Goal: Information Seeking & Learning: Learn about a topic

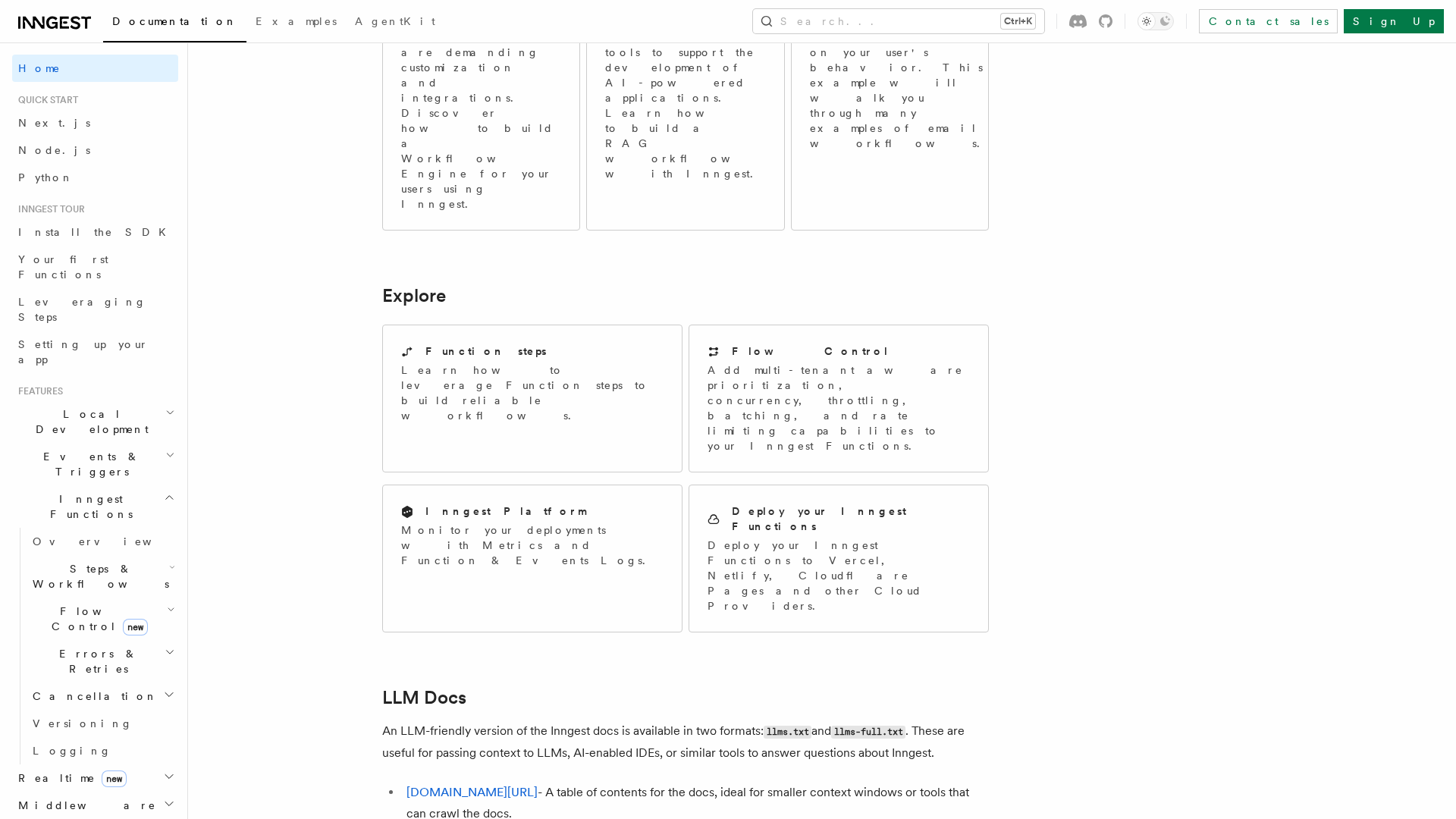
scroll to position [1117, 0]
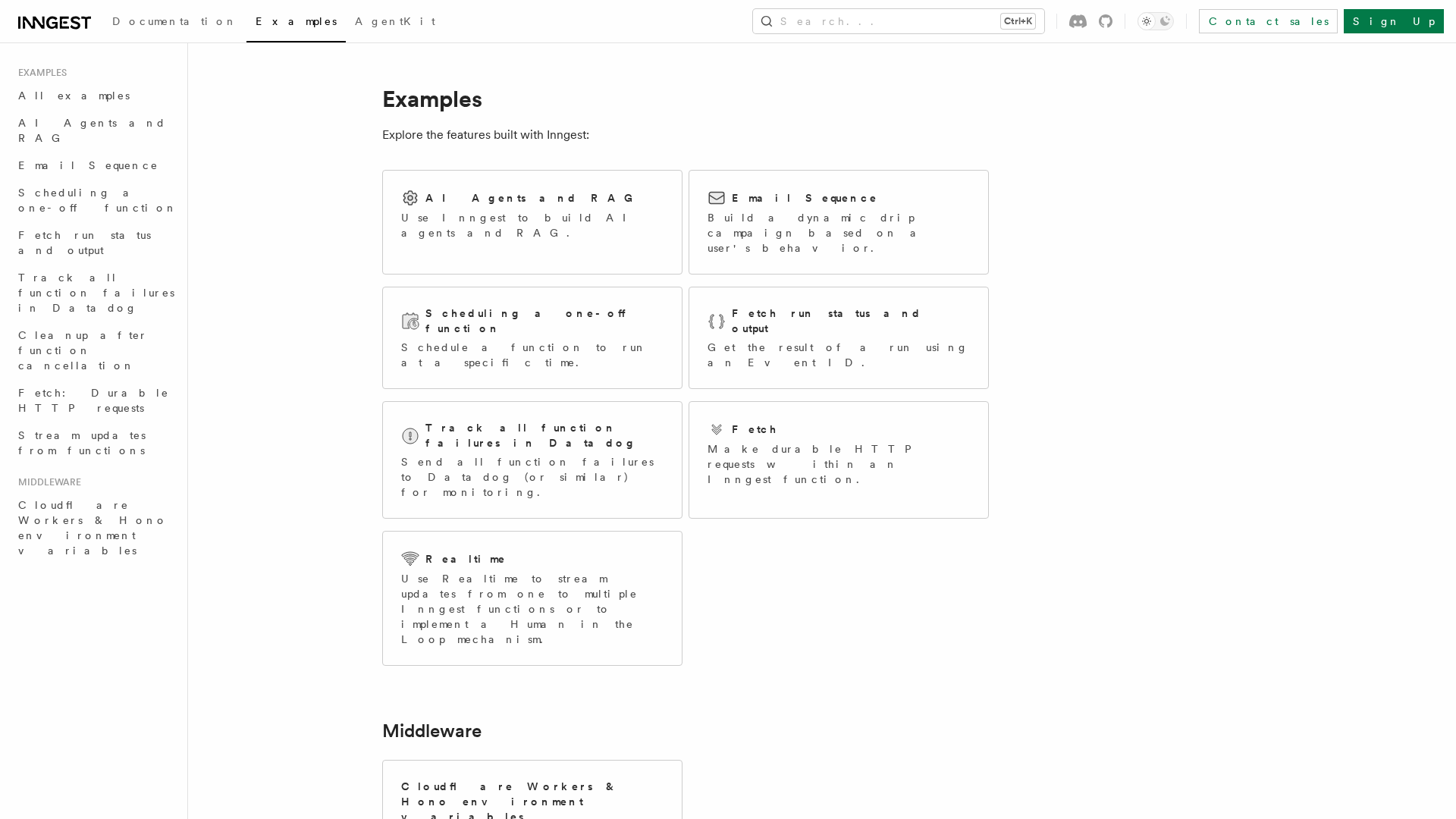
scroll to position [143, 0]
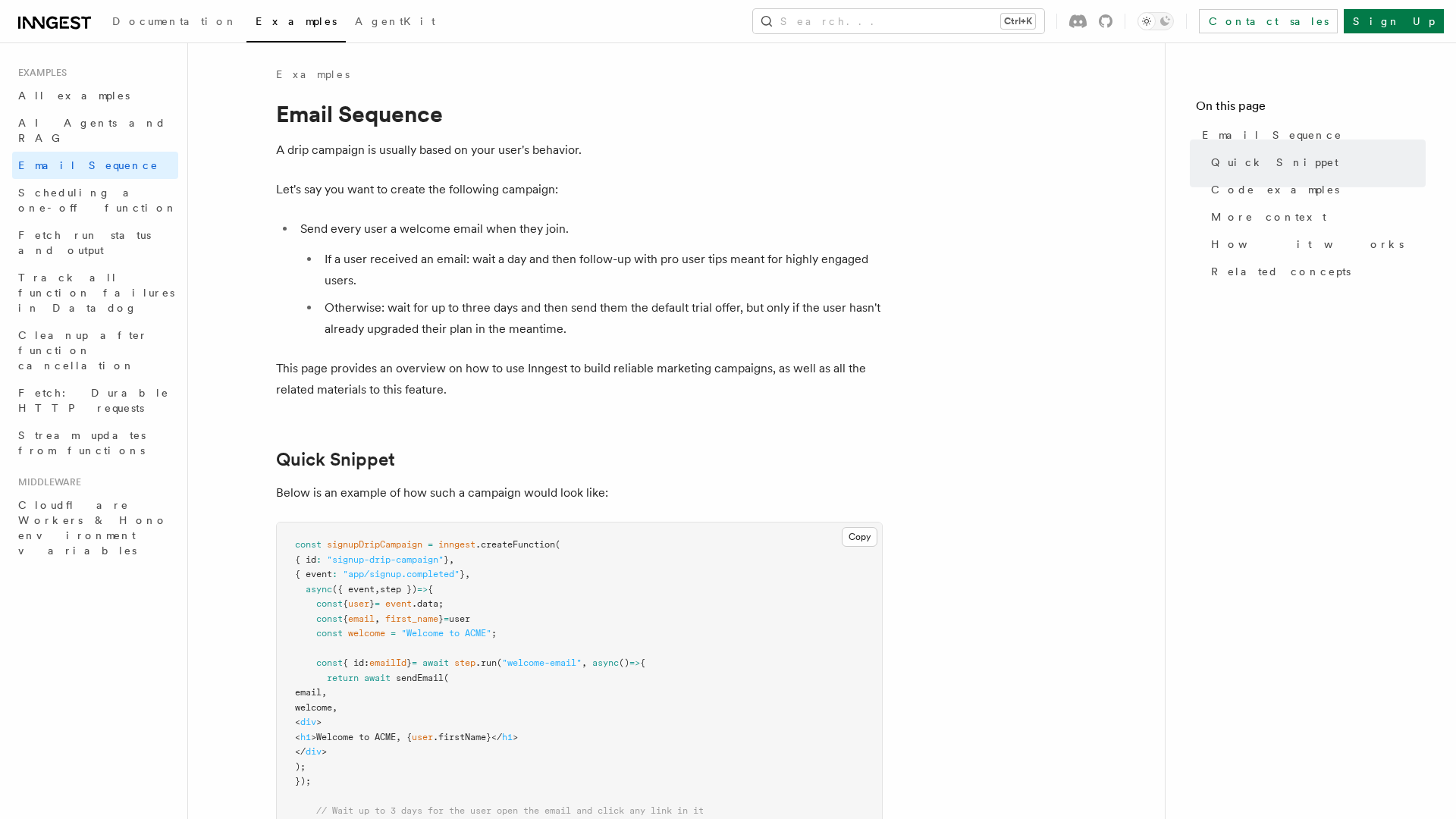
scroll to position [1069, 0]
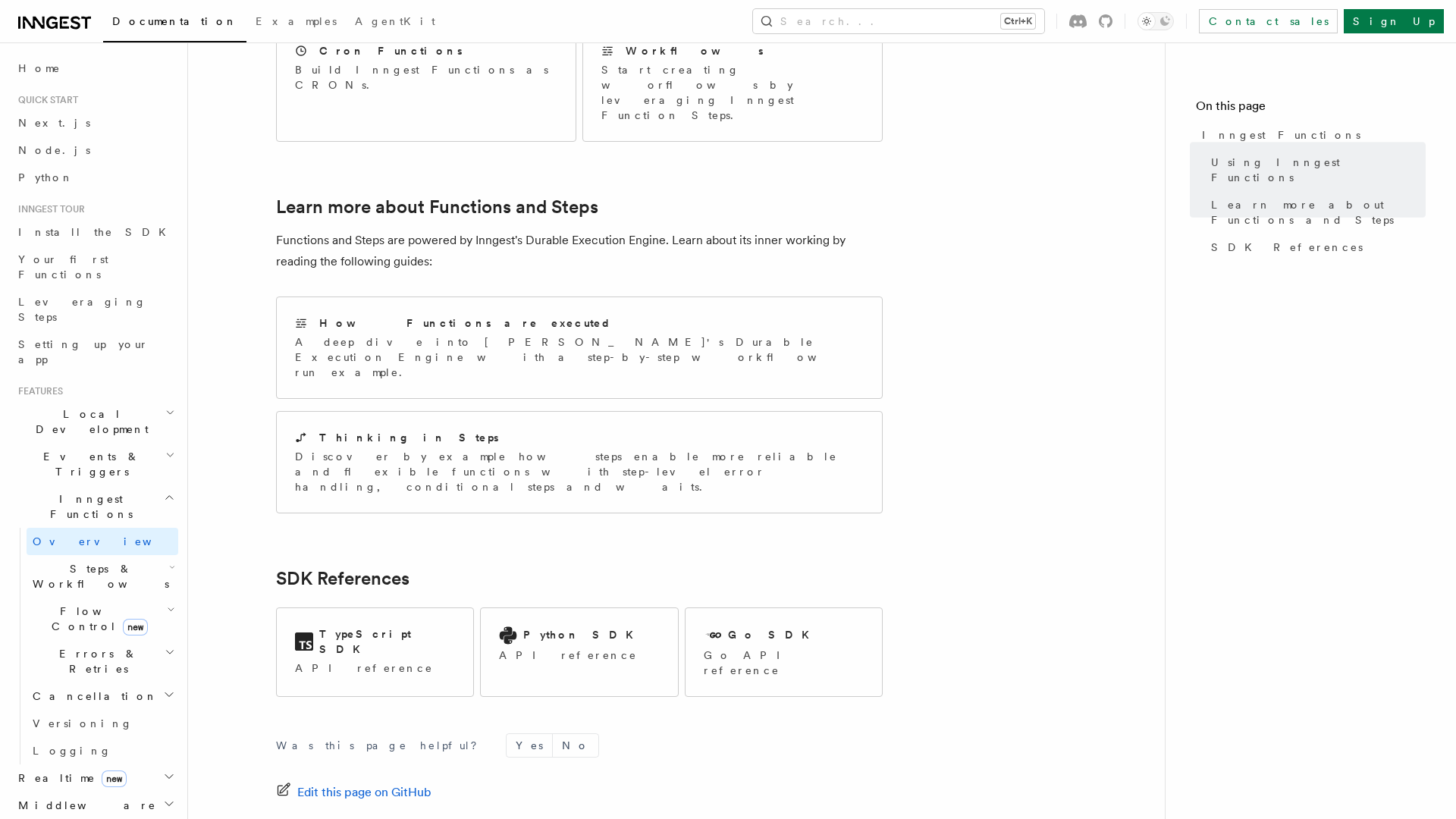
scroll to position [835, 0]
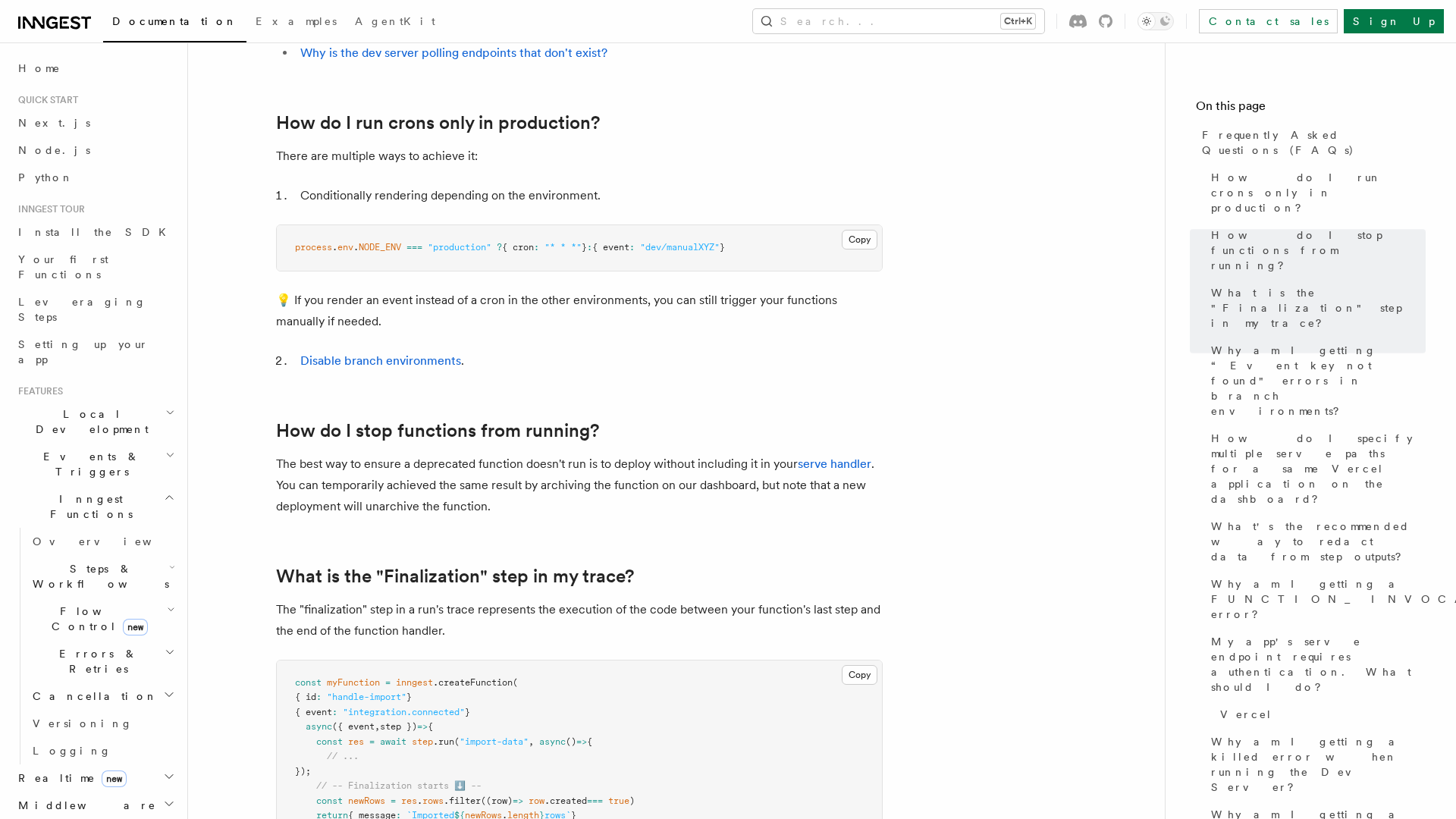
scroll to position [2711, 0]
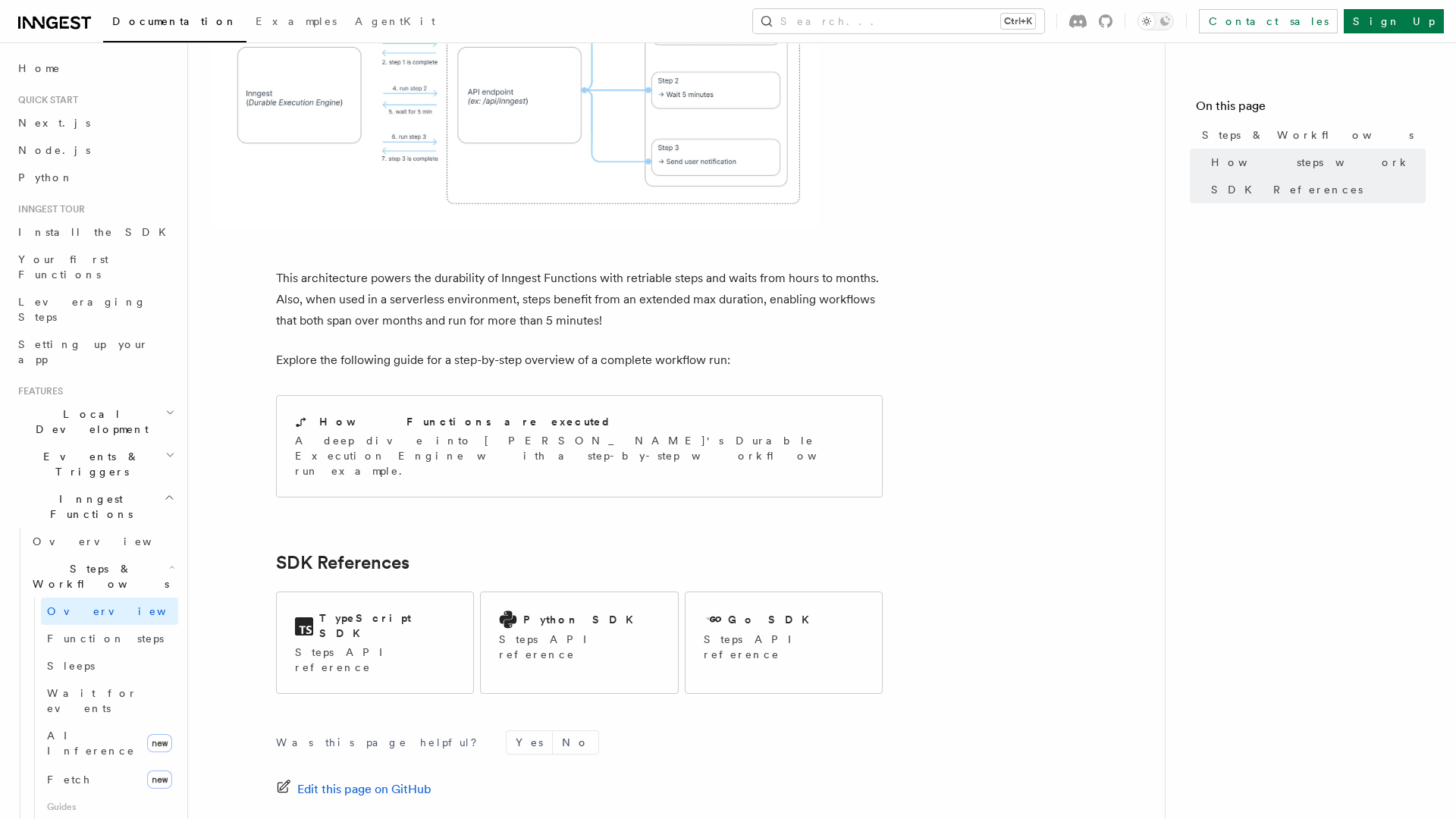
scroll to position [1395, 0]
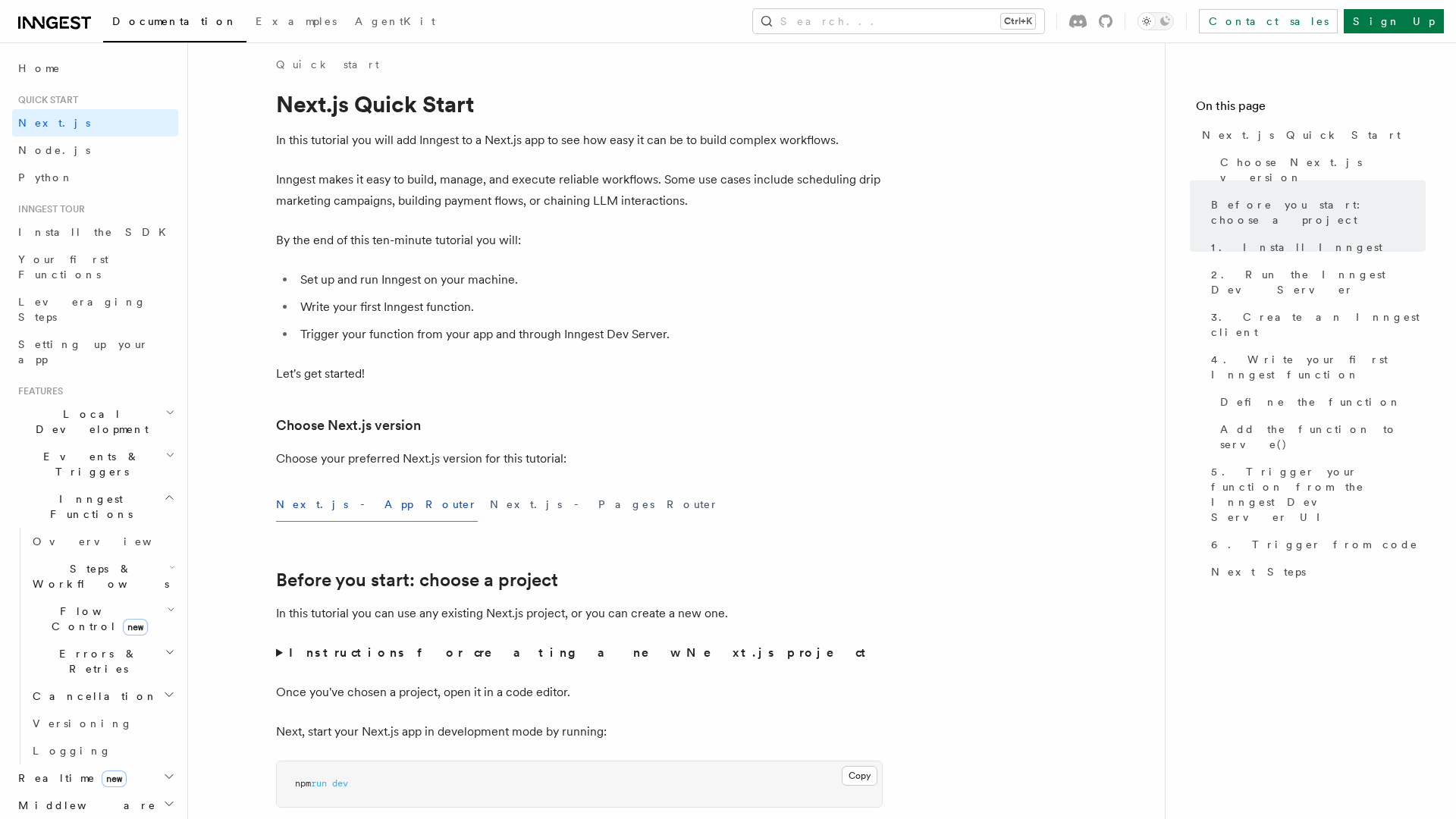
scroll to position [385, 0]
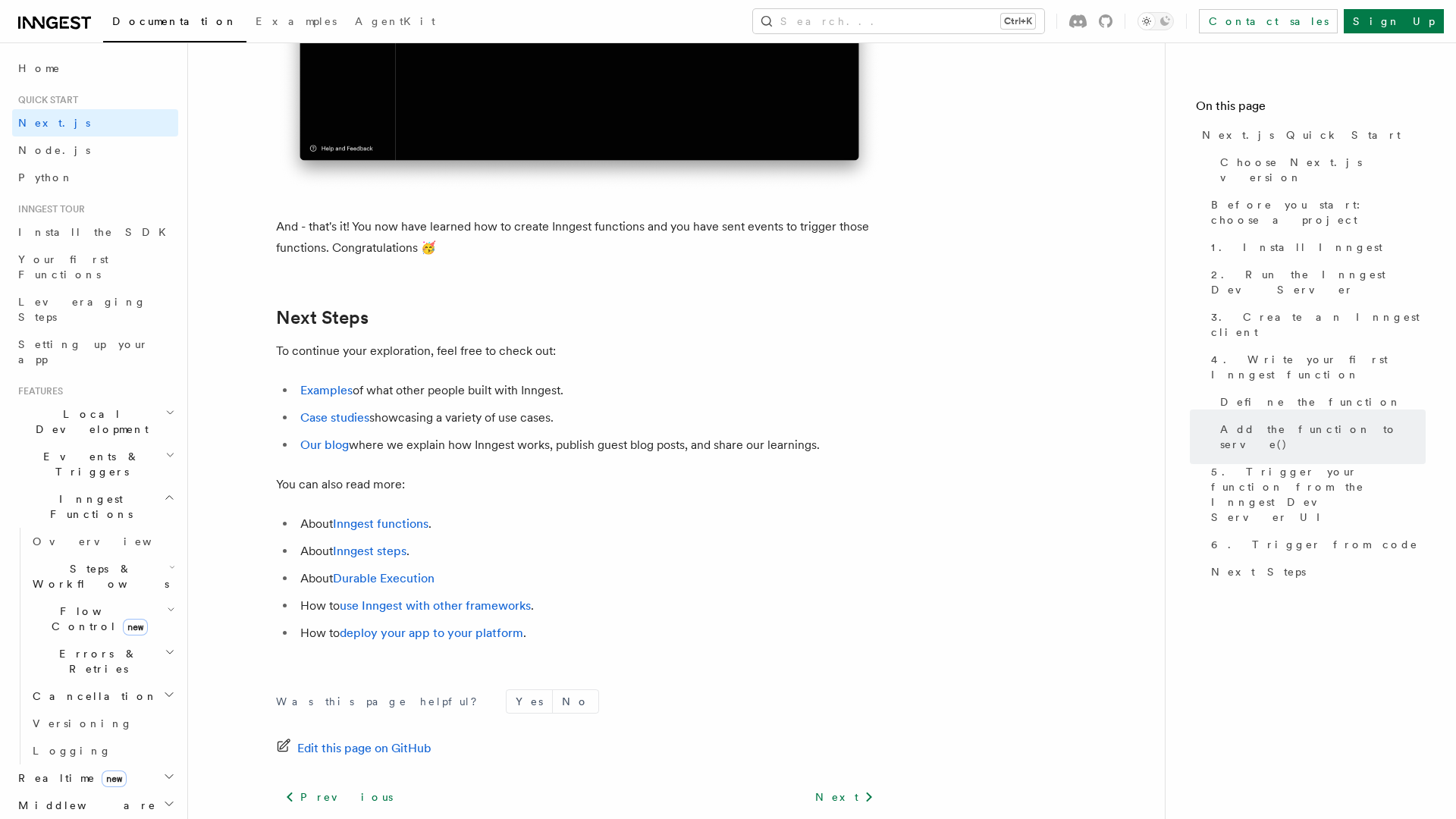
scroll to position [9389, 0]
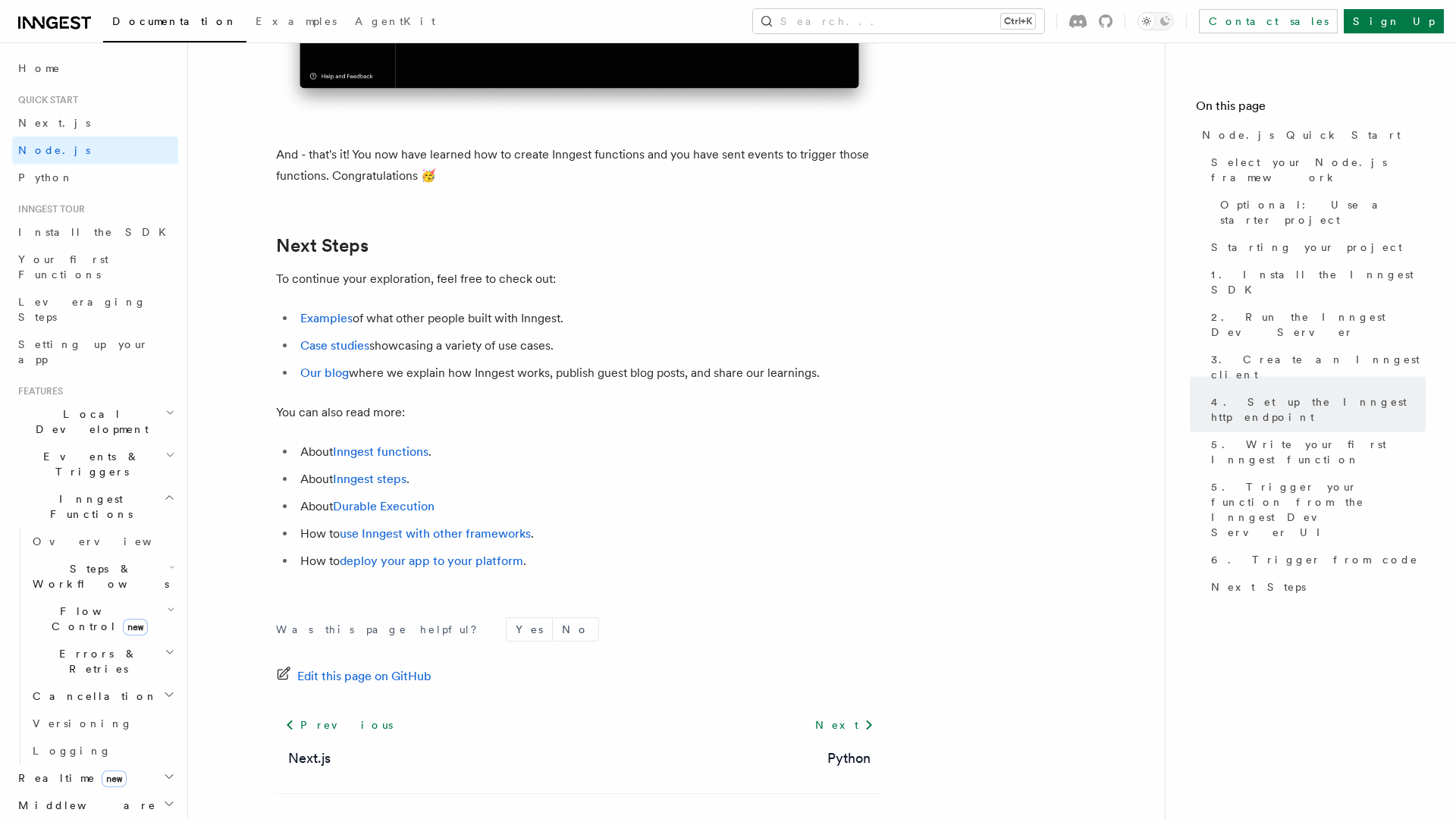
scroll to position [9405, 0]
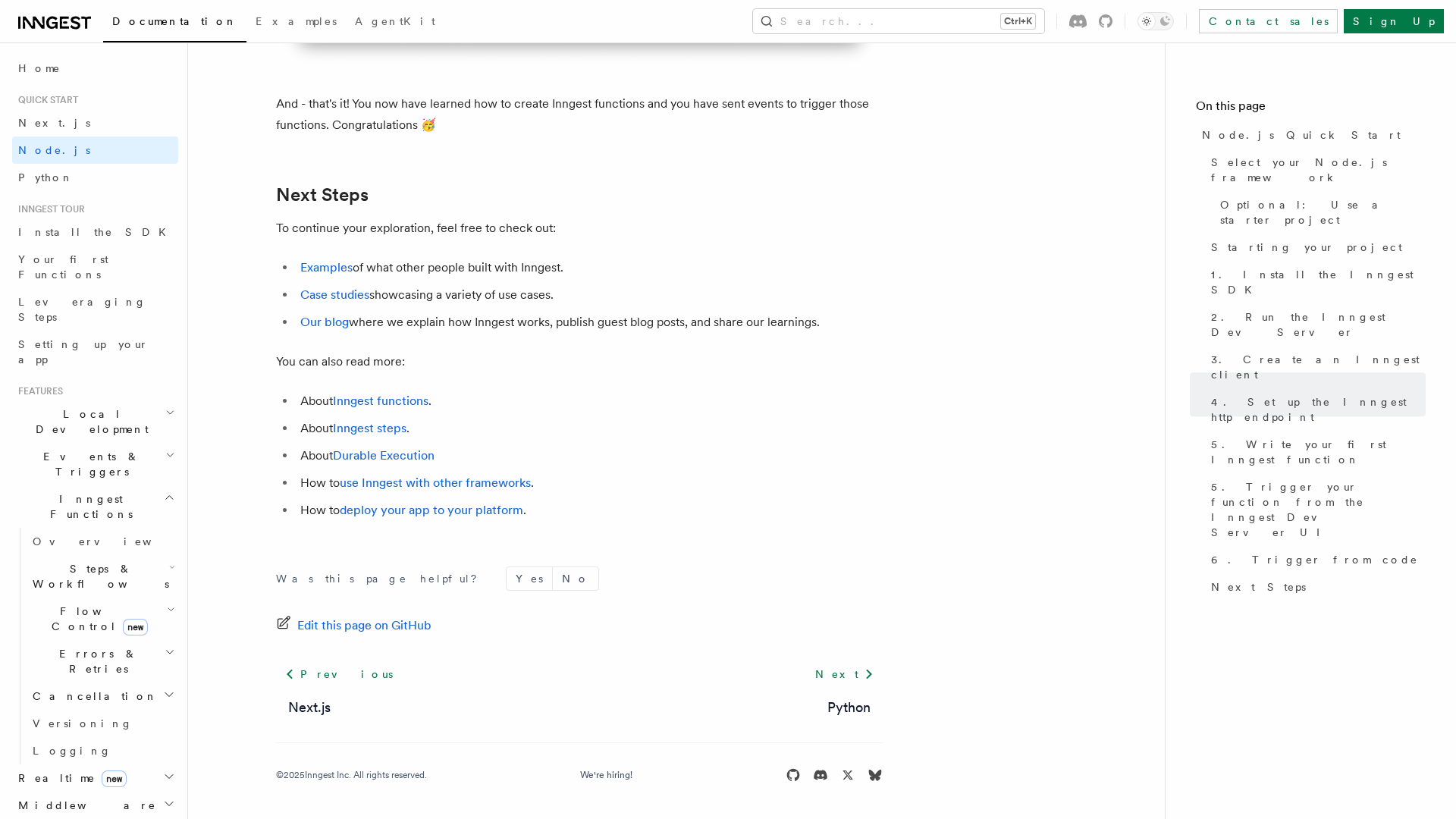
scroll to position [9395, 0]
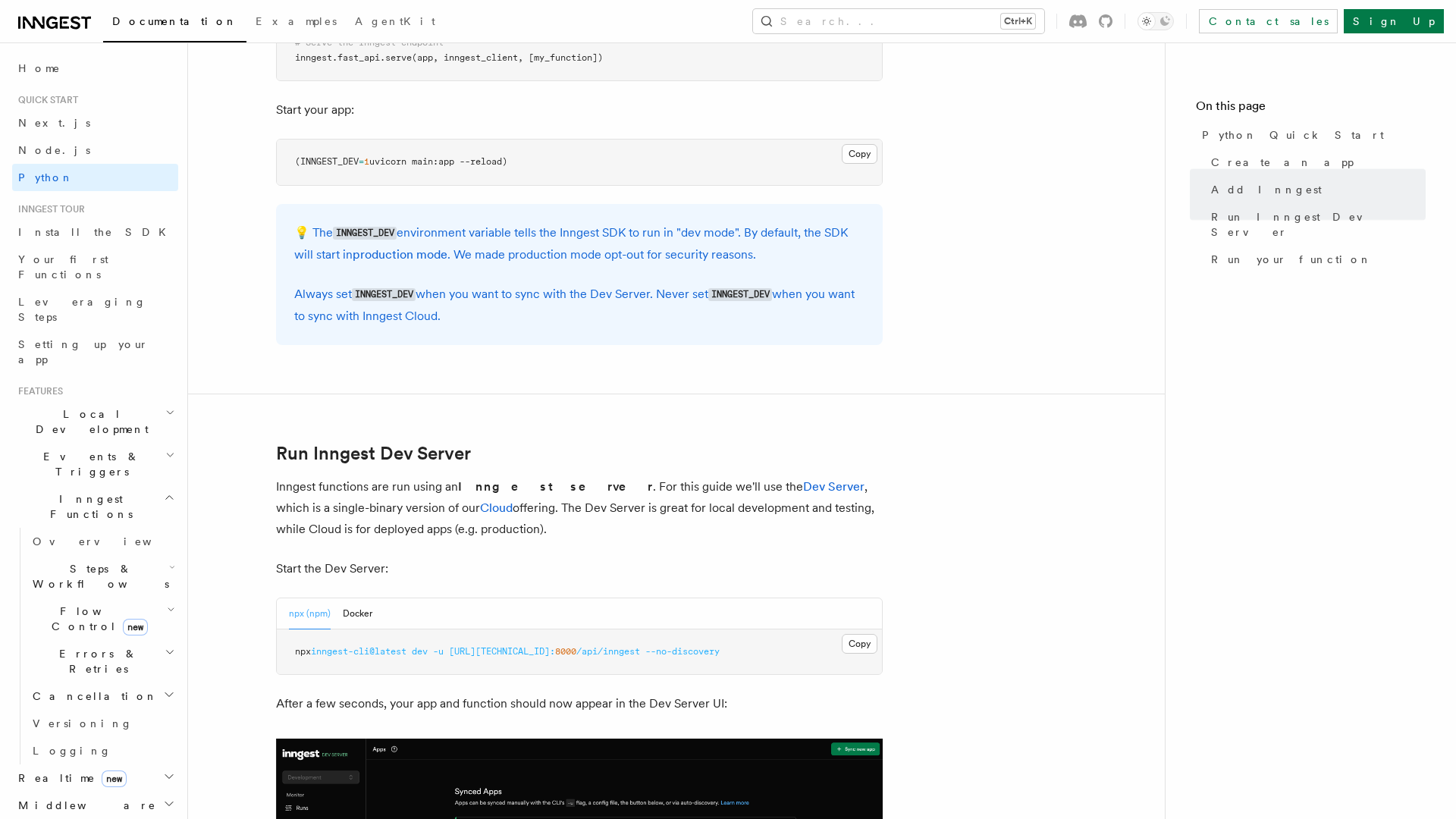
scroll to position [3016, 0]
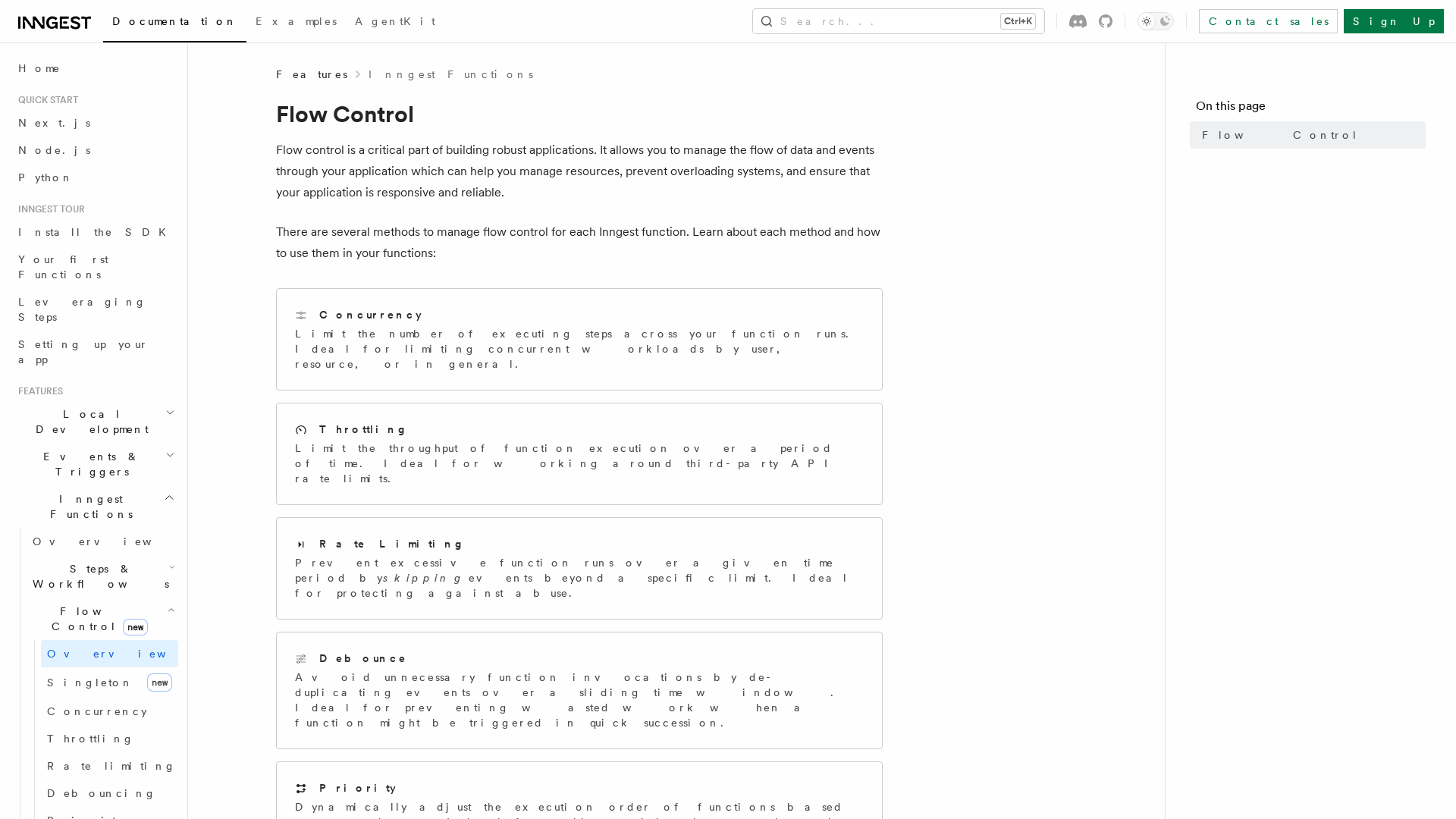
scroll to position [228, 0]
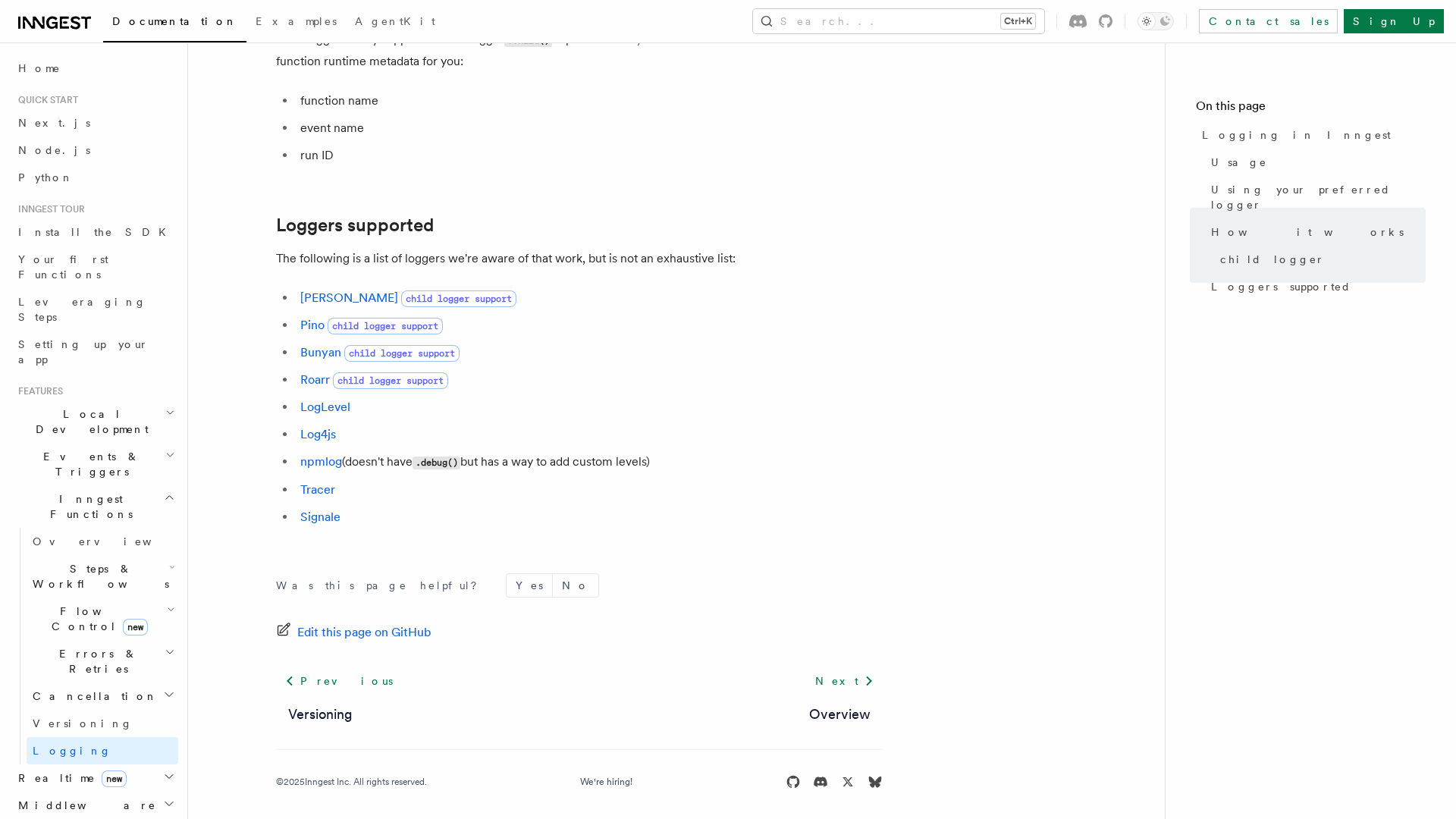
scroll to position [1991, 0]
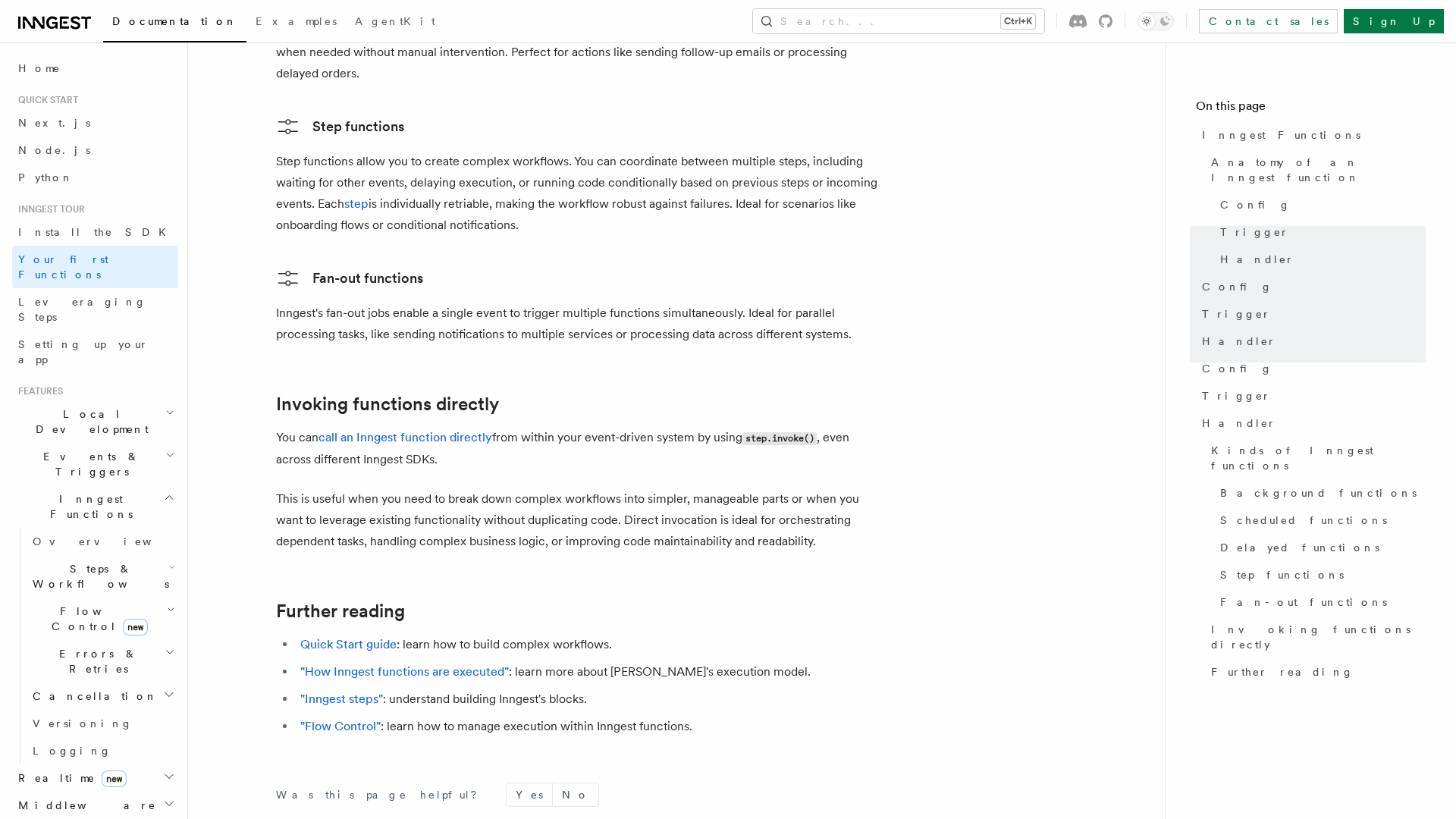
scroll to position [2899, 0]
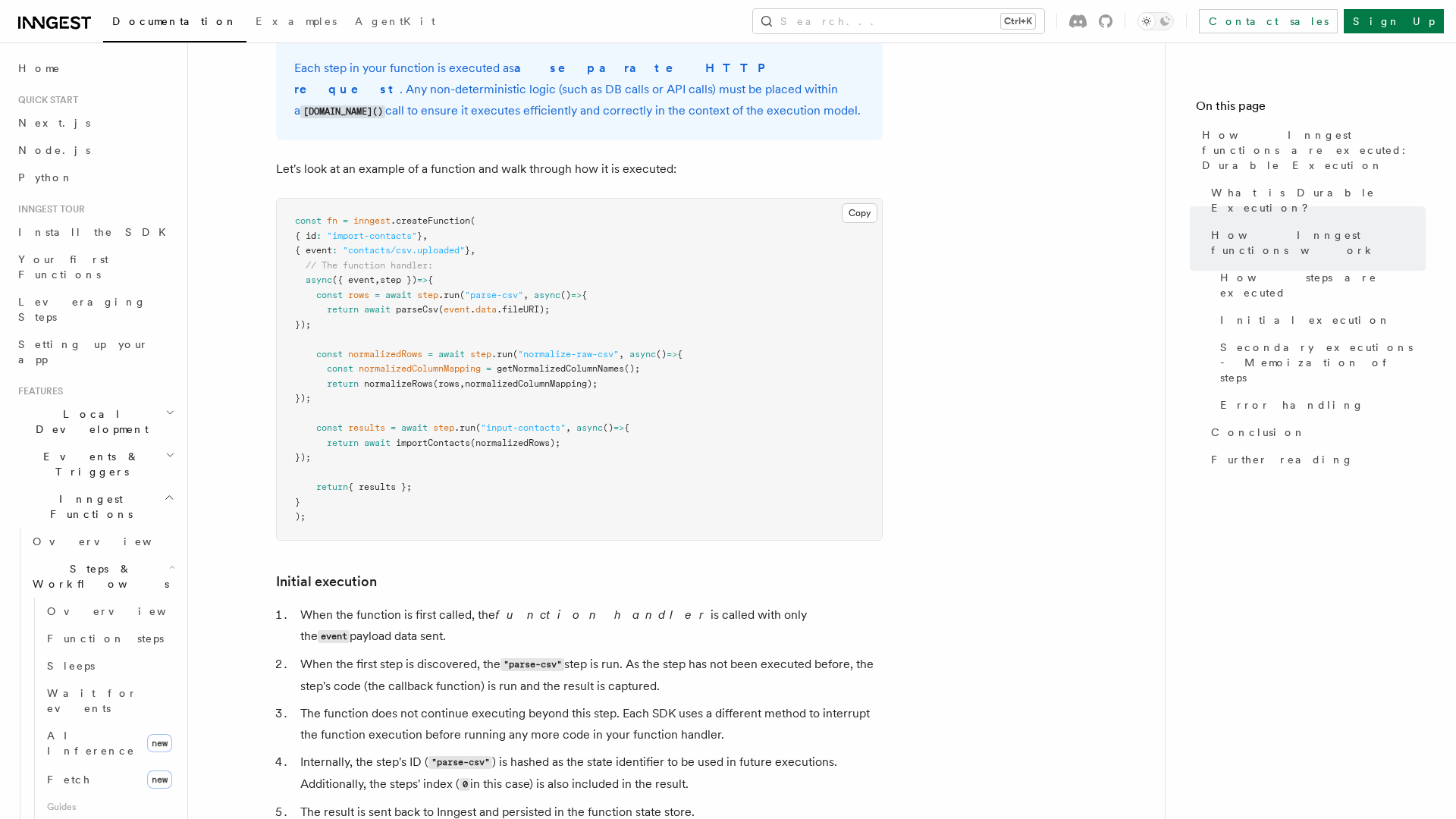
scroll to position [2772, 0]
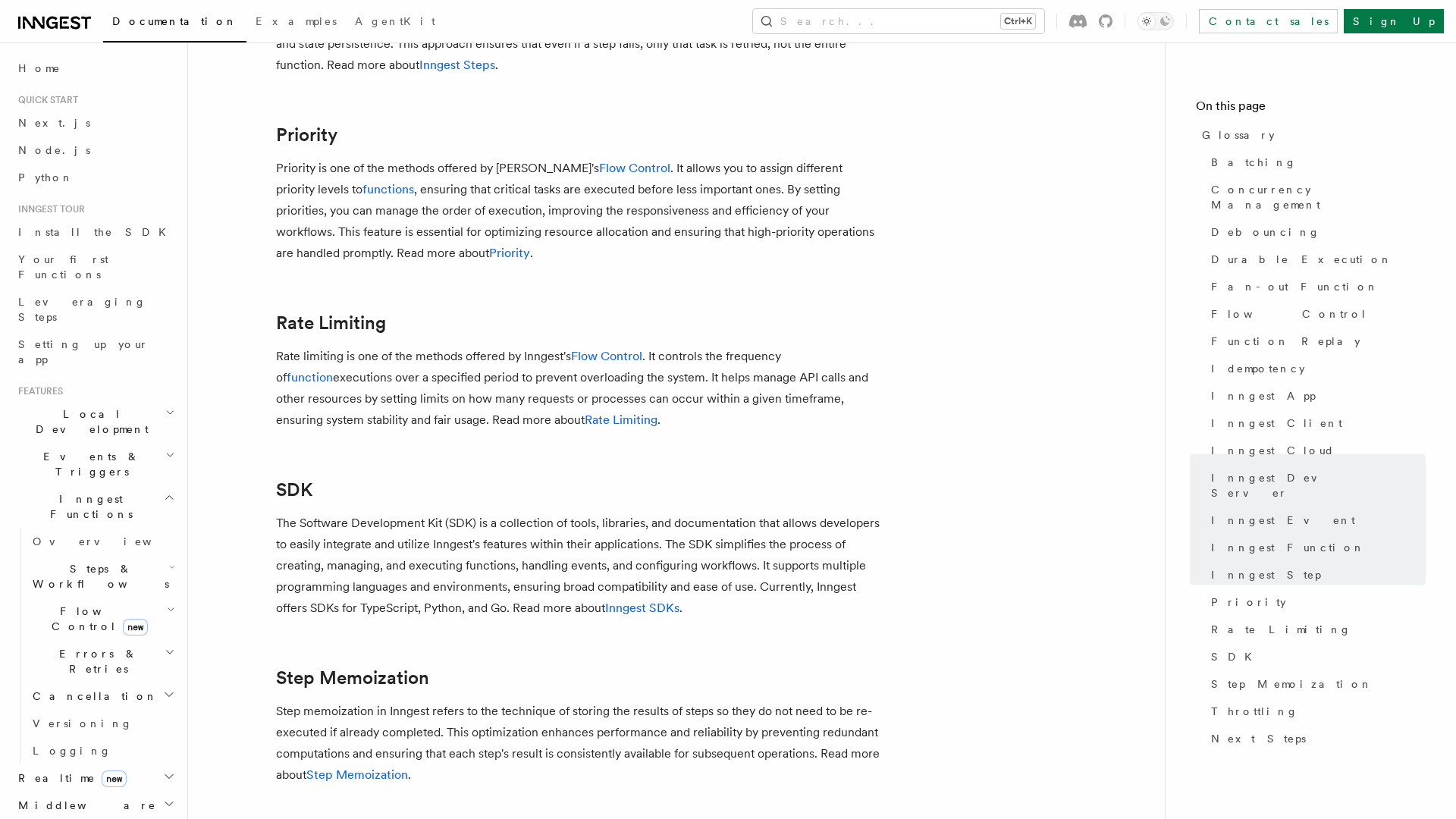
scroll to position [3317, 0]
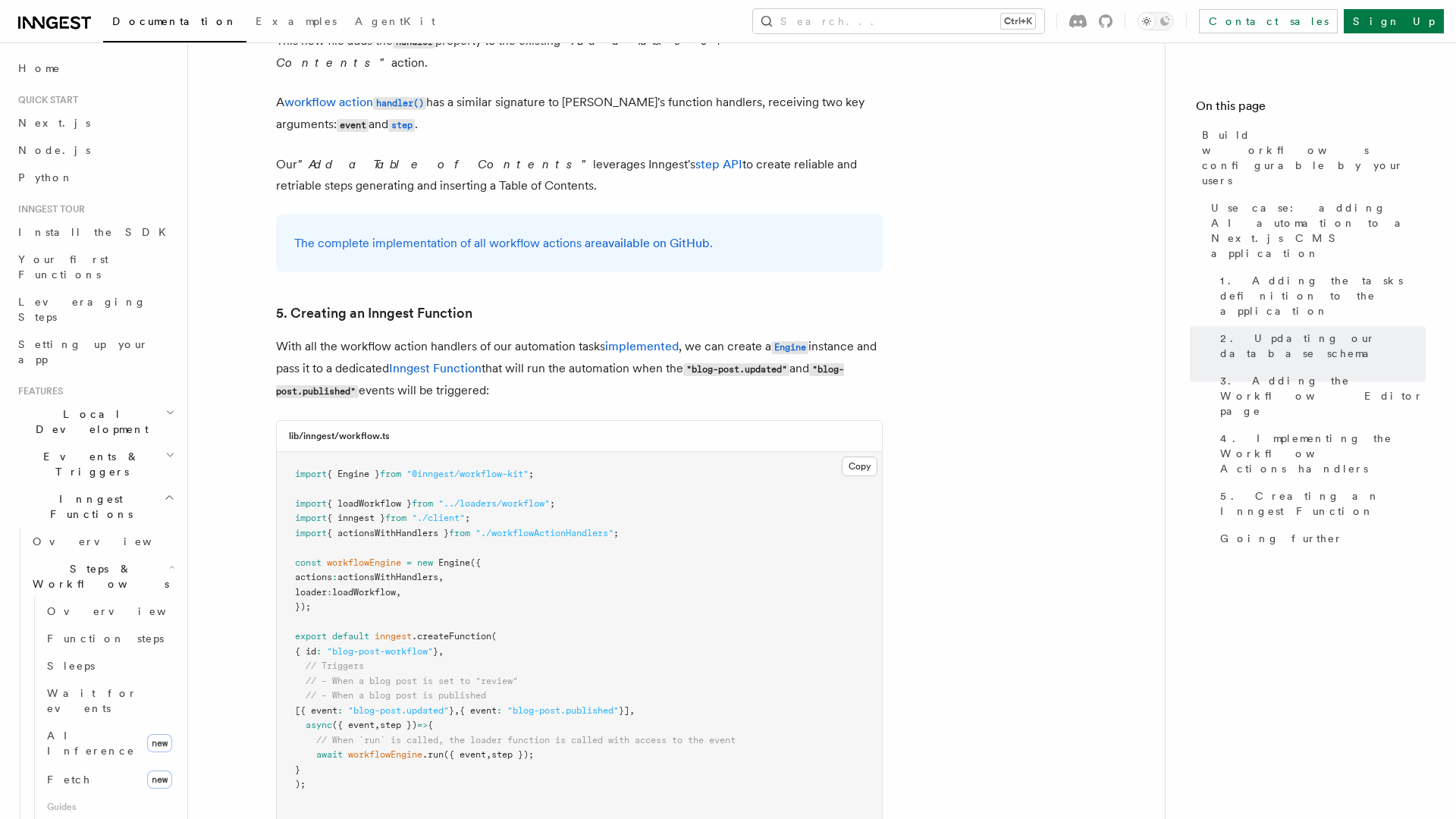
scroll to position [6614, 0]
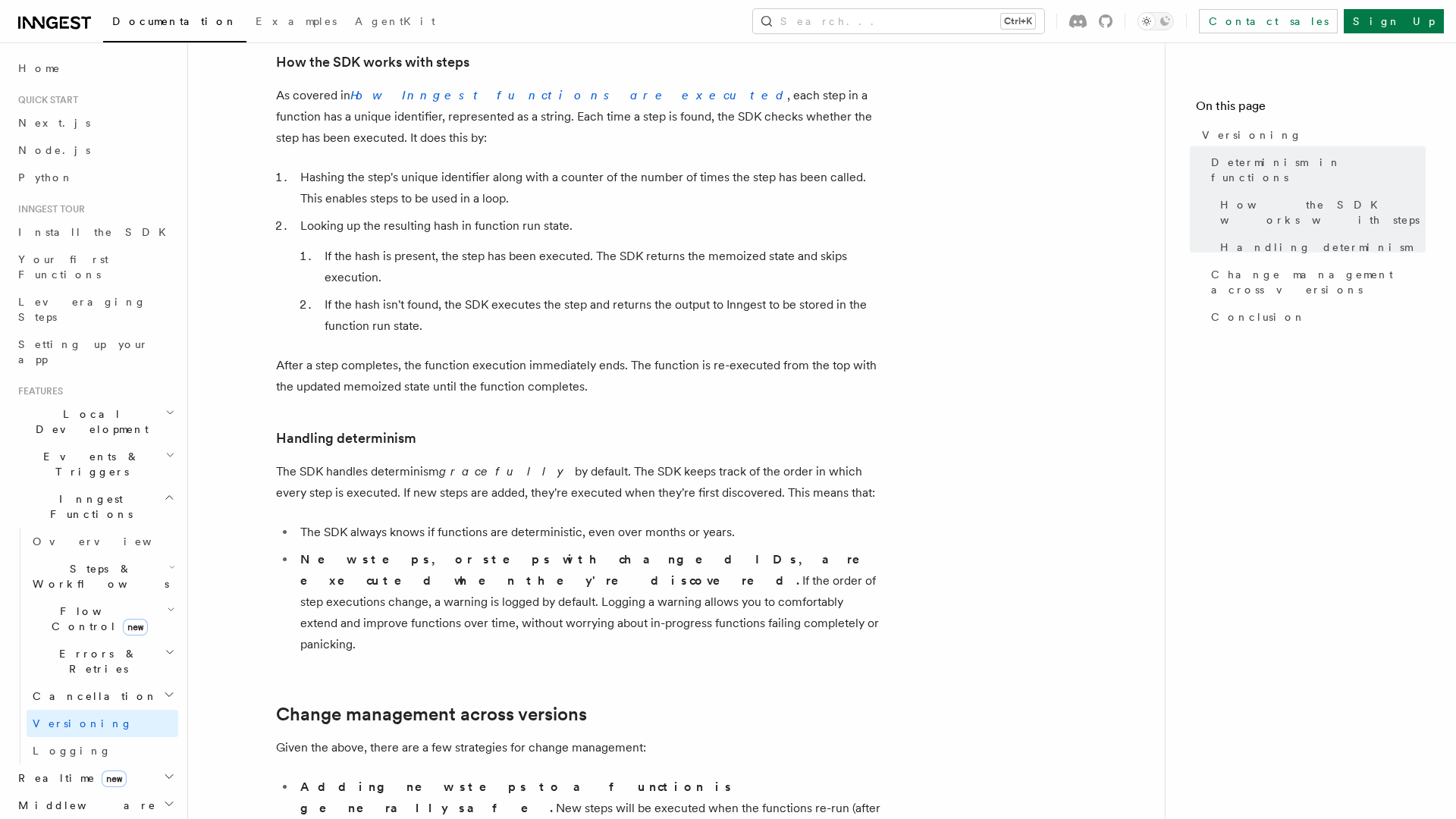
scroll to position [1069, 0]
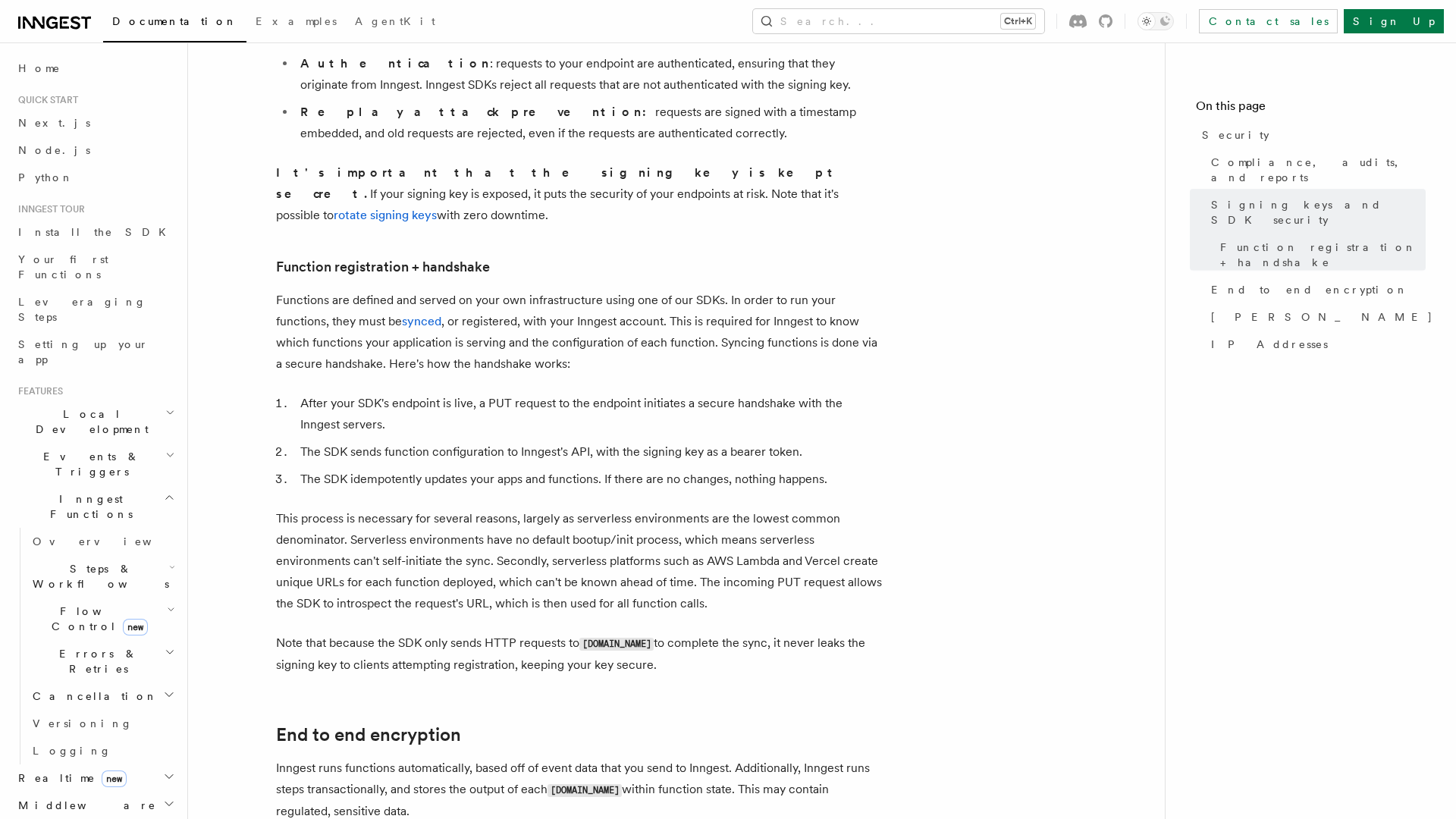
scroll to position [1794, 0]
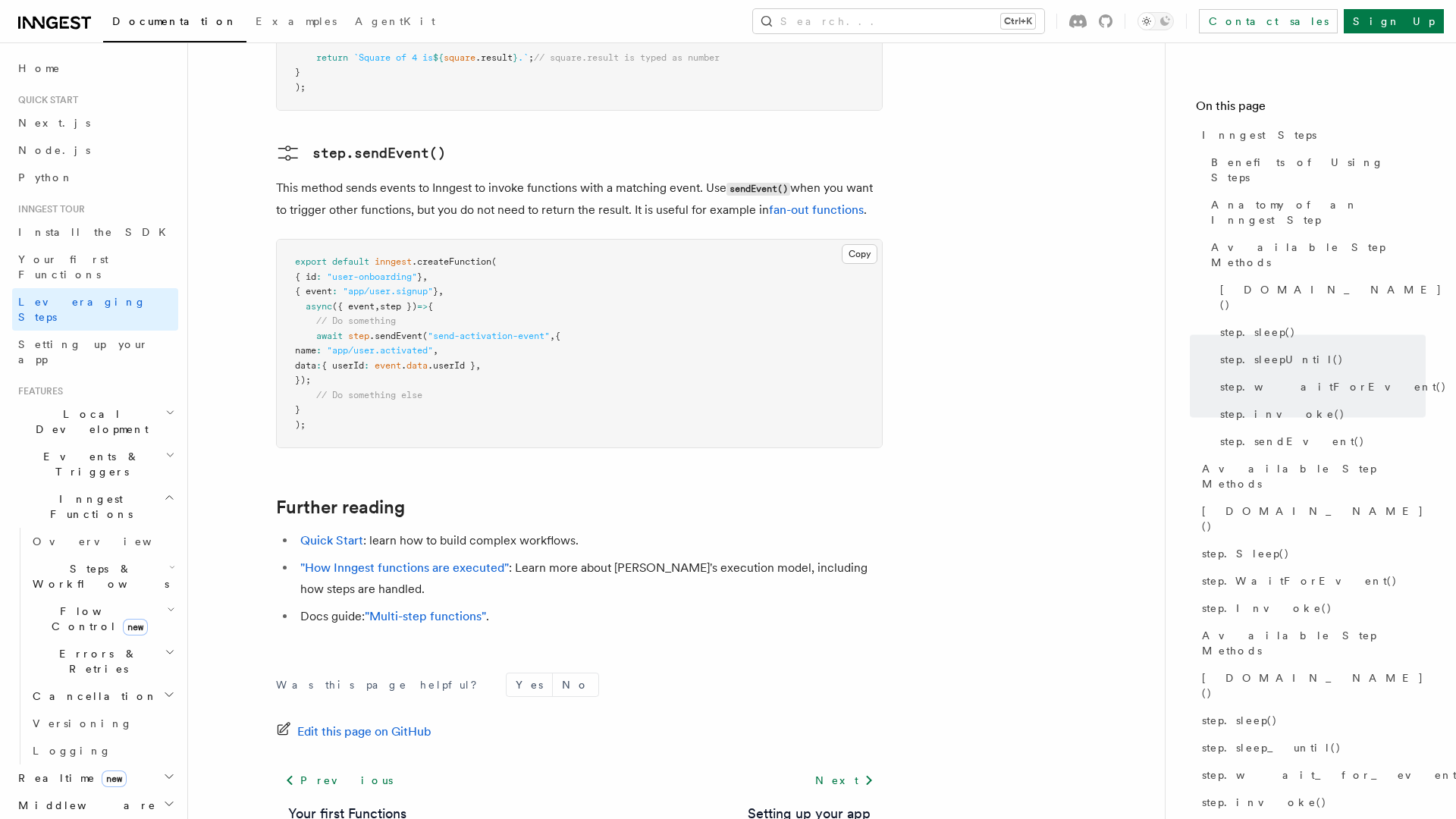
scroll to position [3053, 0]
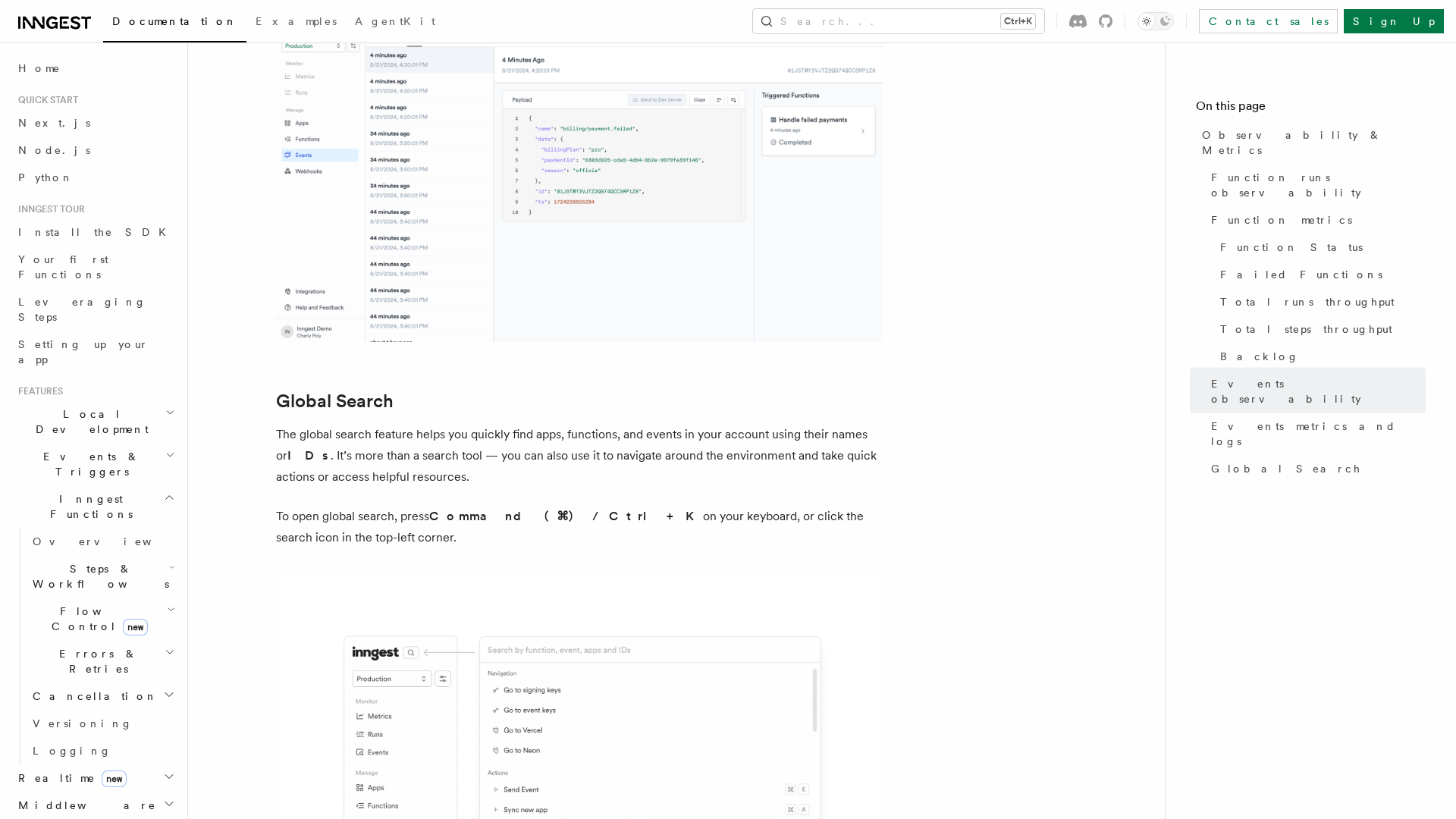
scroll to position [4916, 0]
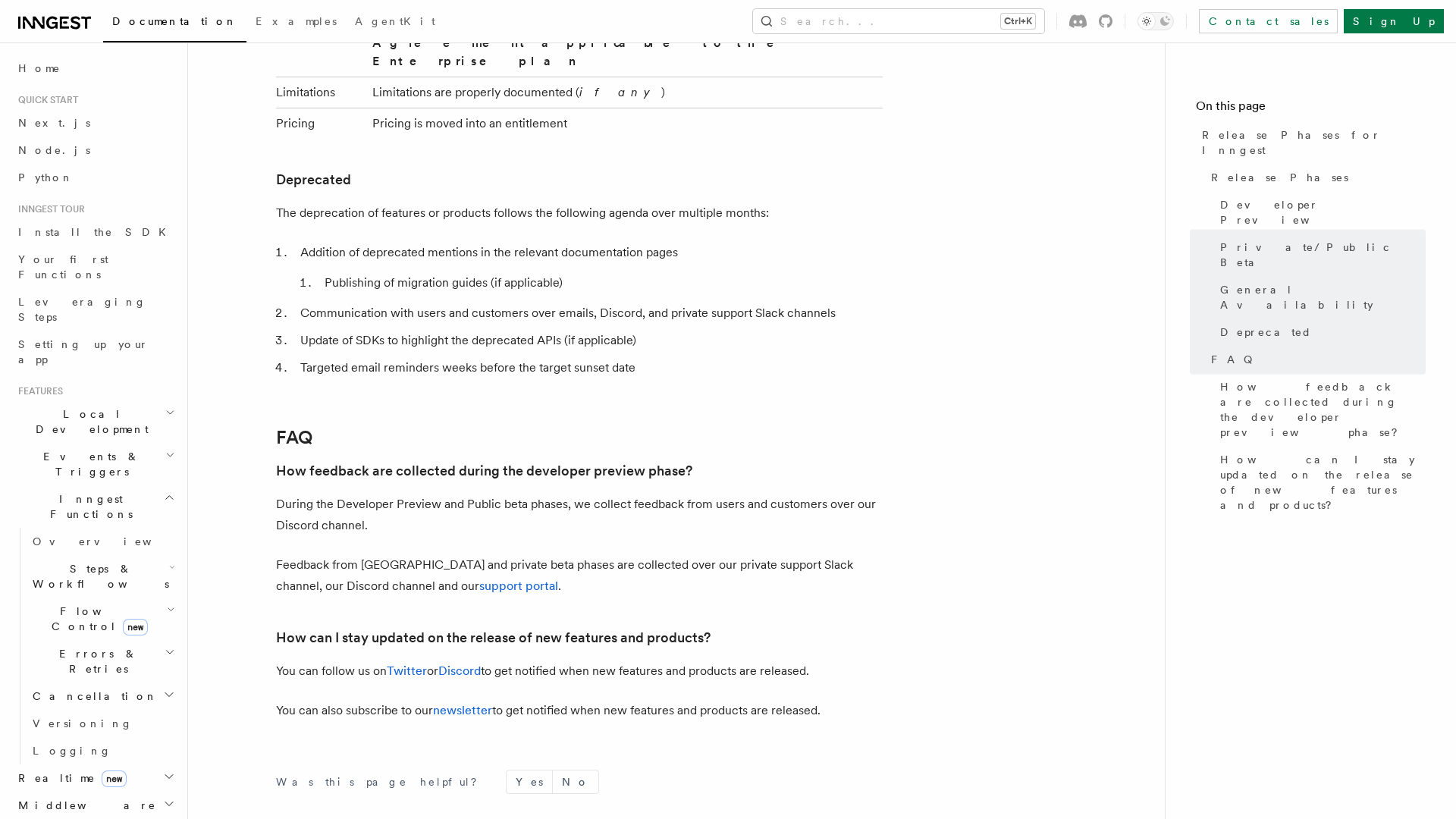
scroll to position [2597, 0]
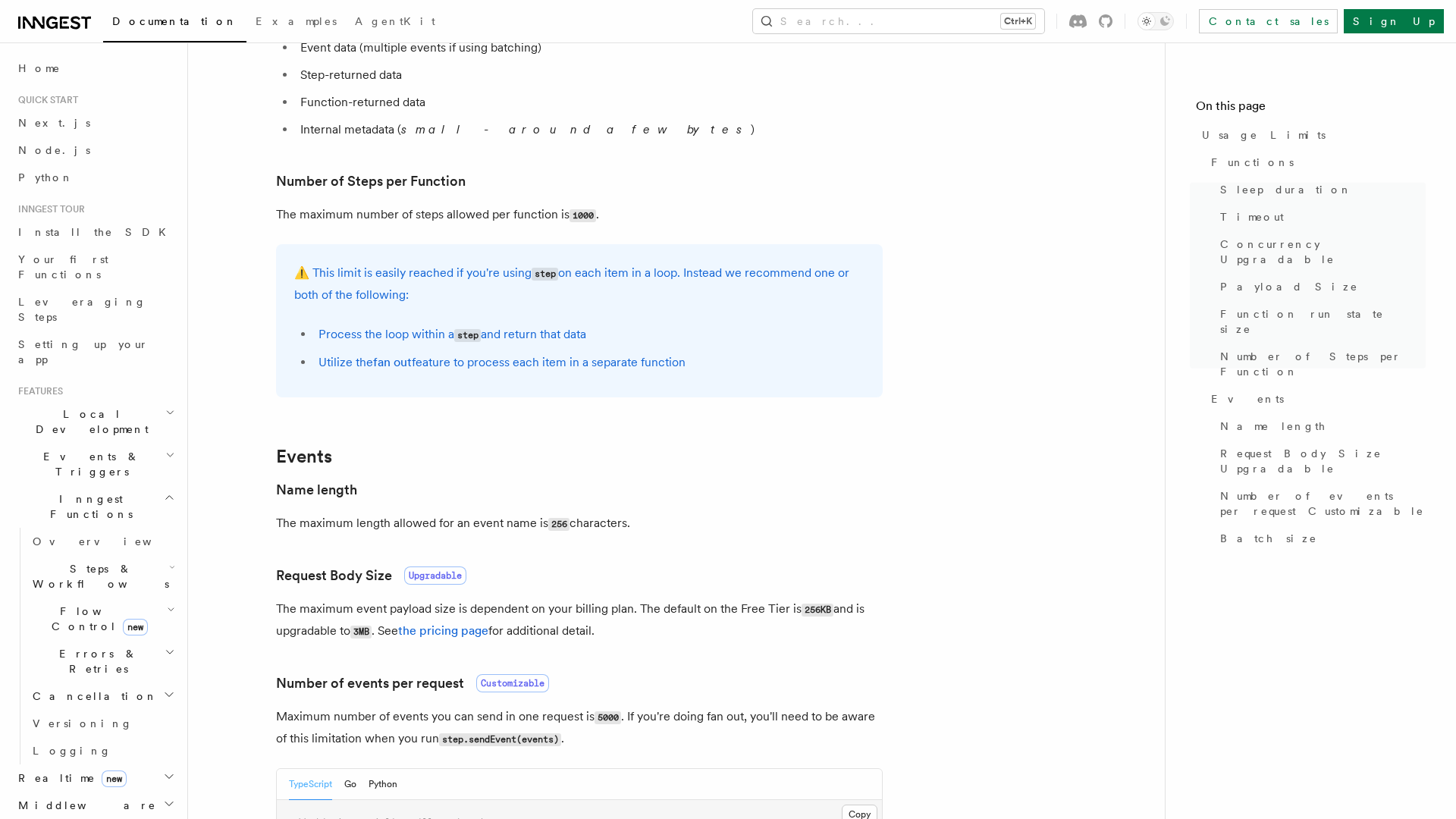
scroll to position [977, 0]
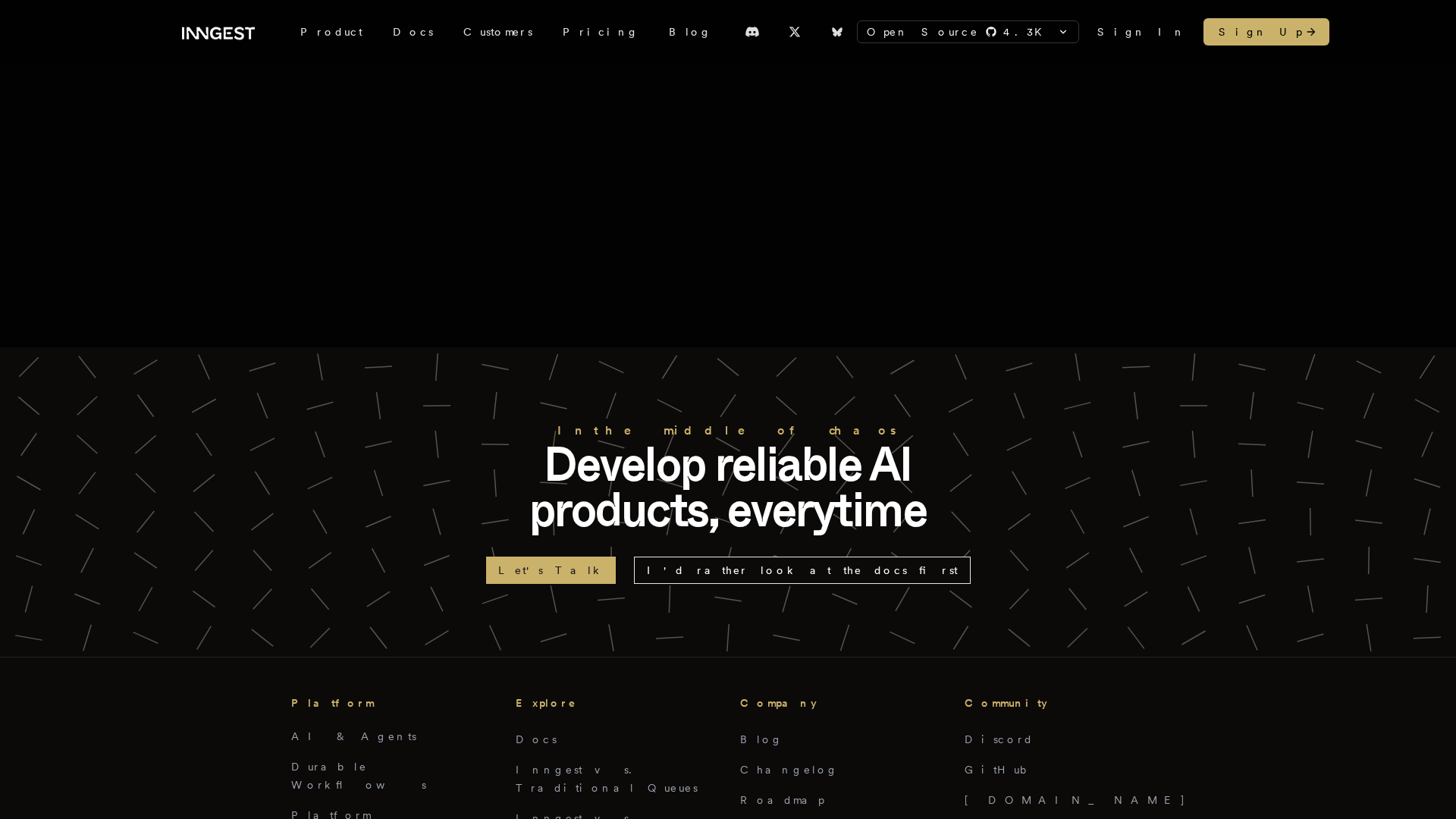
scroll to position [1157, 0]
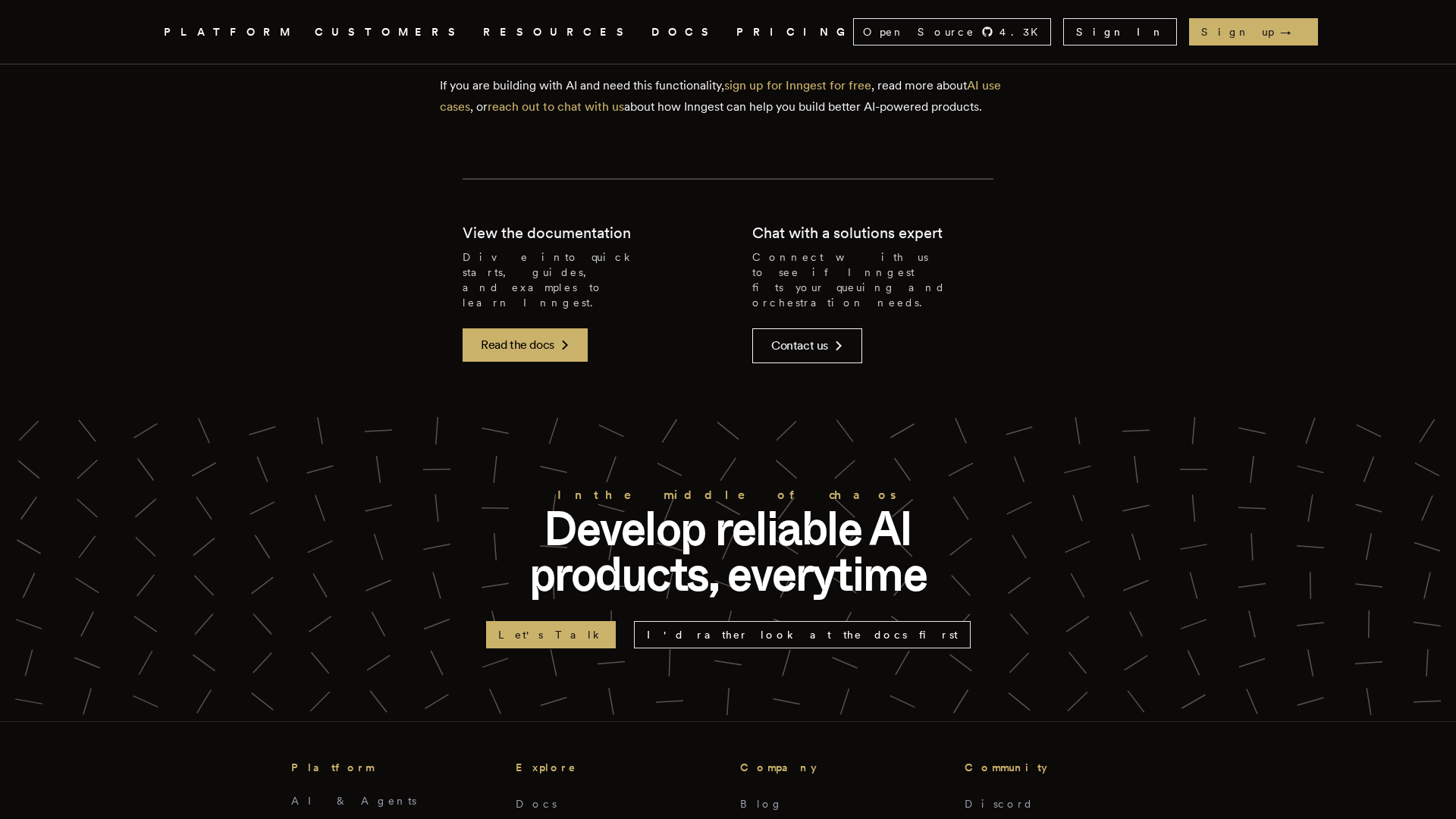
scroll to position [8905, 0]
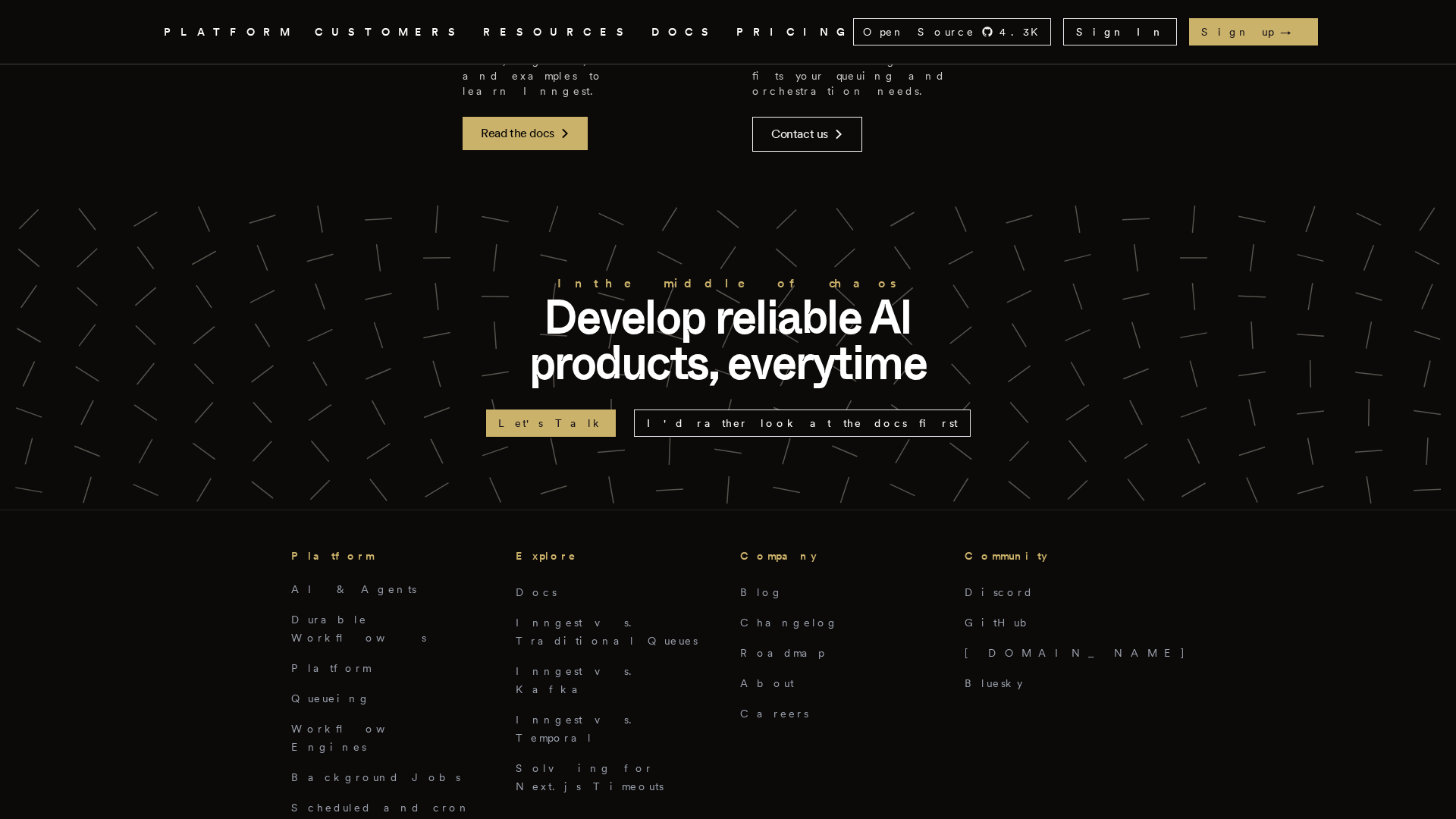
scroll to position [7822, 0]
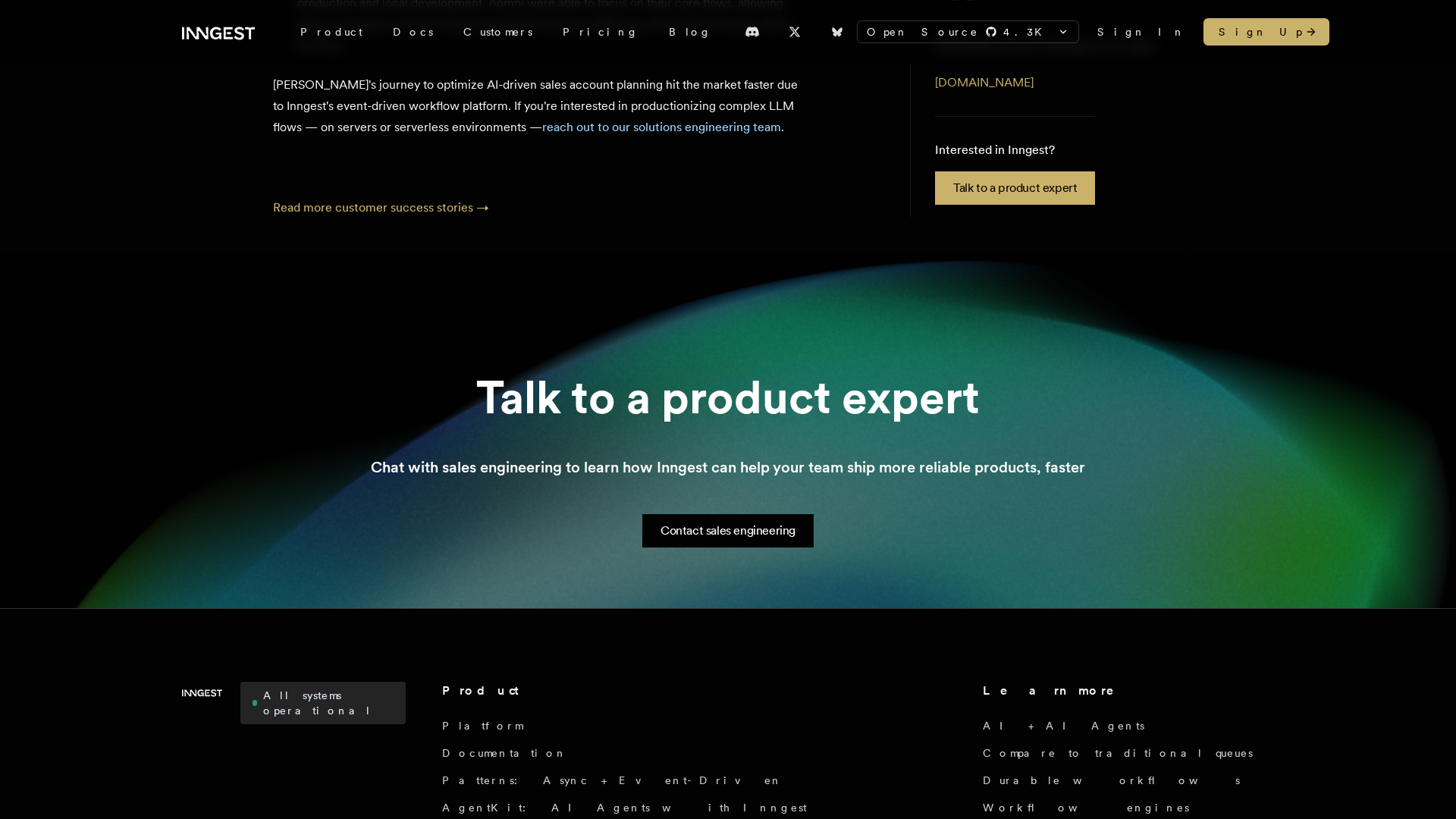
scroll to position [1486, 0]
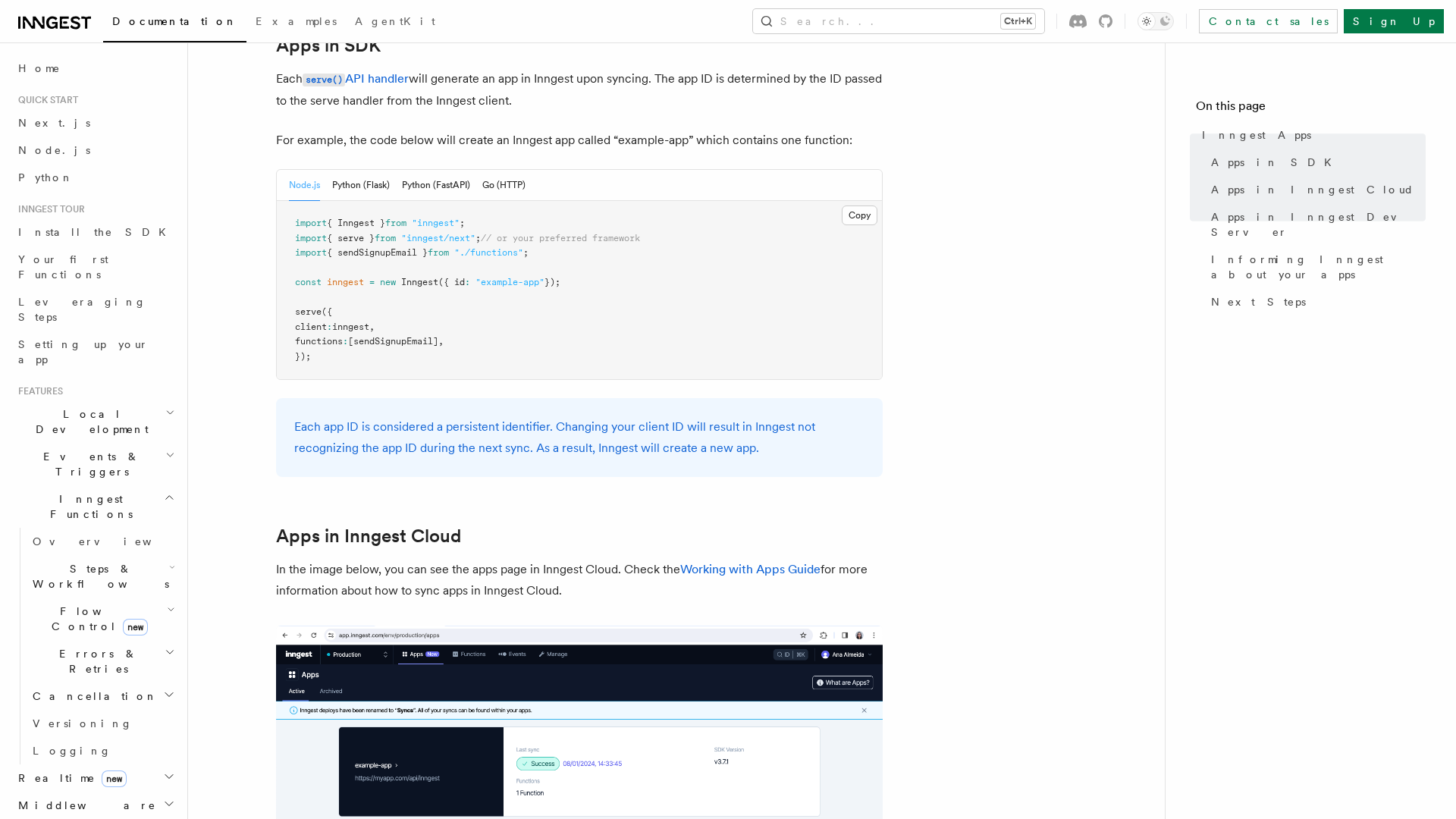
scroll to position [1129, 0]
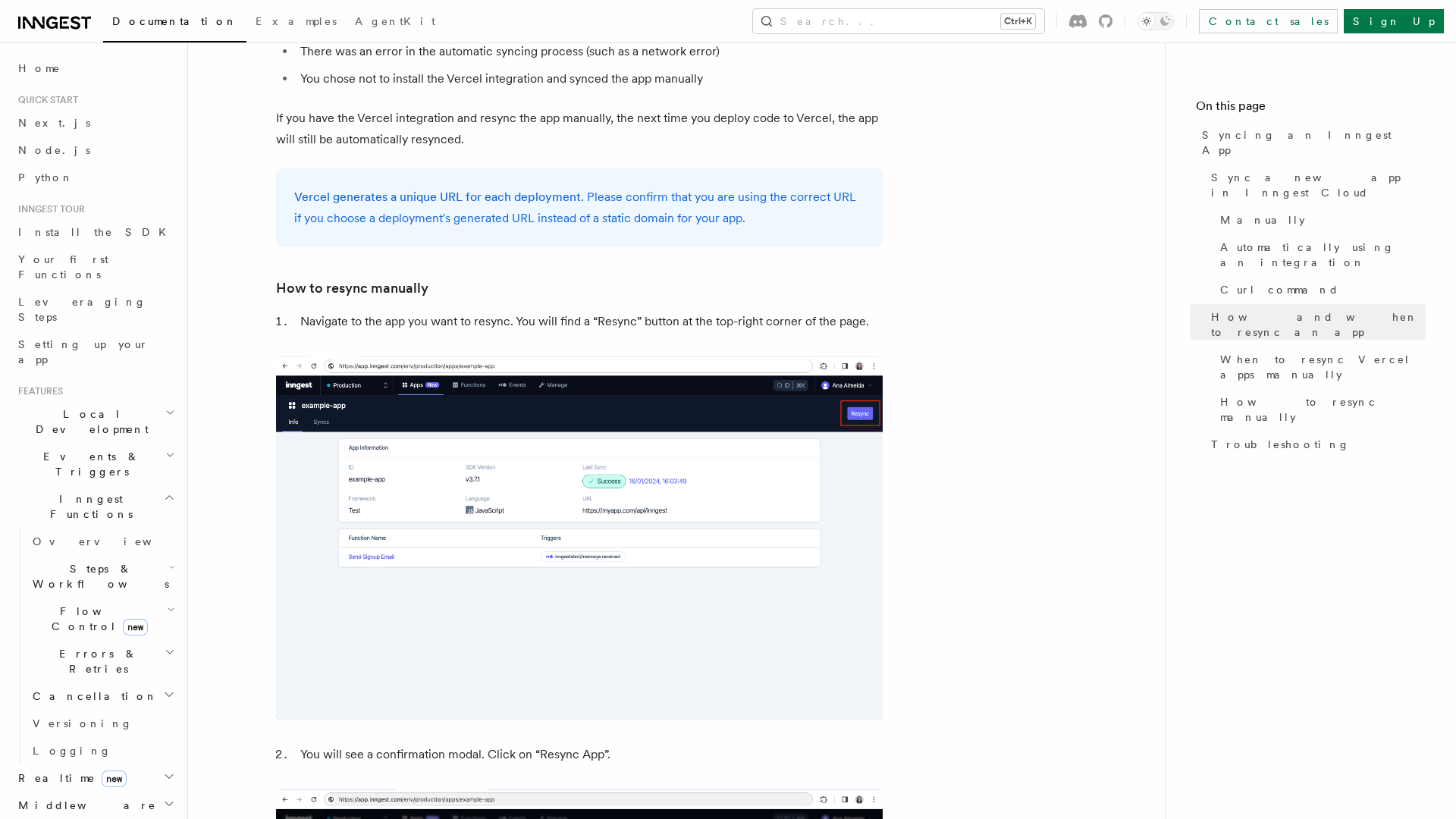
scroll to position [3561, 0]
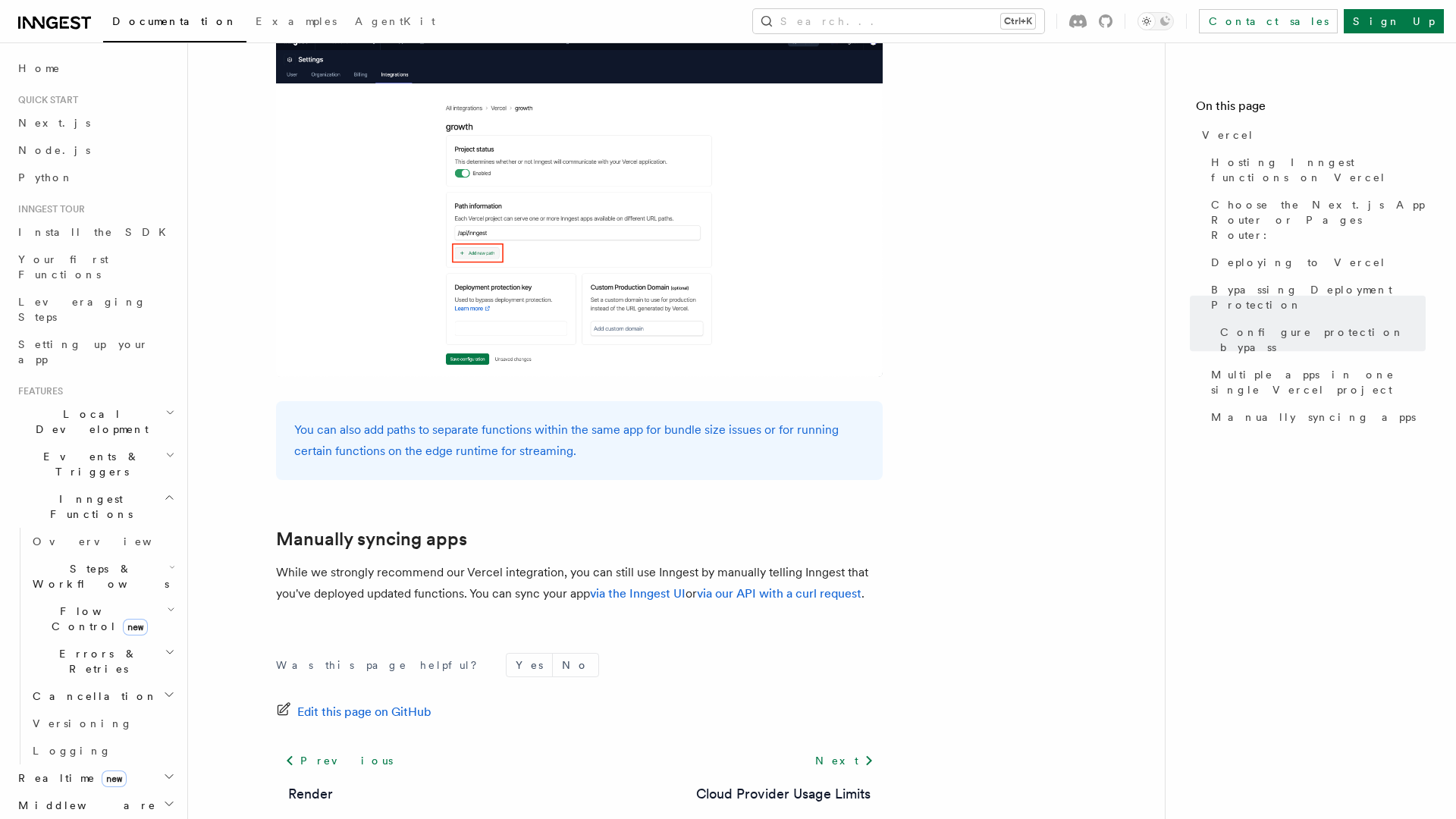
scroll to position [2366, 0]
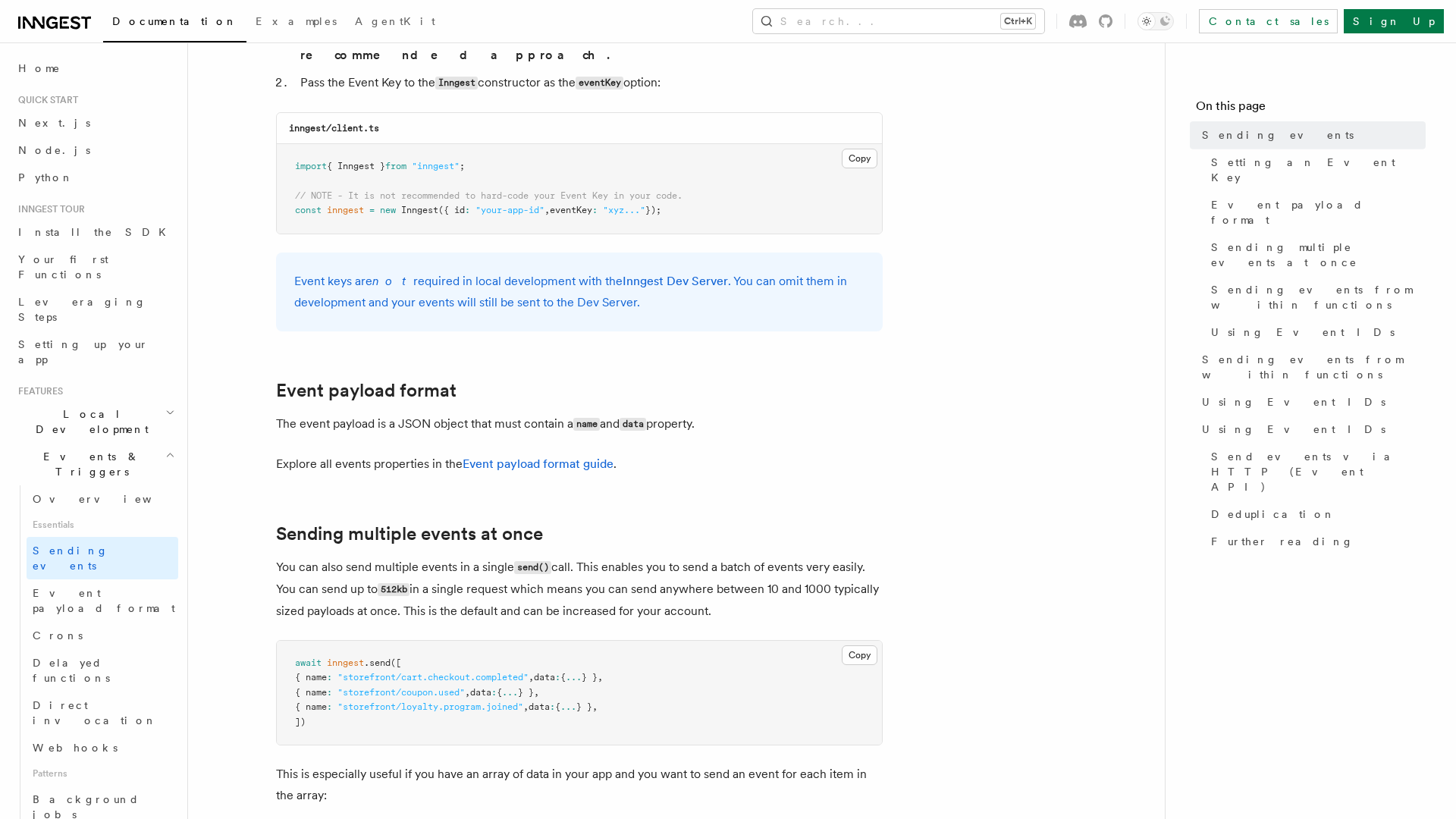
scroll to position [3254, 0]
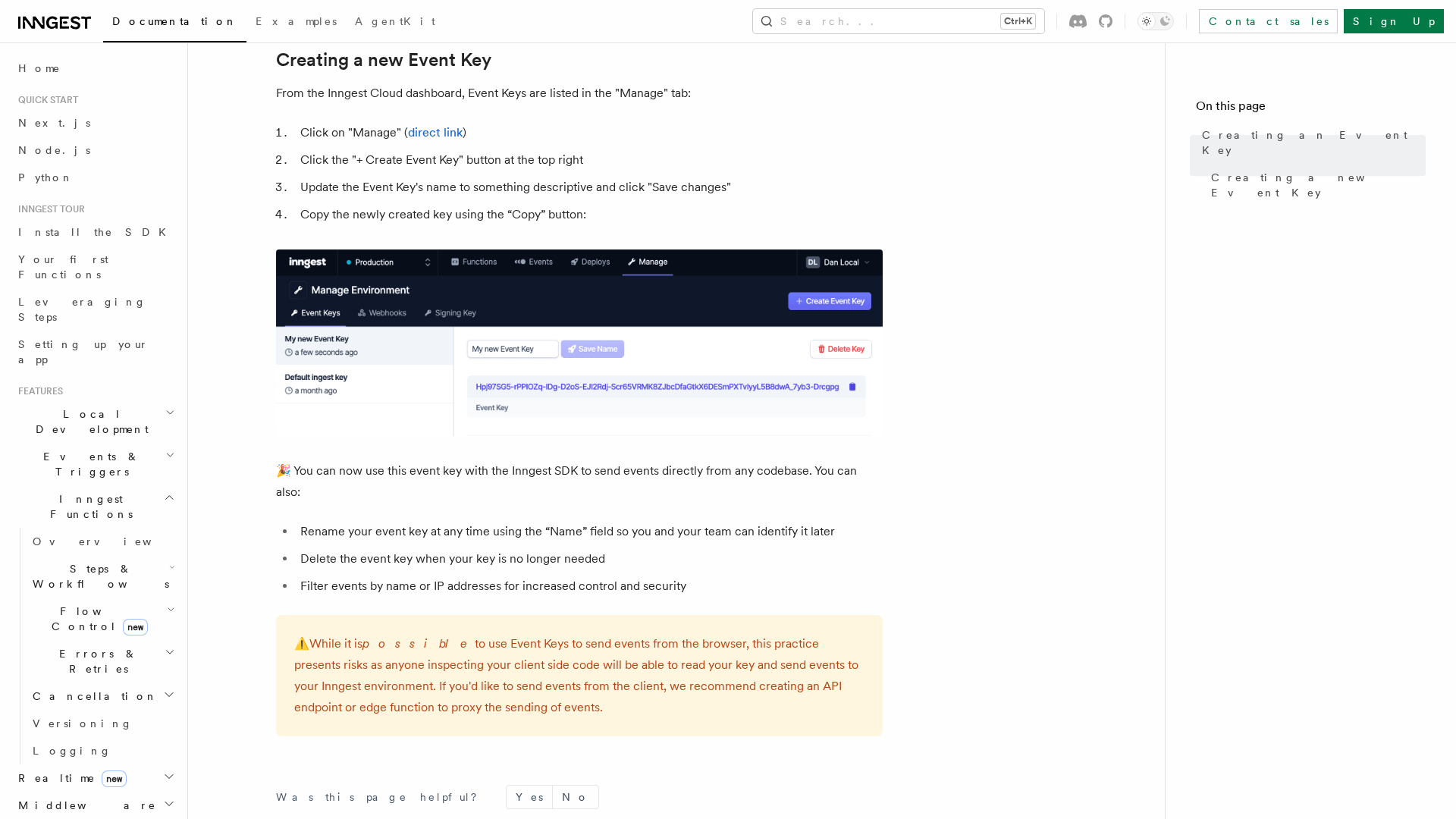
scroll to position [892, 0]
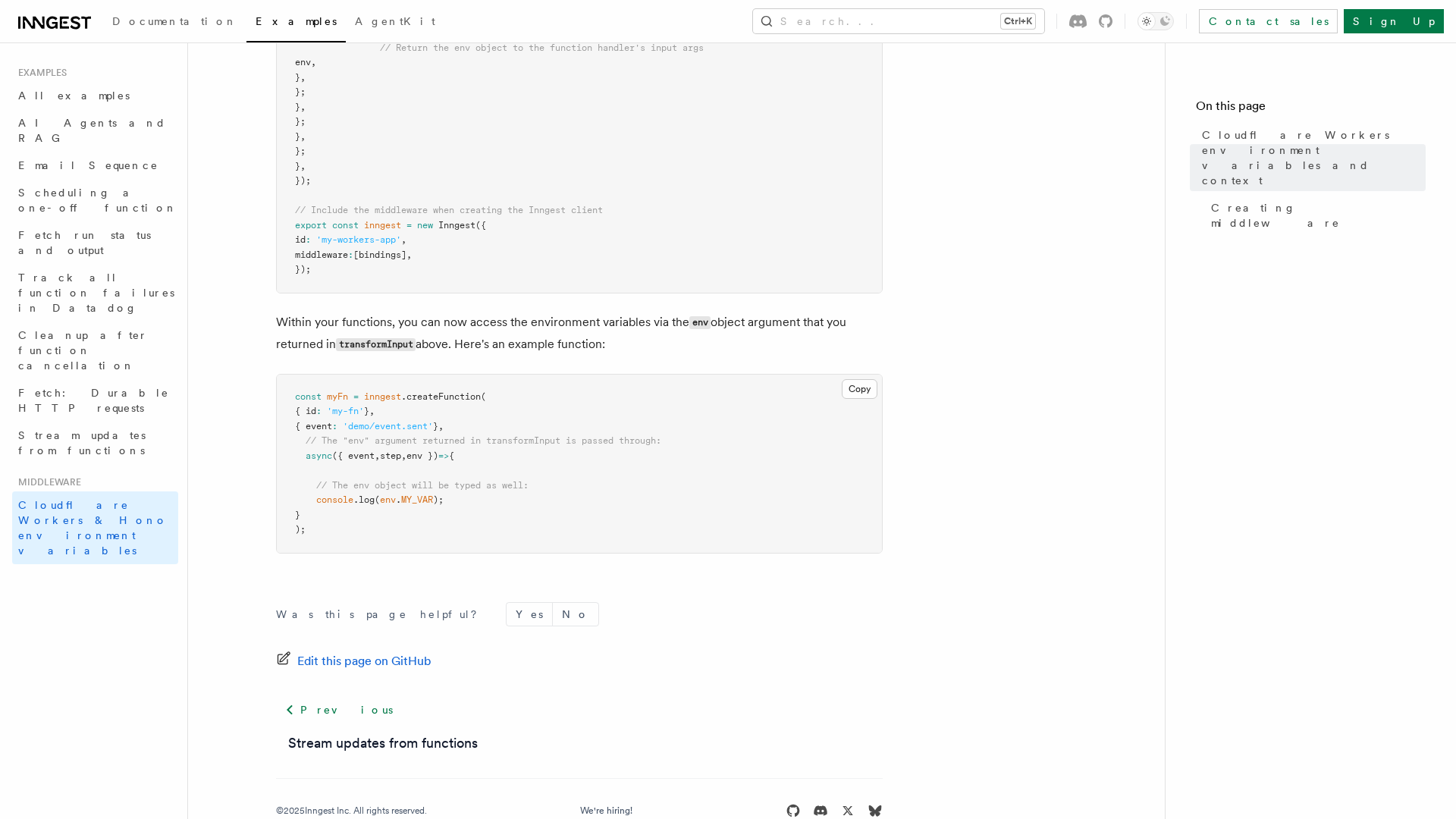
scroll to position [781, 0]
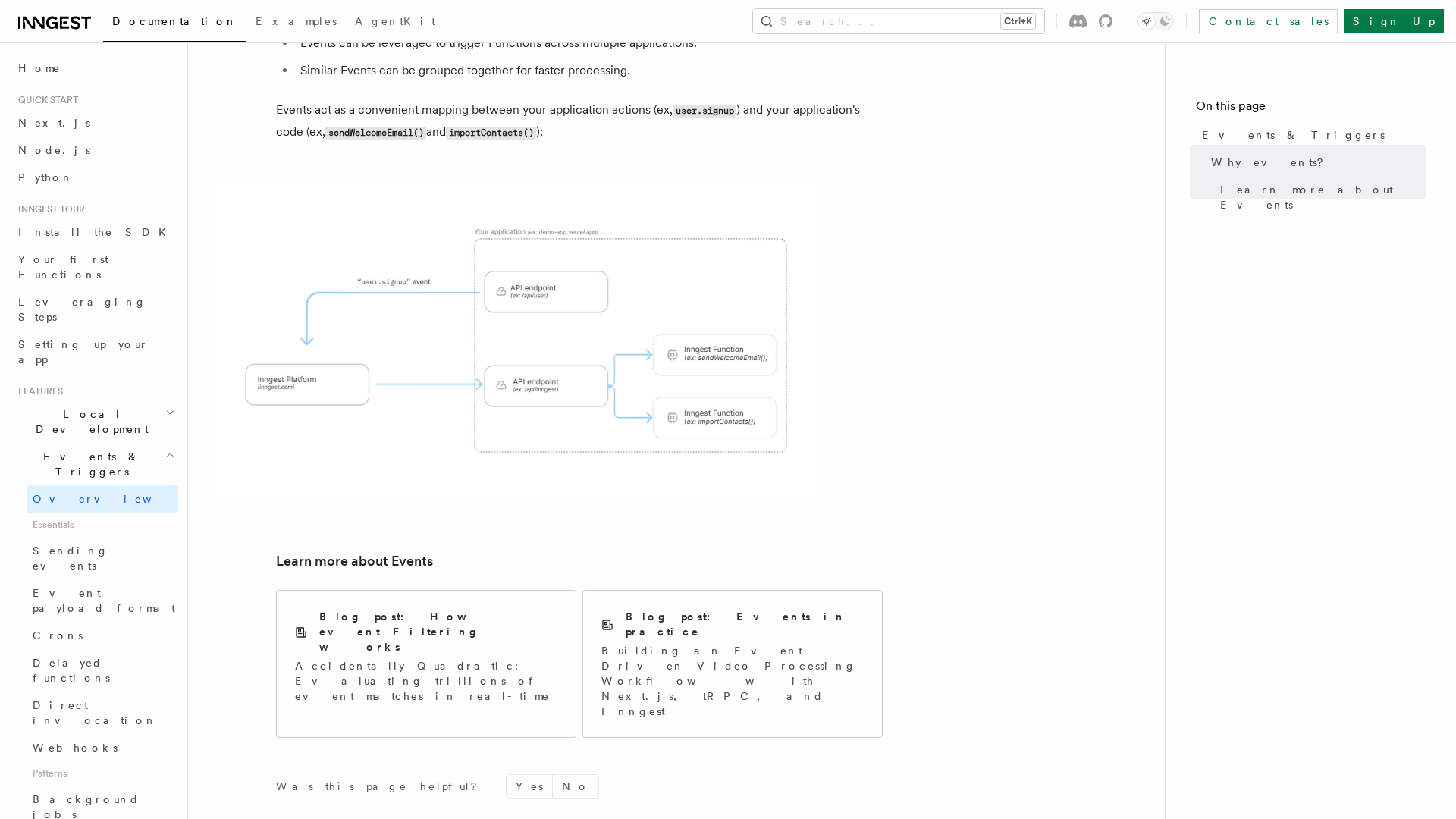
scroll to position [829, 0]
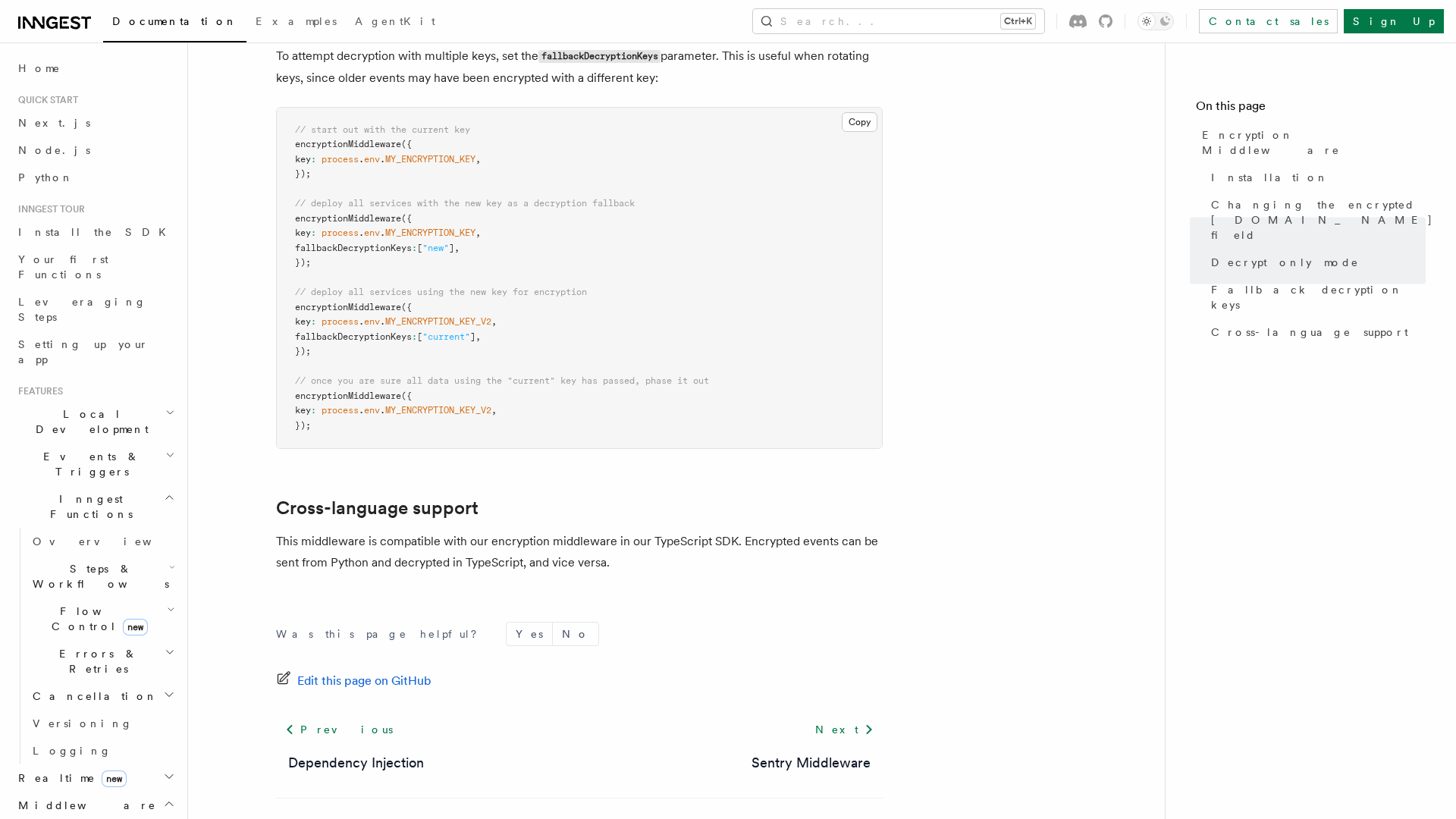
scroll to position [1081, 0]
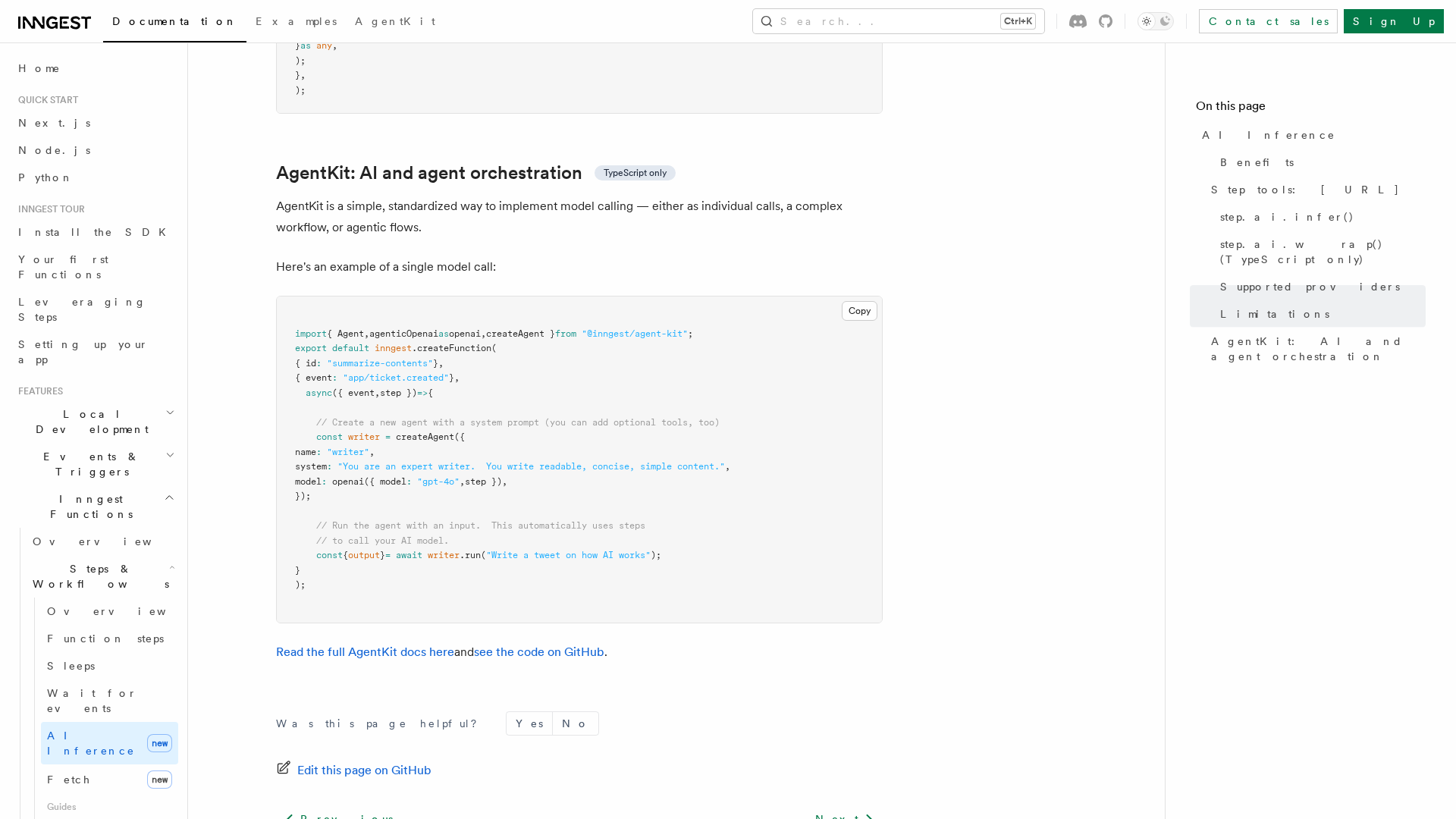
scroll to position [4443, 0]
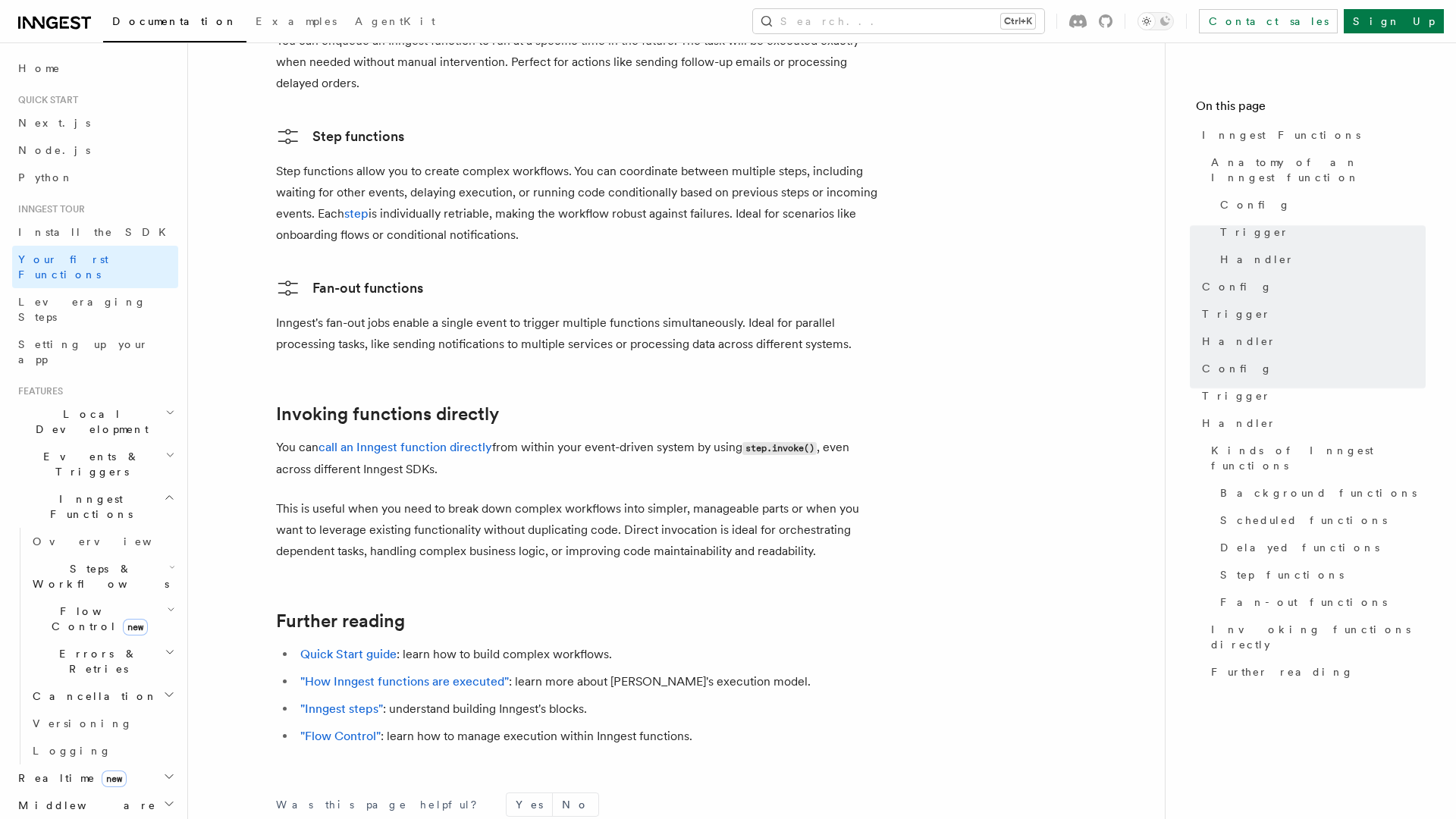
scroll to position [2899, 0]
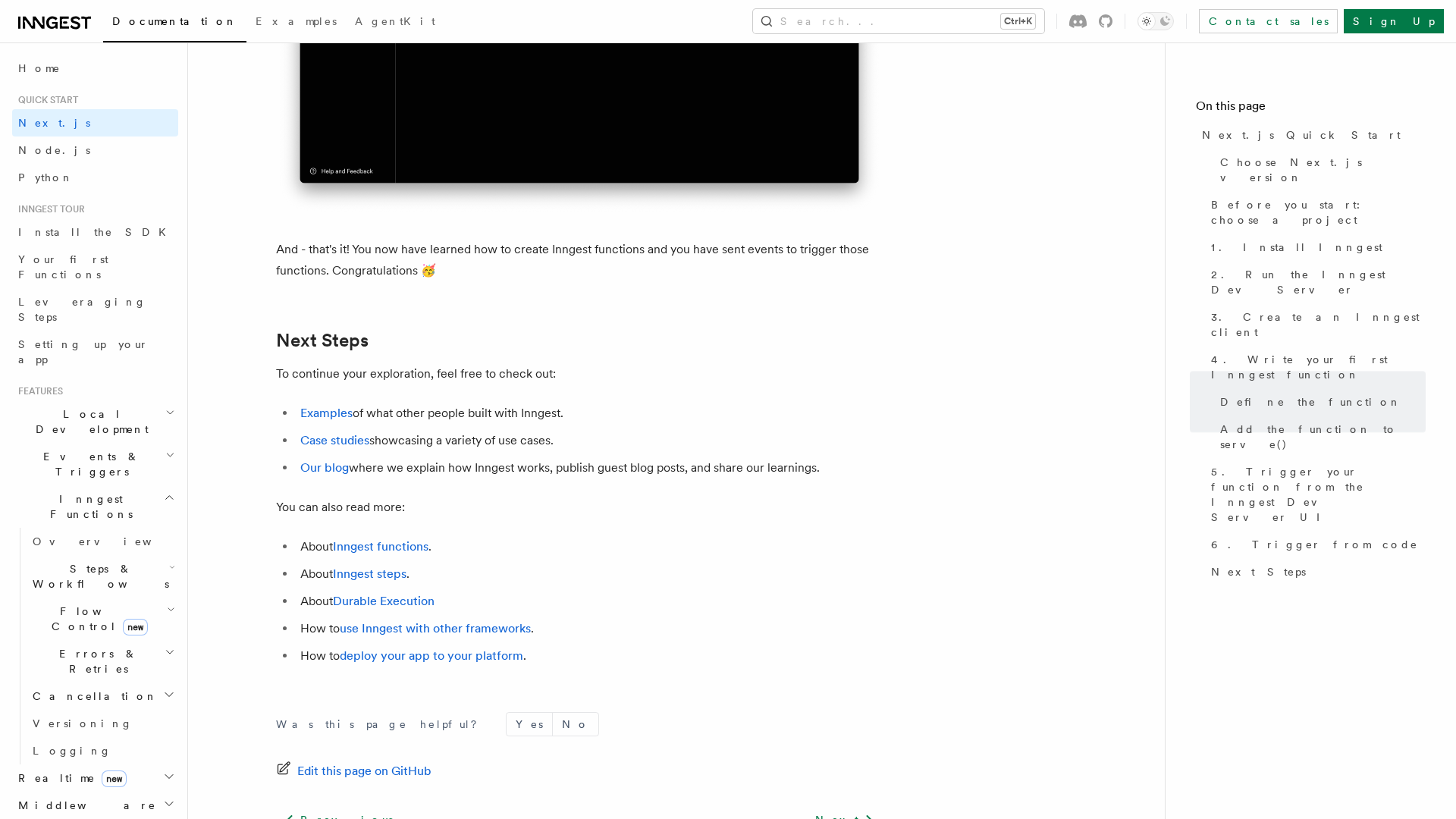
scroll to position [9399, 0]
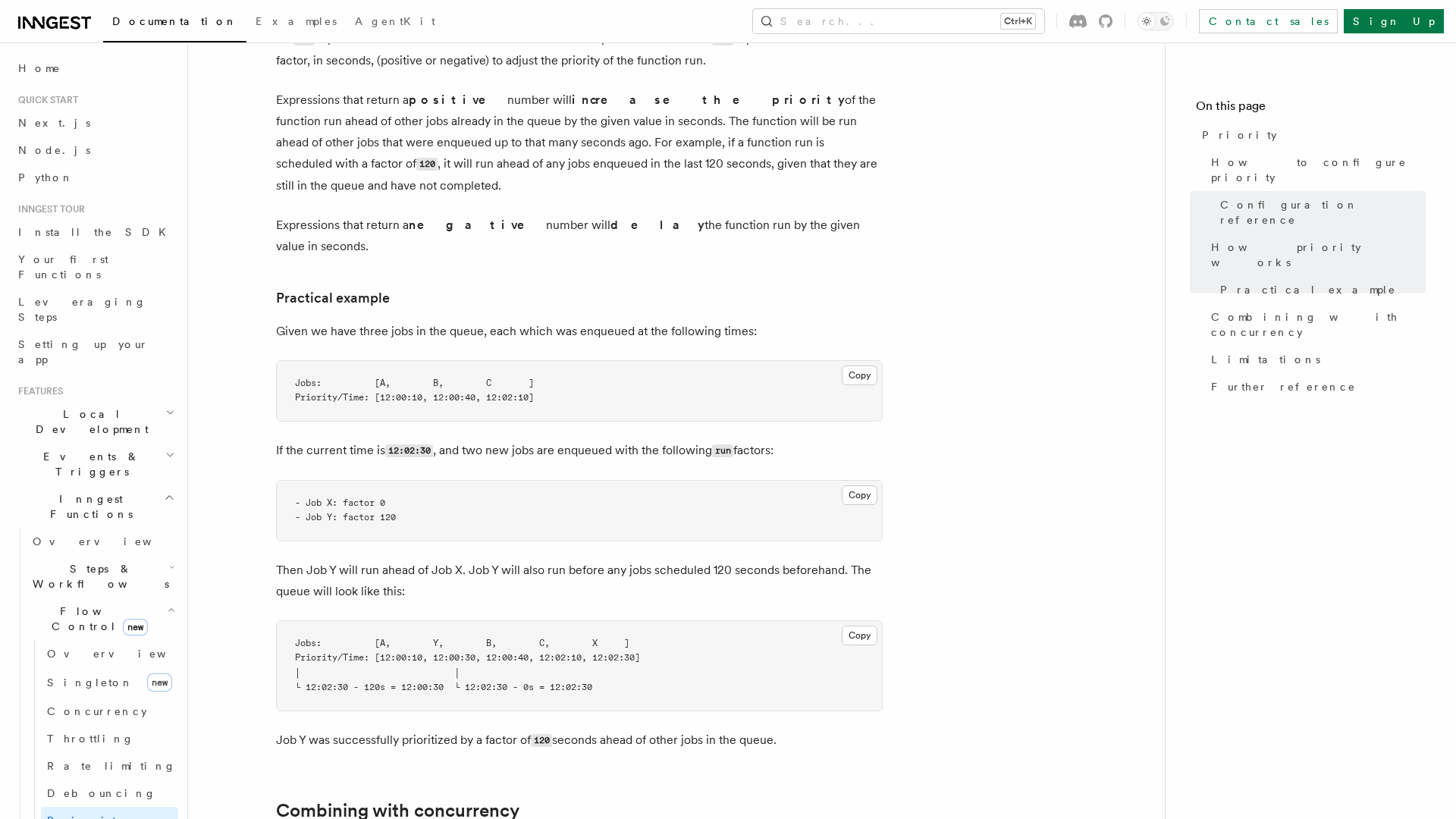
scroll to position [1541, 0]
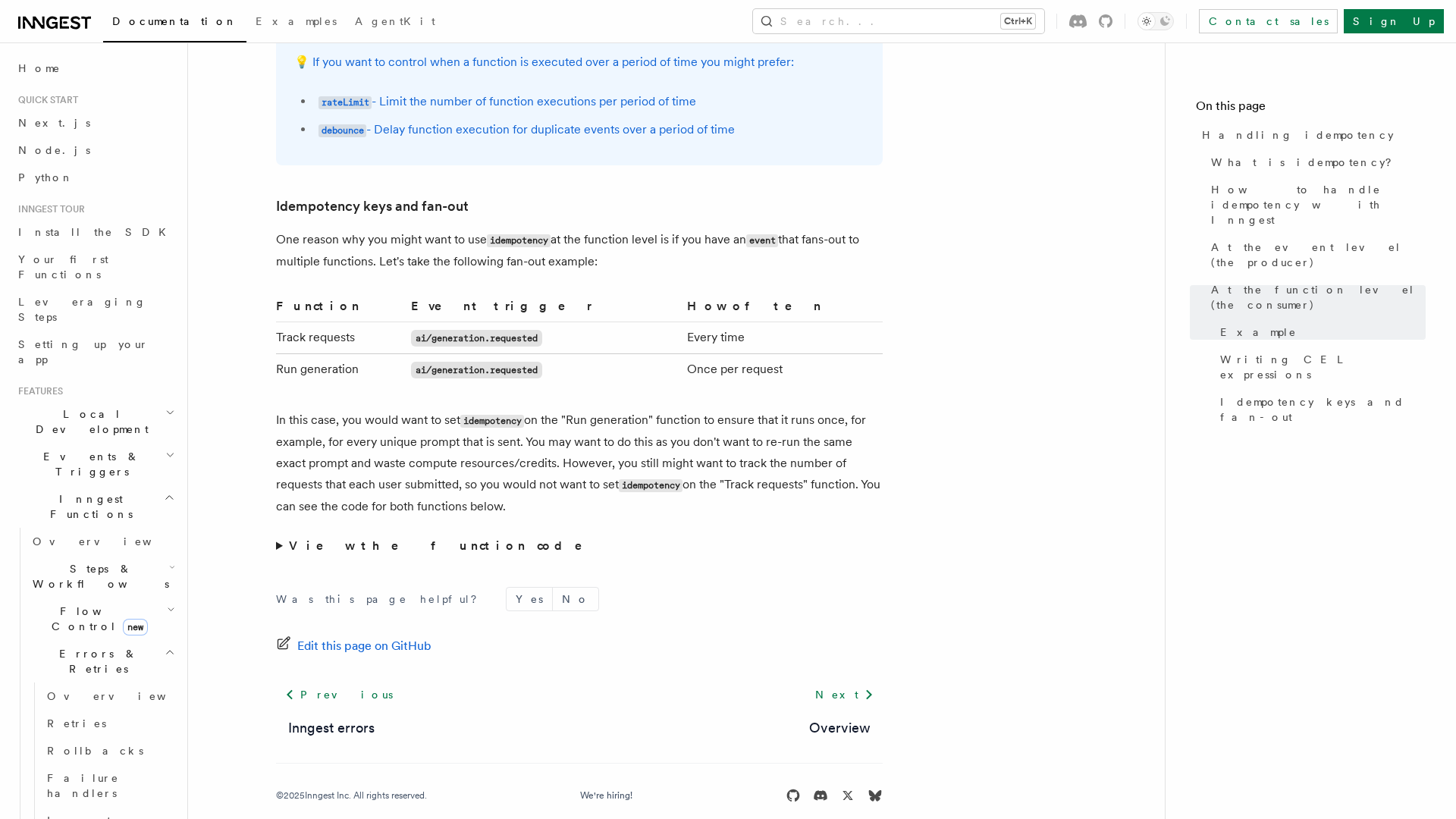
scroll to position [2845, 0]
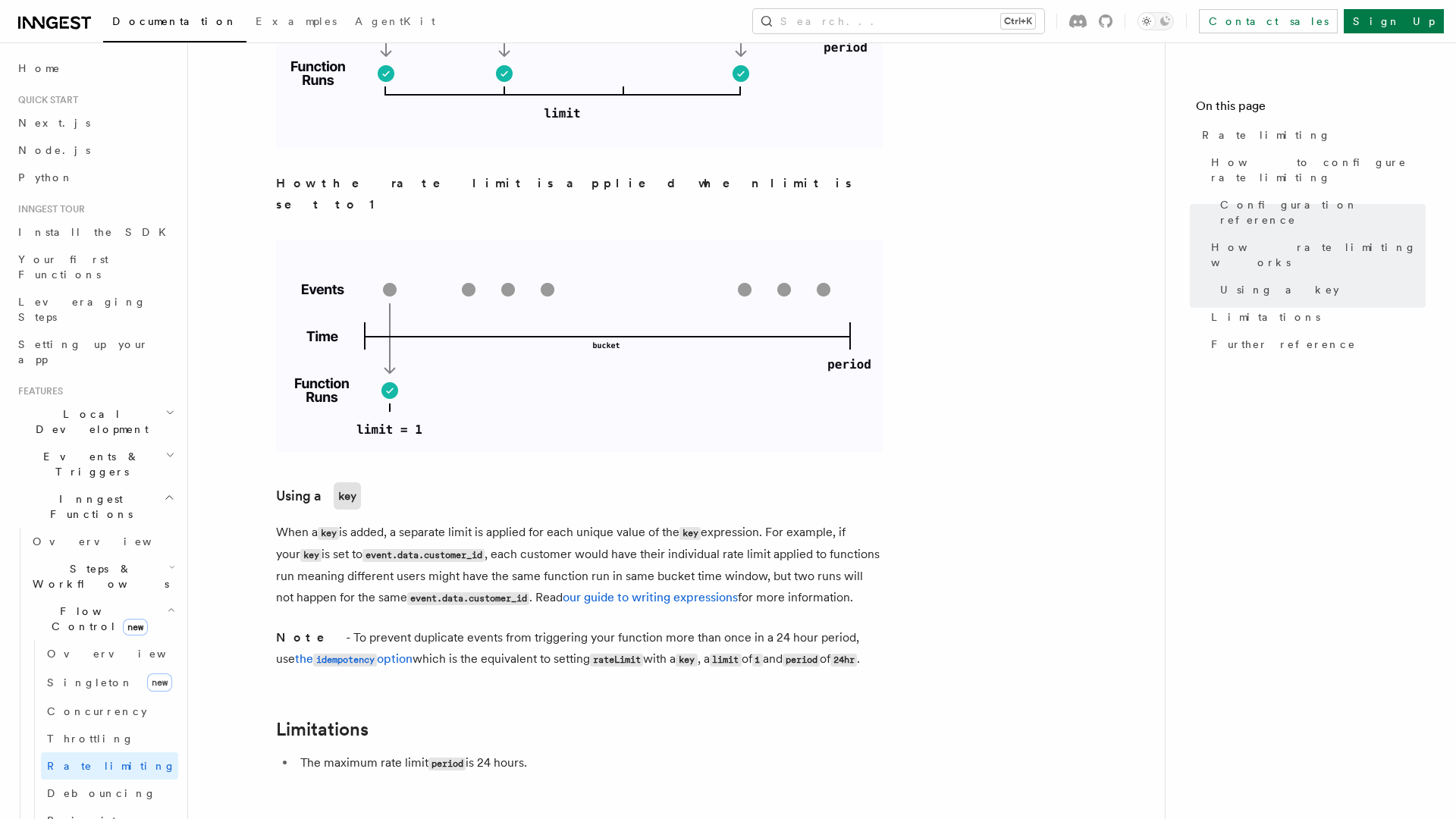
scroll to position [2248, 0]
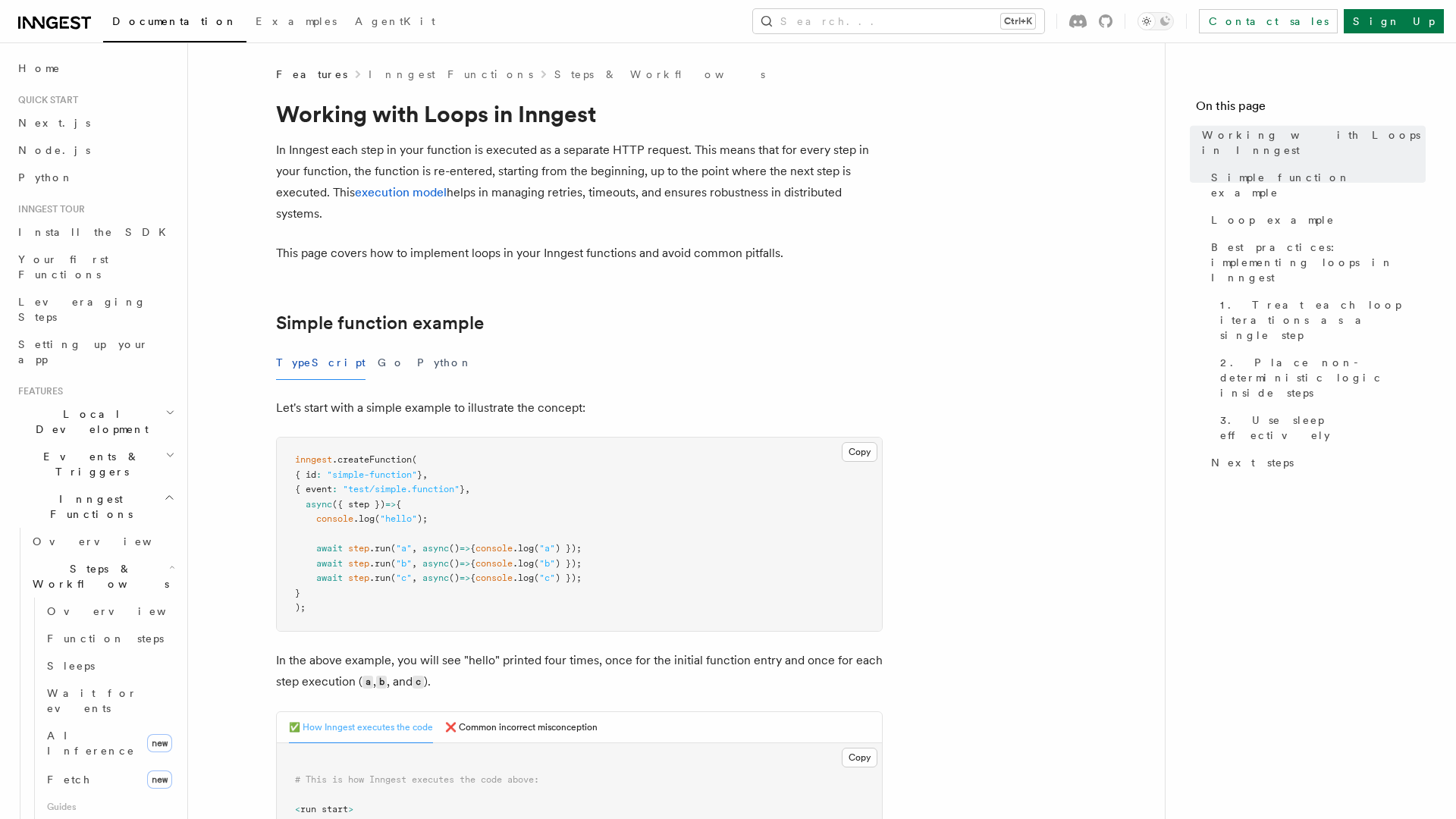
scroll to position [2516, 0]
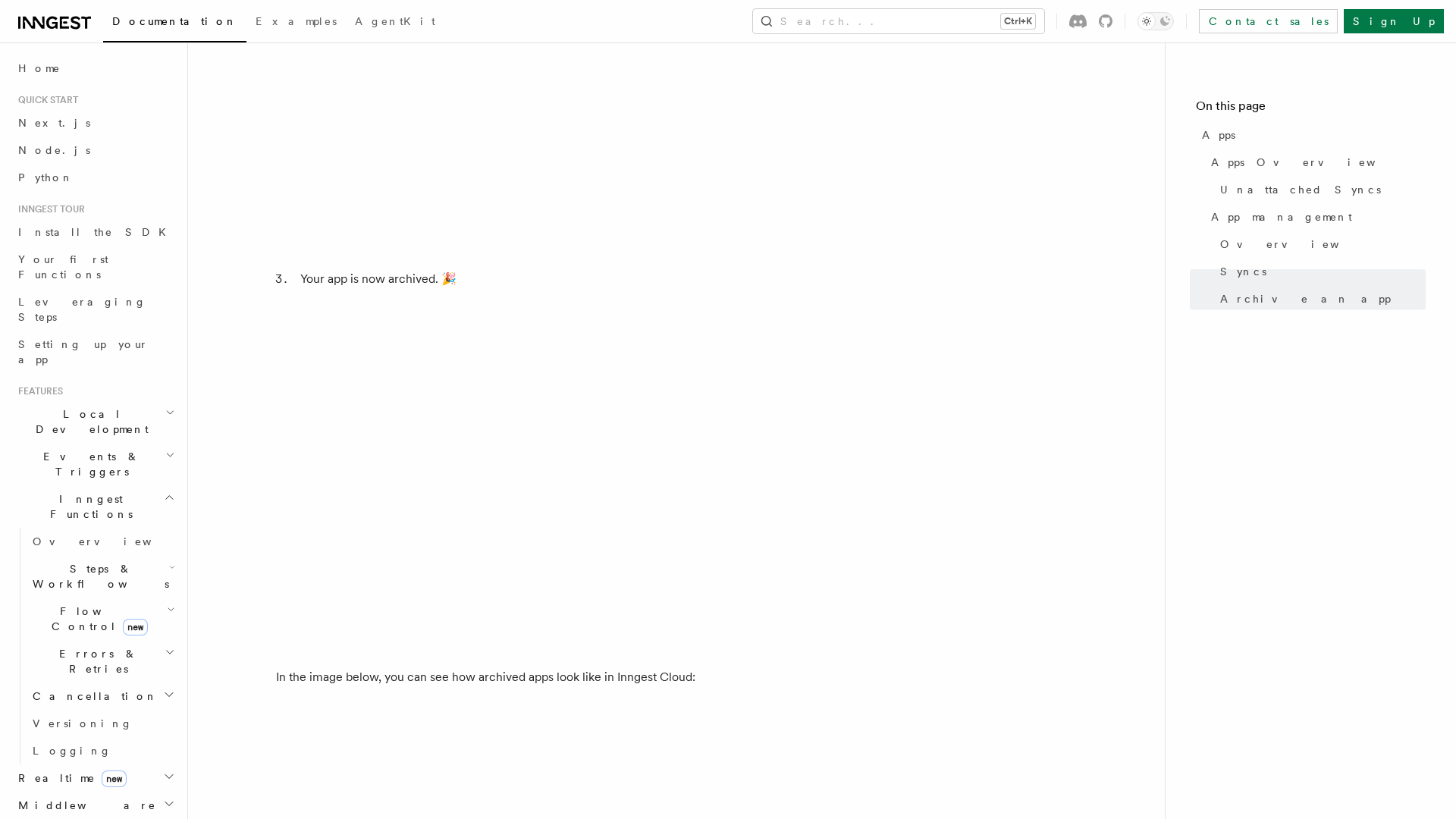
scroll to position [4052, 0]
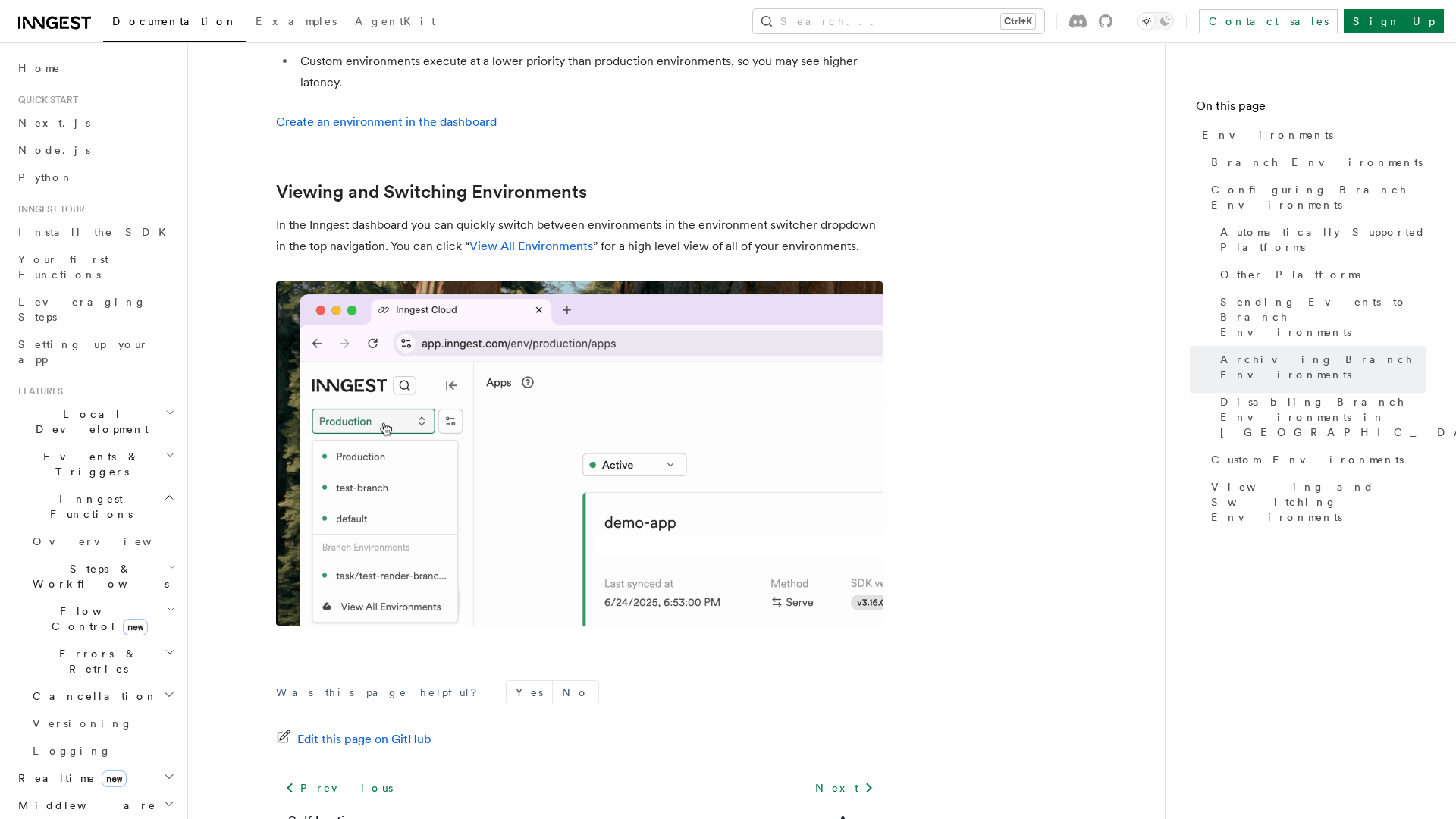
scroll to position [3451, 0]
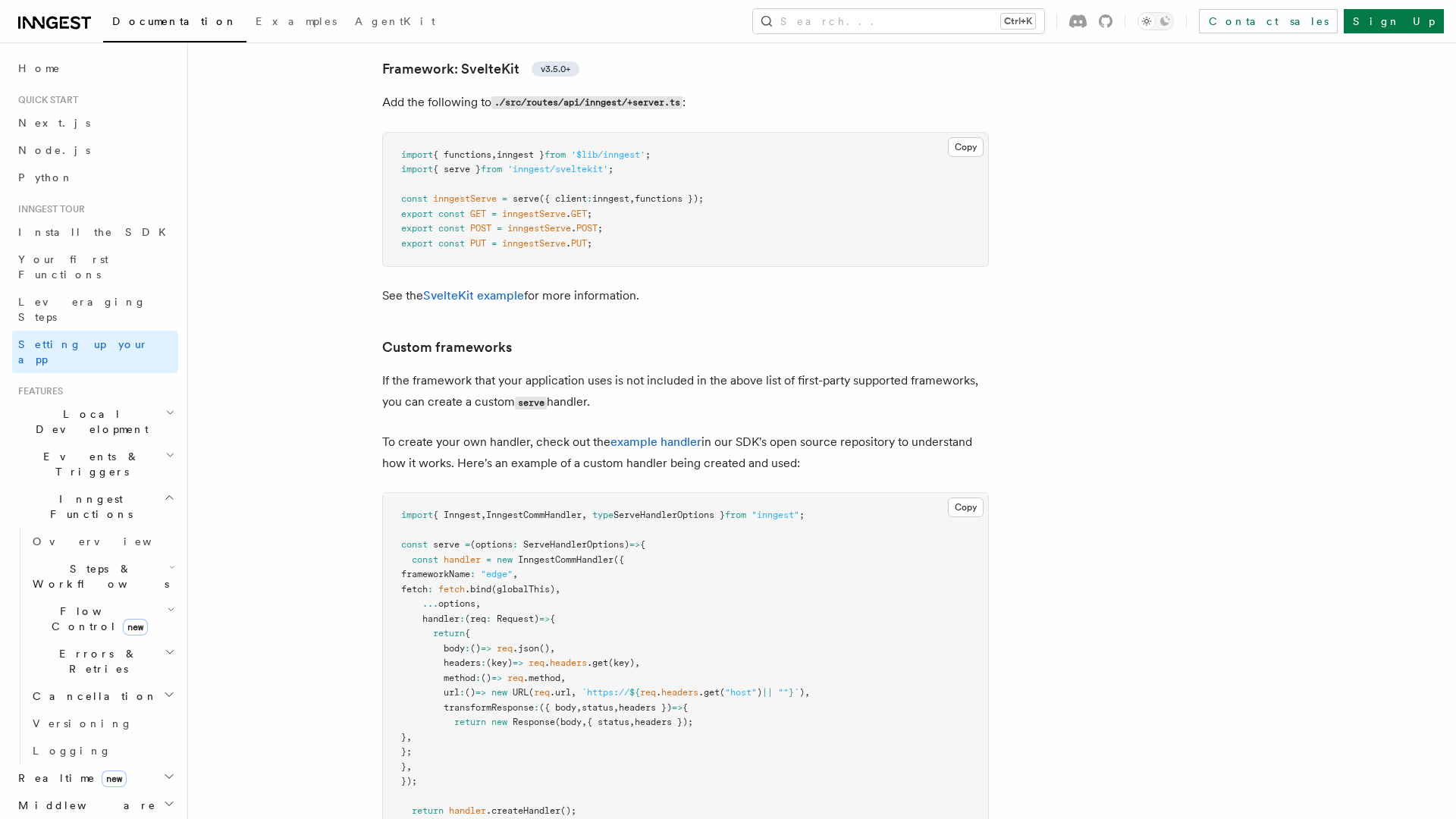
scroll to position [12531, 0]
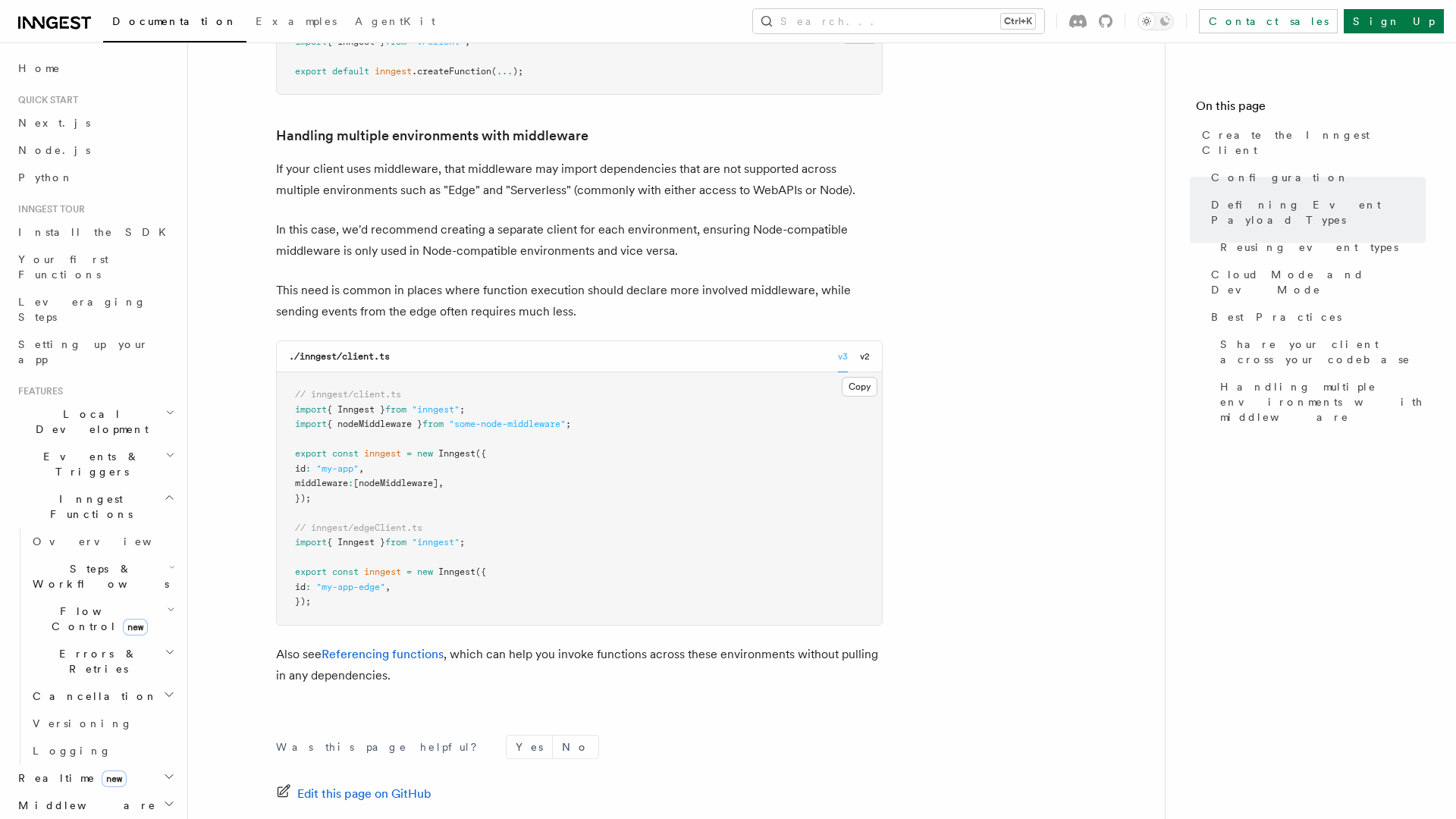
scroll to position [3389, 0]
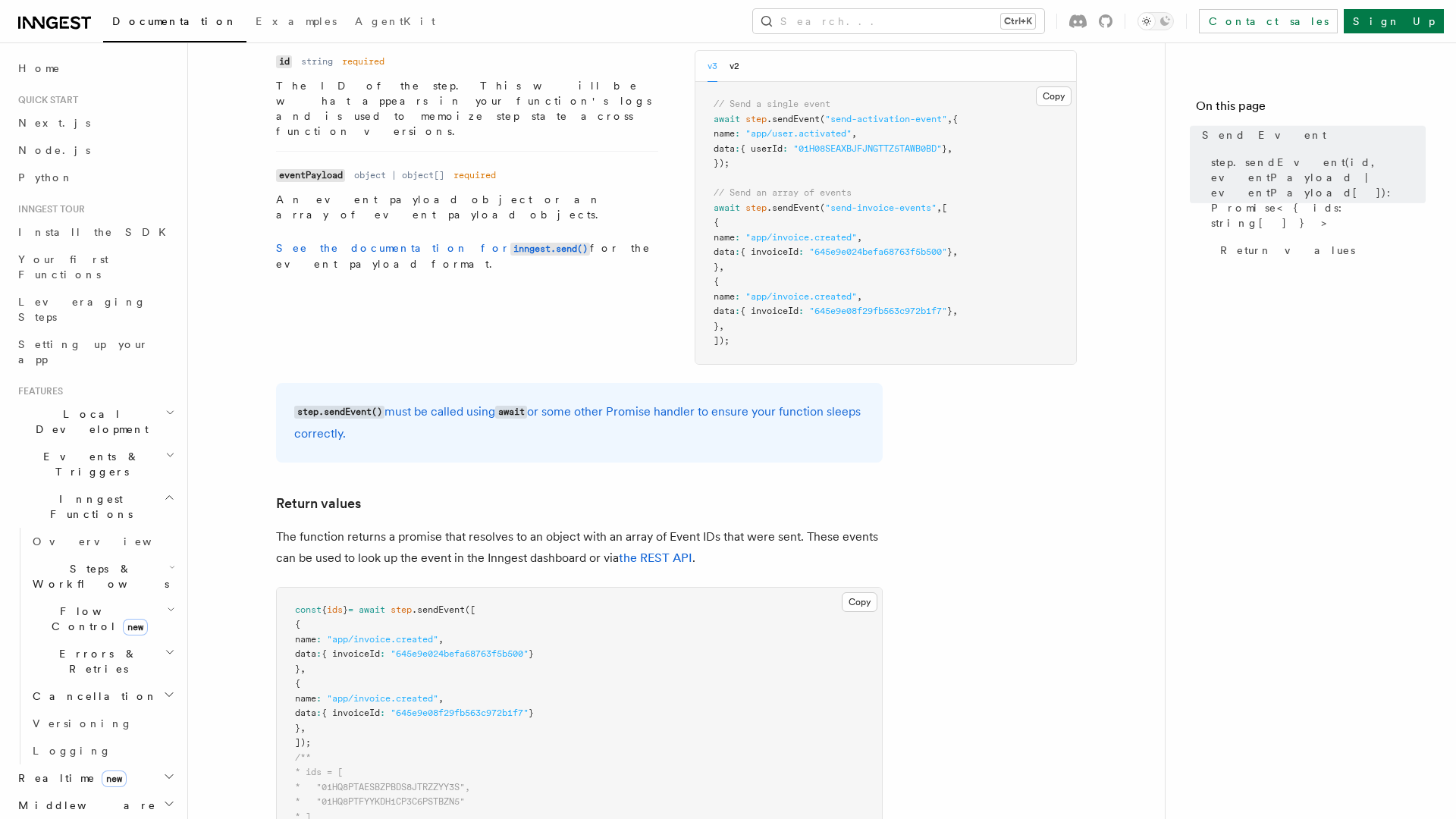
scroll to position [913, 0]
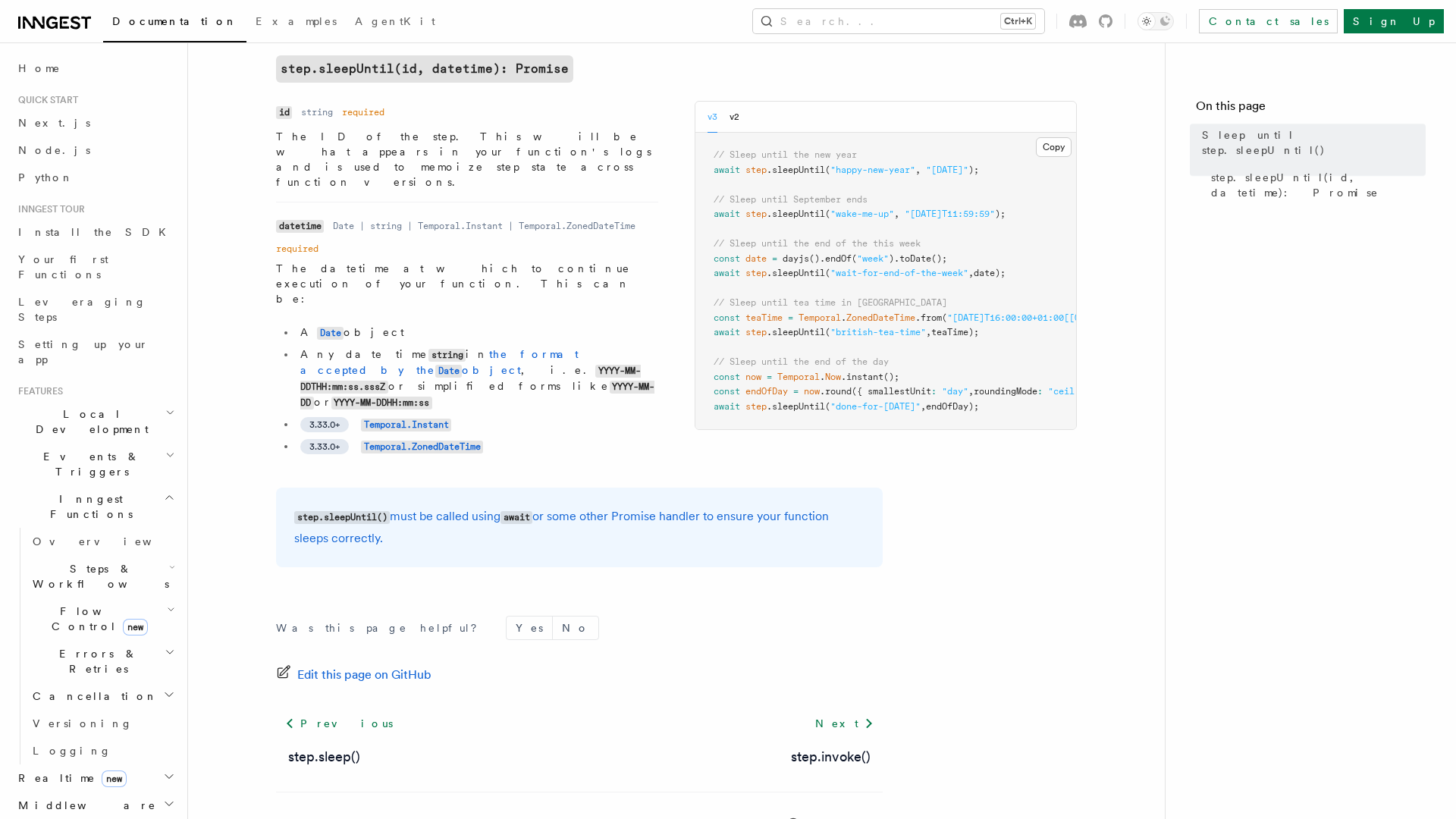
scroll to position [100, 0]
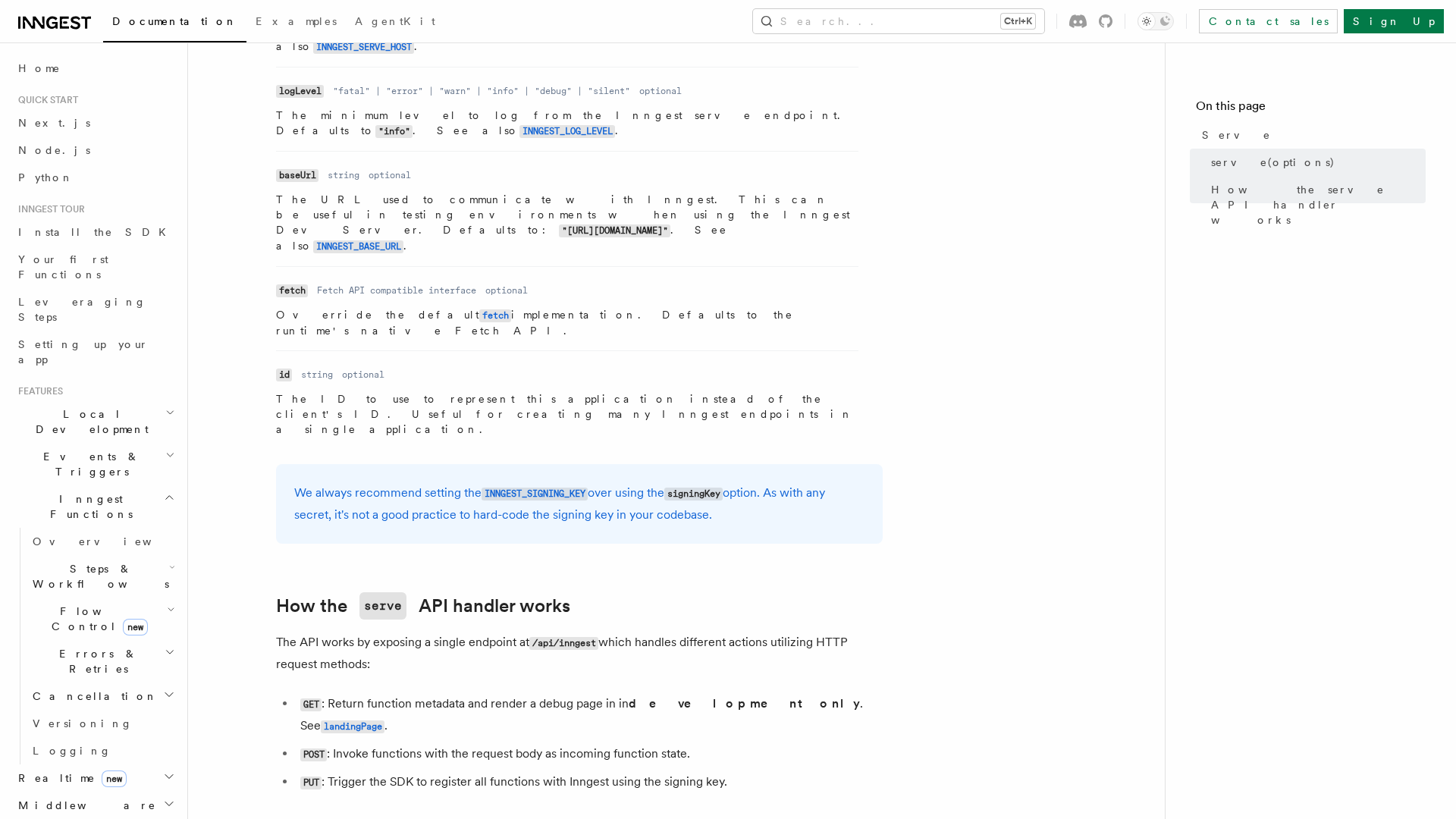
scroll to position [1275, 0]
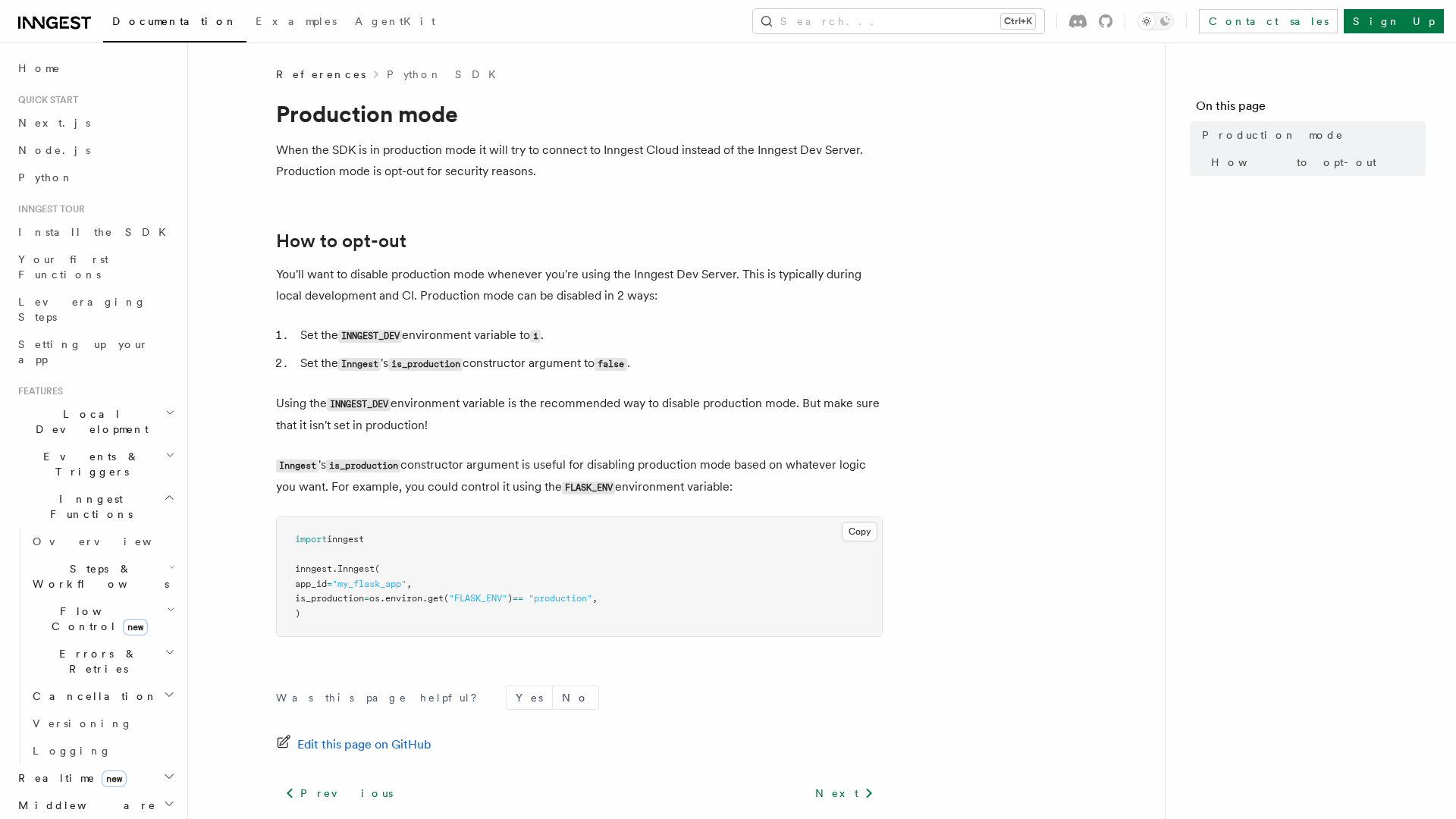
scroll to position [99, 0]
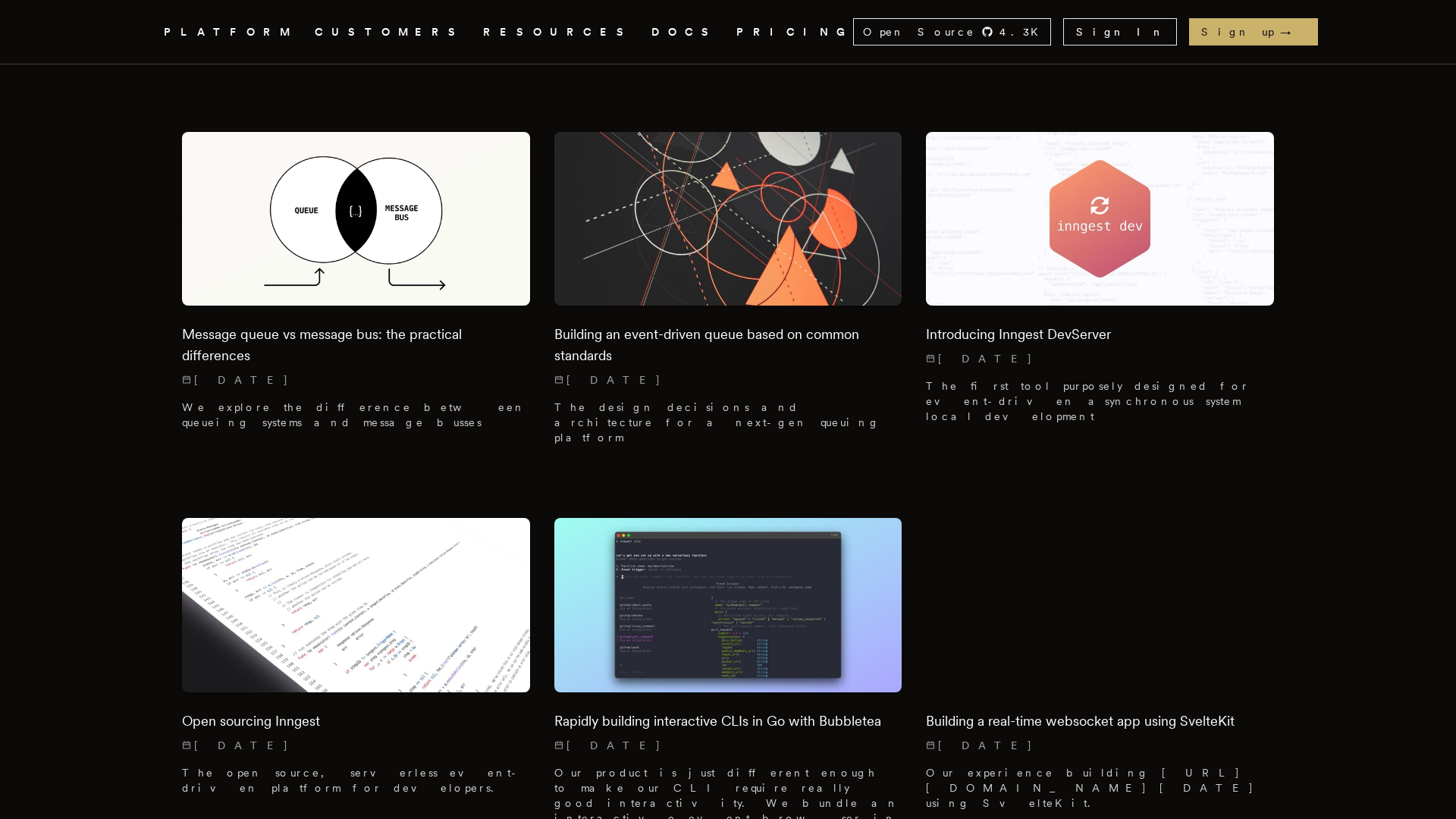
scroll to position [14406, 0]
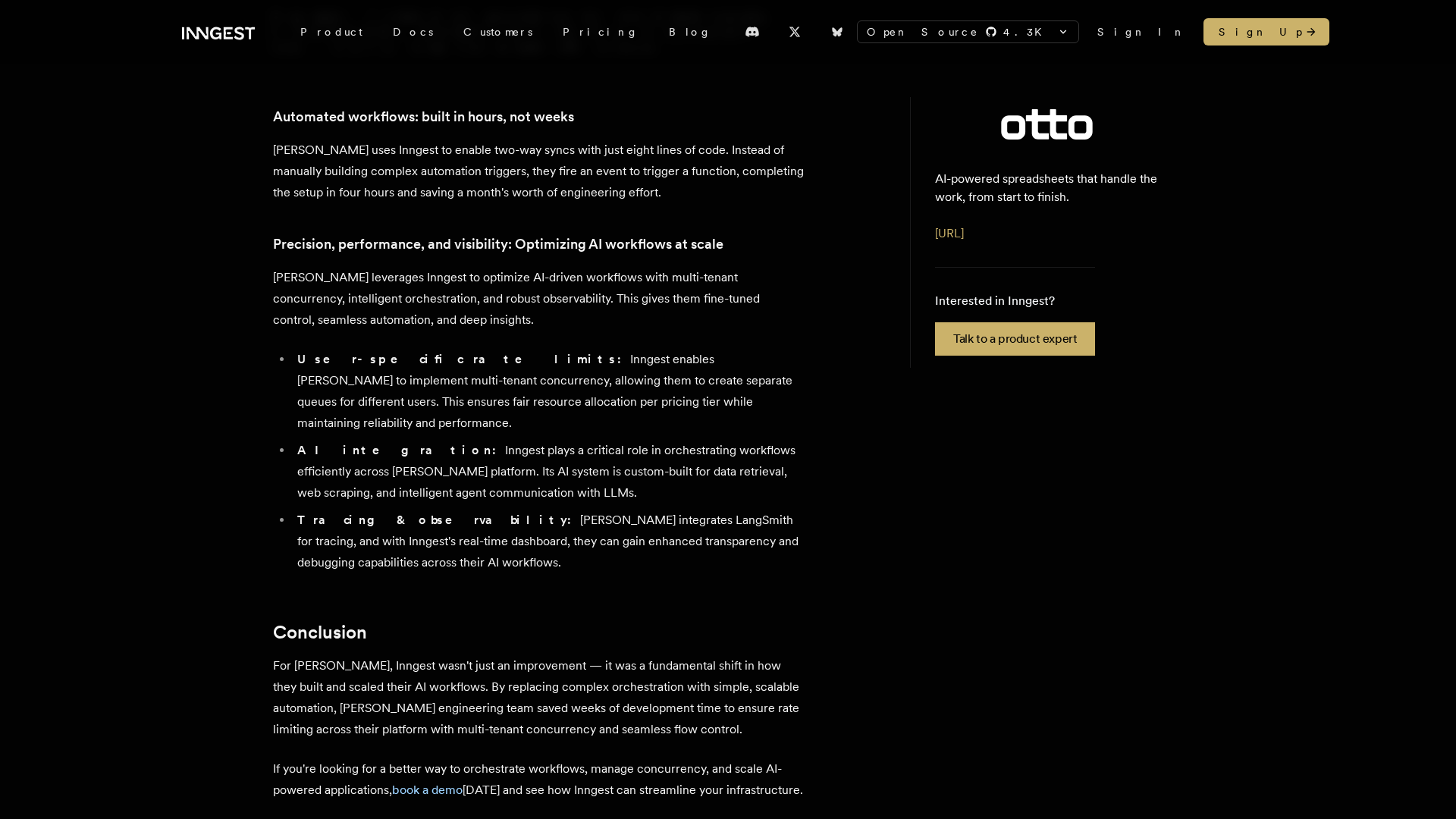
scroll to position [2578, 0]
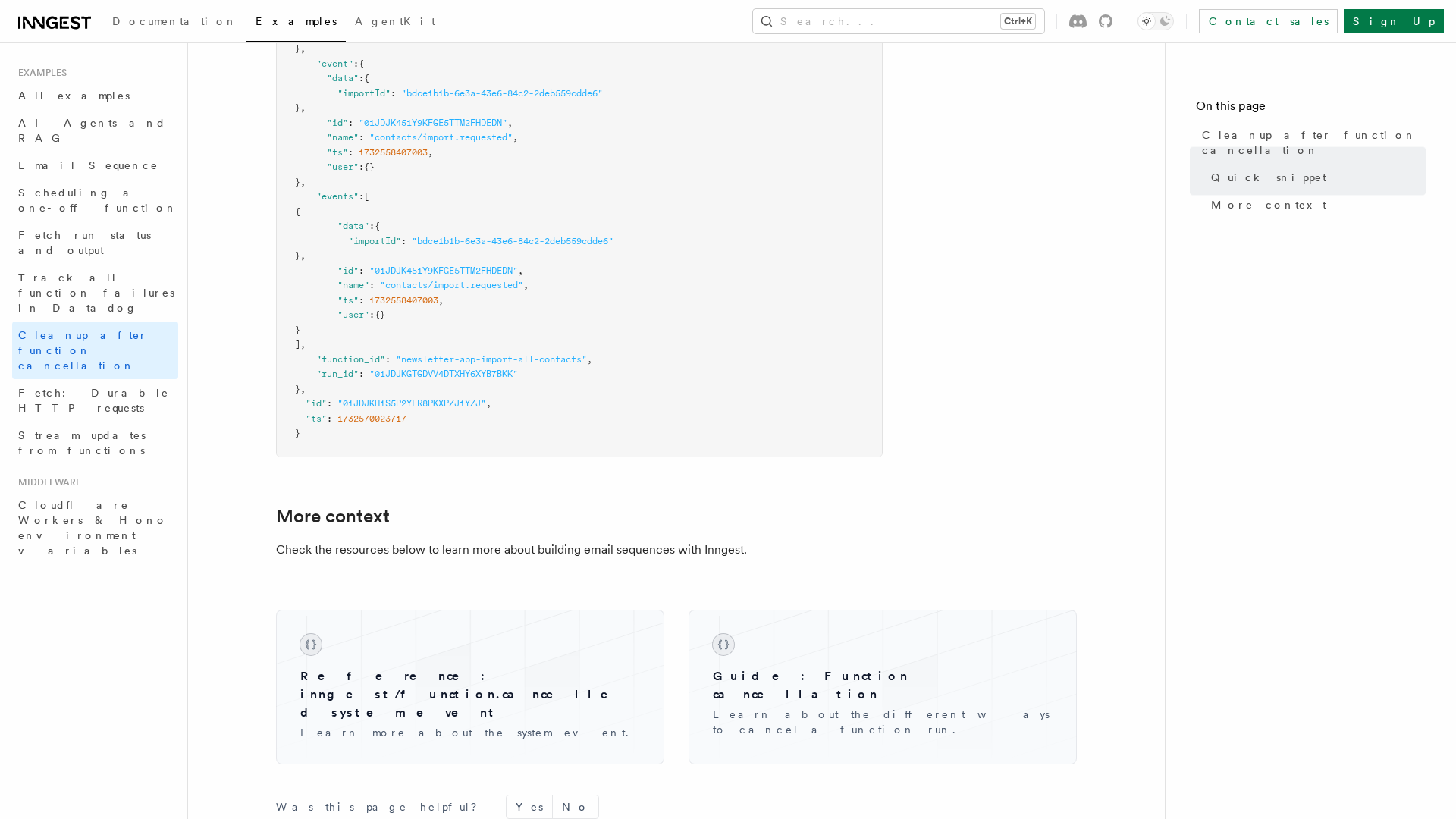
scroll to position [1256, 0]
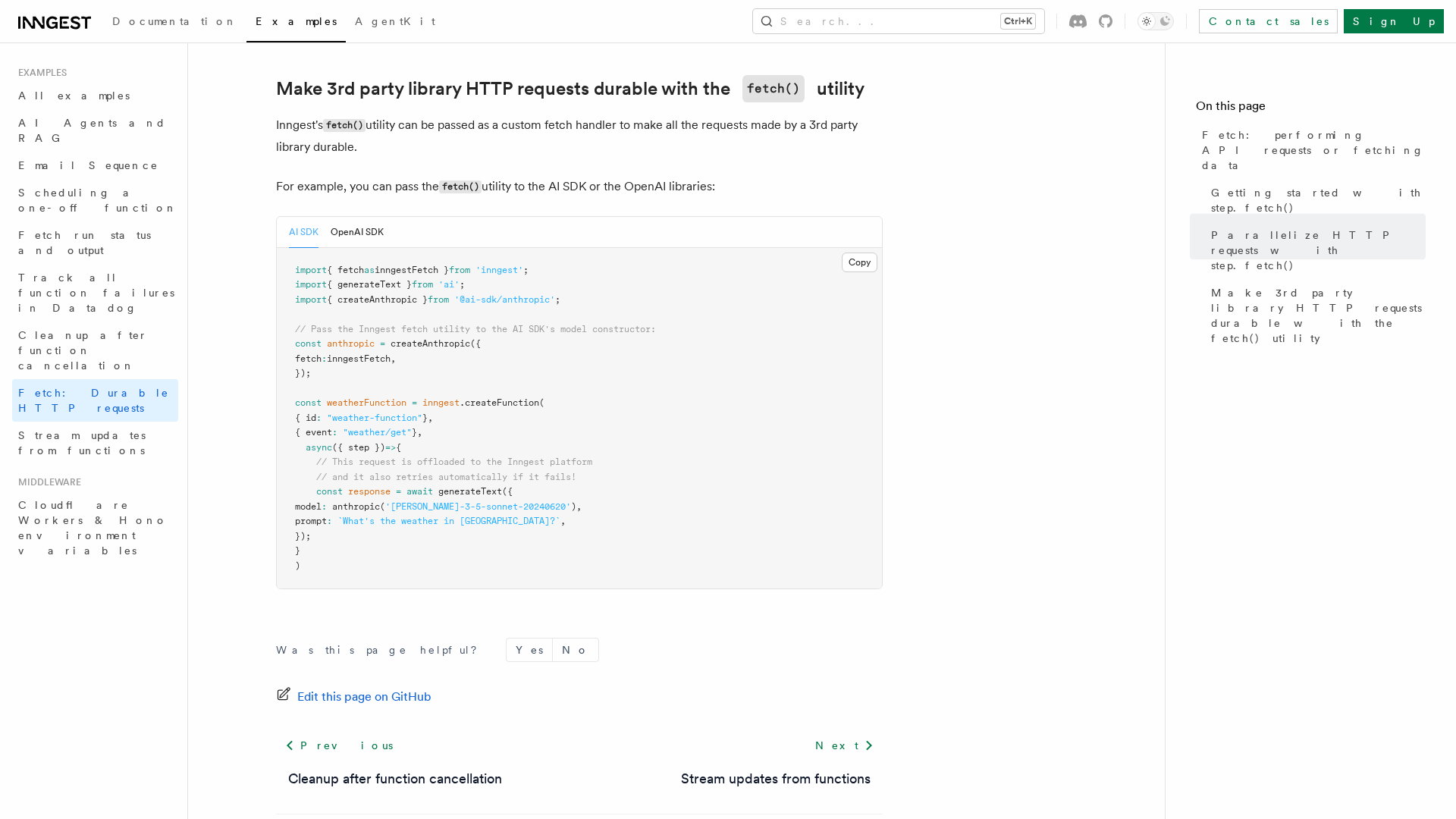
scroll to position [1384, 0]
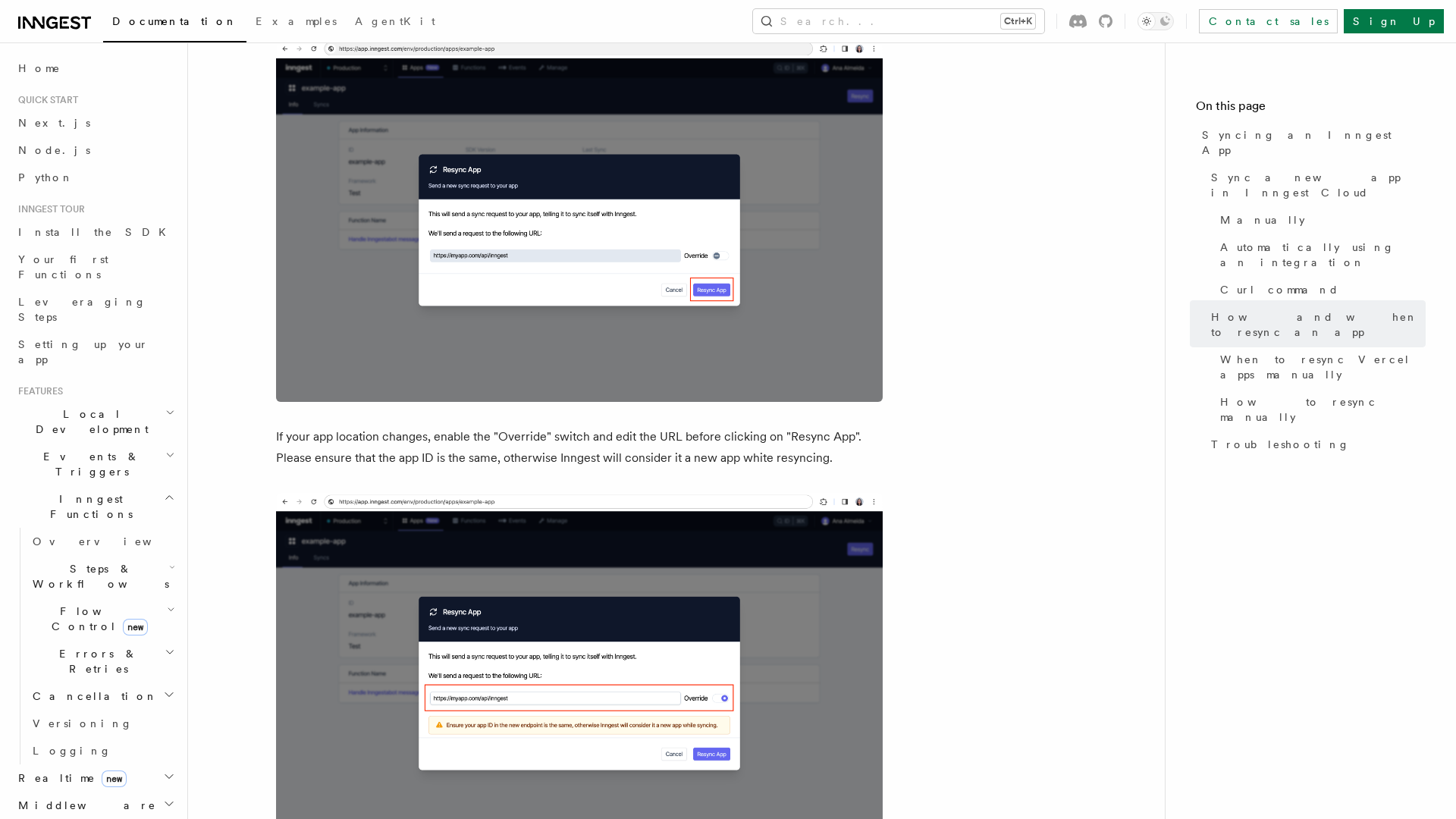
scroll to position [4095, 0]
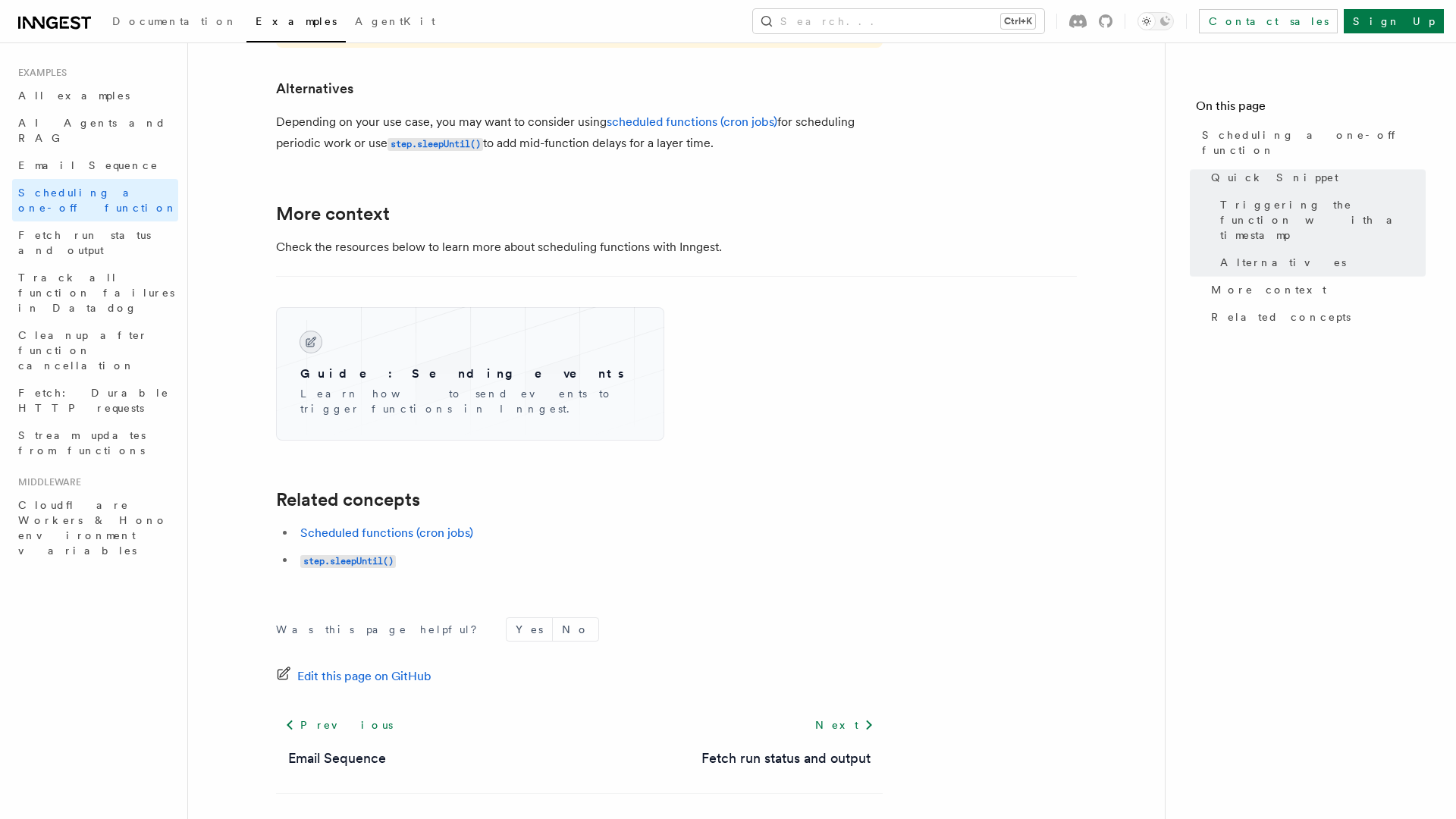
scroll to position [1056, 0]
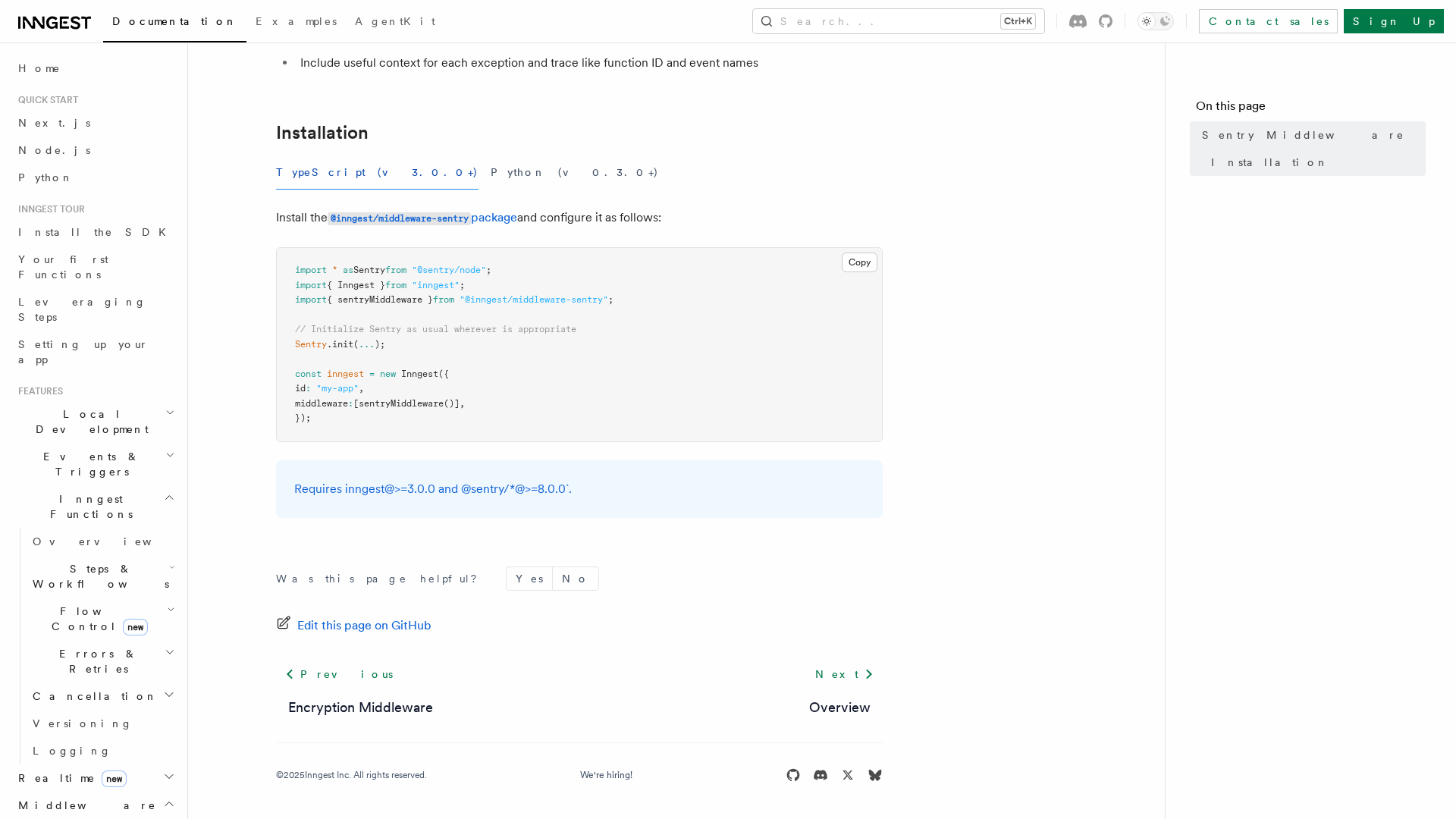
scroll to position [181, 0]
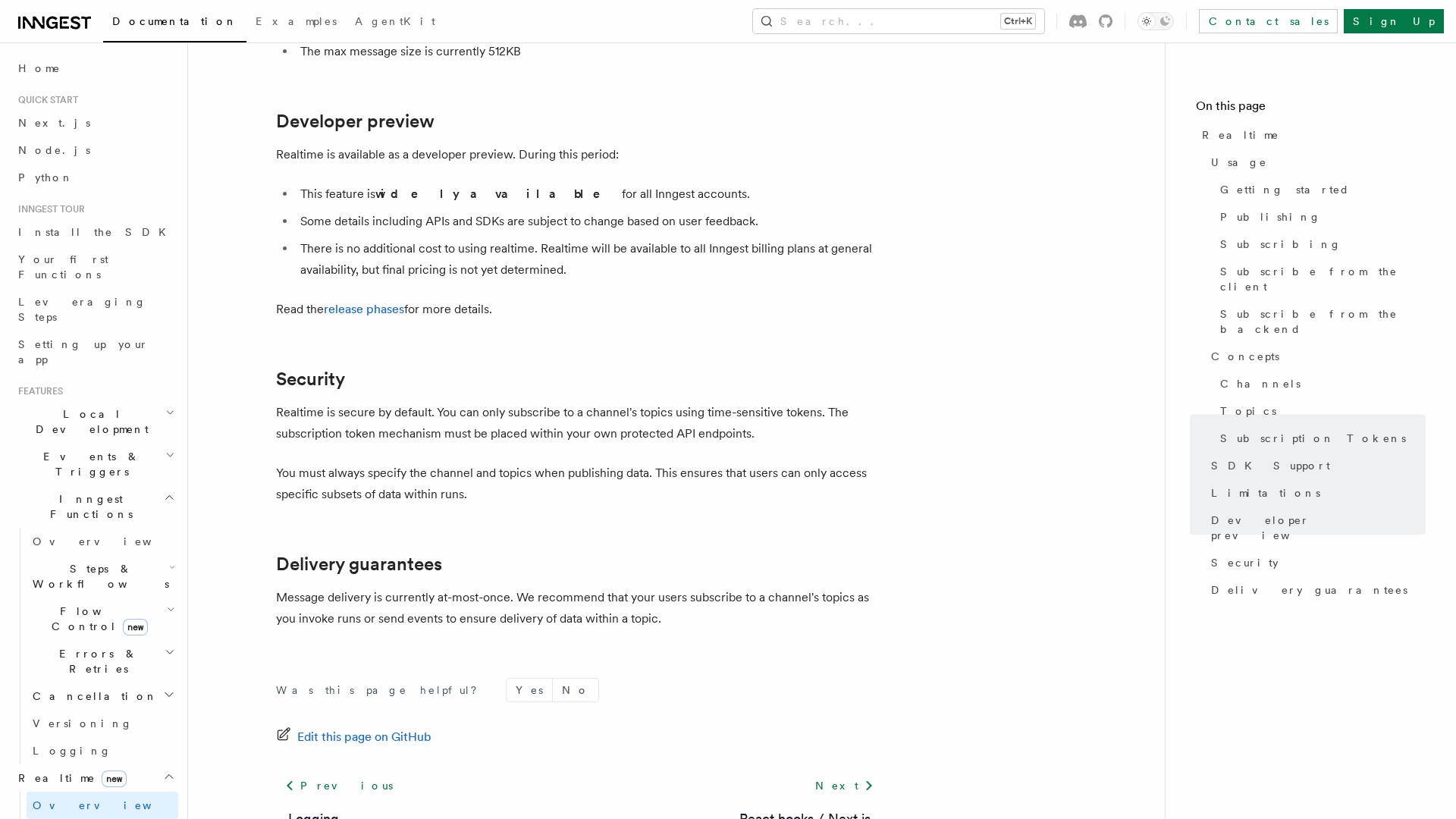
scroll to position [4957, 0]
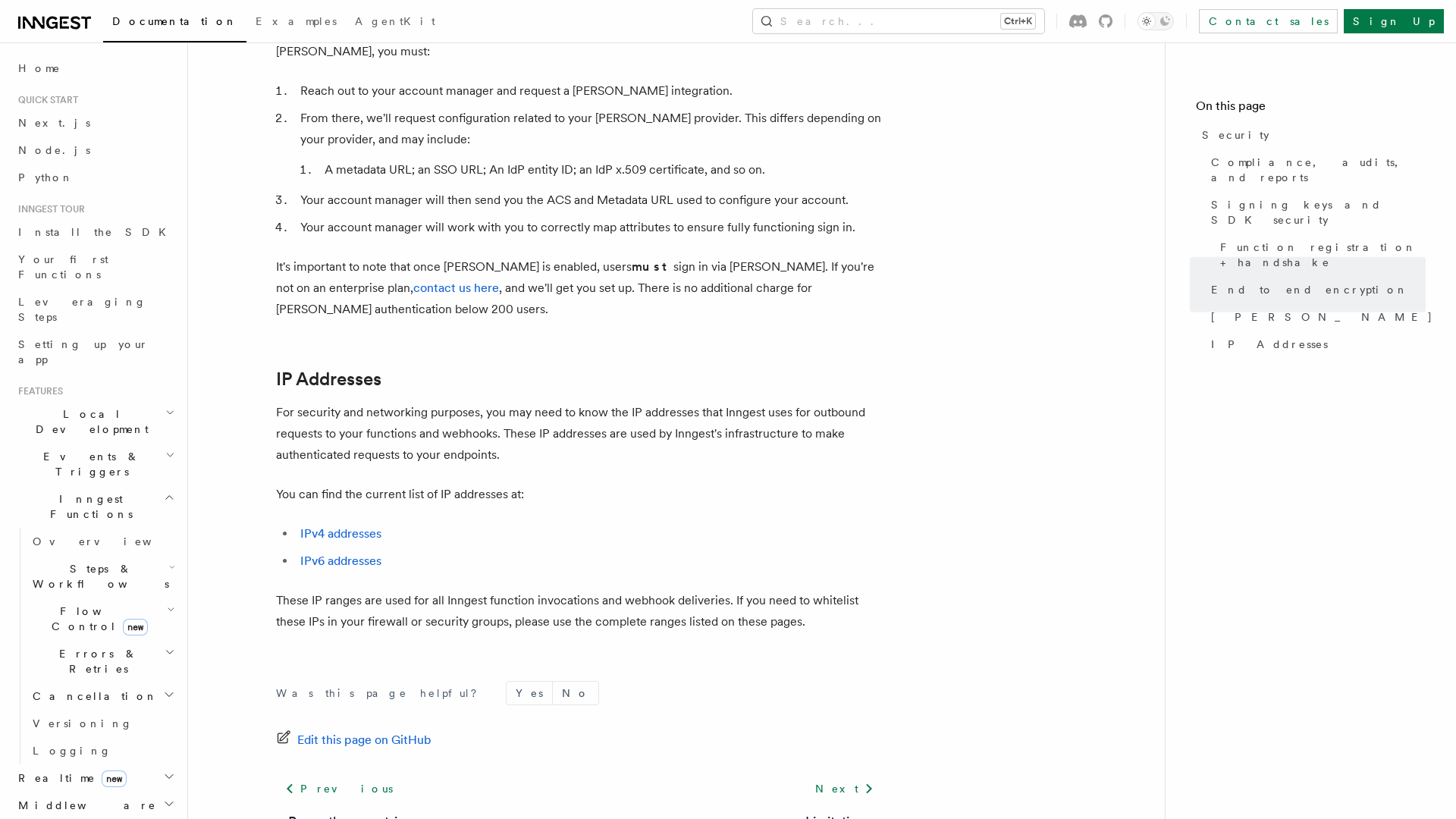
scroll to position [1791, 0]
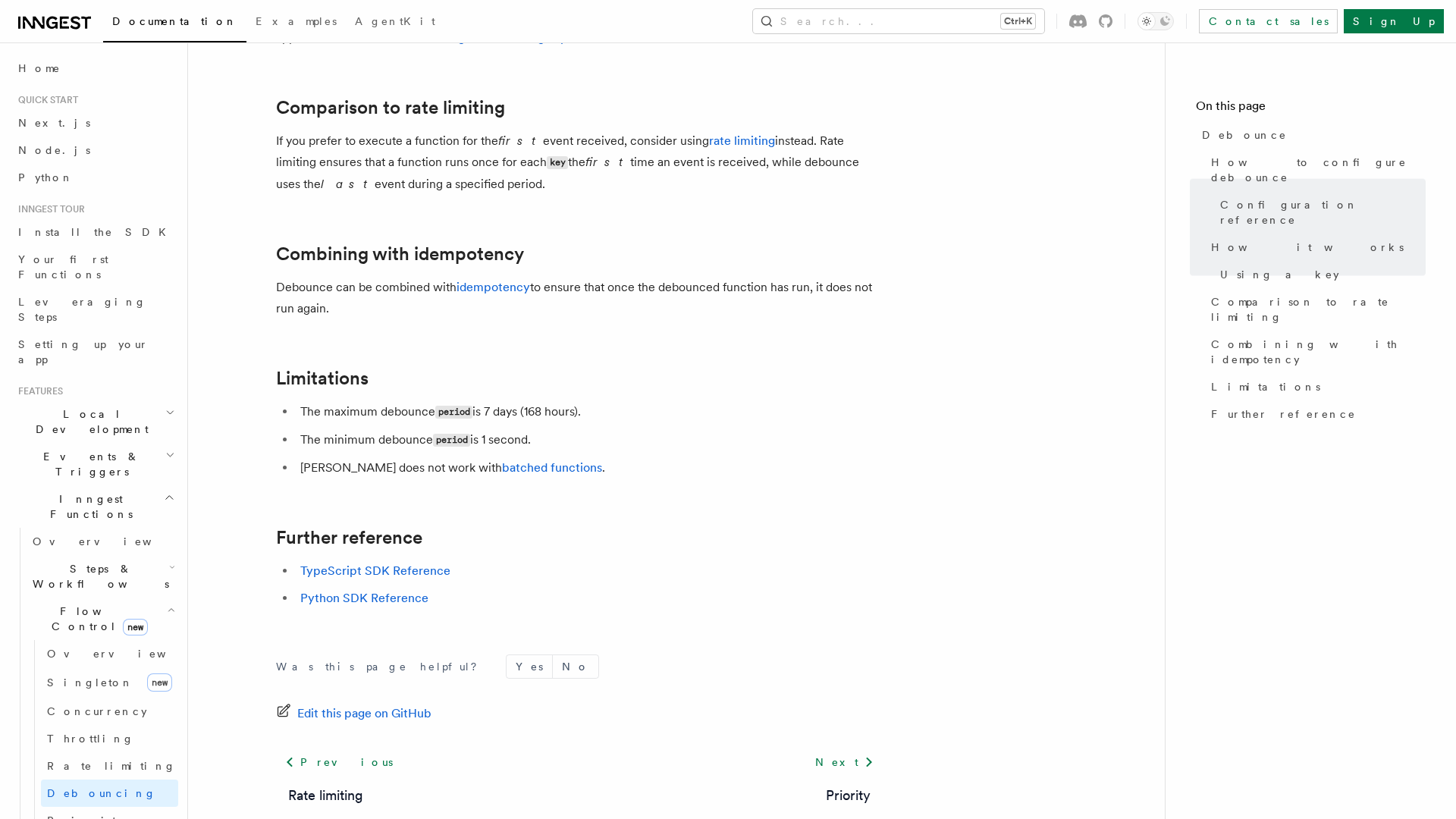
scroll to position [1570, 0]
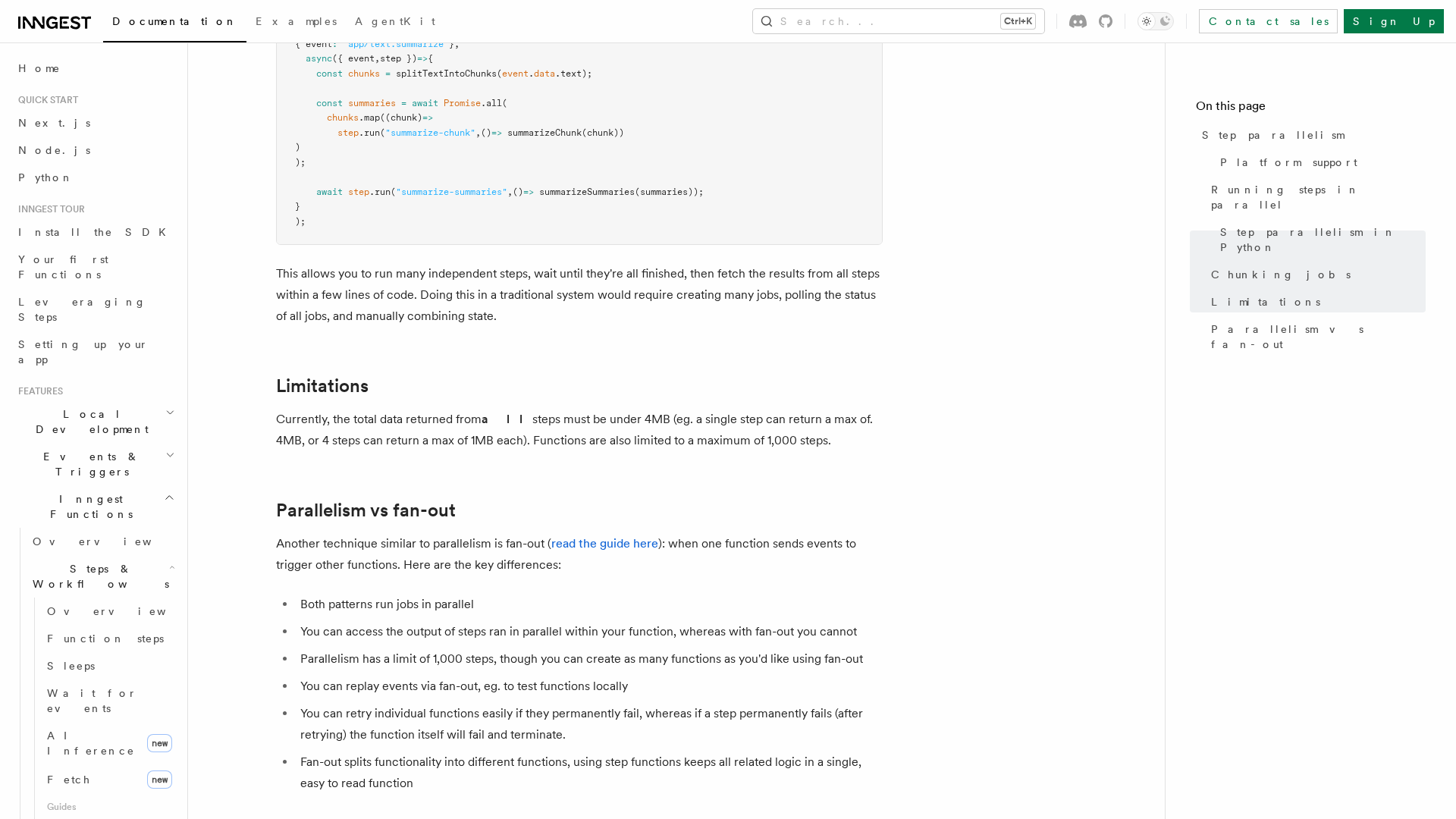
scroll to position [2609, 0]
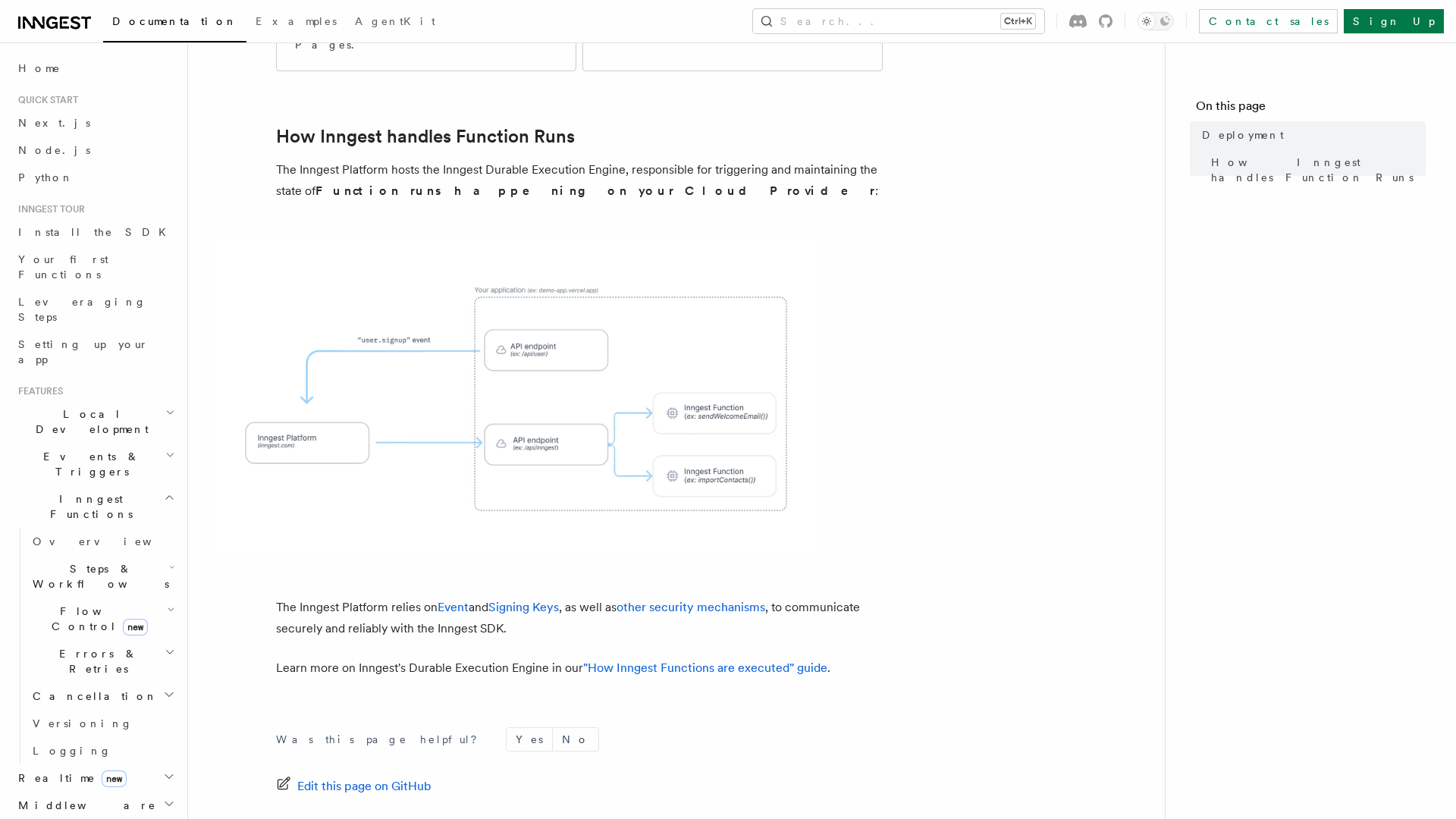
scroll to position [475, 0]
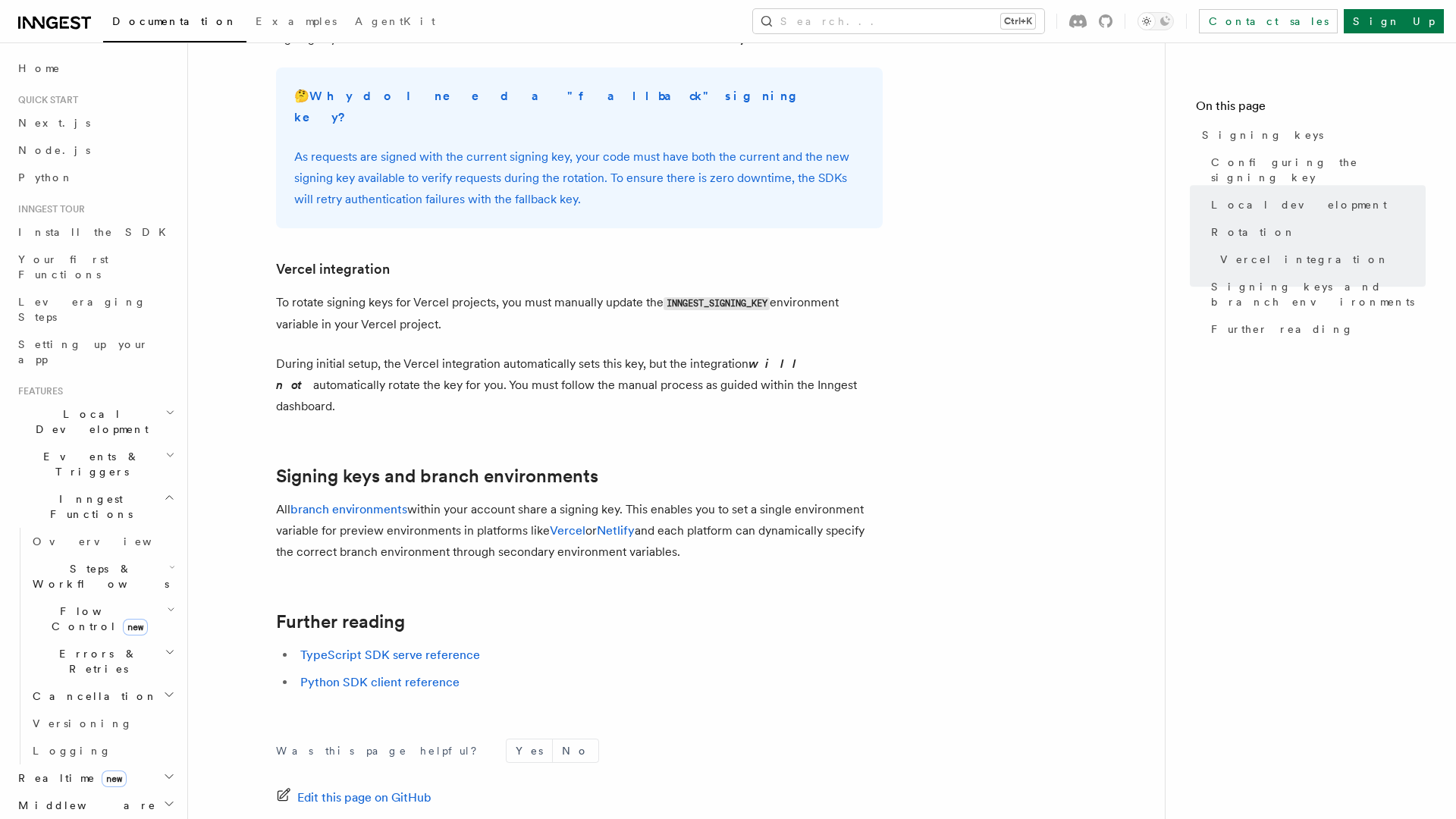
scroll to position [1457, 0]
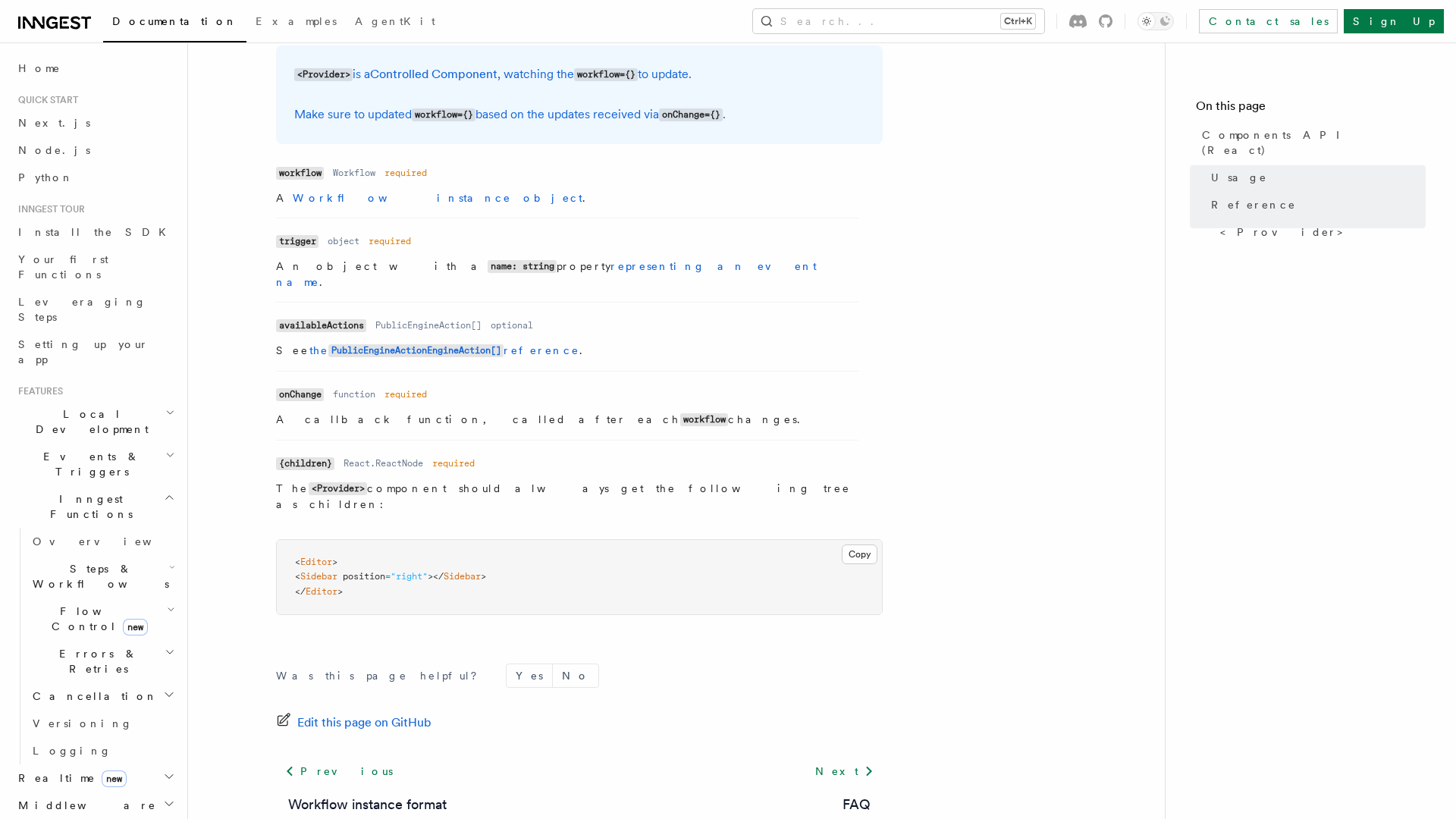
scroll to position [1236, 0]
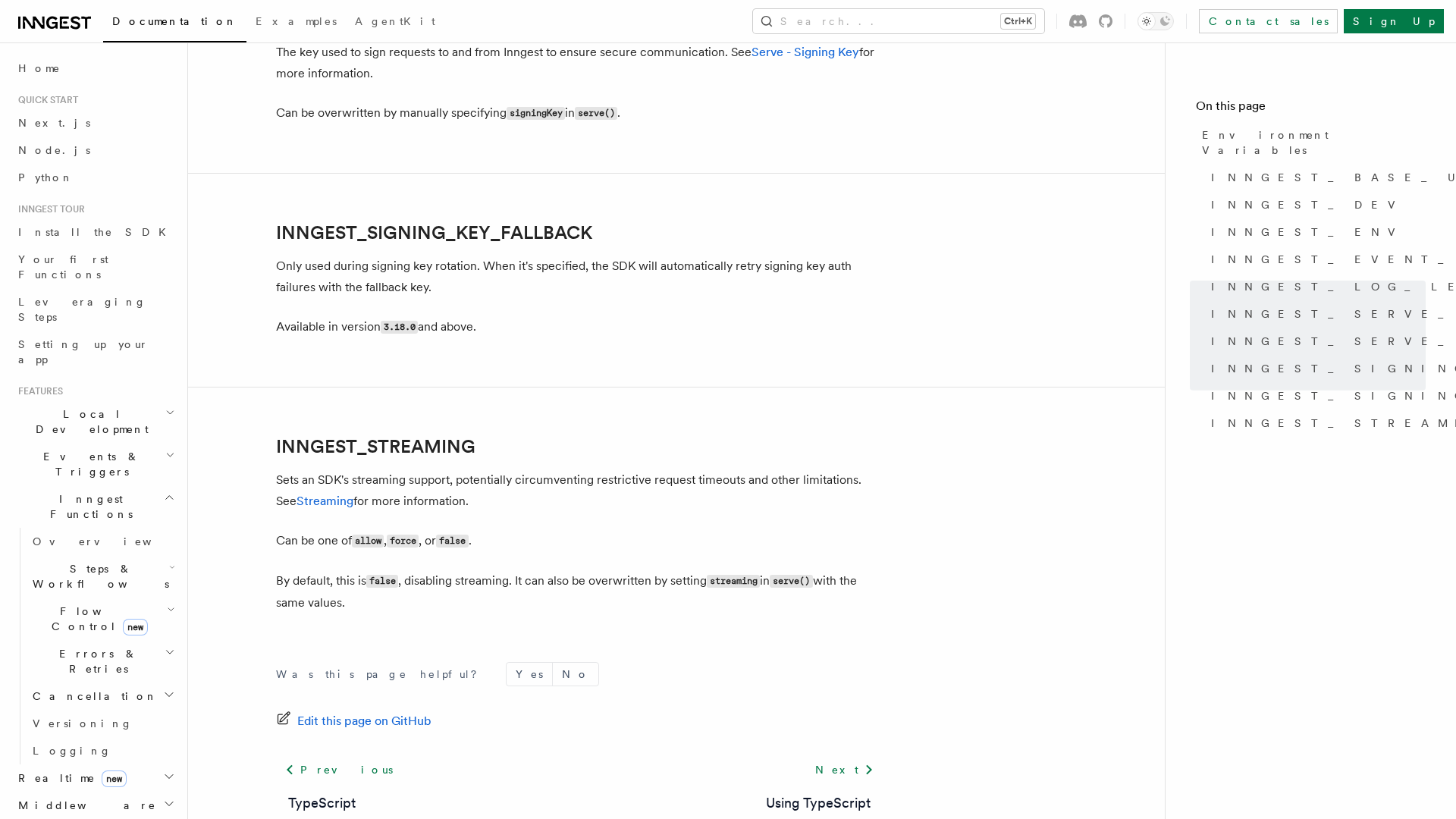
scroll to position [2824, 0]
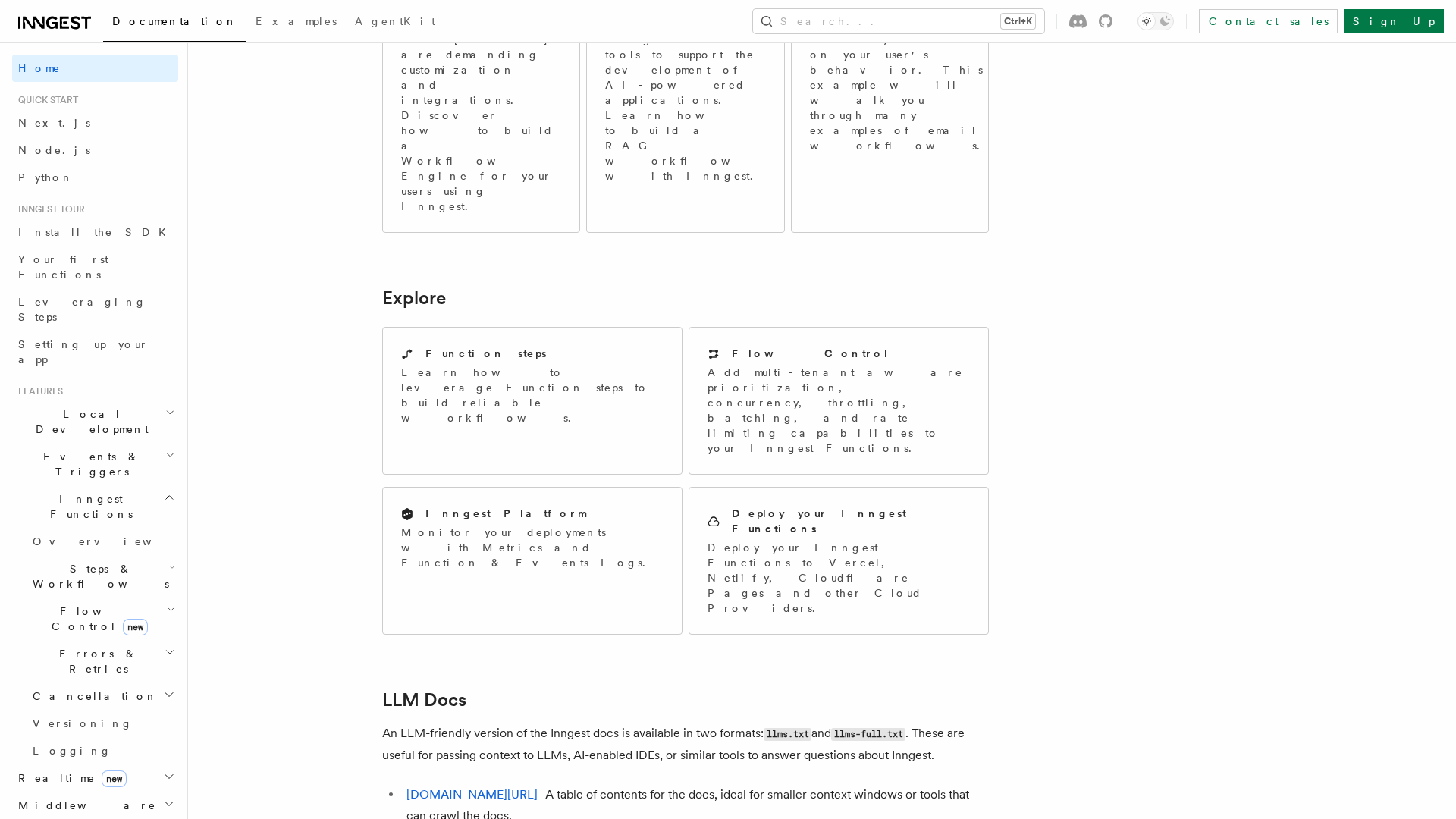
scroll to position [1117, 0]
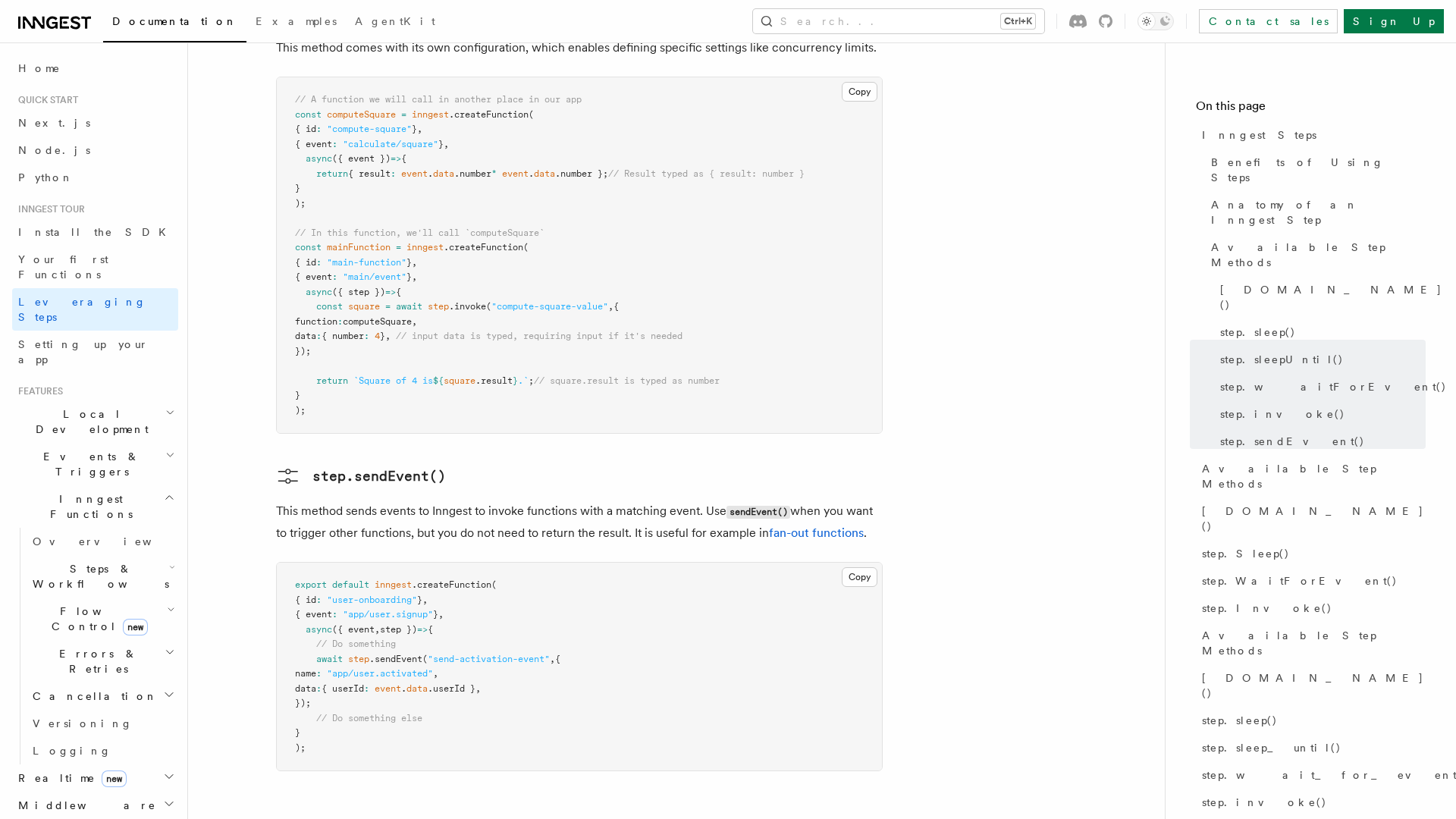
scroll to position [3180, 0]
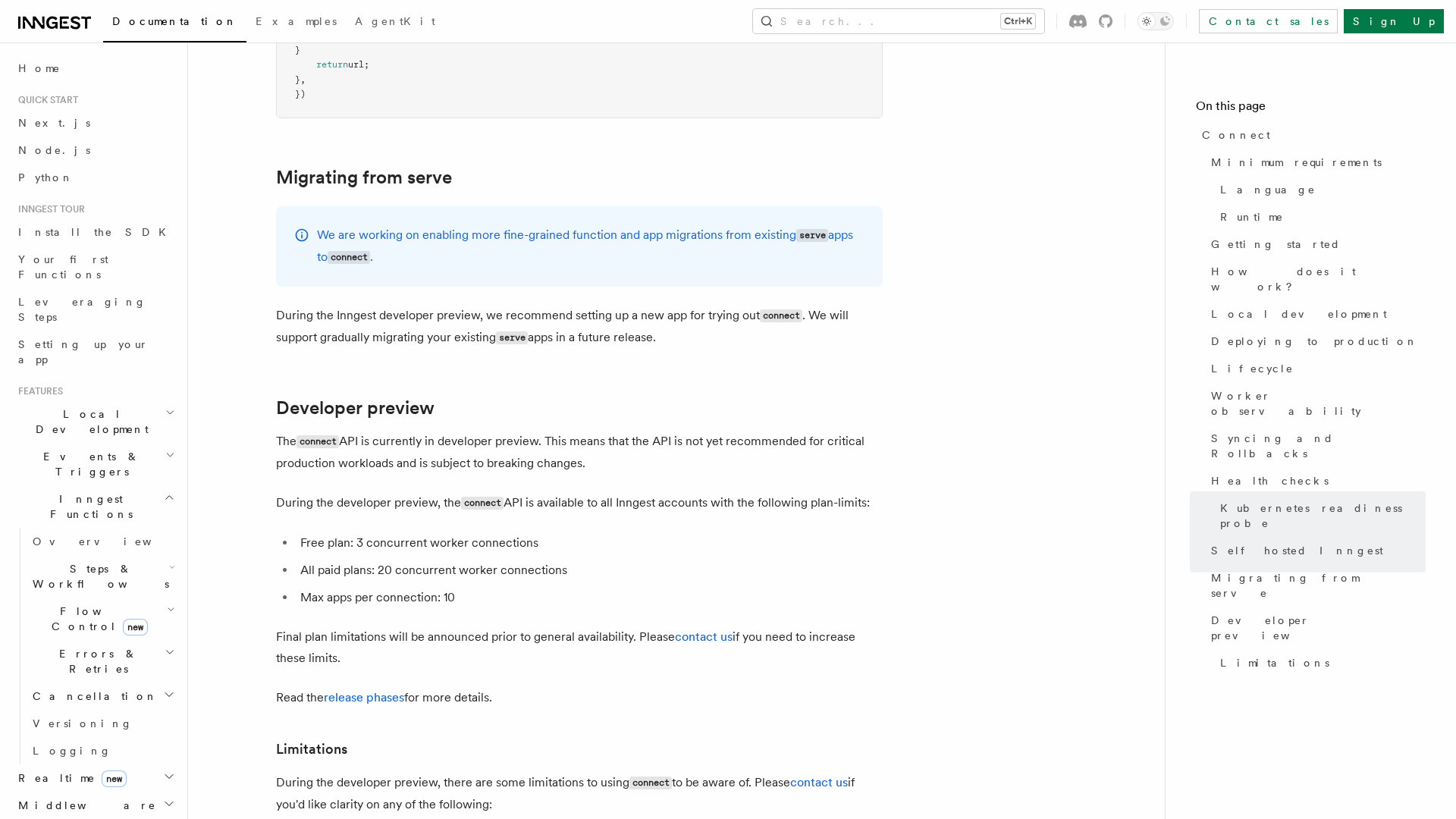
scroll to position [8024, 0]
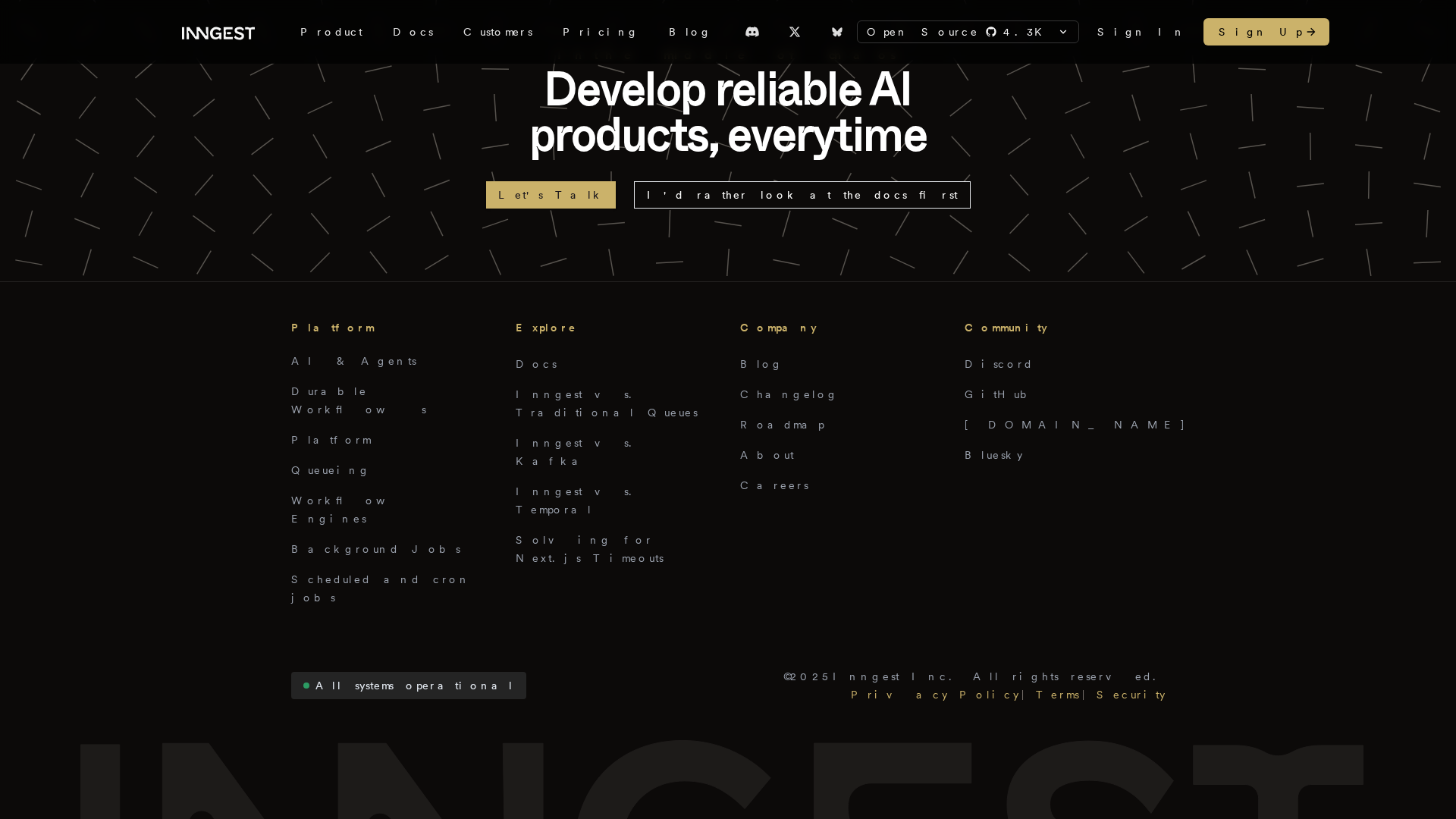
scroll to position [3332, 0]
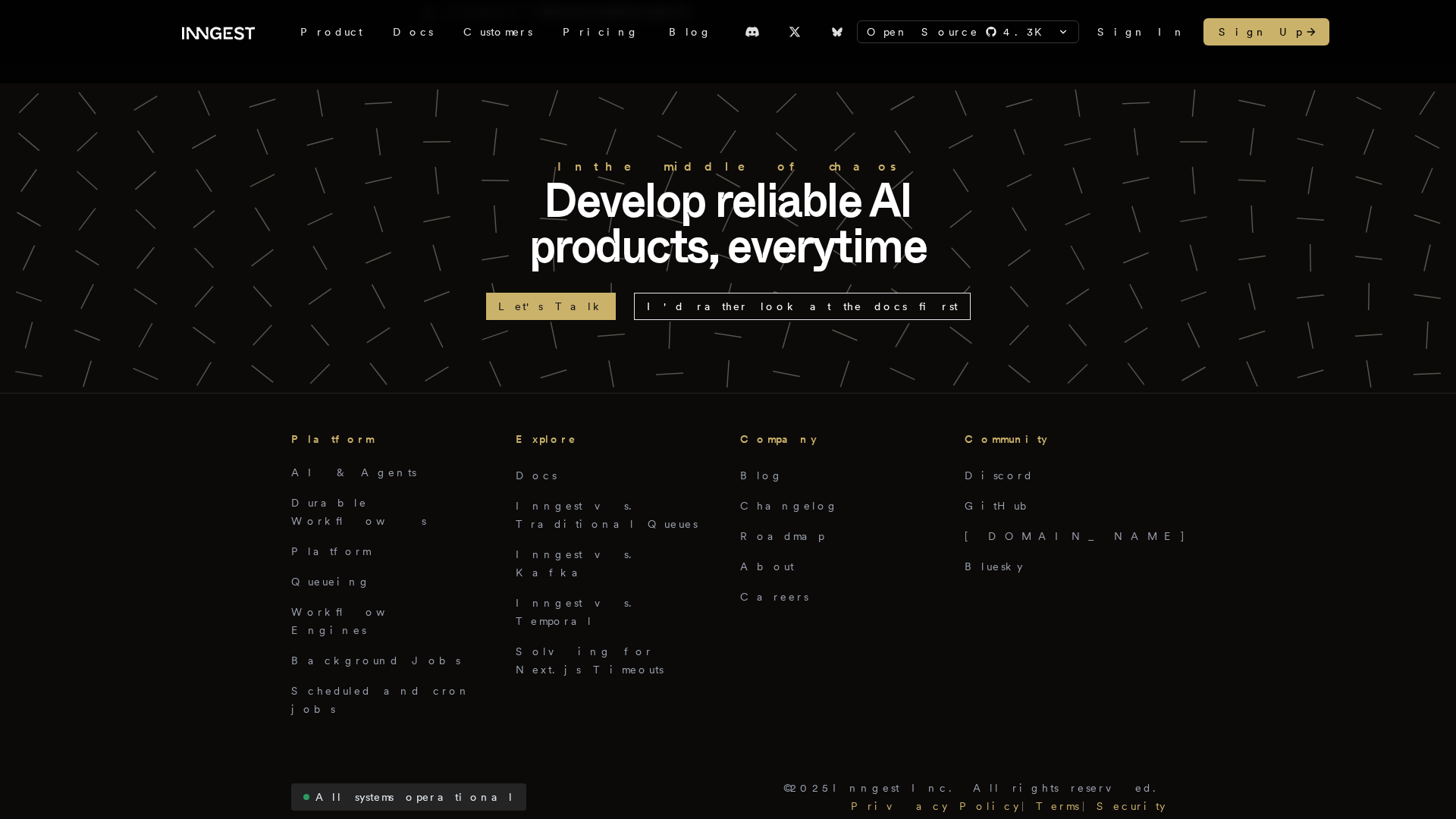
scroll to position [3313, 0]
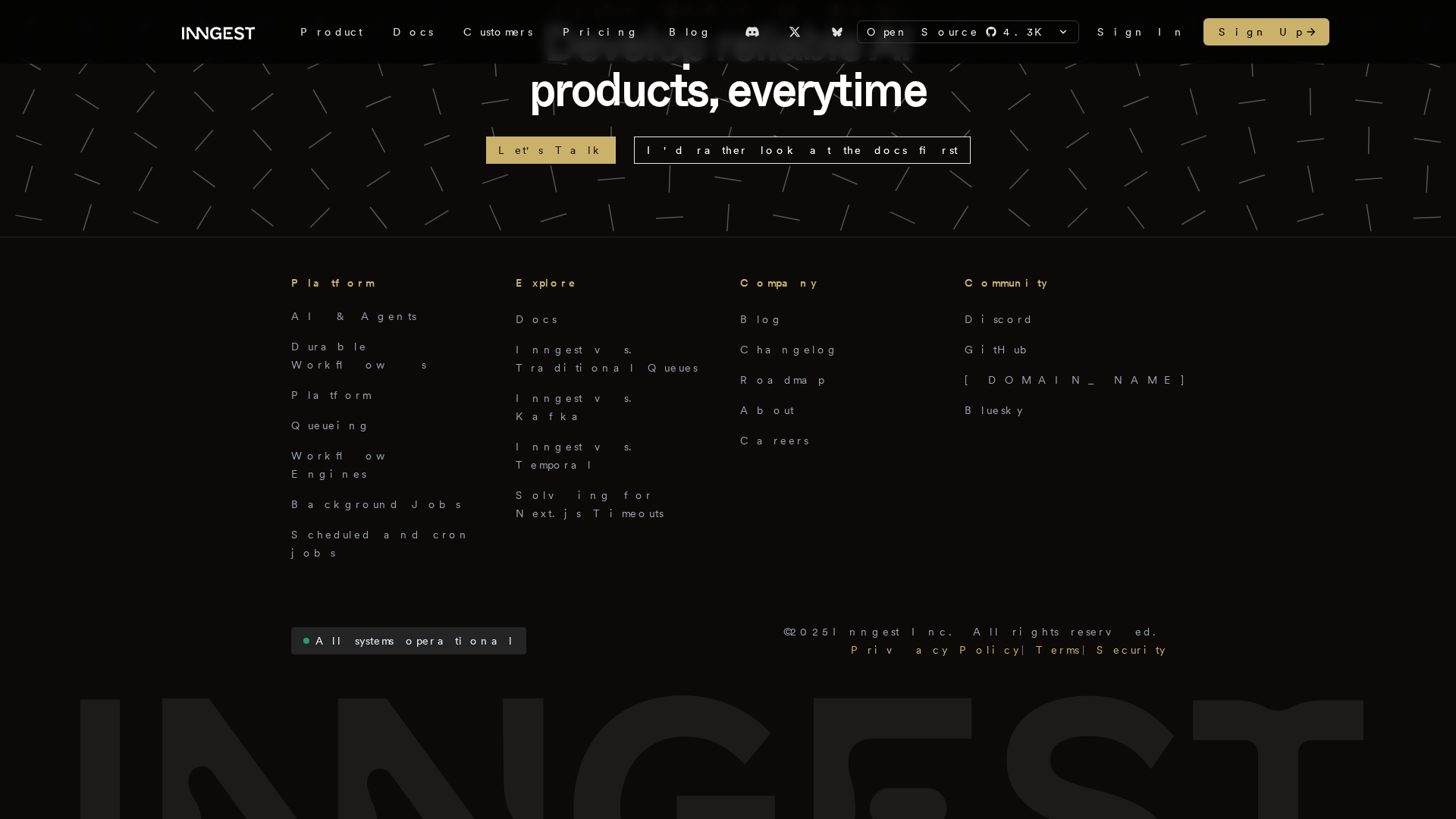
scroll to position [1157, 0]
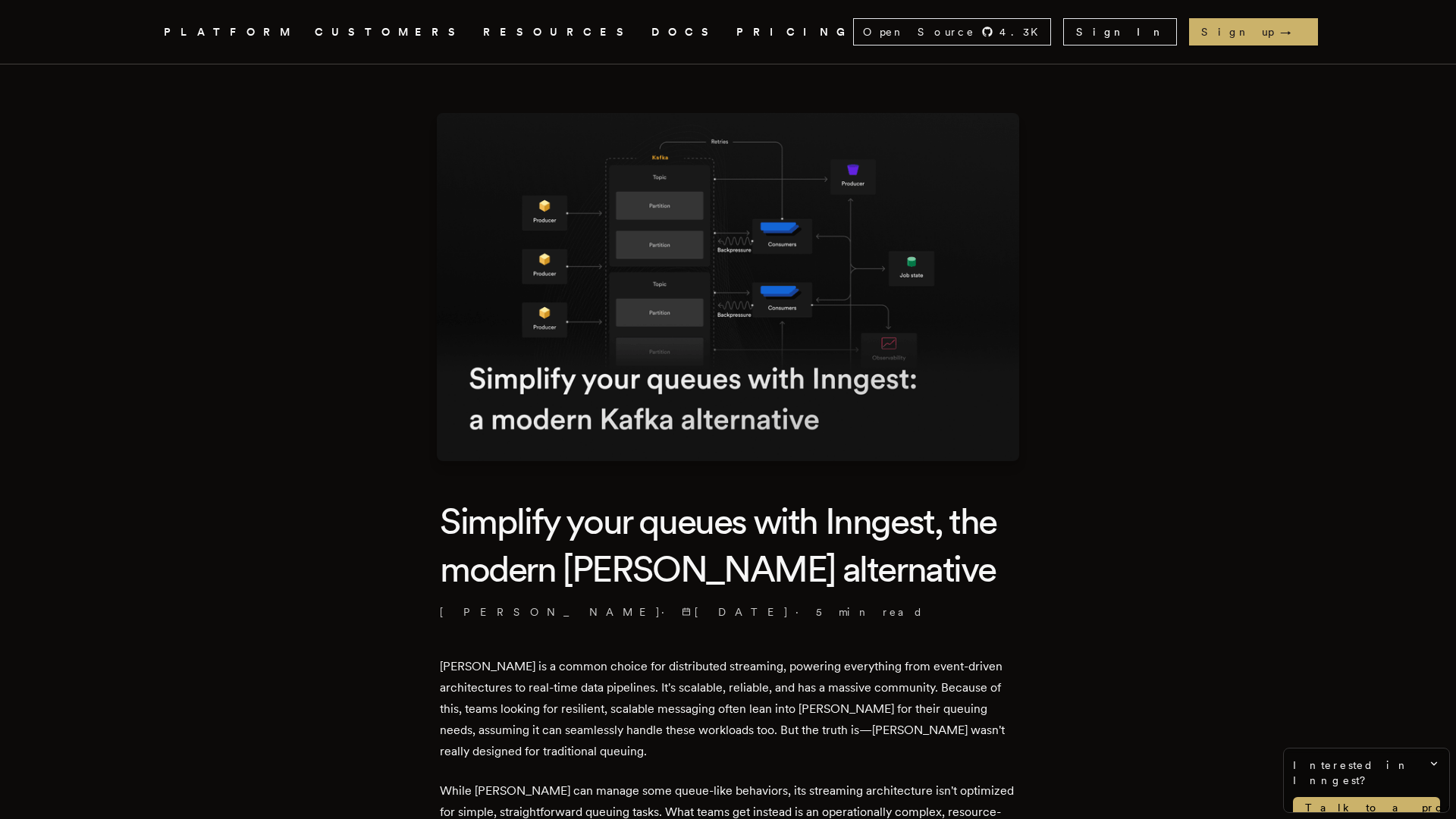
scroll to position [1639, 0]
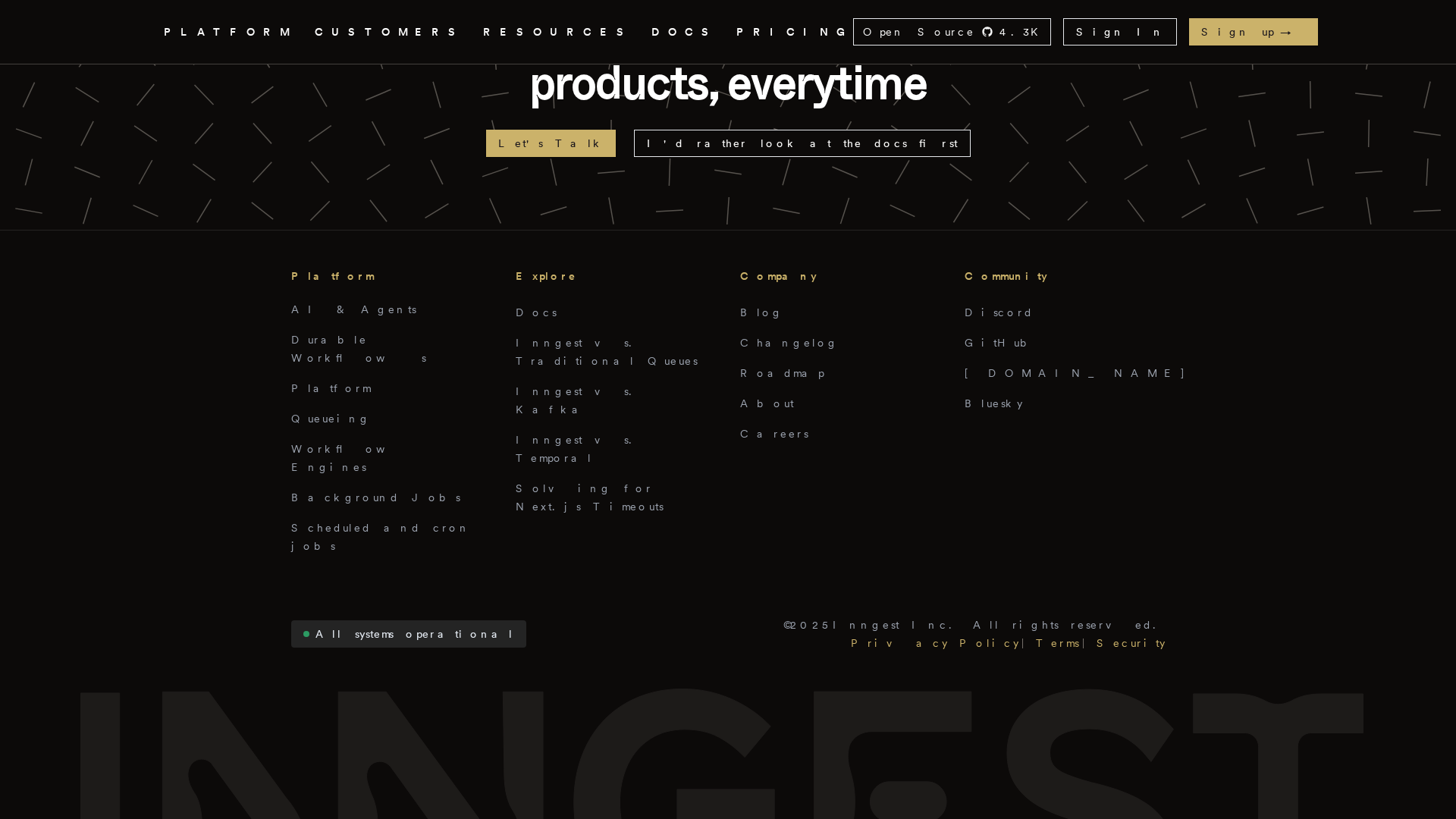
scroll to position [2044, 0]
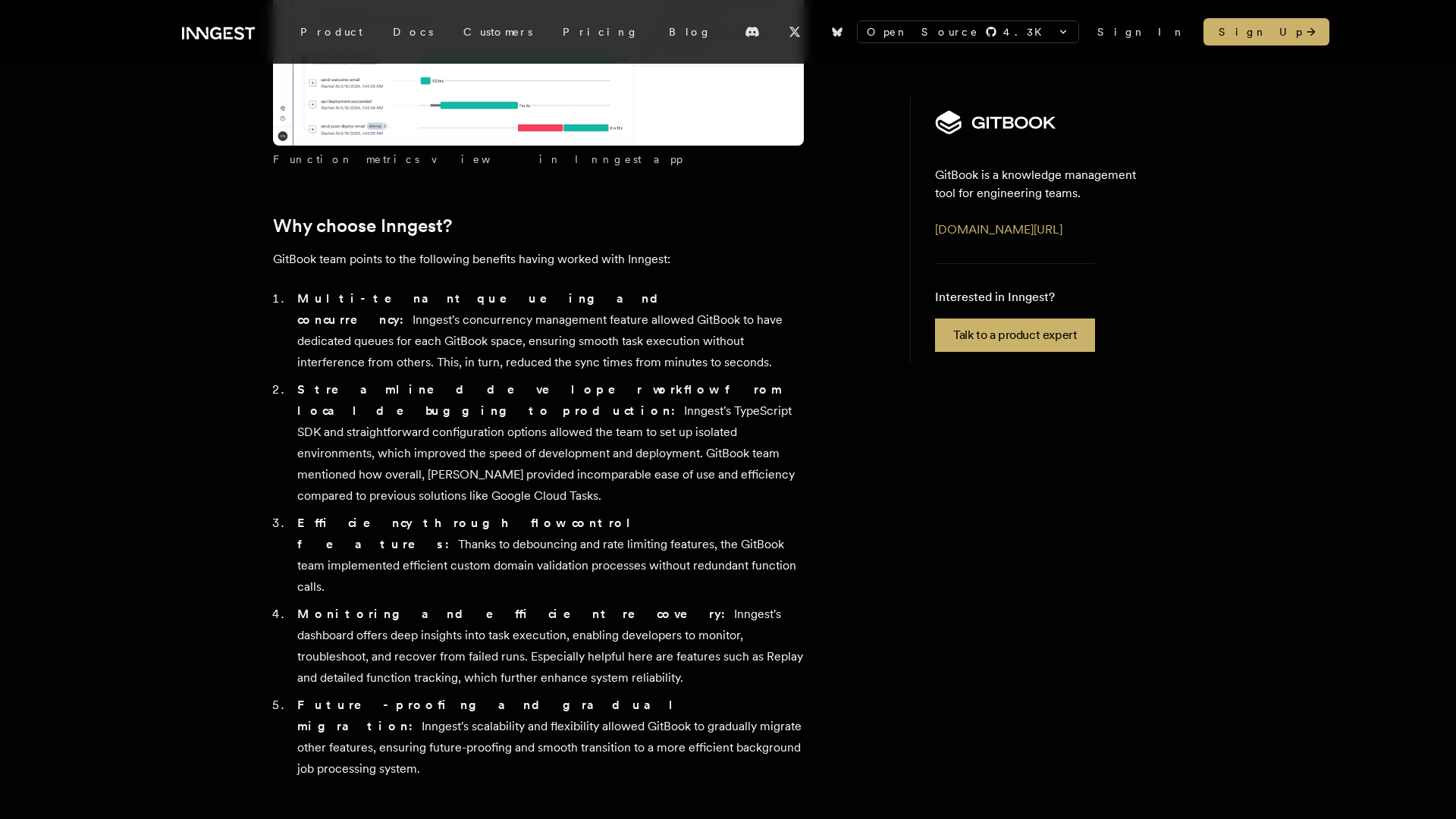
scroll to position [5569, 0]
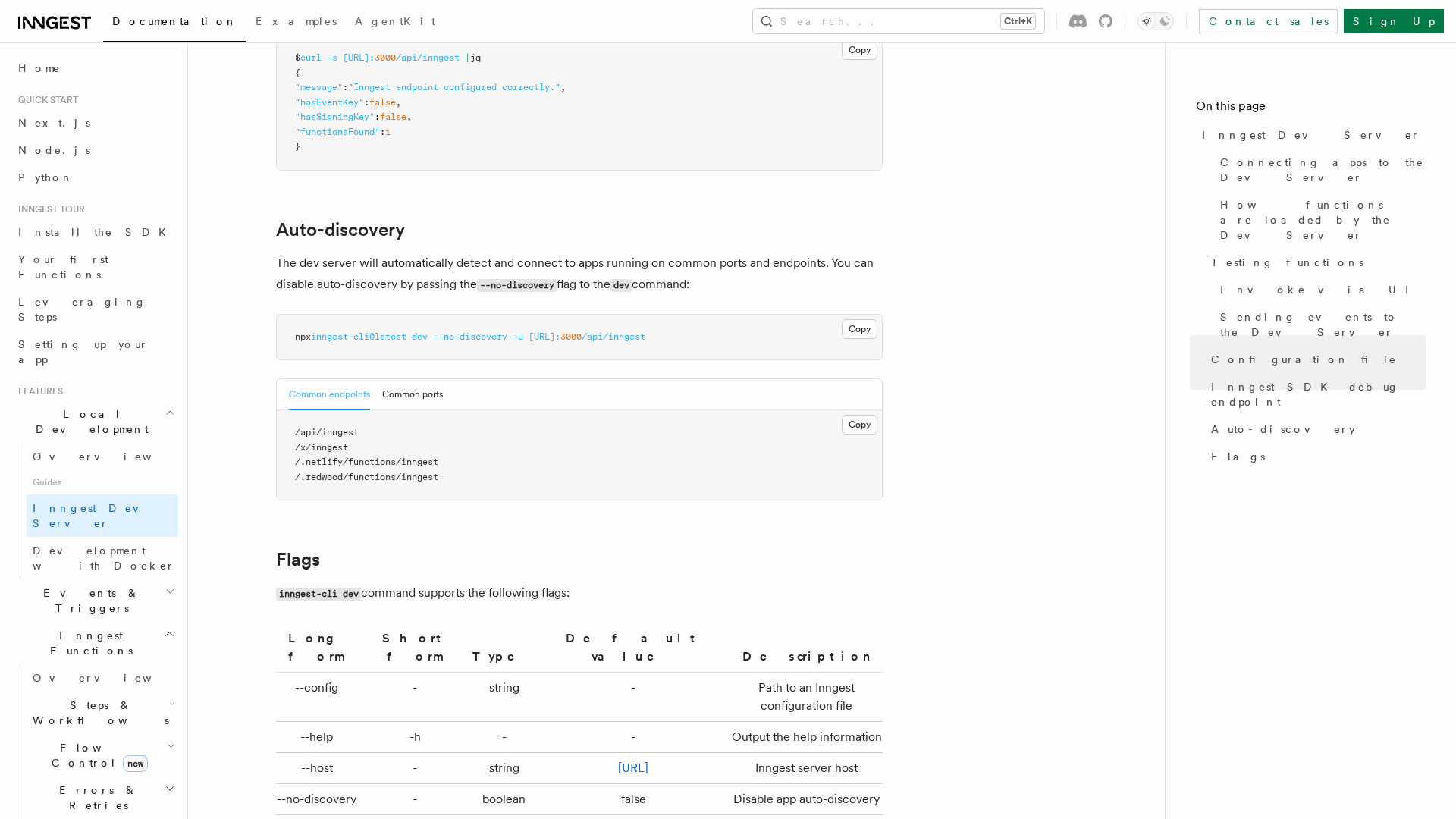
scroll to position [4526, 0]
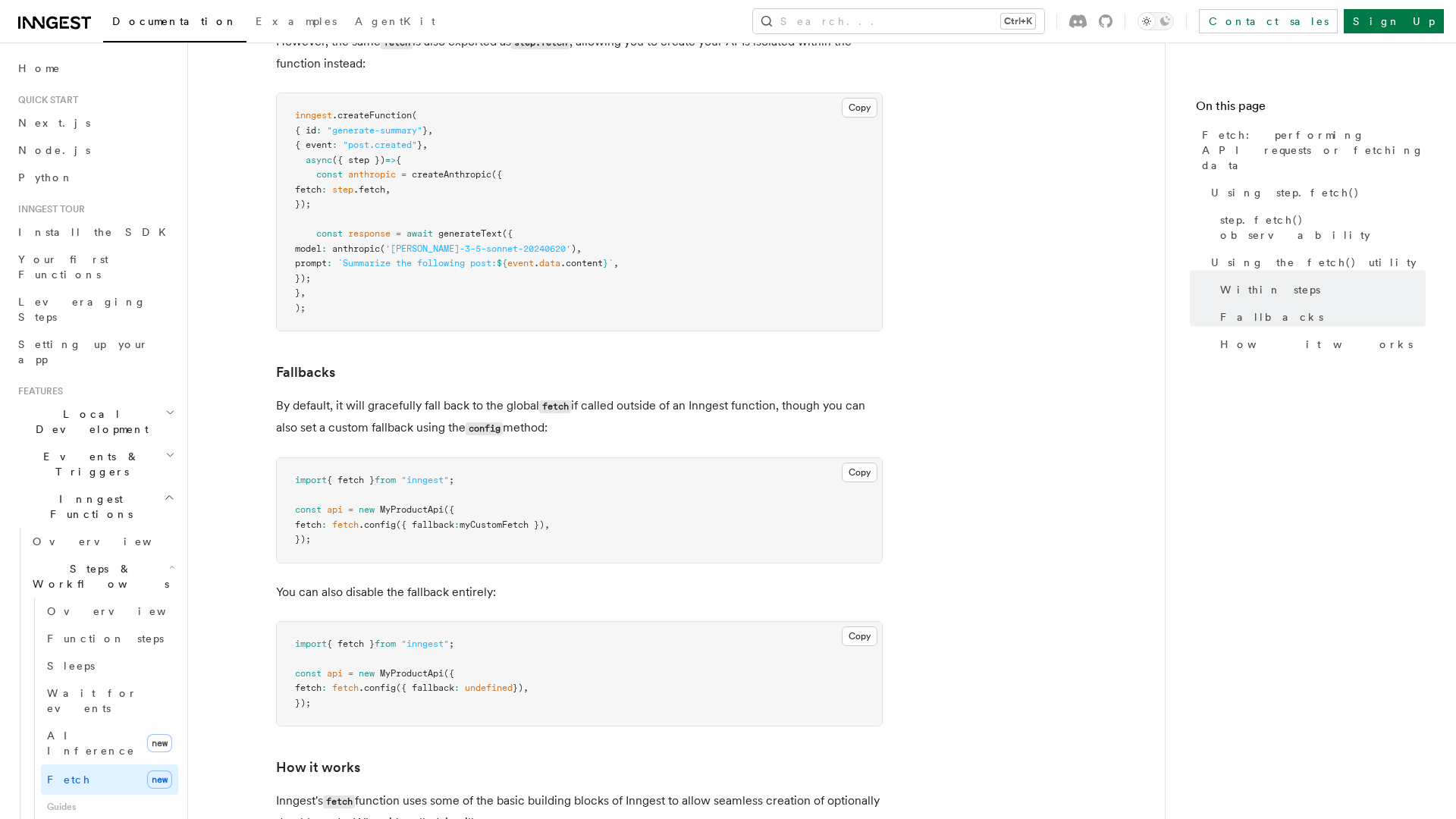
scroll to position [2949, 0]
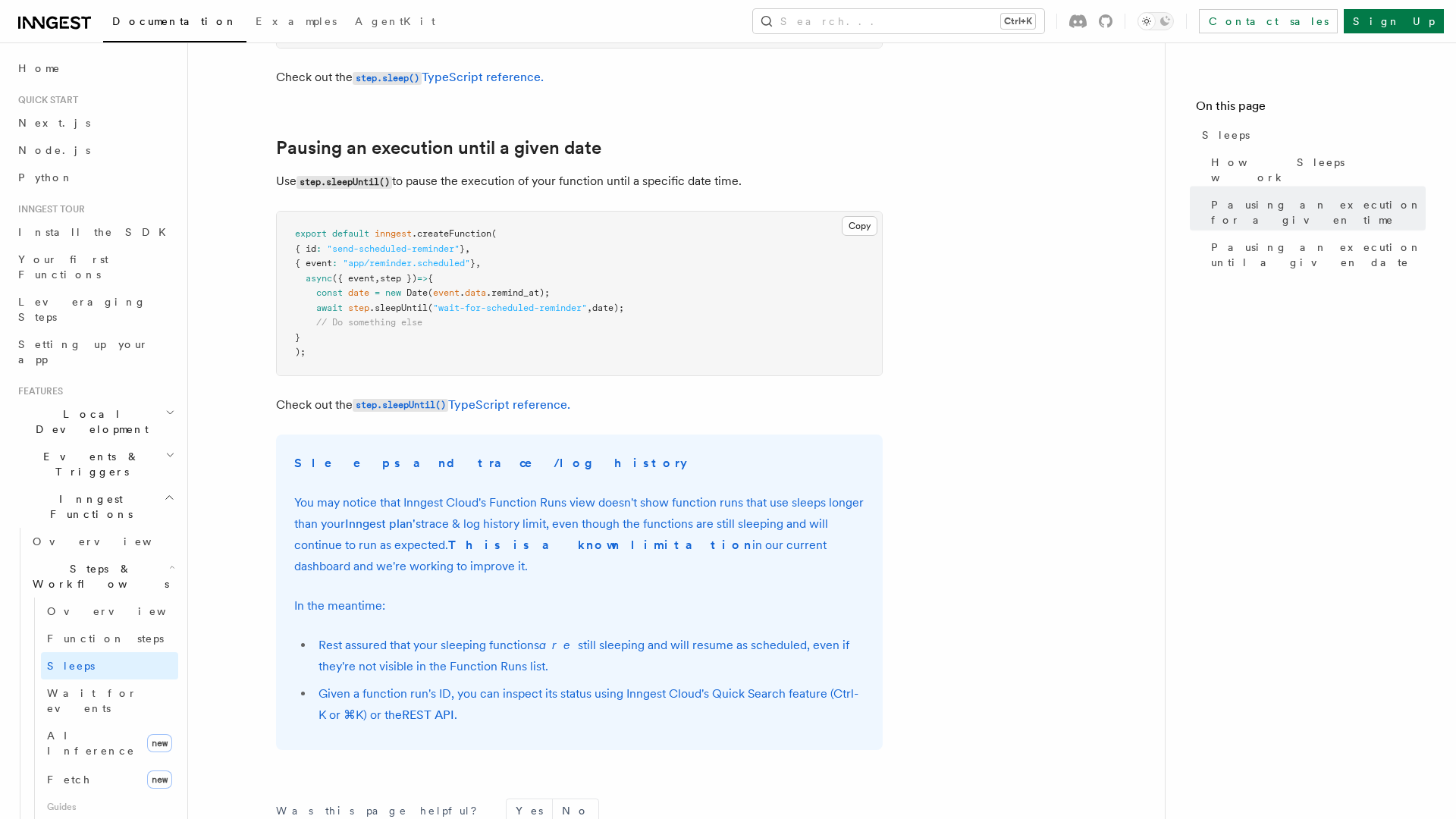
scroll to position [1017, 0]
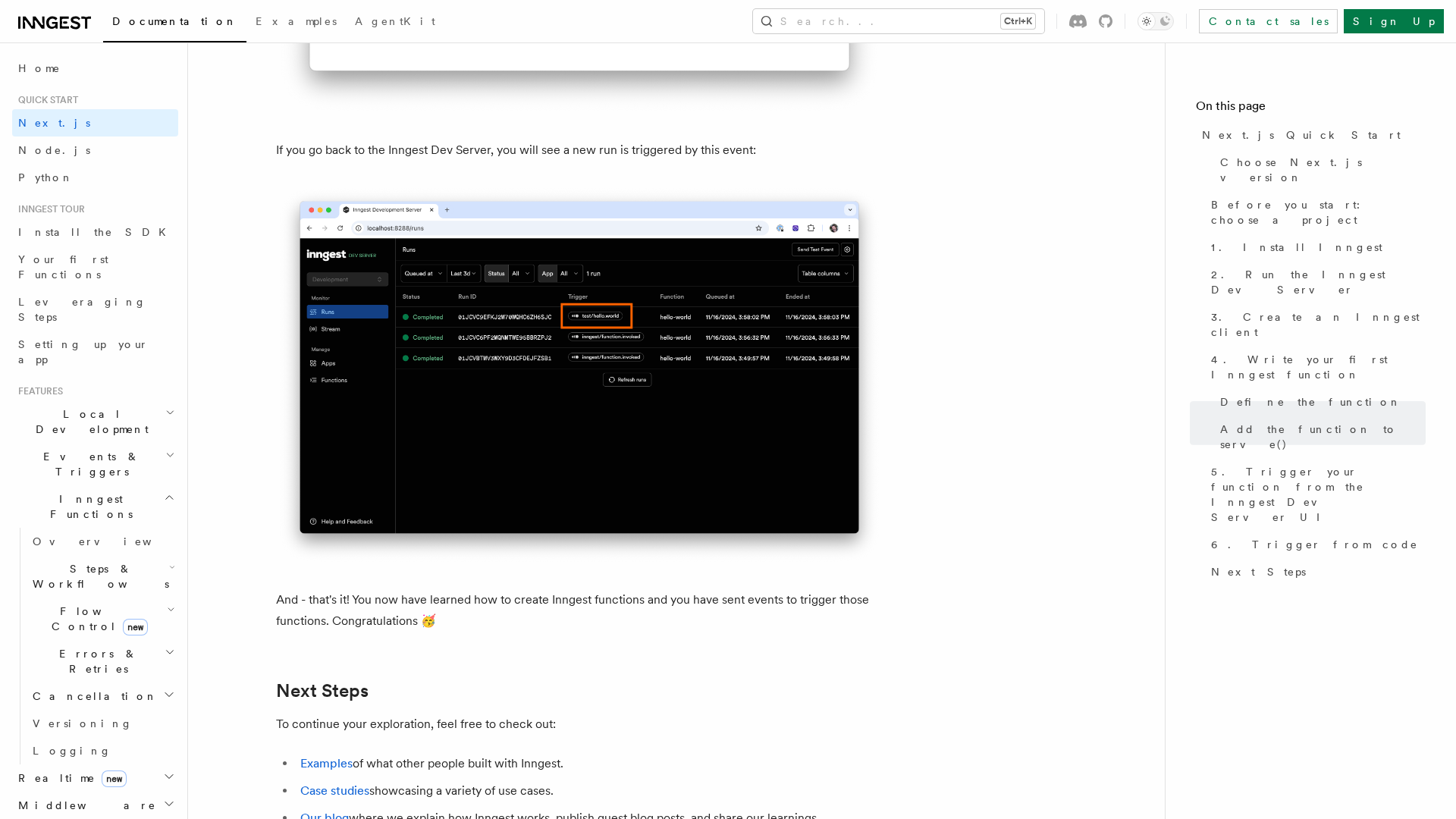
scroll to position [9438, 0]
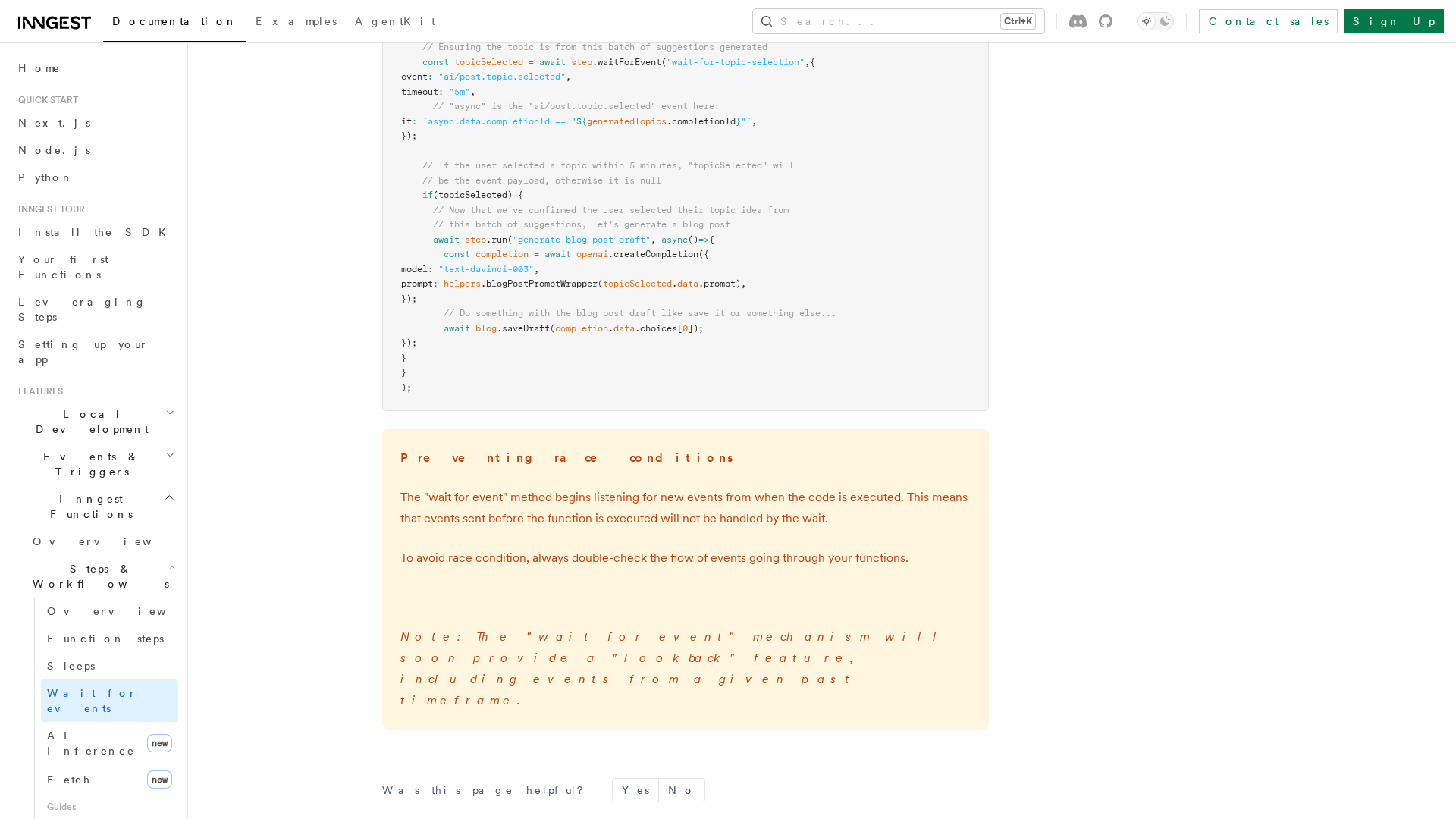
scroll to position [2143, 0]
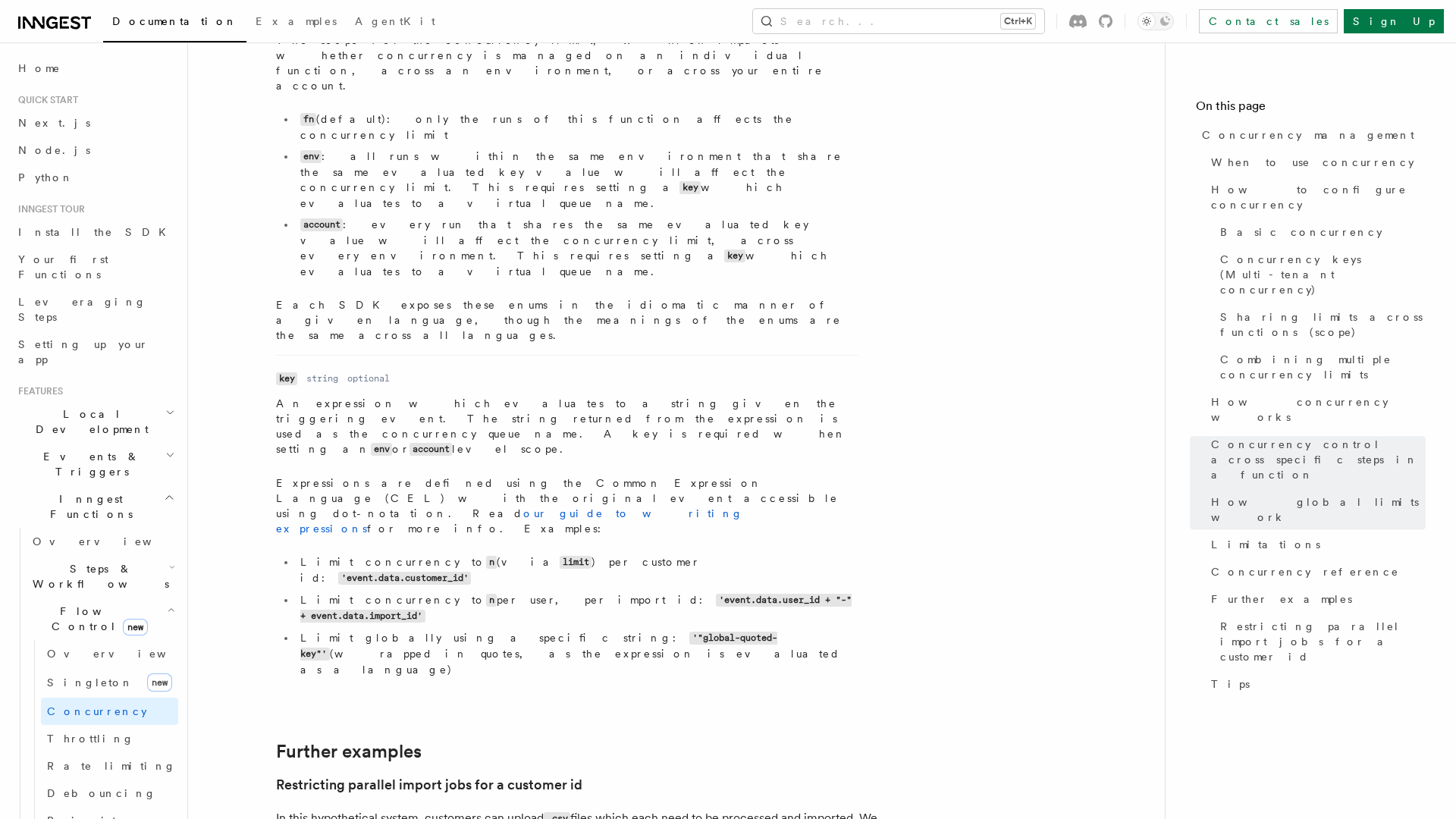
scroll to position [5754, 0]
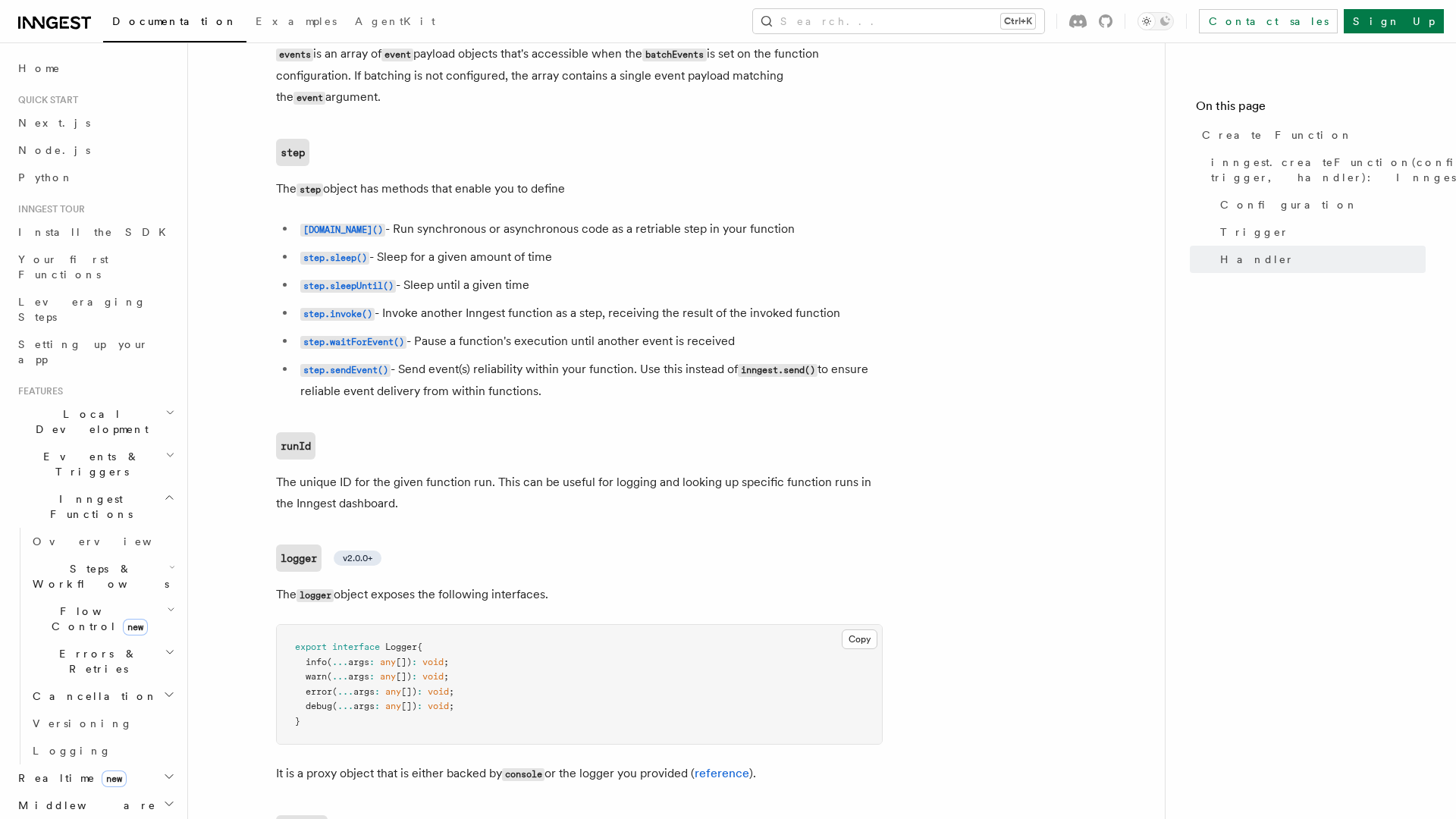
scroll to position [3359, 0]
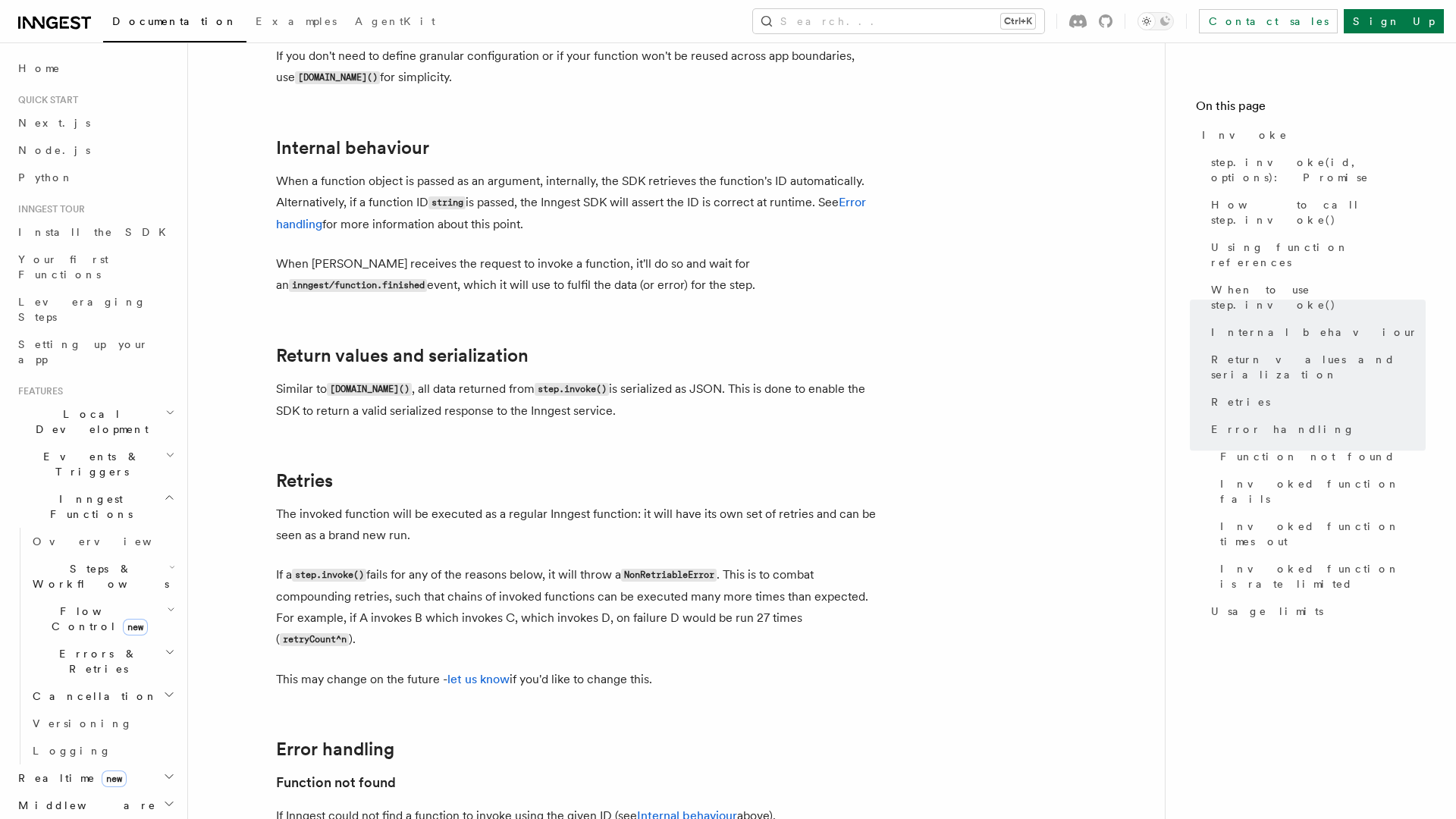
scroll to position [3224, 0]
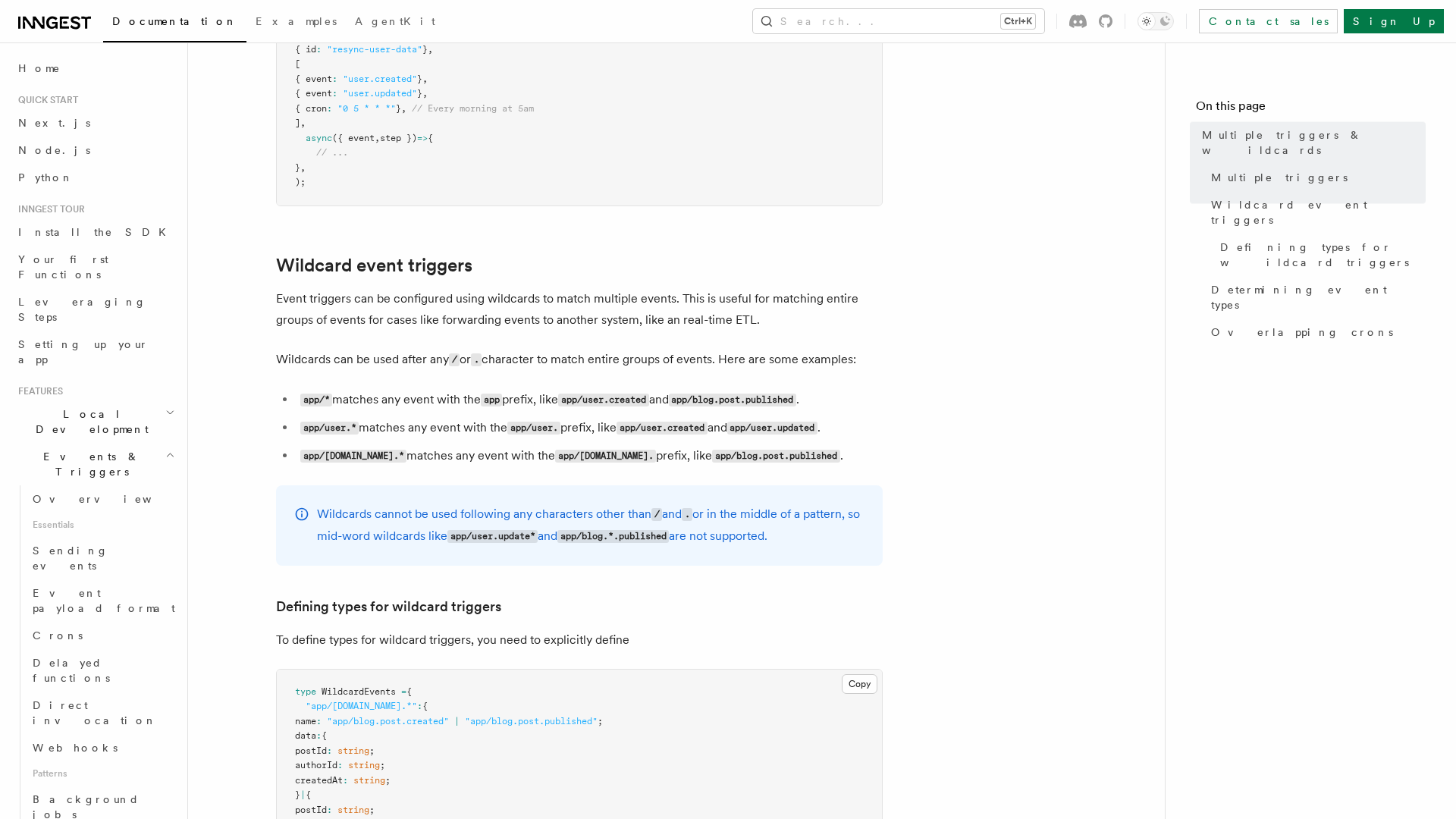
scroll to position [1052, 0]
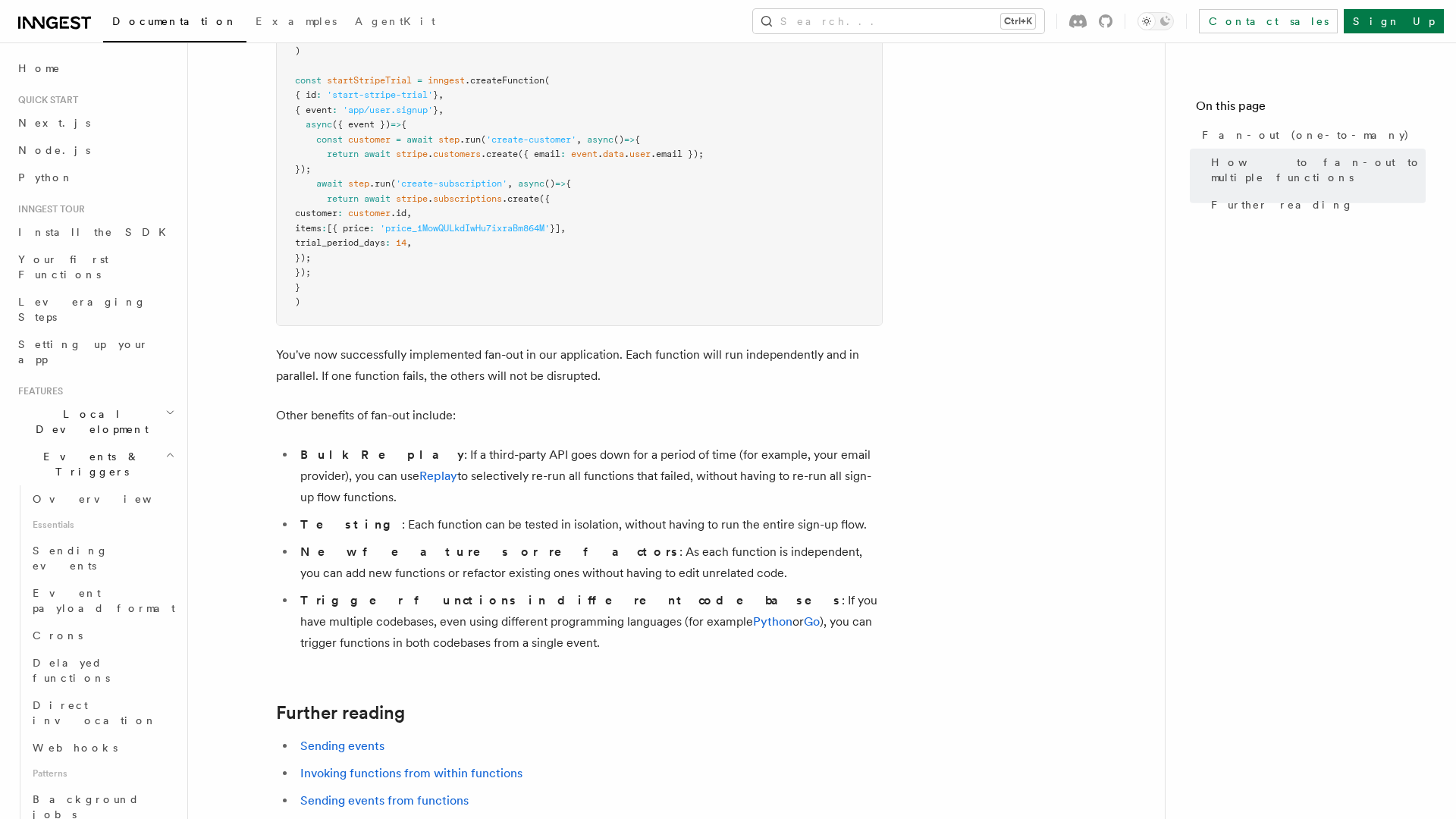
scroll to position [1866, 0]
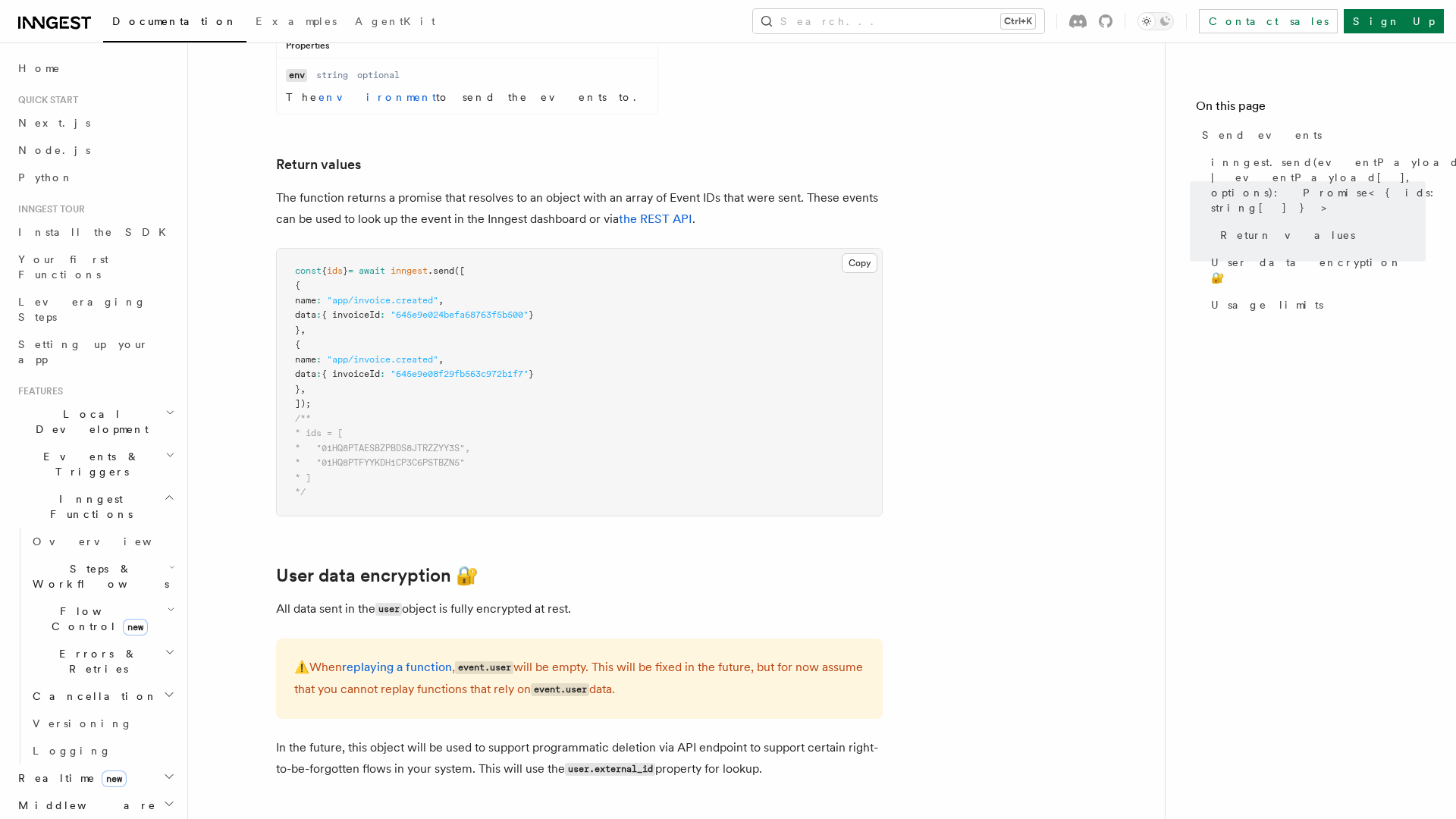
scroll to position [1717, 0]
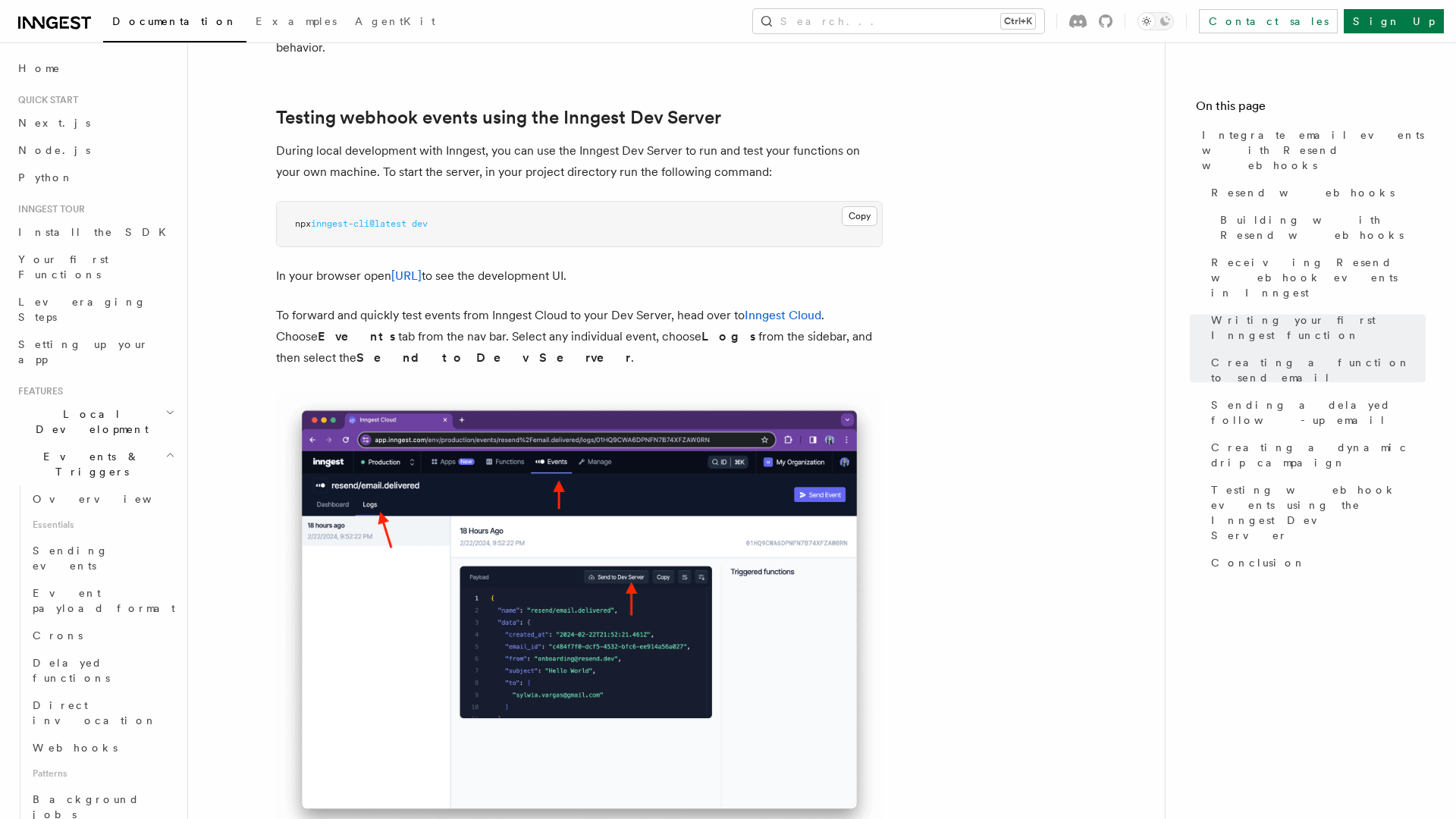
scroll to position [10768, 0]
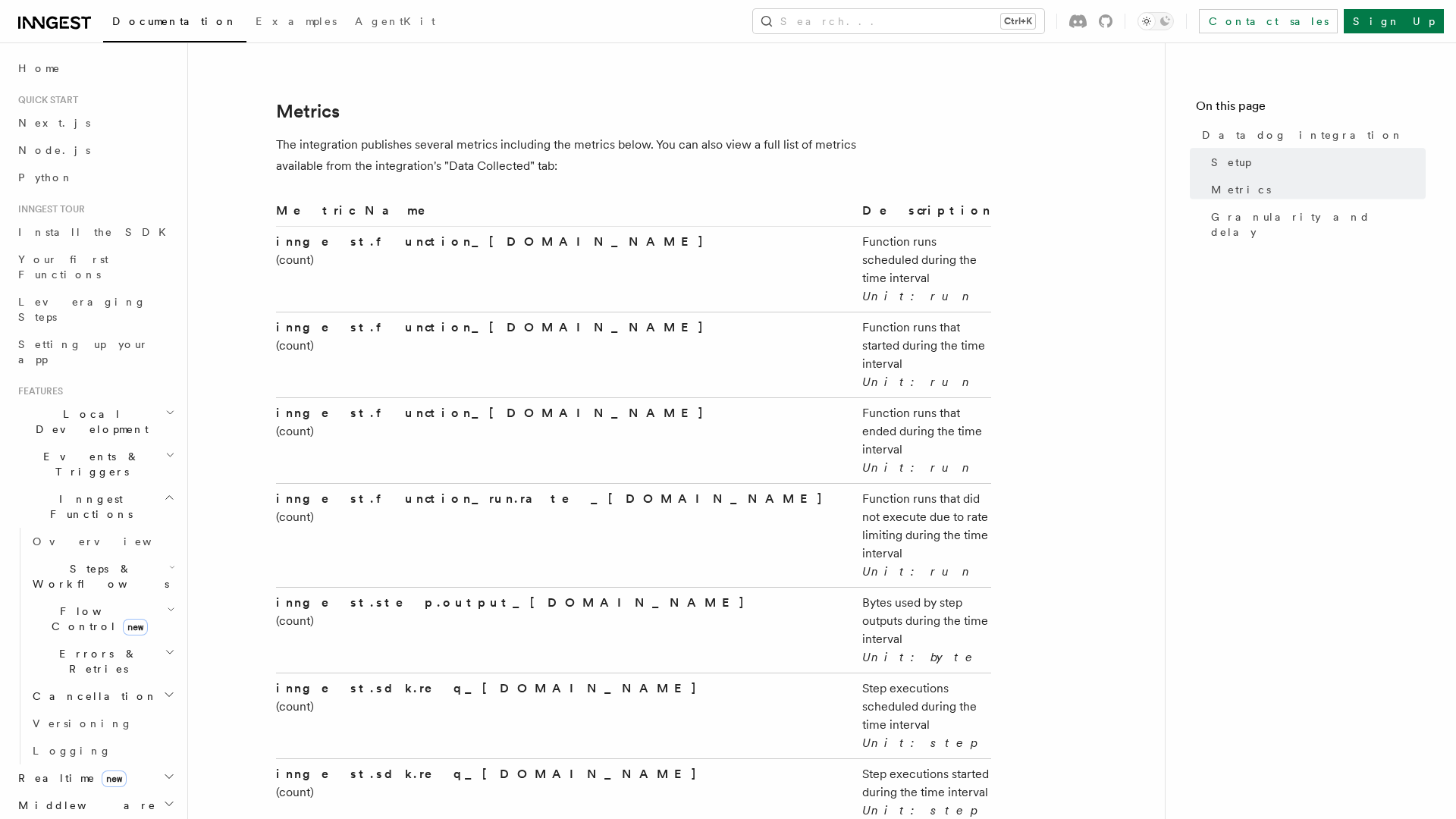
scroll to position [2458, 0]
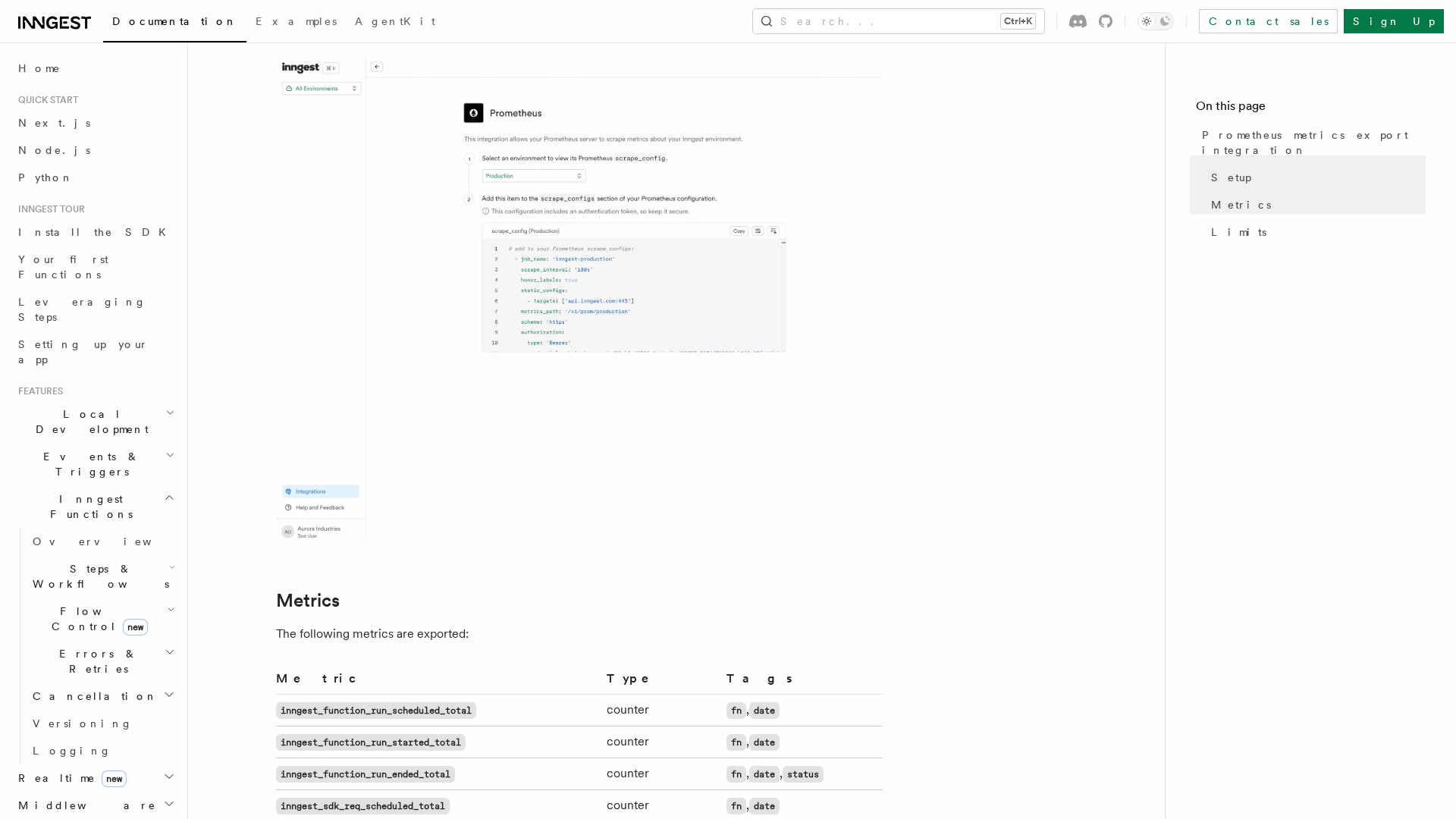
scroll to position [100, 0]
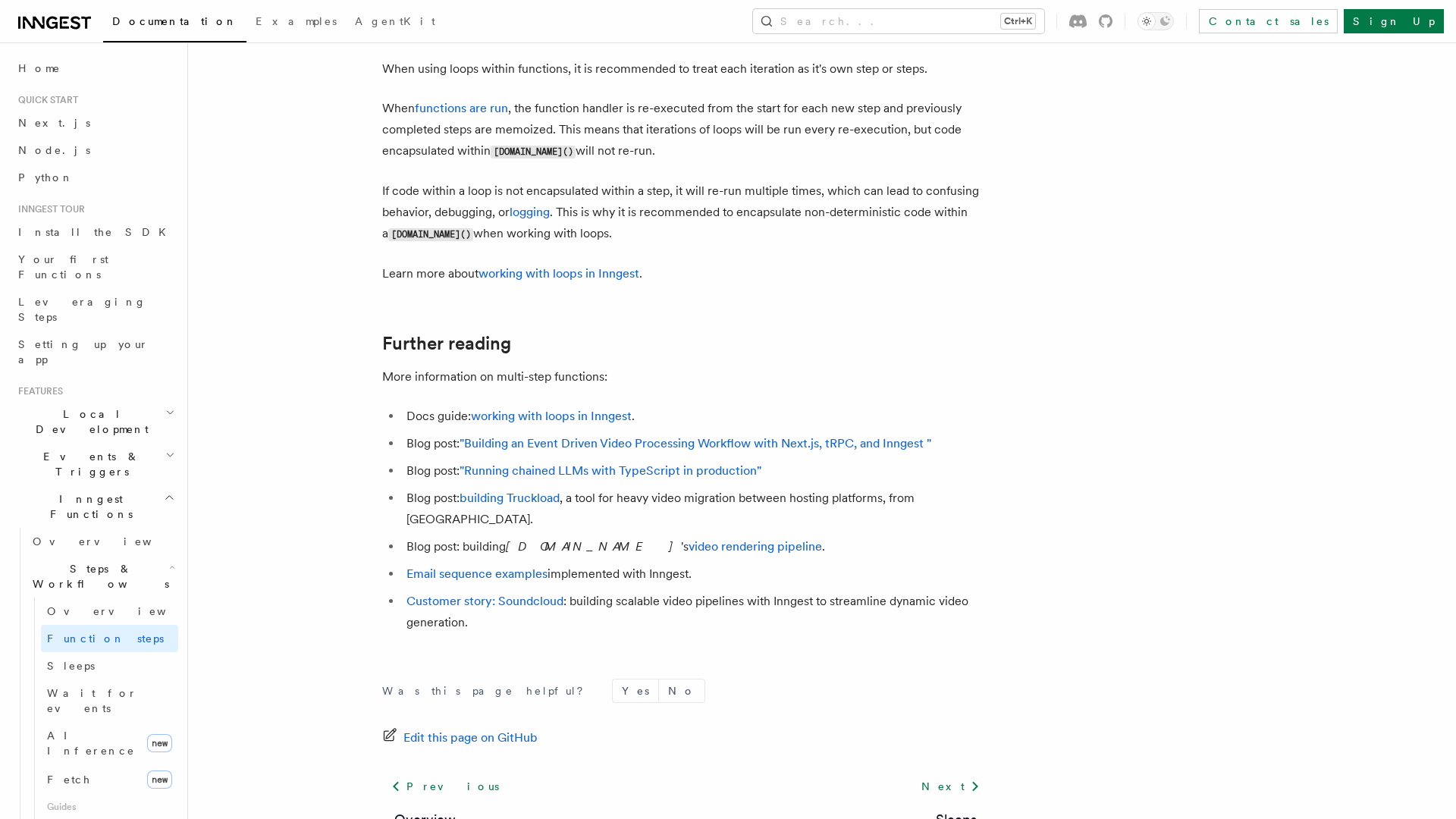
scroll to position [4979, 0]
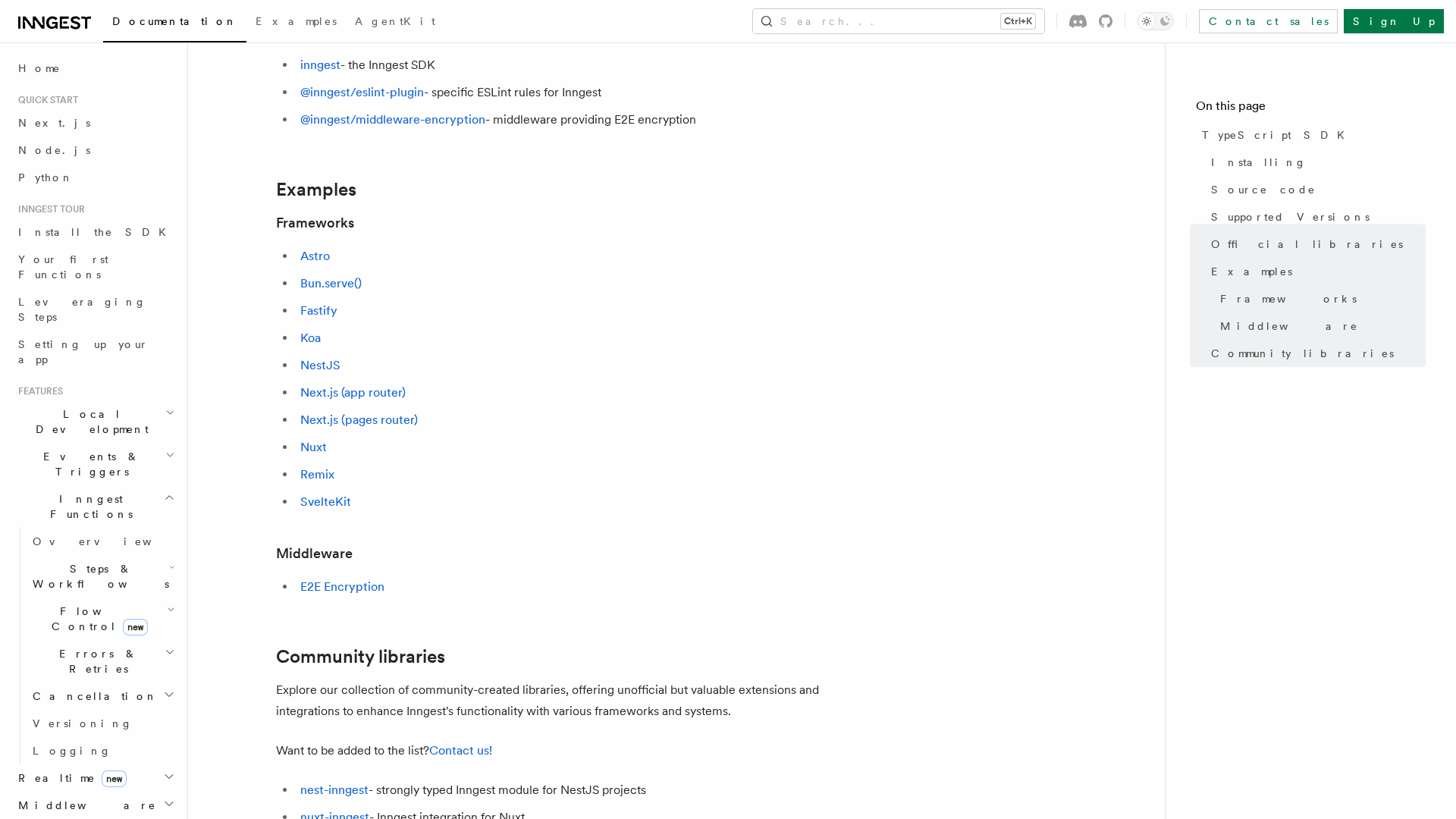
scroll to position [838, 0]
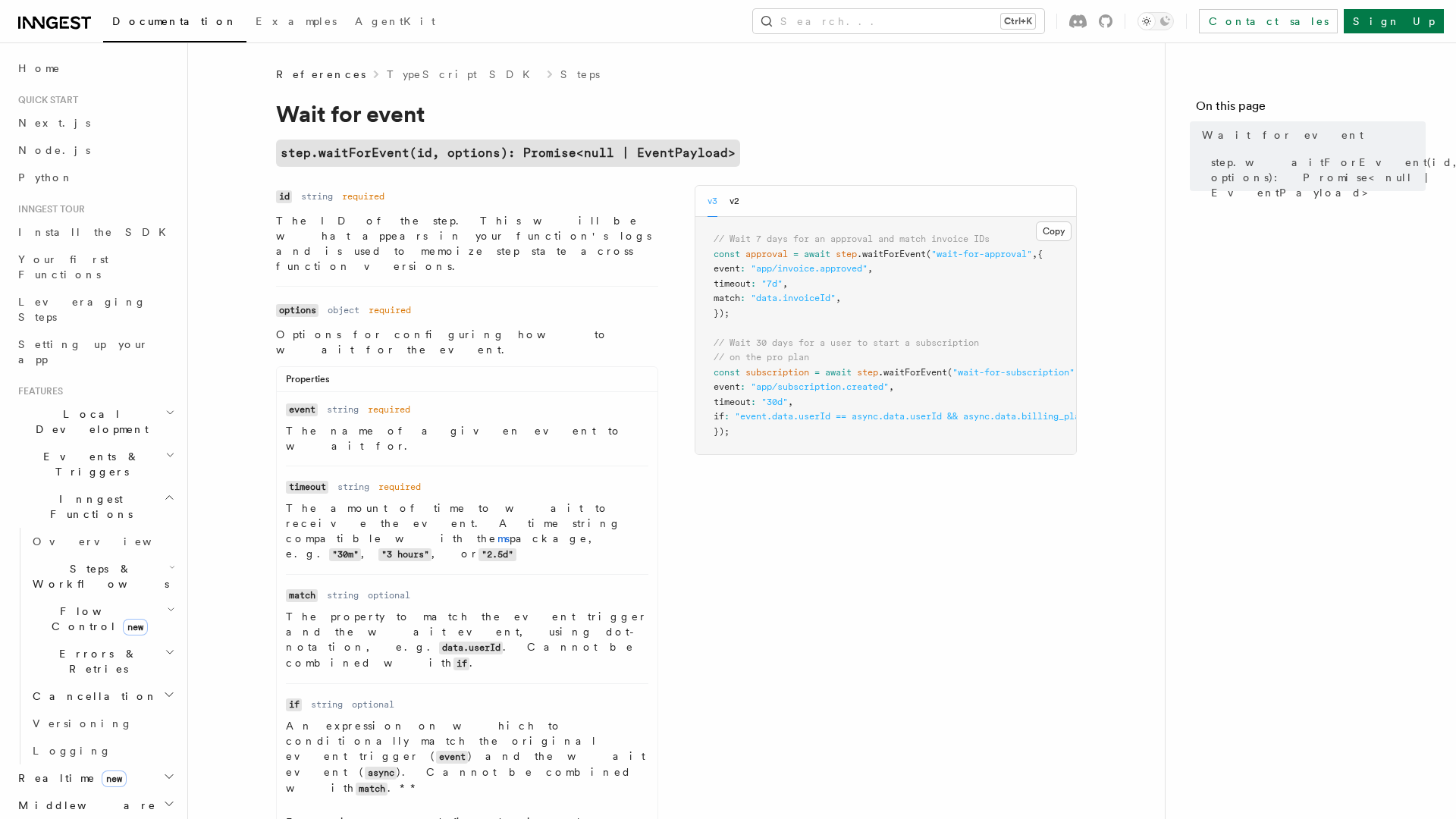
scroll to position [12, 0]
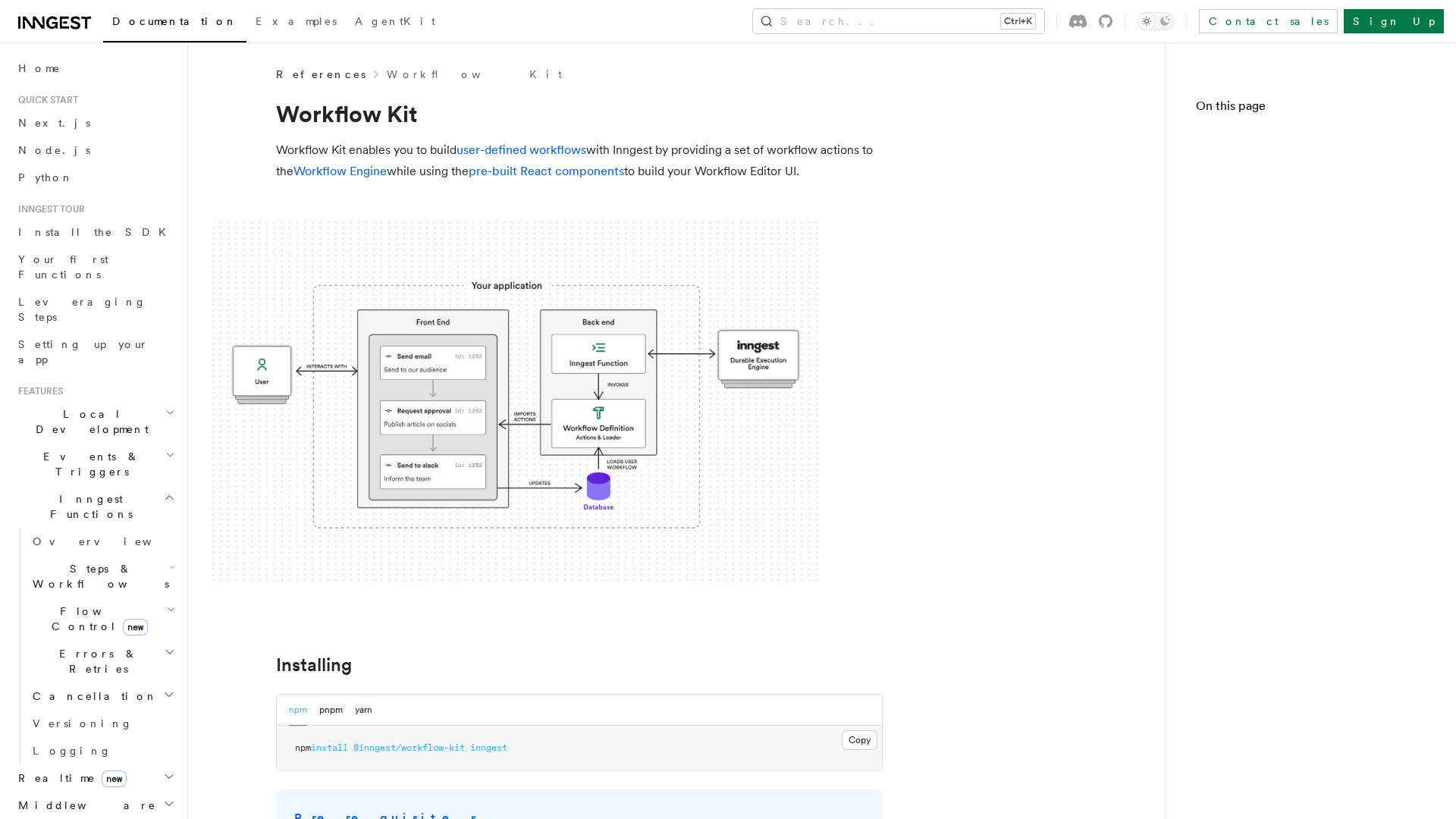
scroll to position [2, 0]
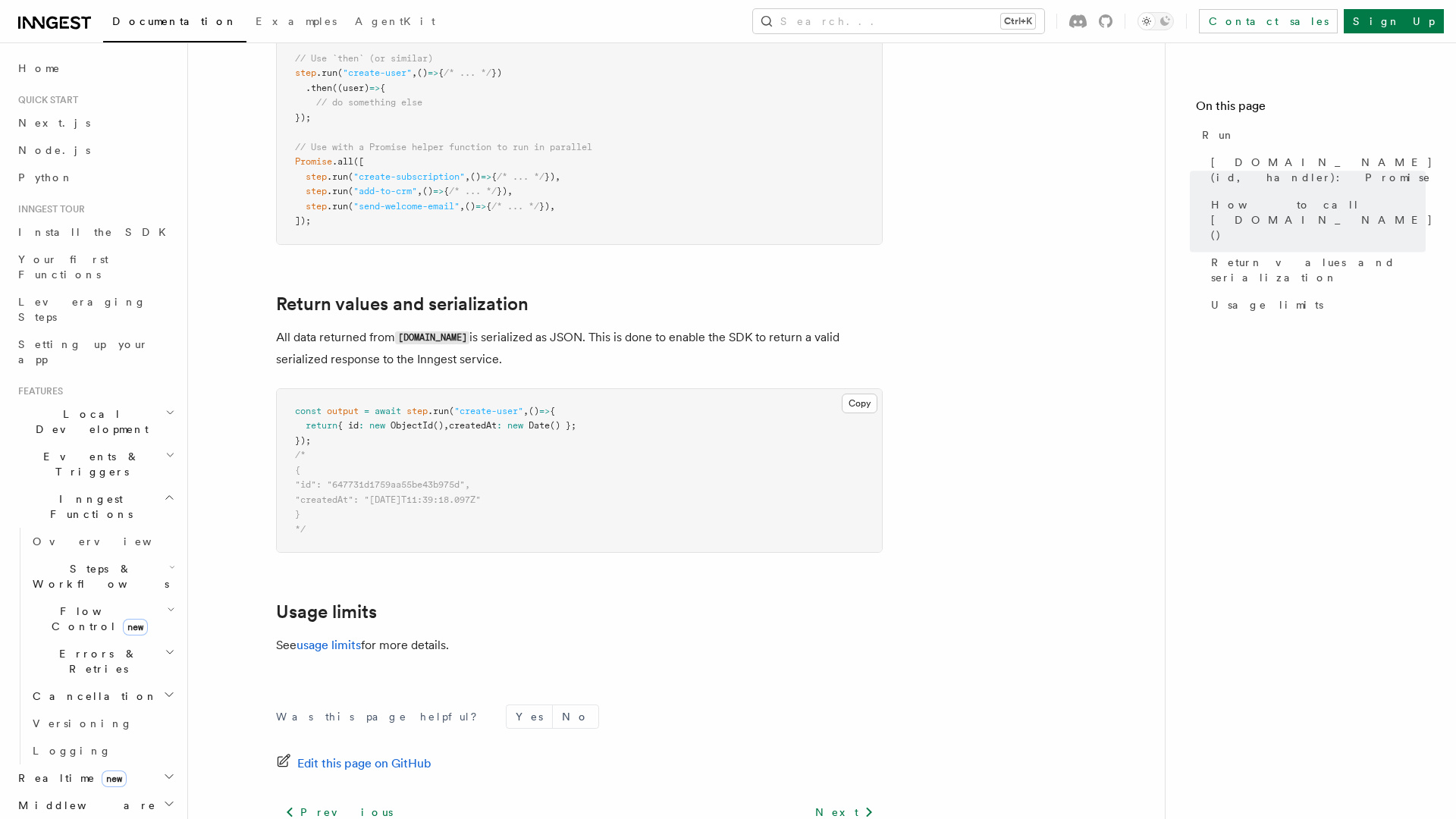
scroll to position [1098, 0]
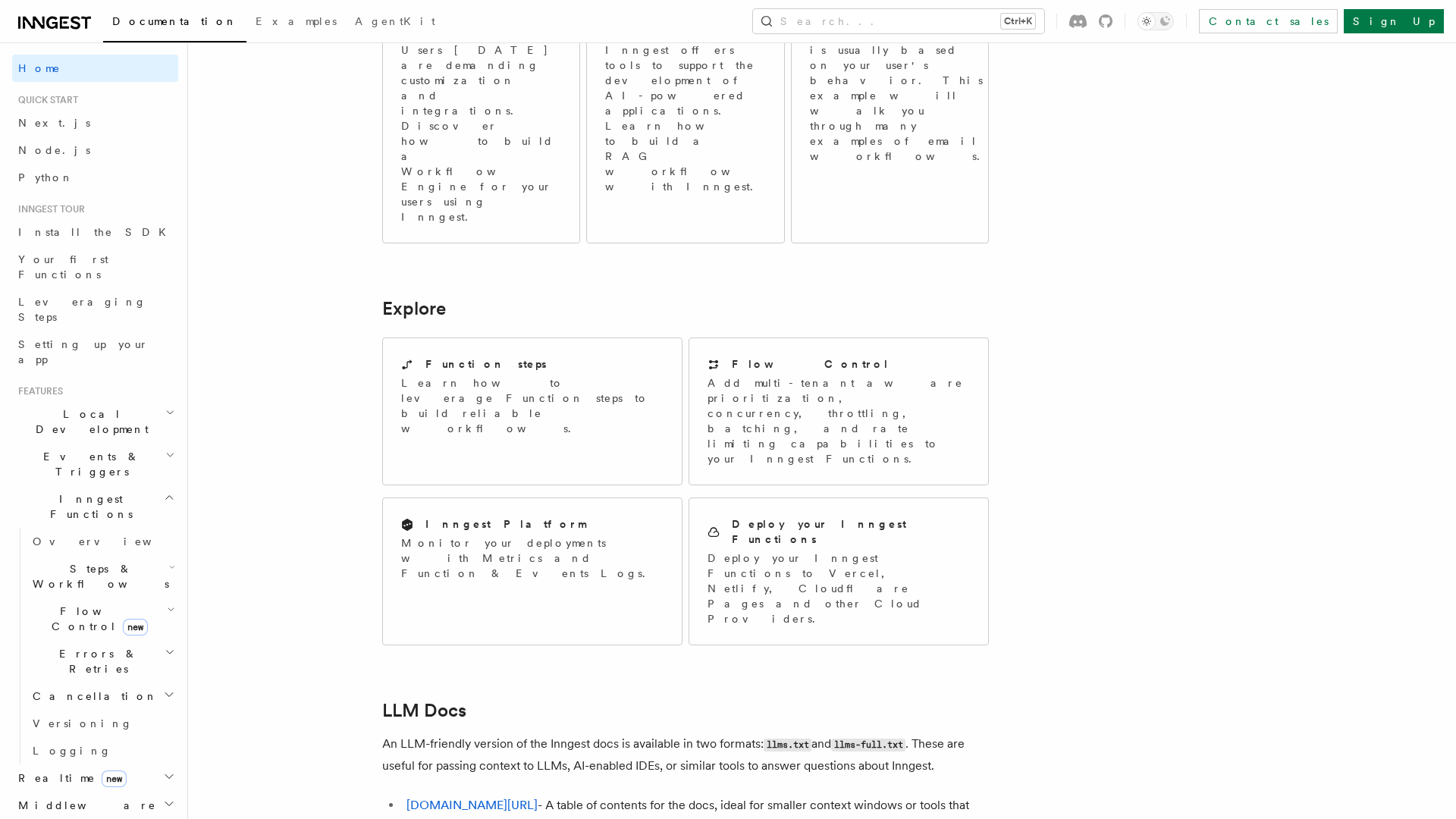
scroll to position [1116, 0]
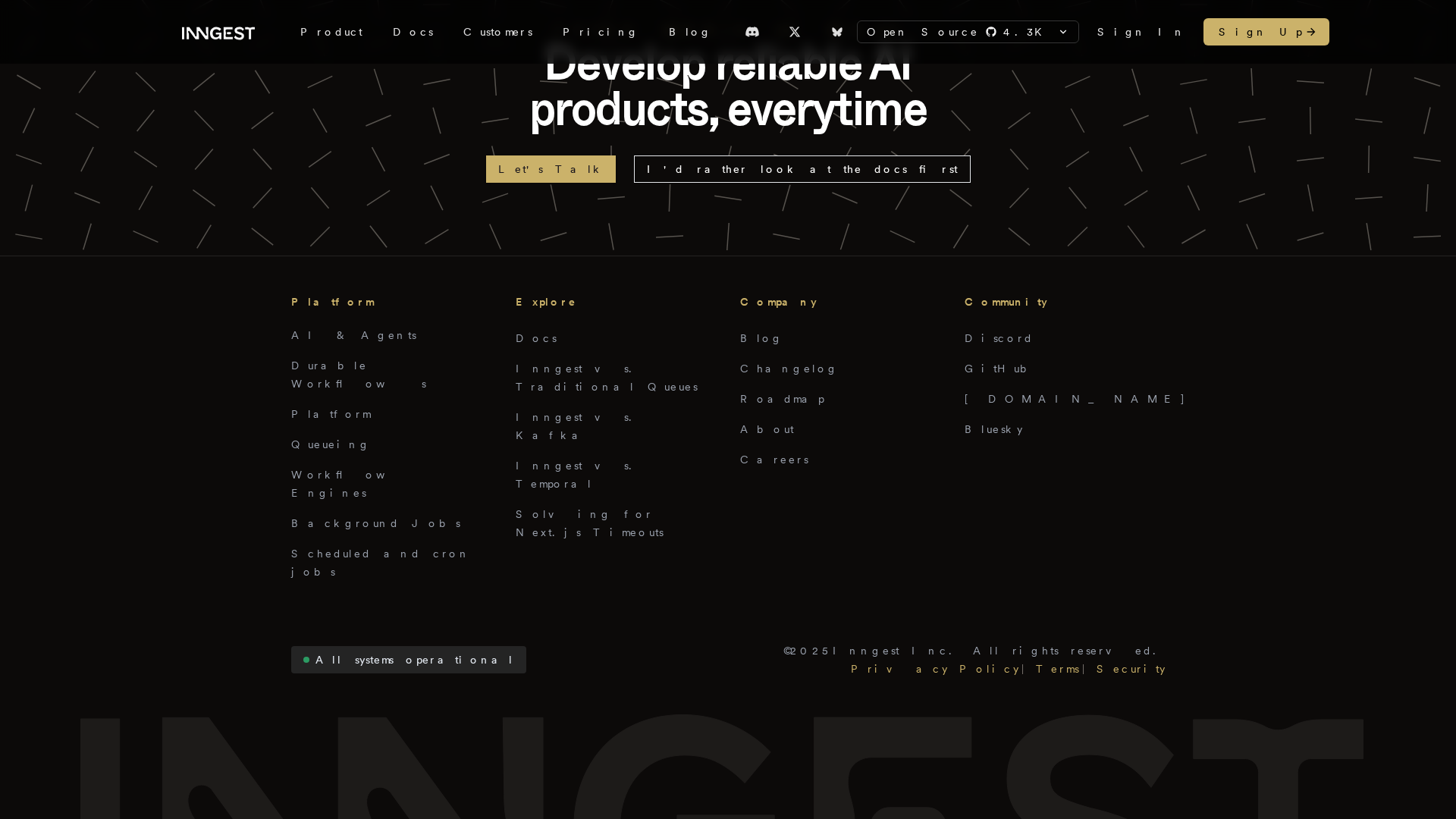
scroll to position [1157, 0]
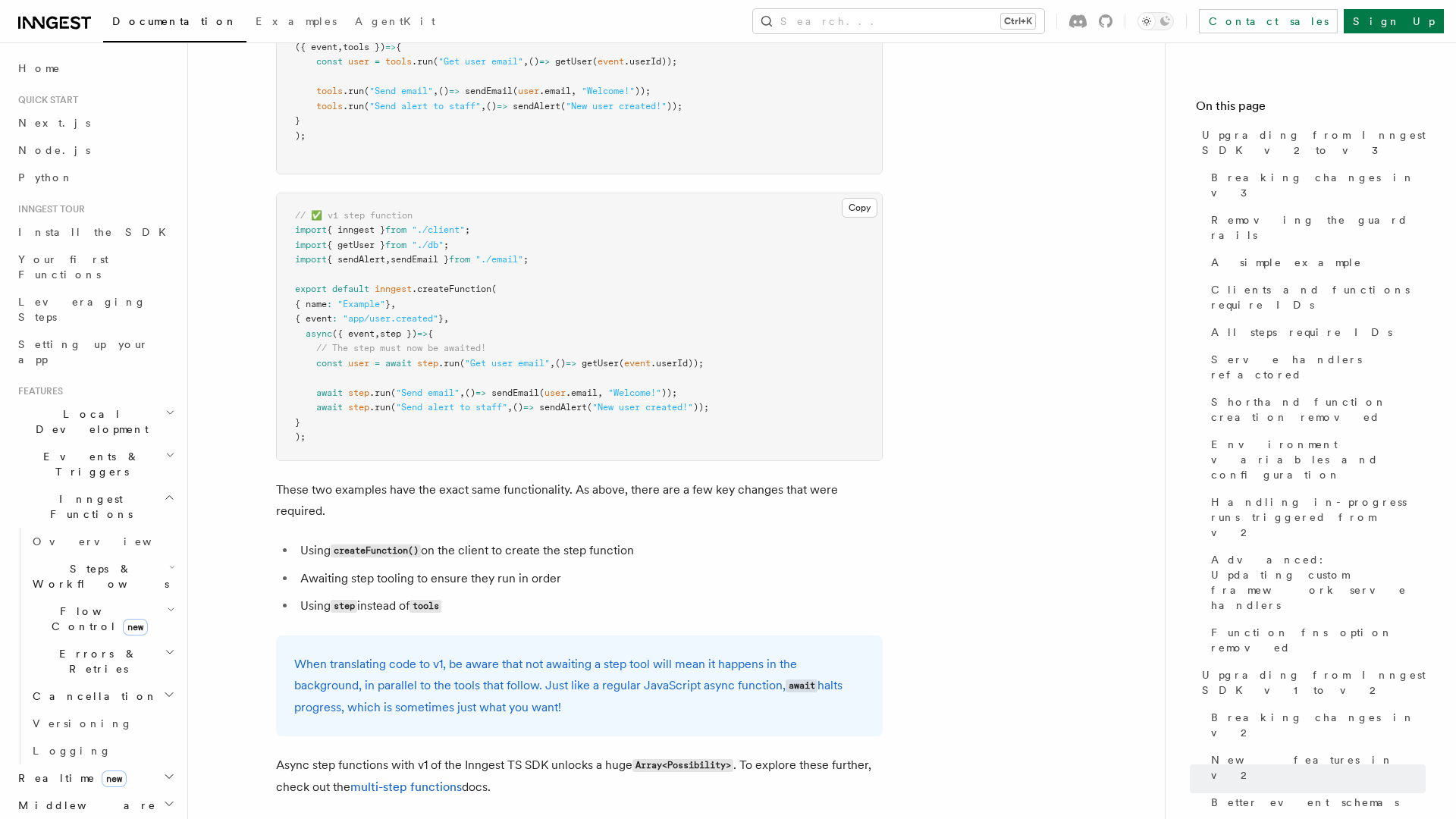
scroll to position [15016, 0]
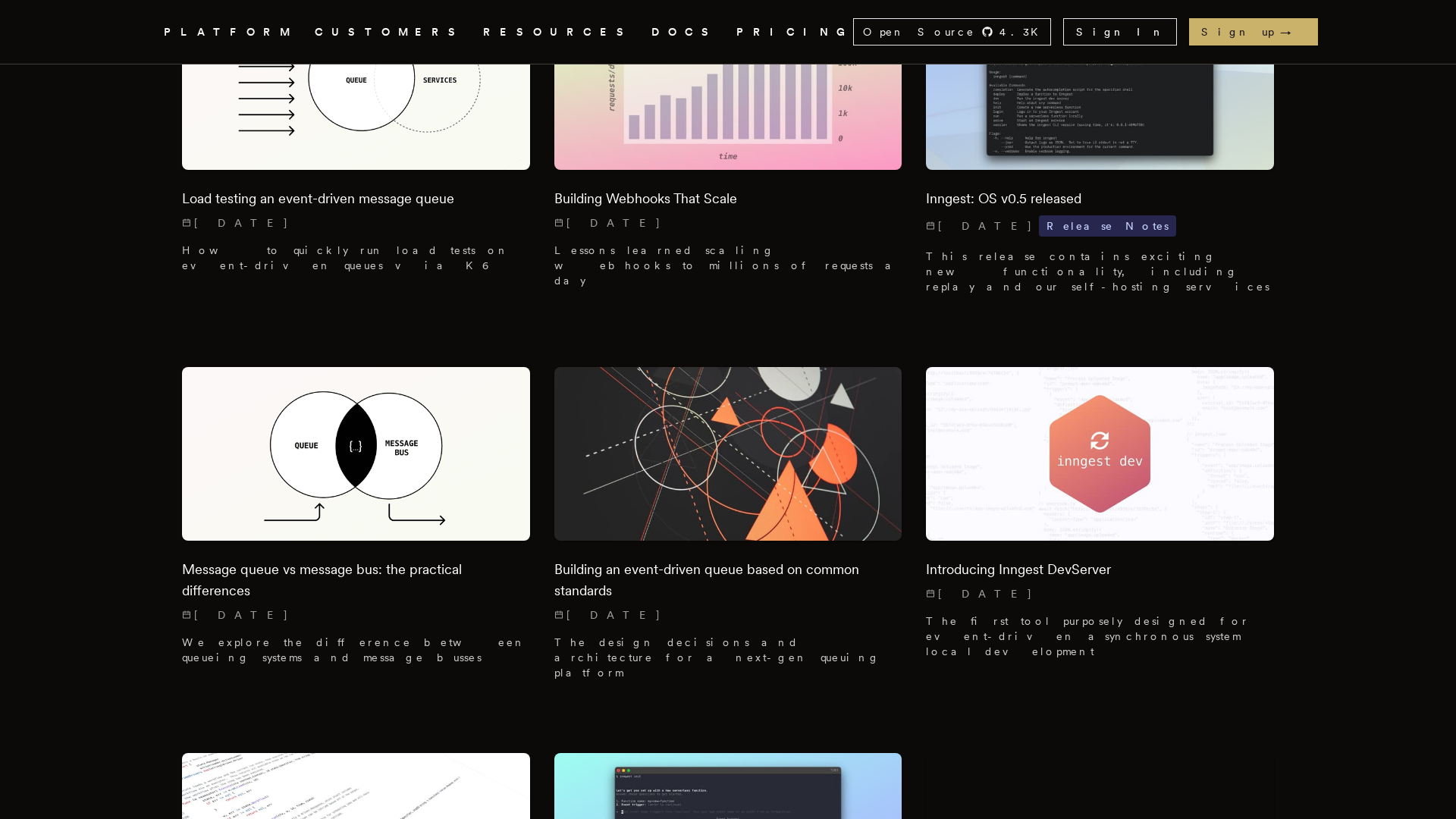
scroll to position [14658, 0]
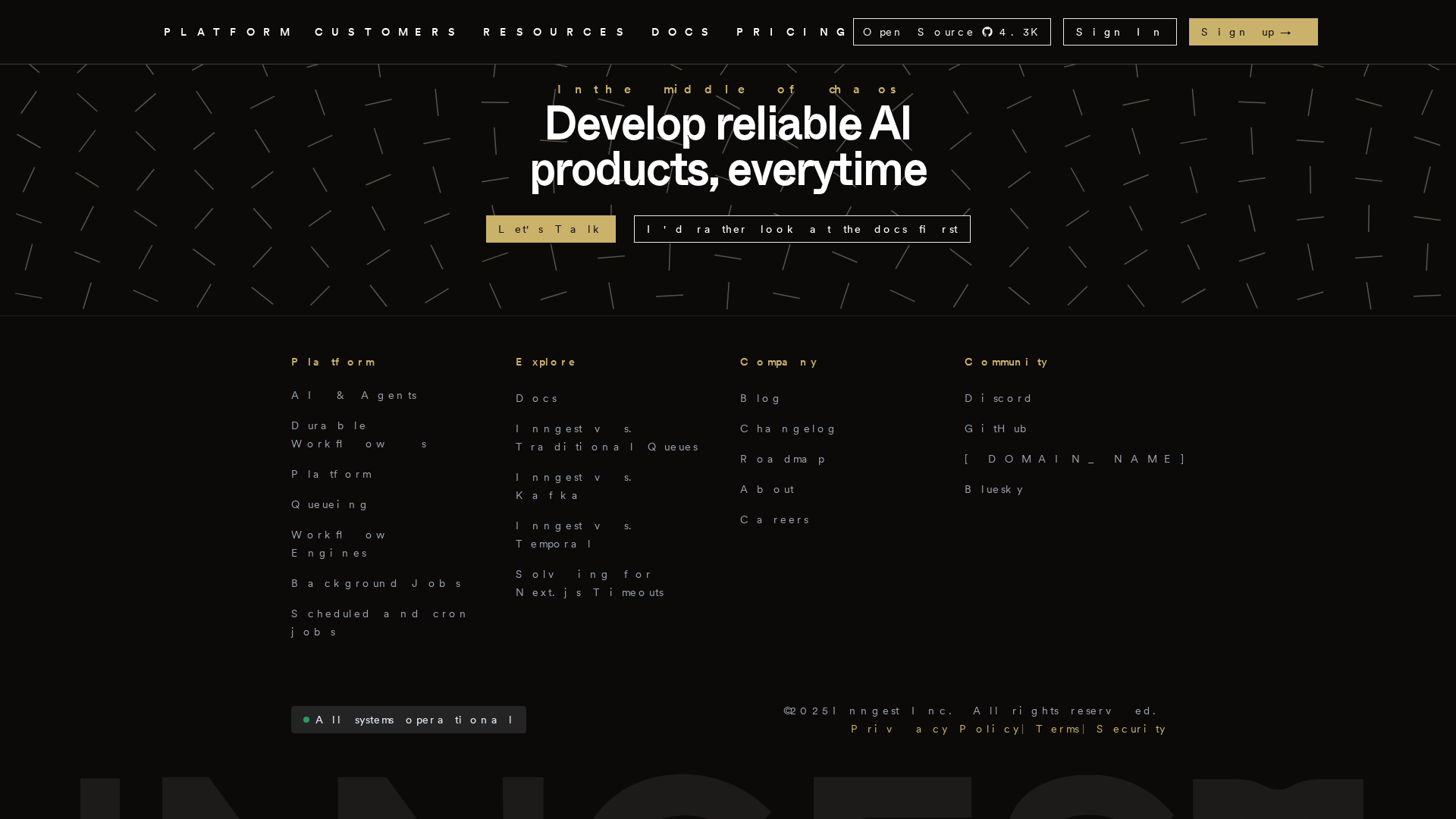
scroll to position [6146, 0]
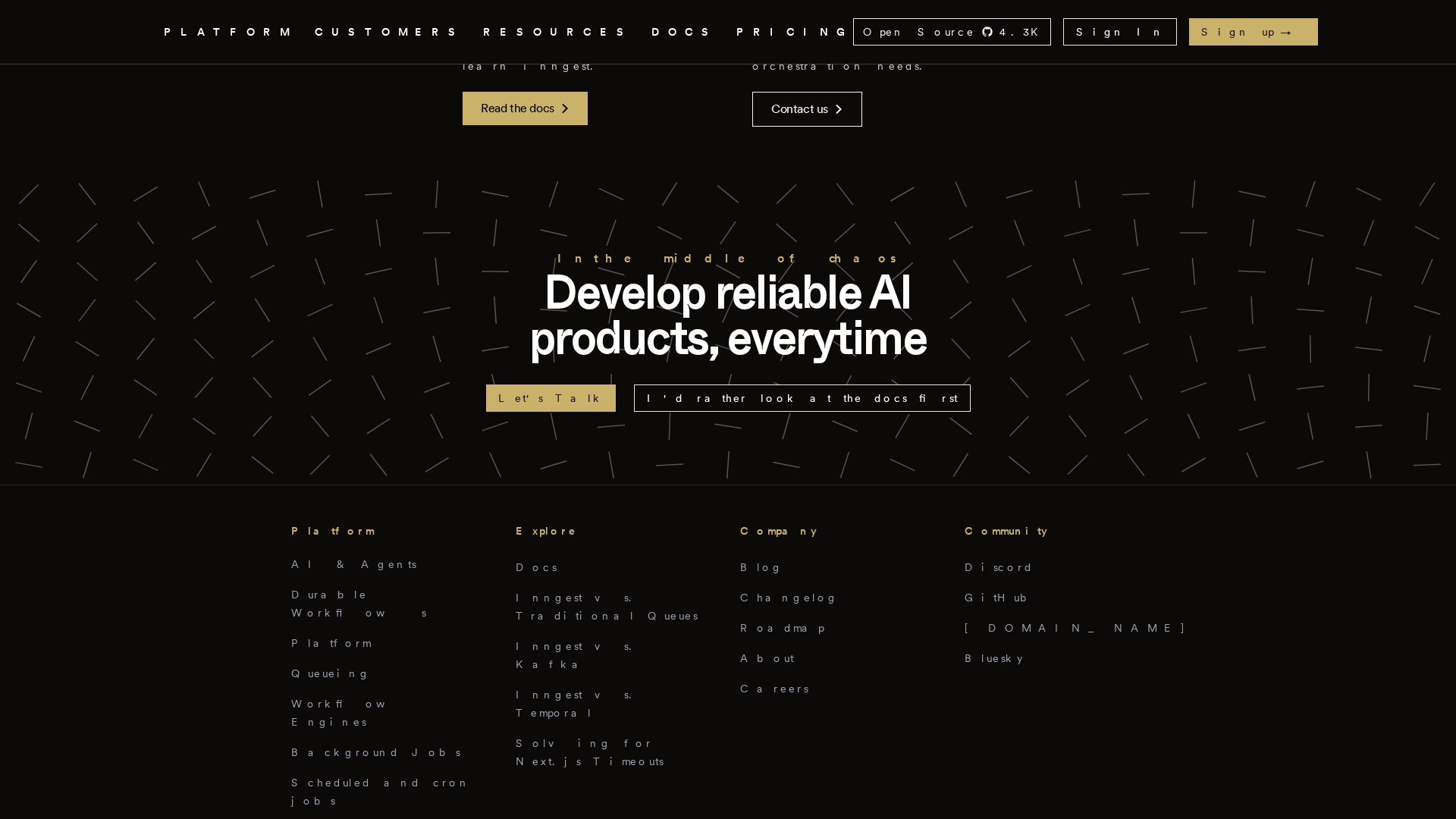
scroll to position [5543, 0]
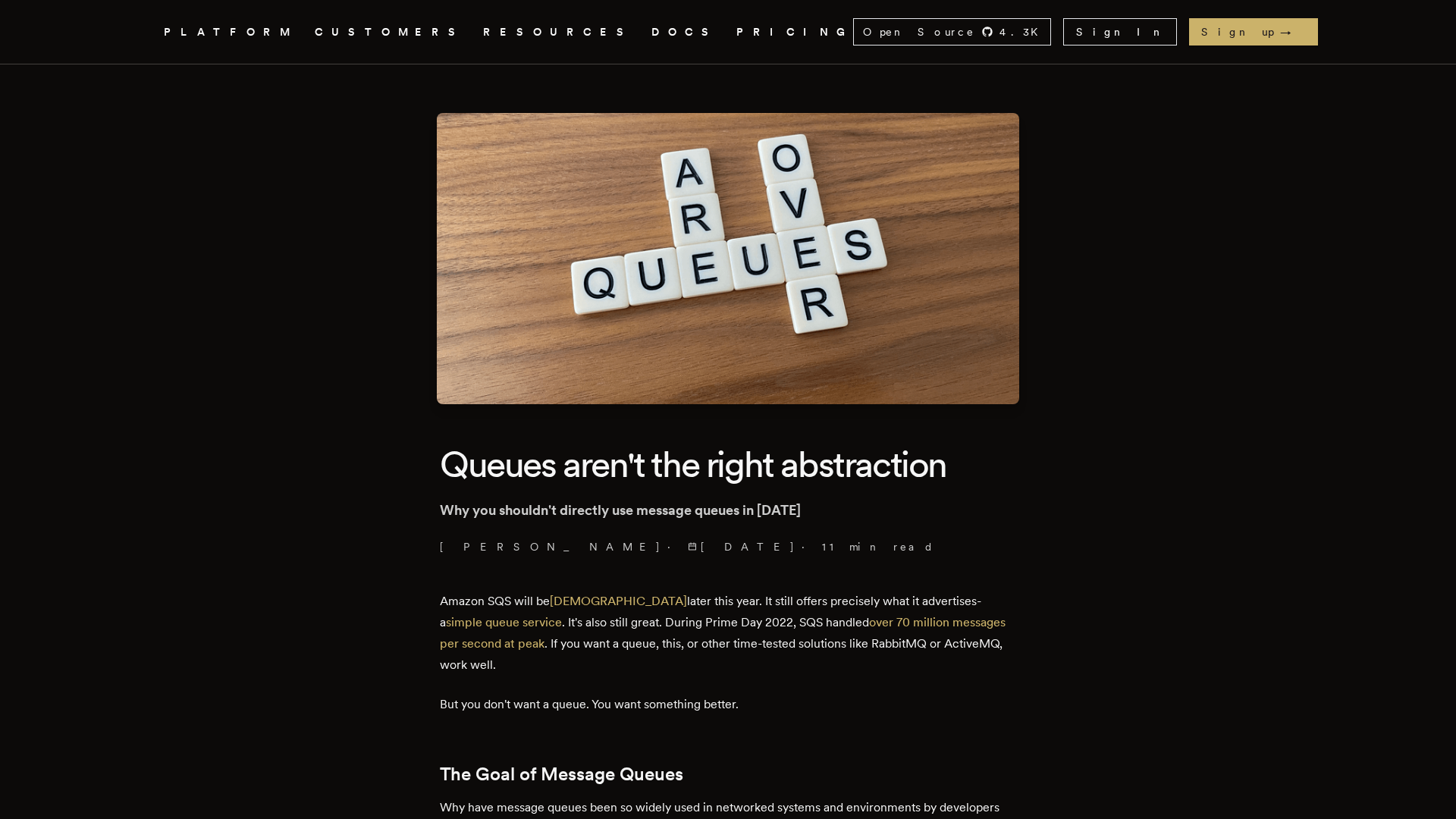
scroll to position [6865, 0]
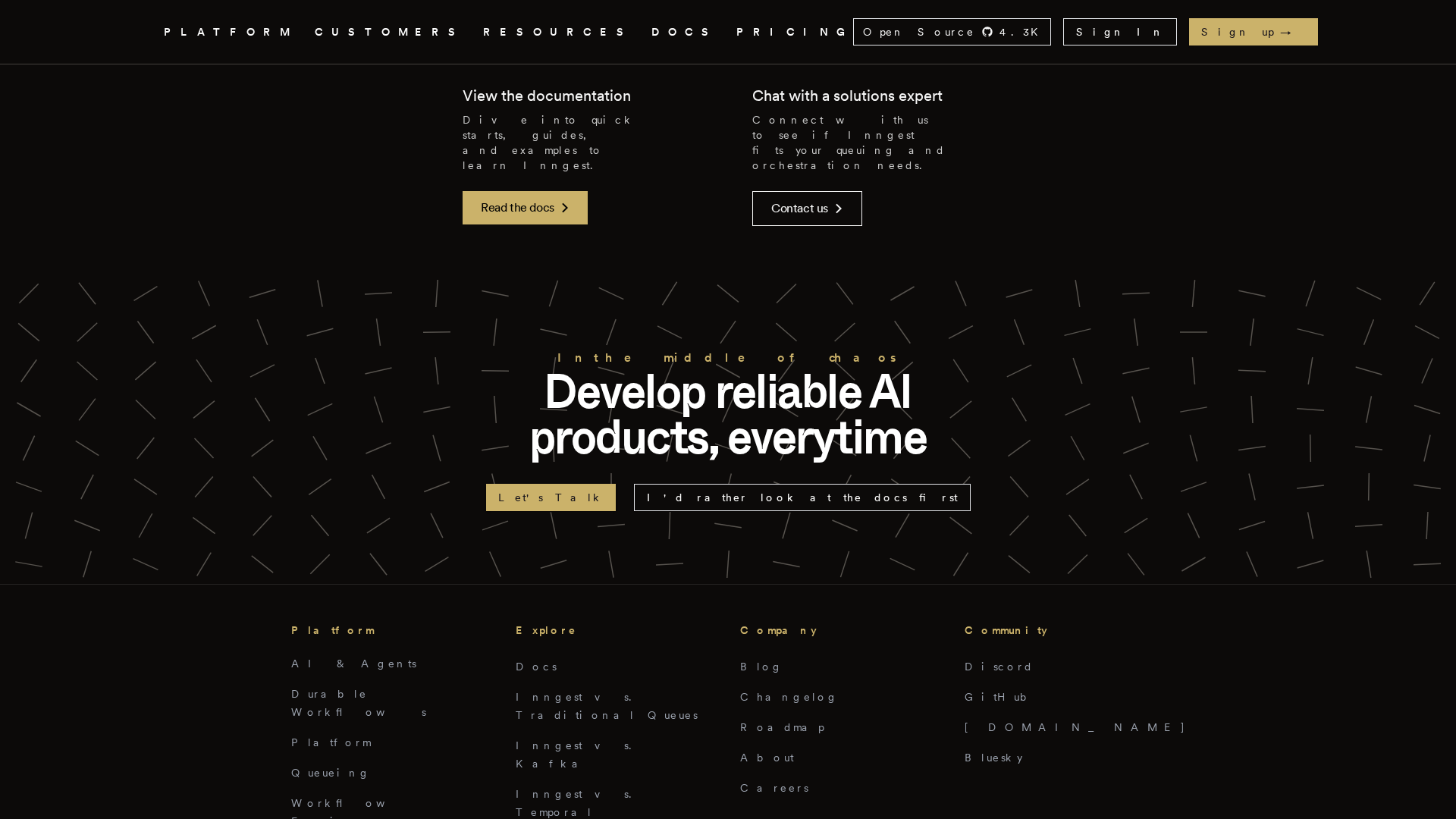
scroll to position [8380, 0]
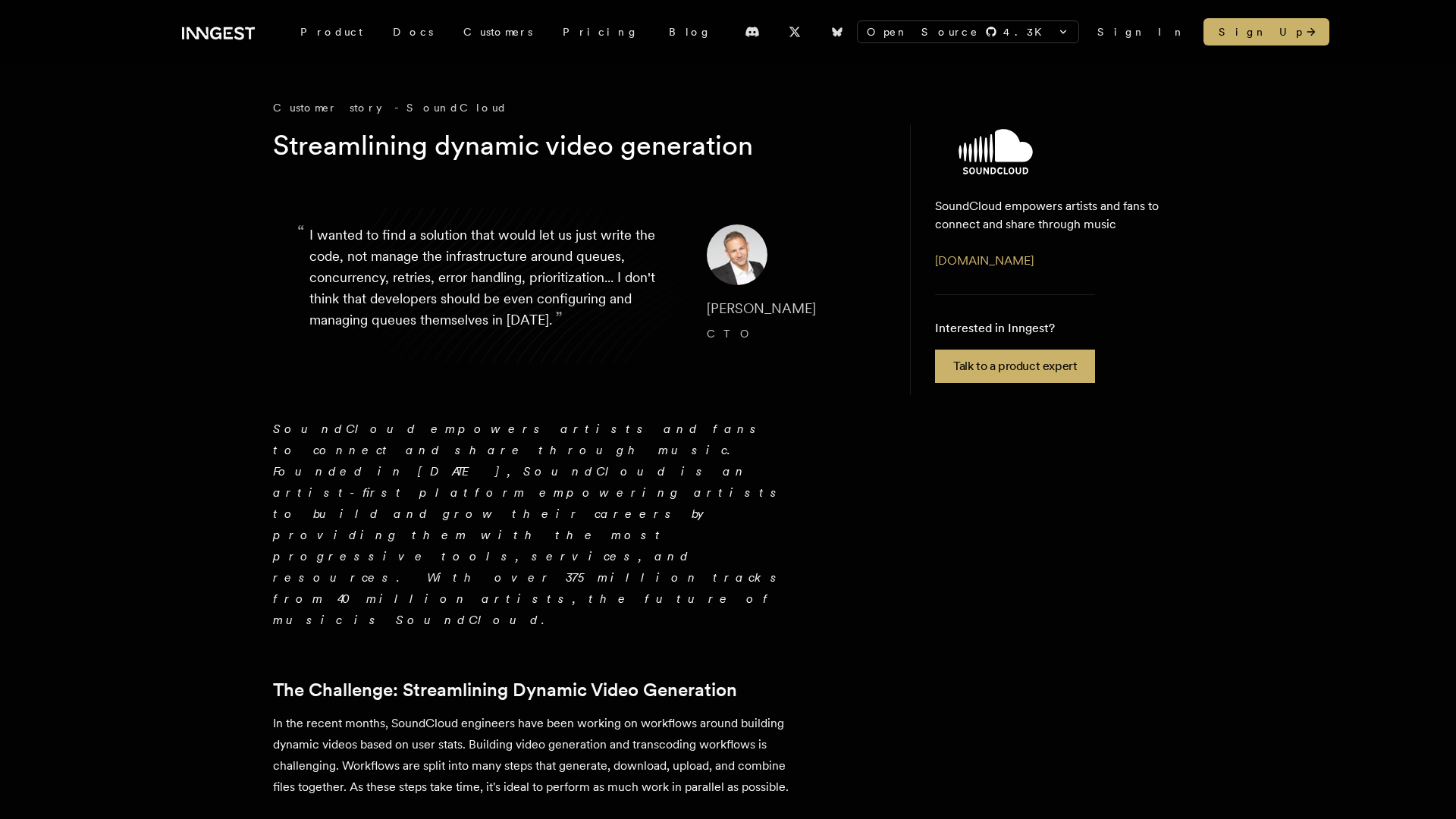
scroll to position [2037, 0]
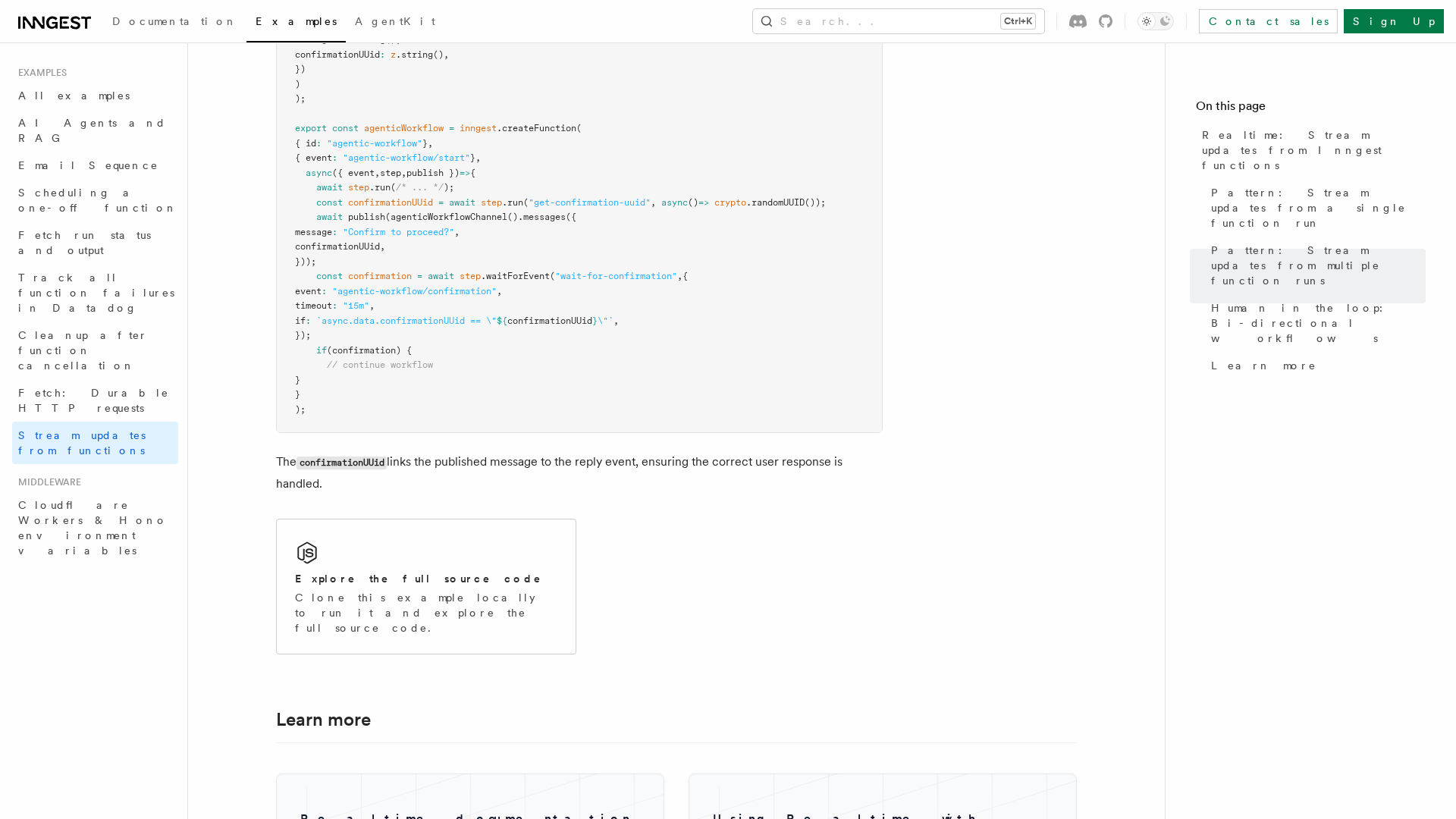
scroll to position [3582, 0]
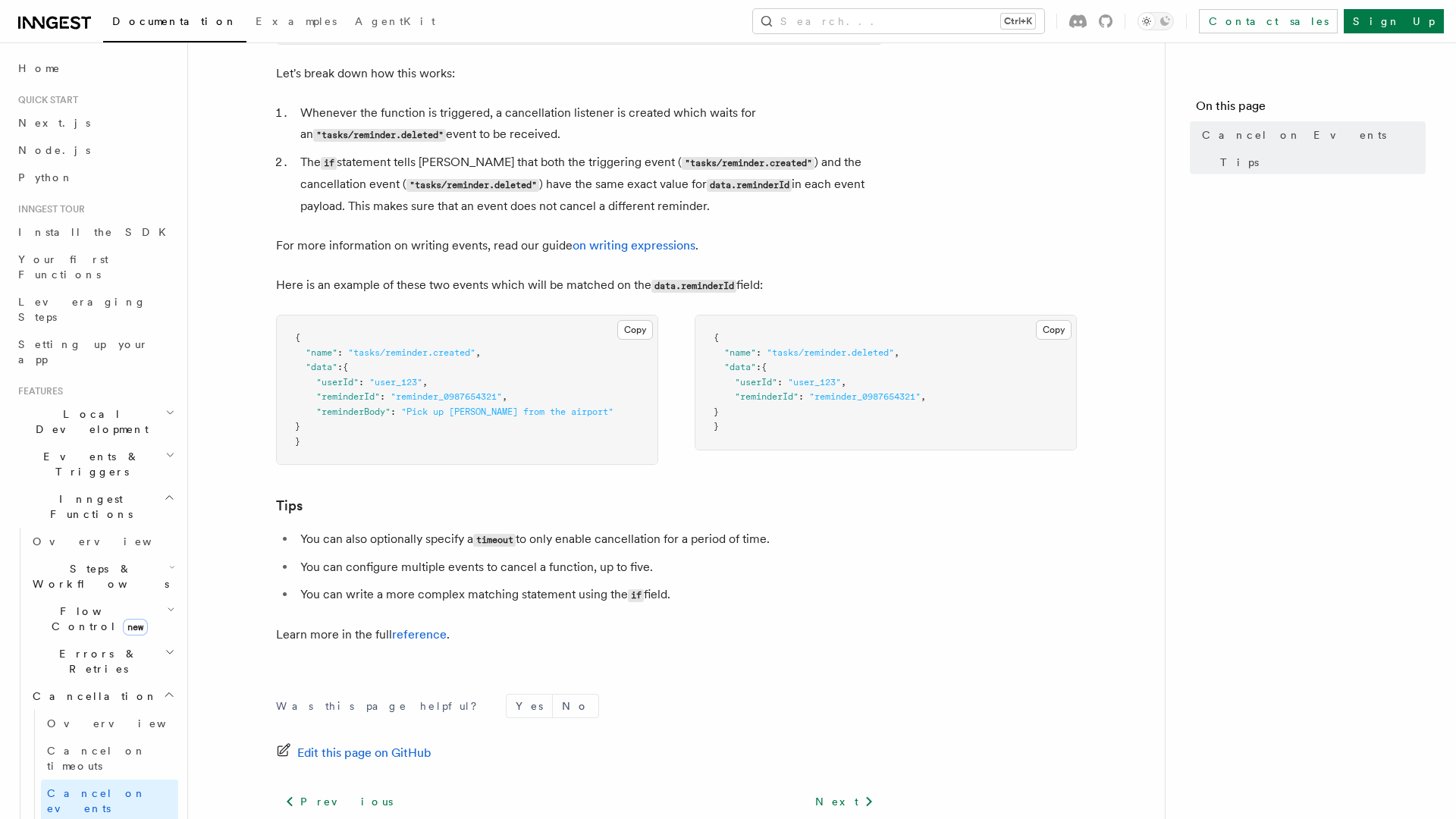
scroll to position [895, 0]
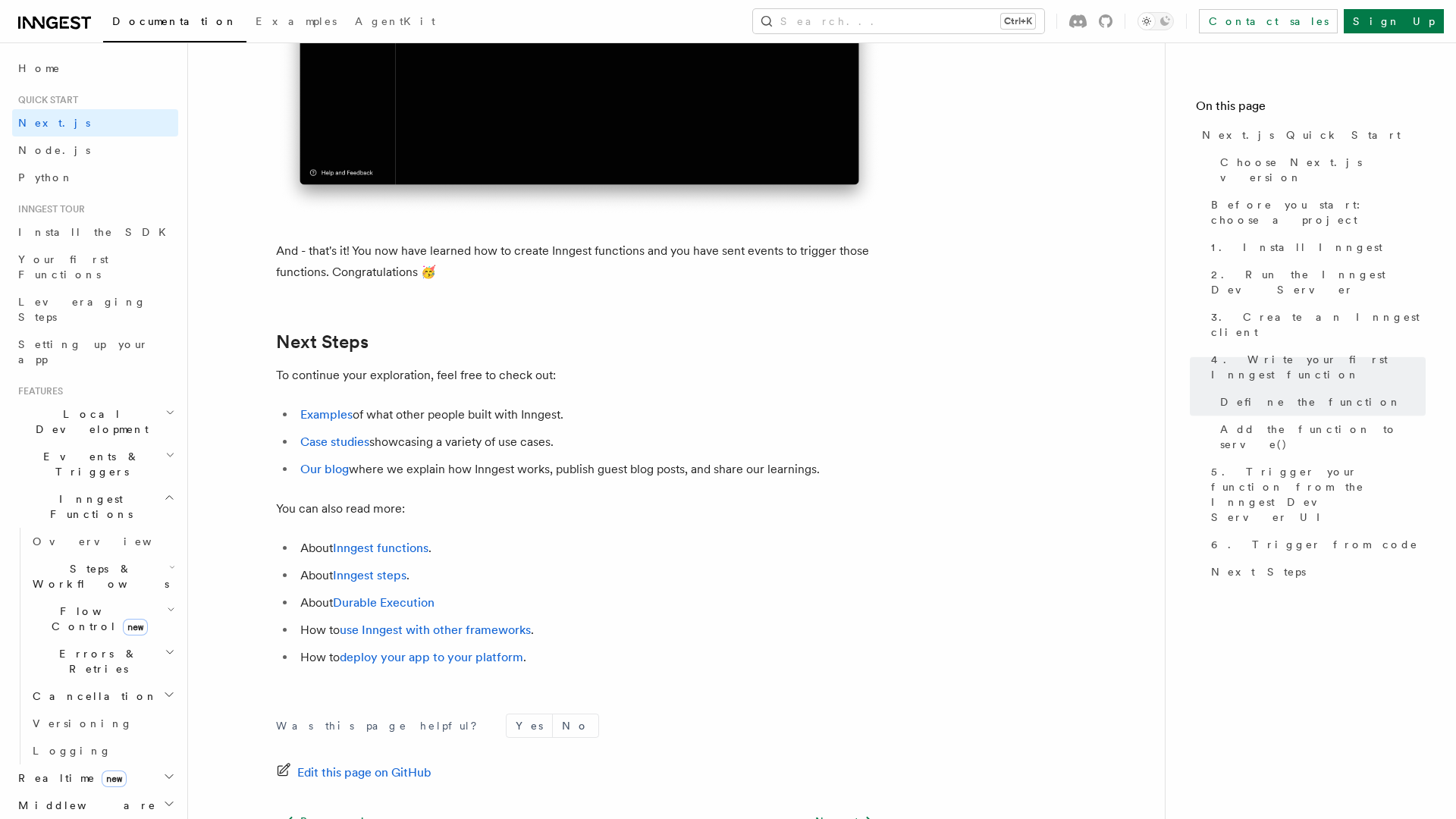
scroll to position [9399, 0]
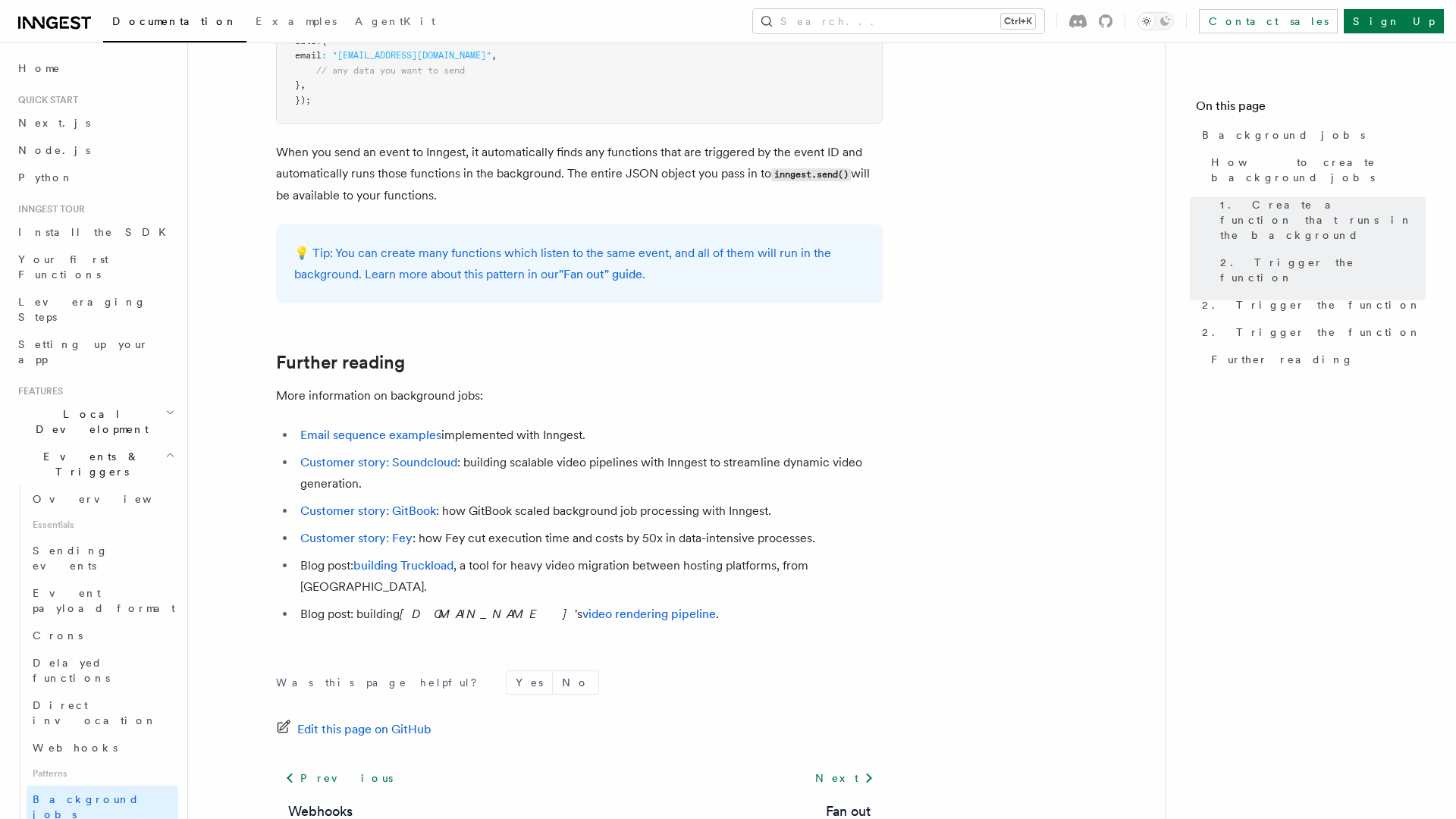
scroll to position [1225, 0]
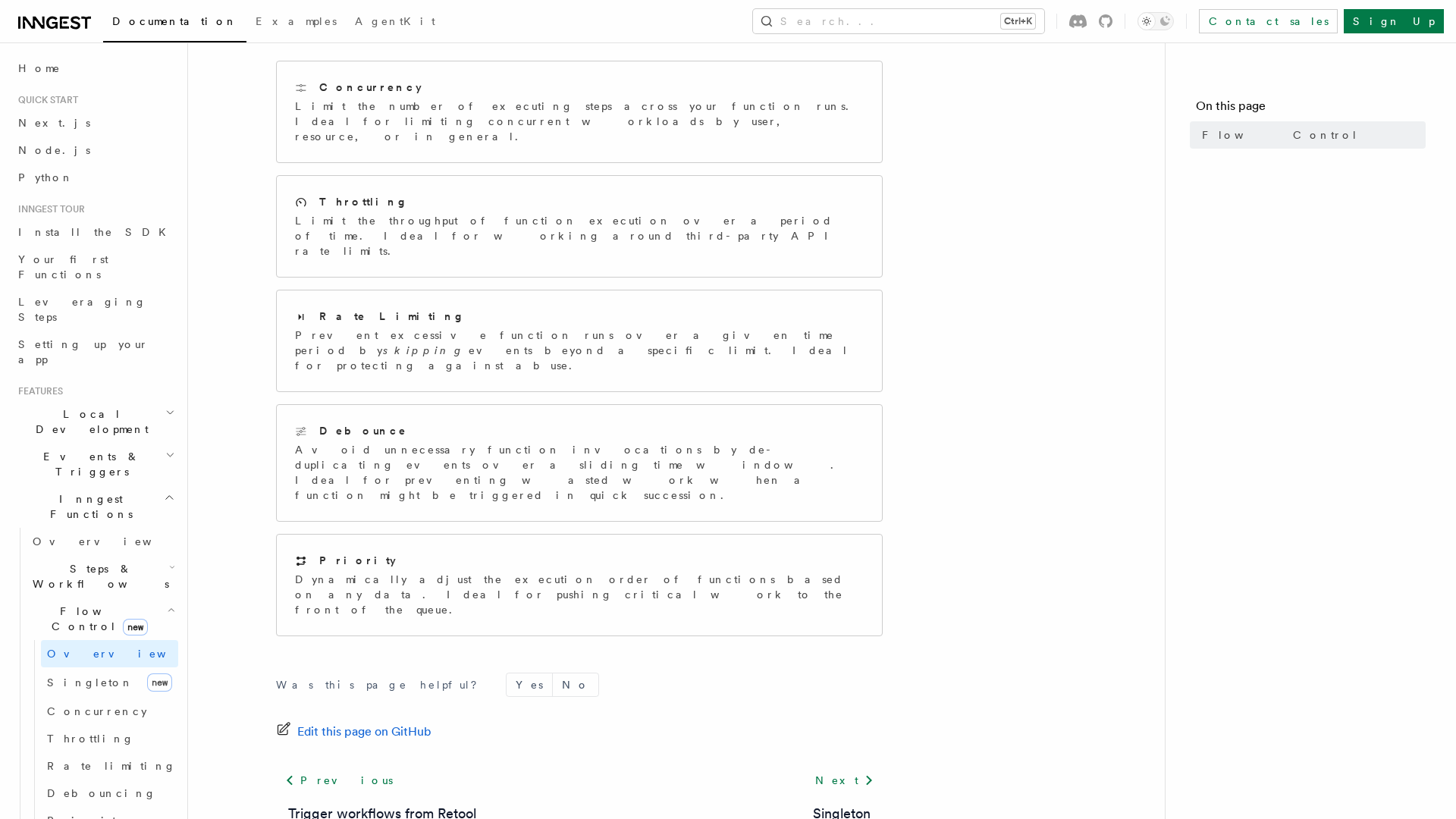
scroll to position [228, 0]
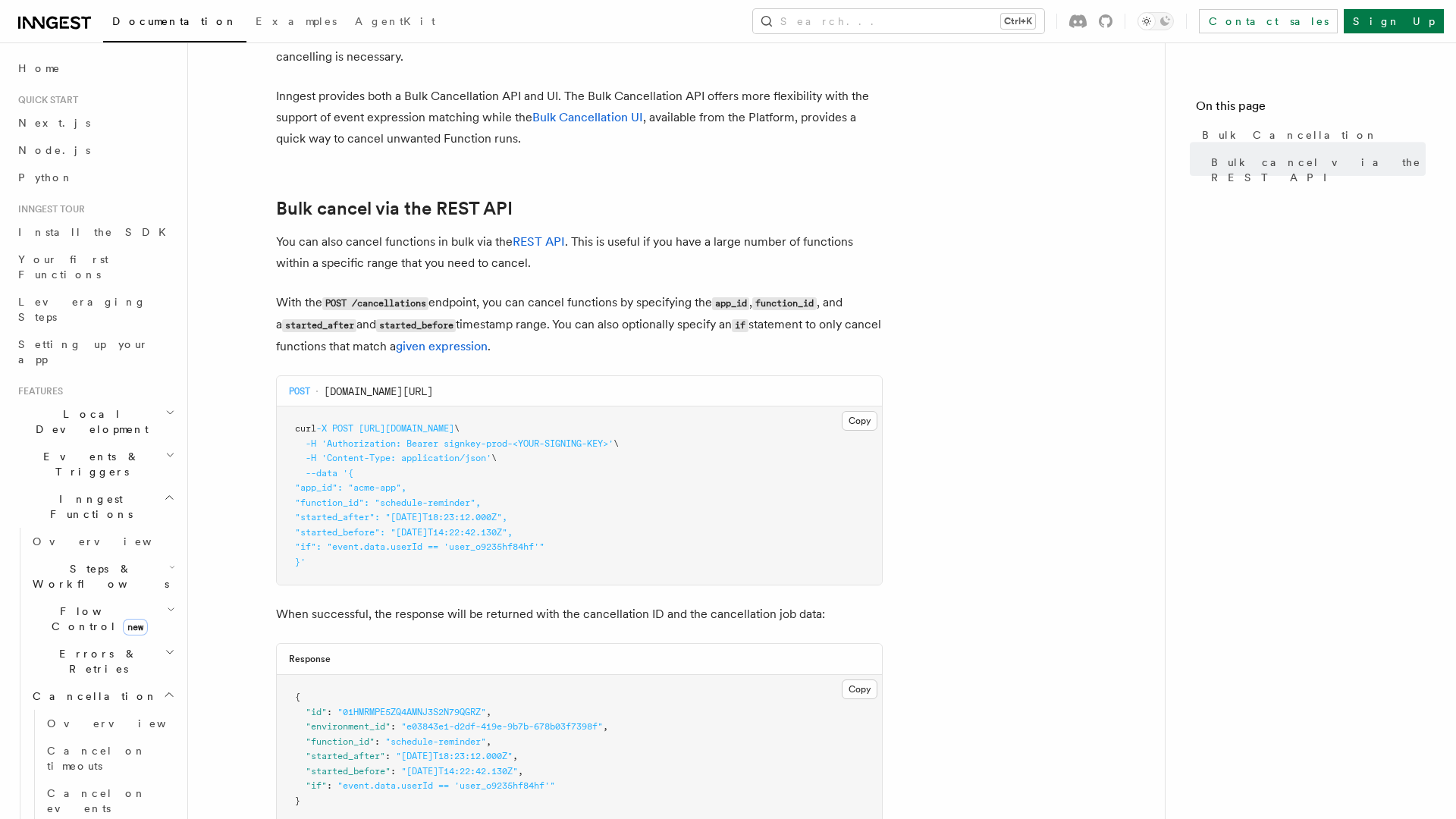
scroll to position [504, 0]
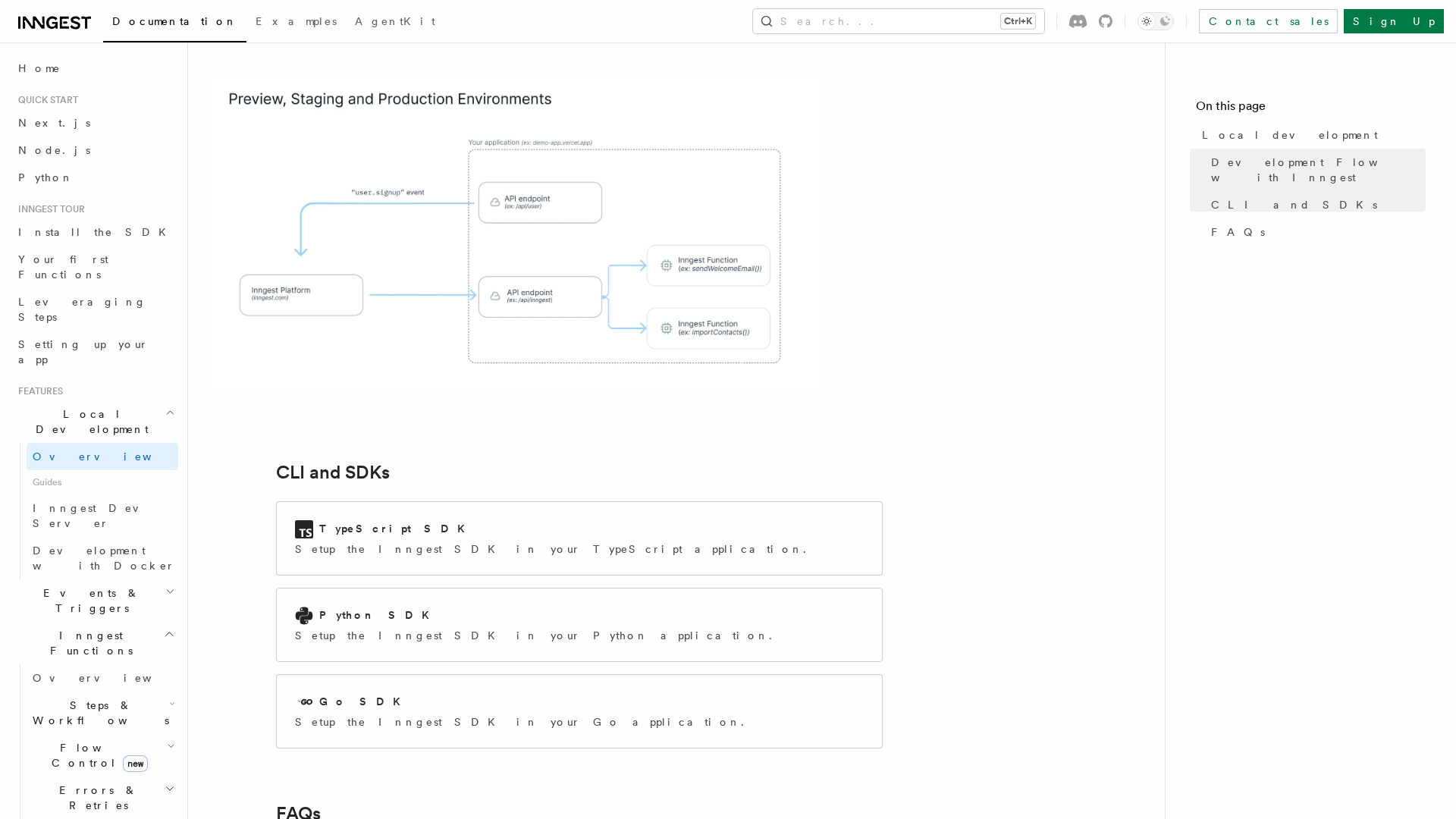
scroll to position [2251, 0]
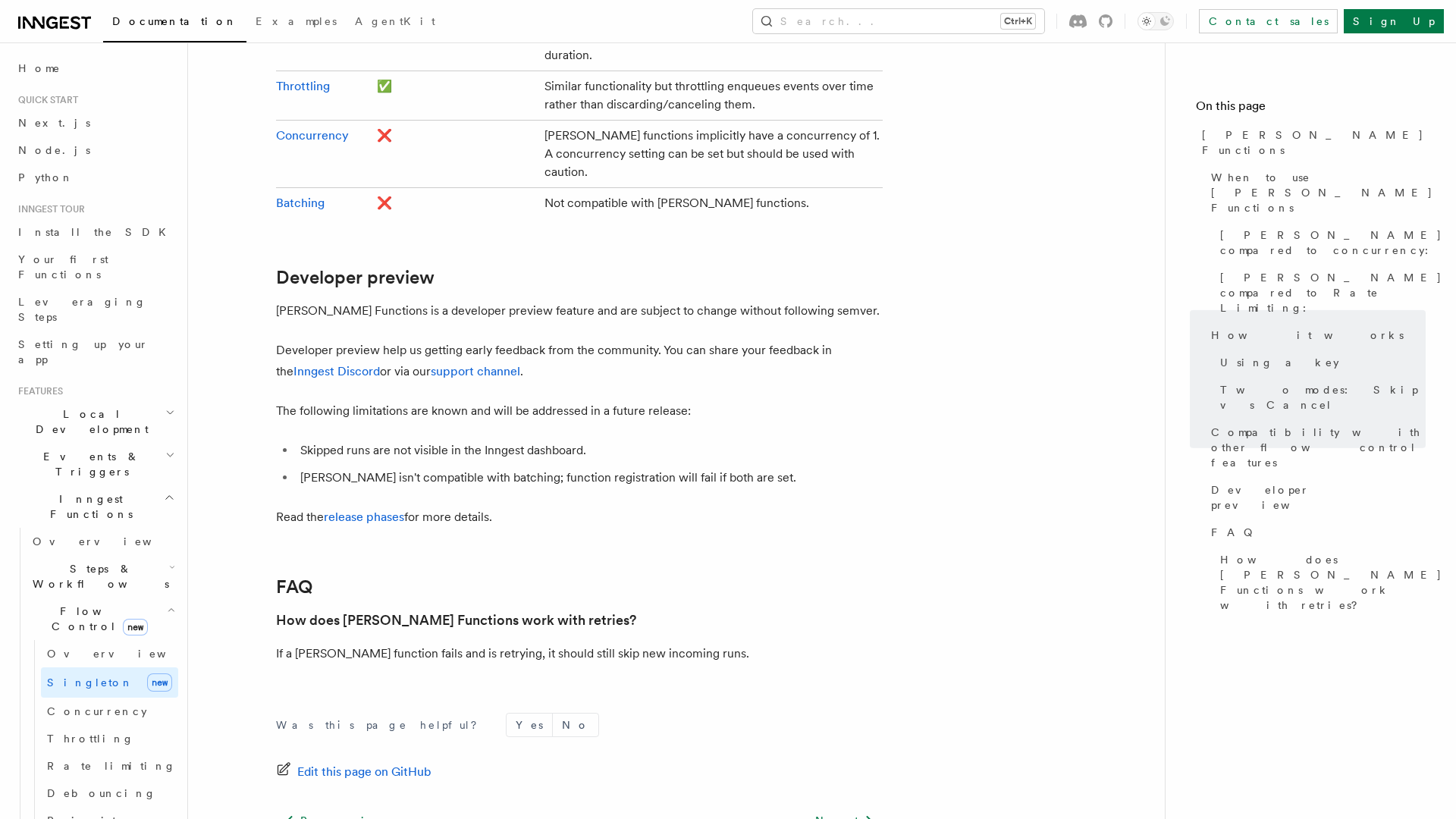
scroll to position [2859, 0]
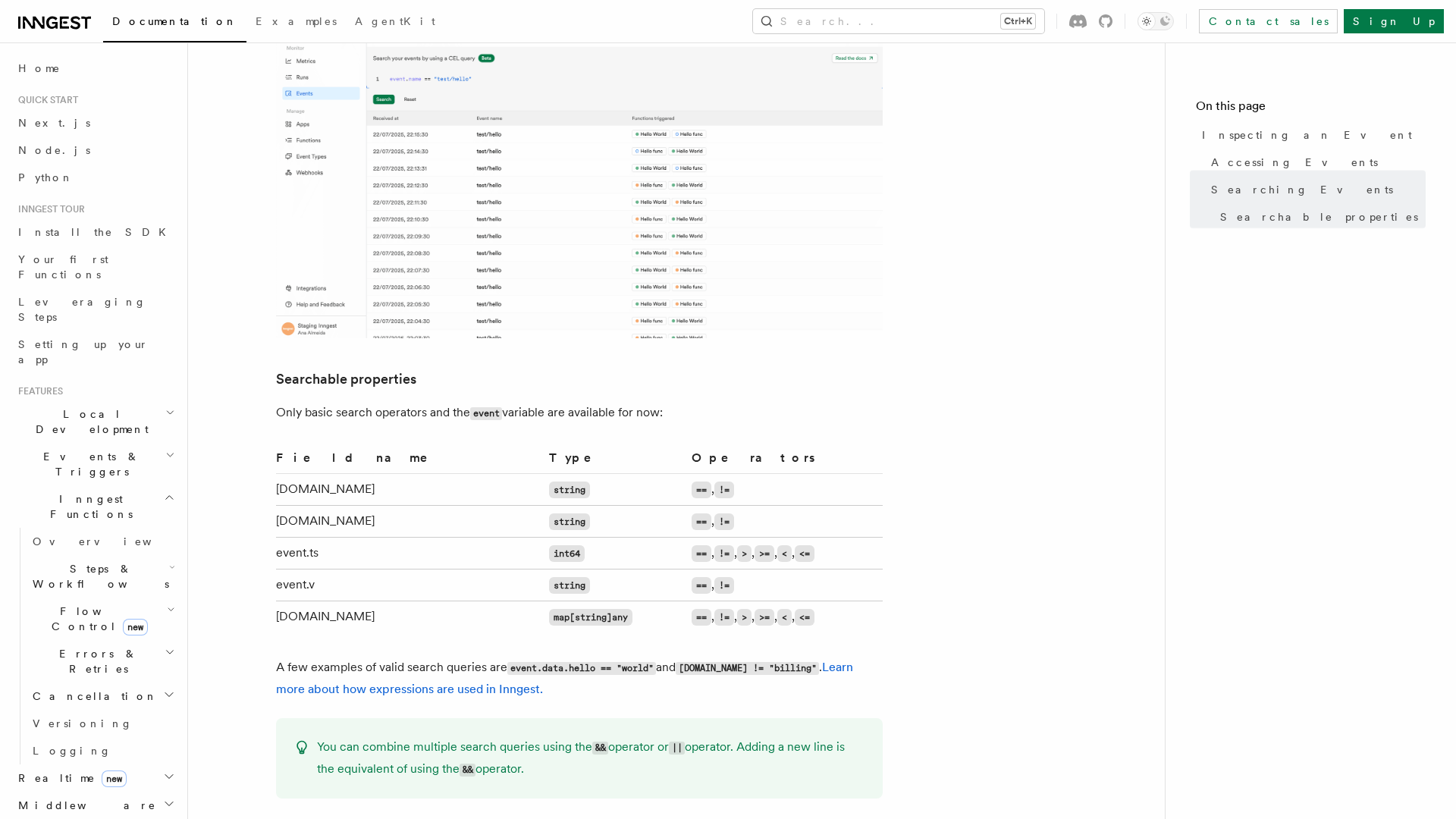
scroll to position [1186, 0]
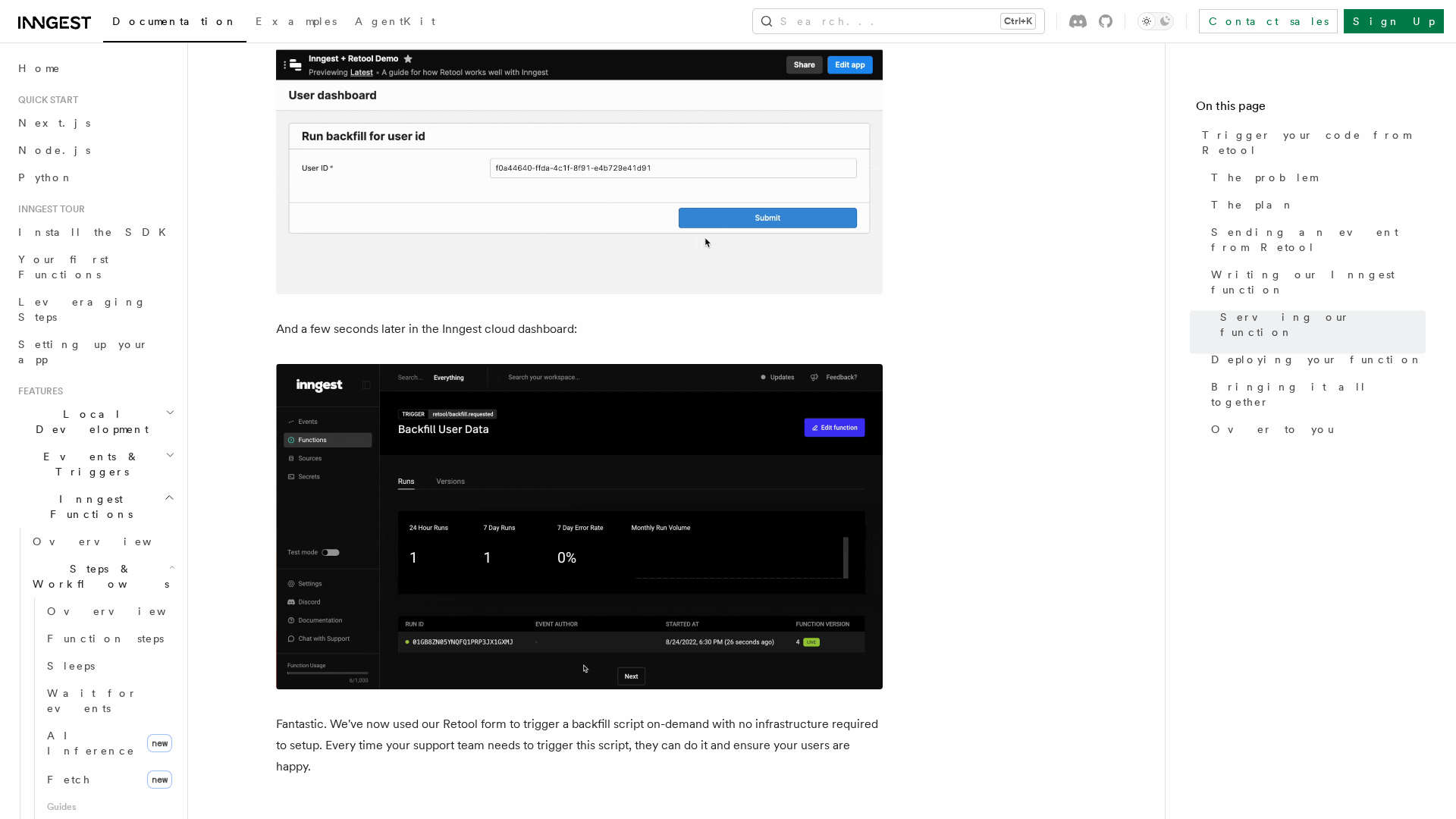
scroll to position [4920, 0]
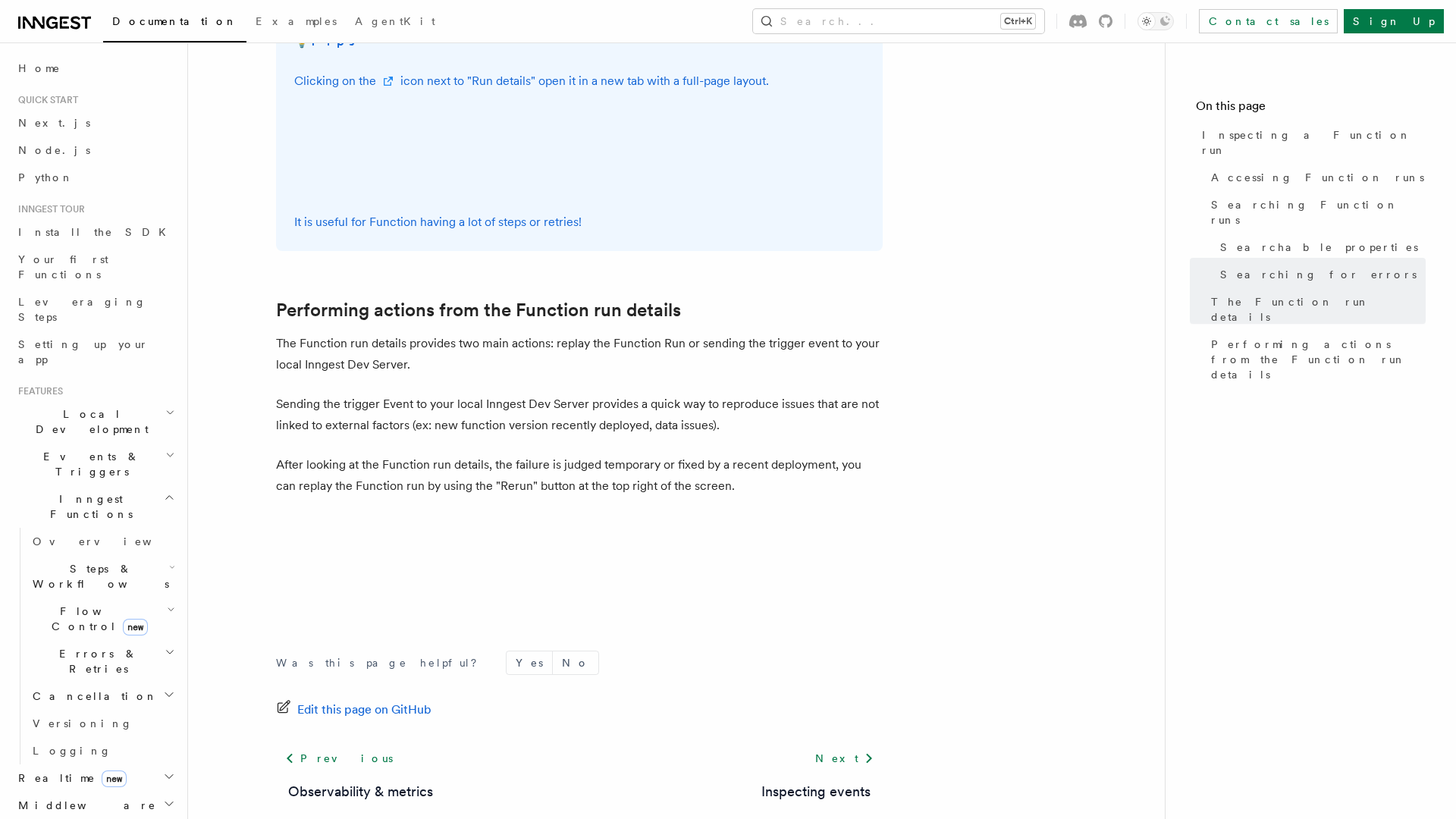
scroll to position [3810, 0]
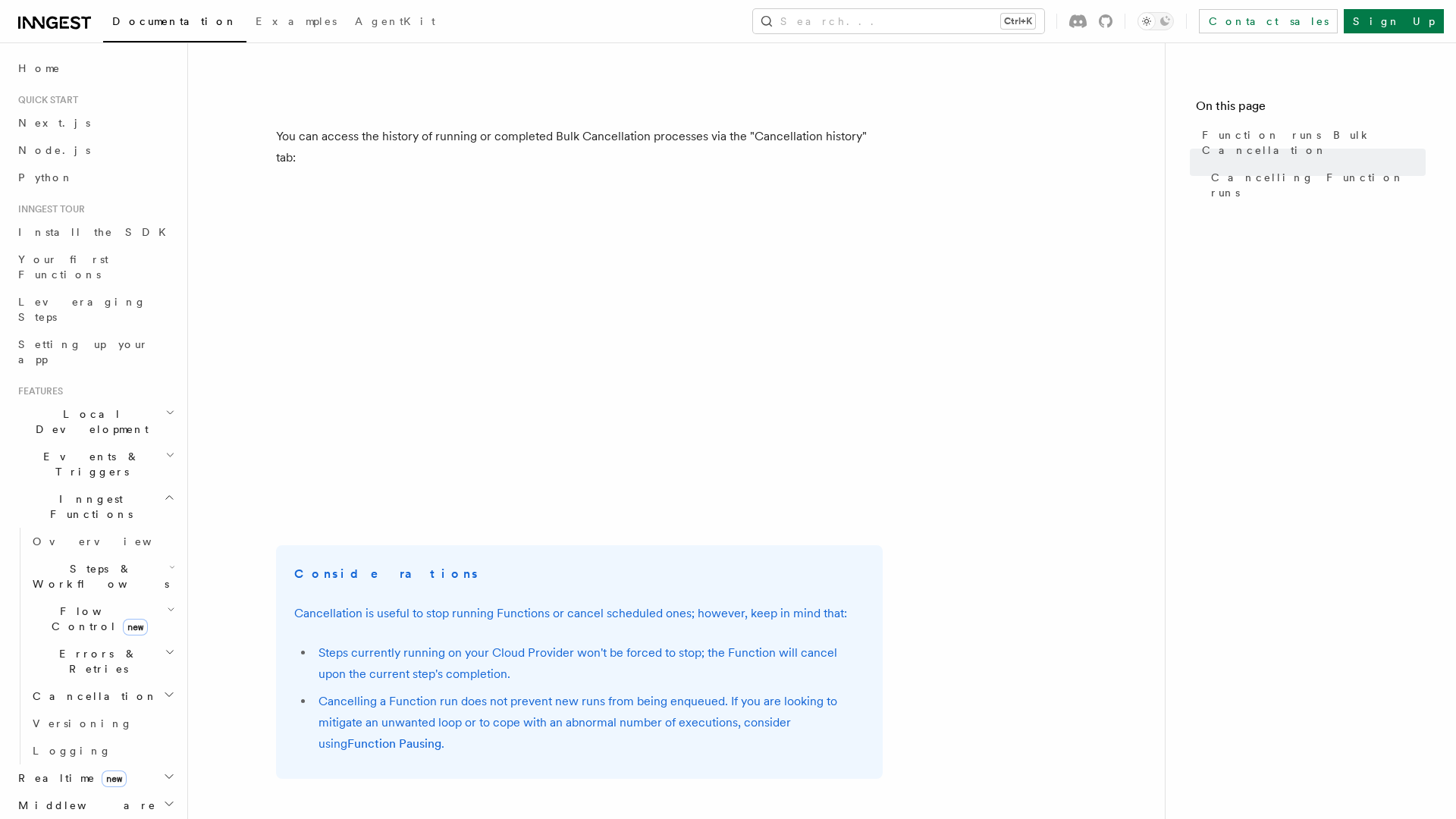
scroll to position [1674, 0]
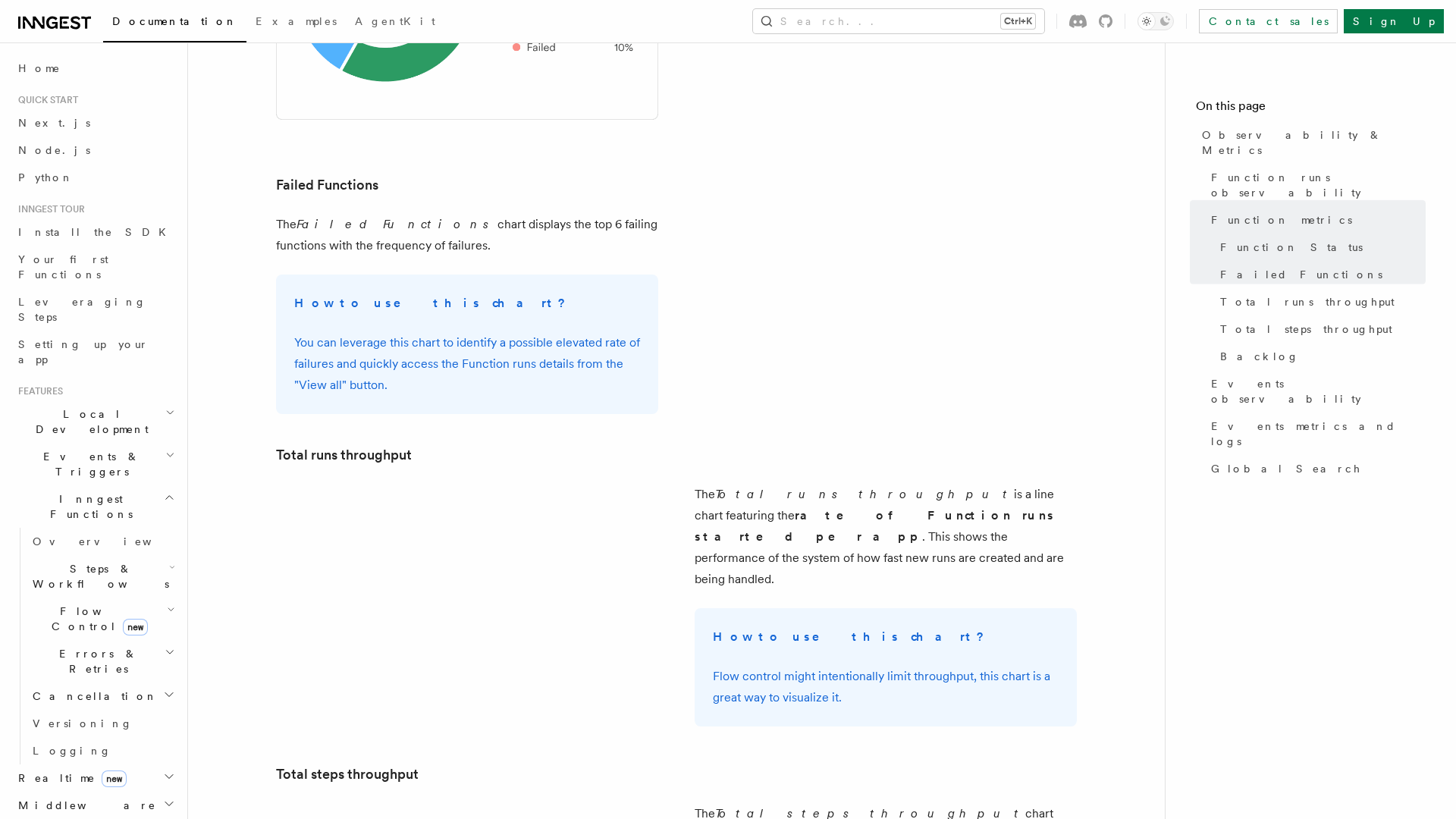
scroll to position [3010, 0]
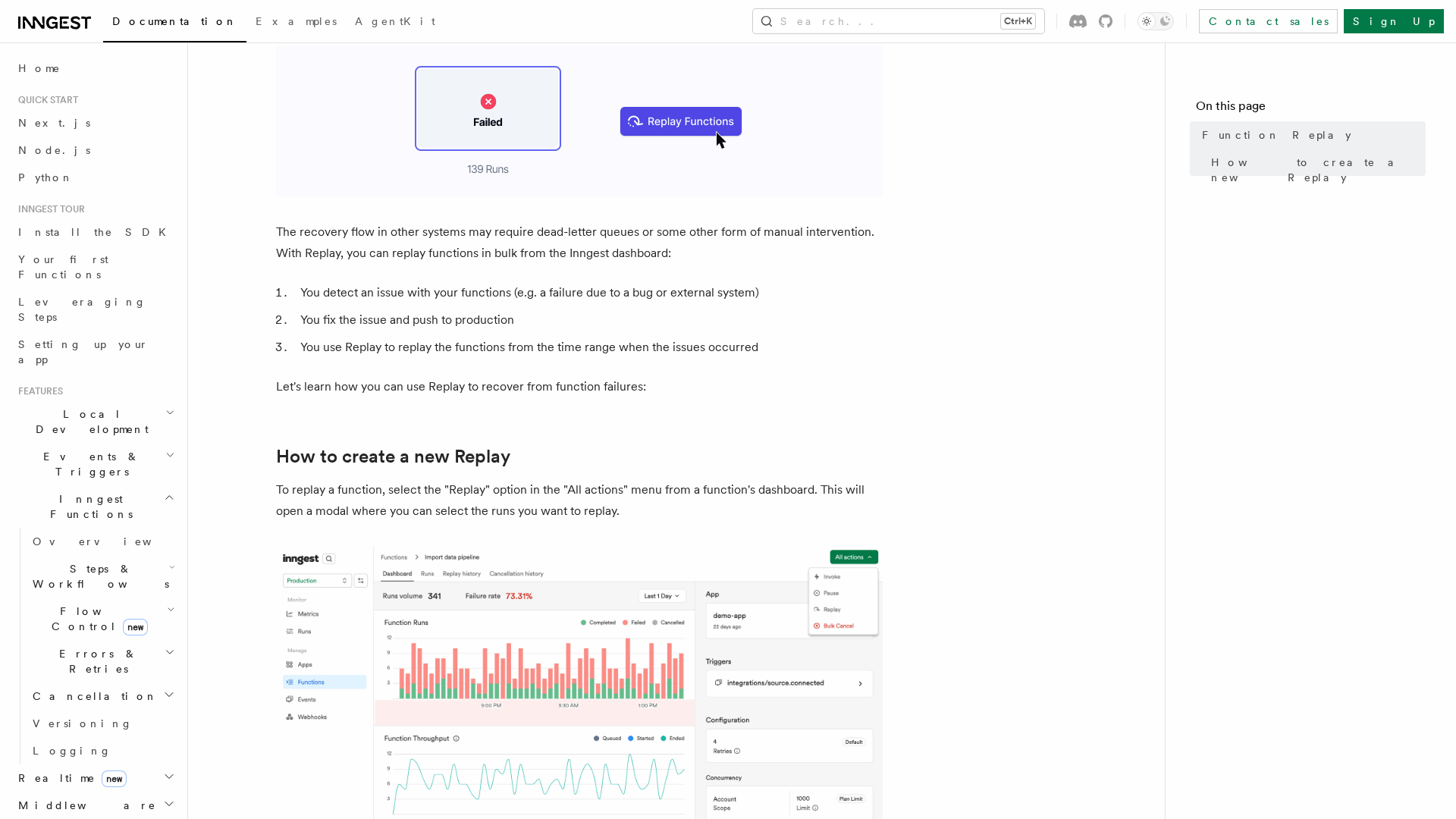
scroll to position [340, 0]
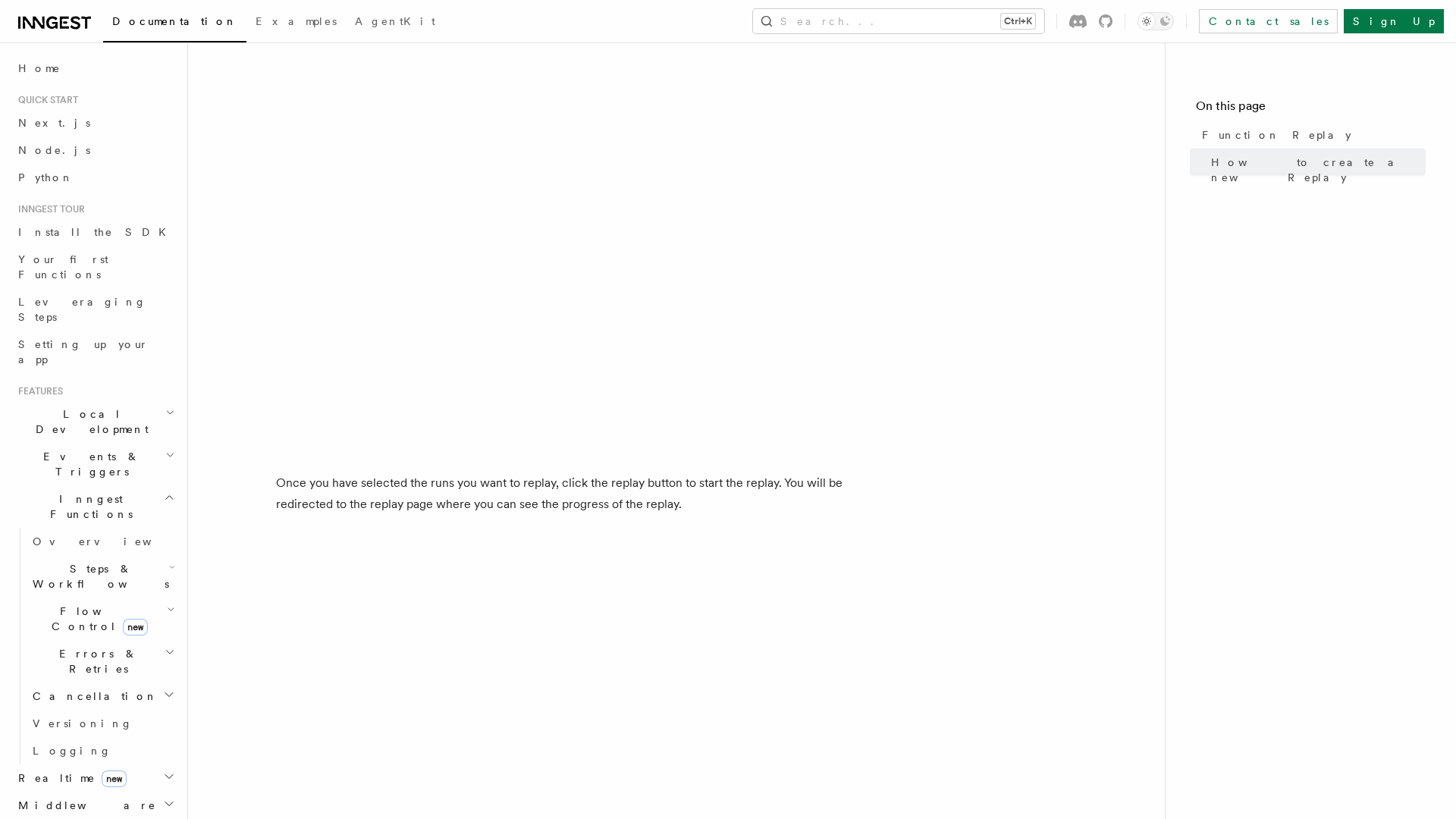
scroll to position [2326, 0]
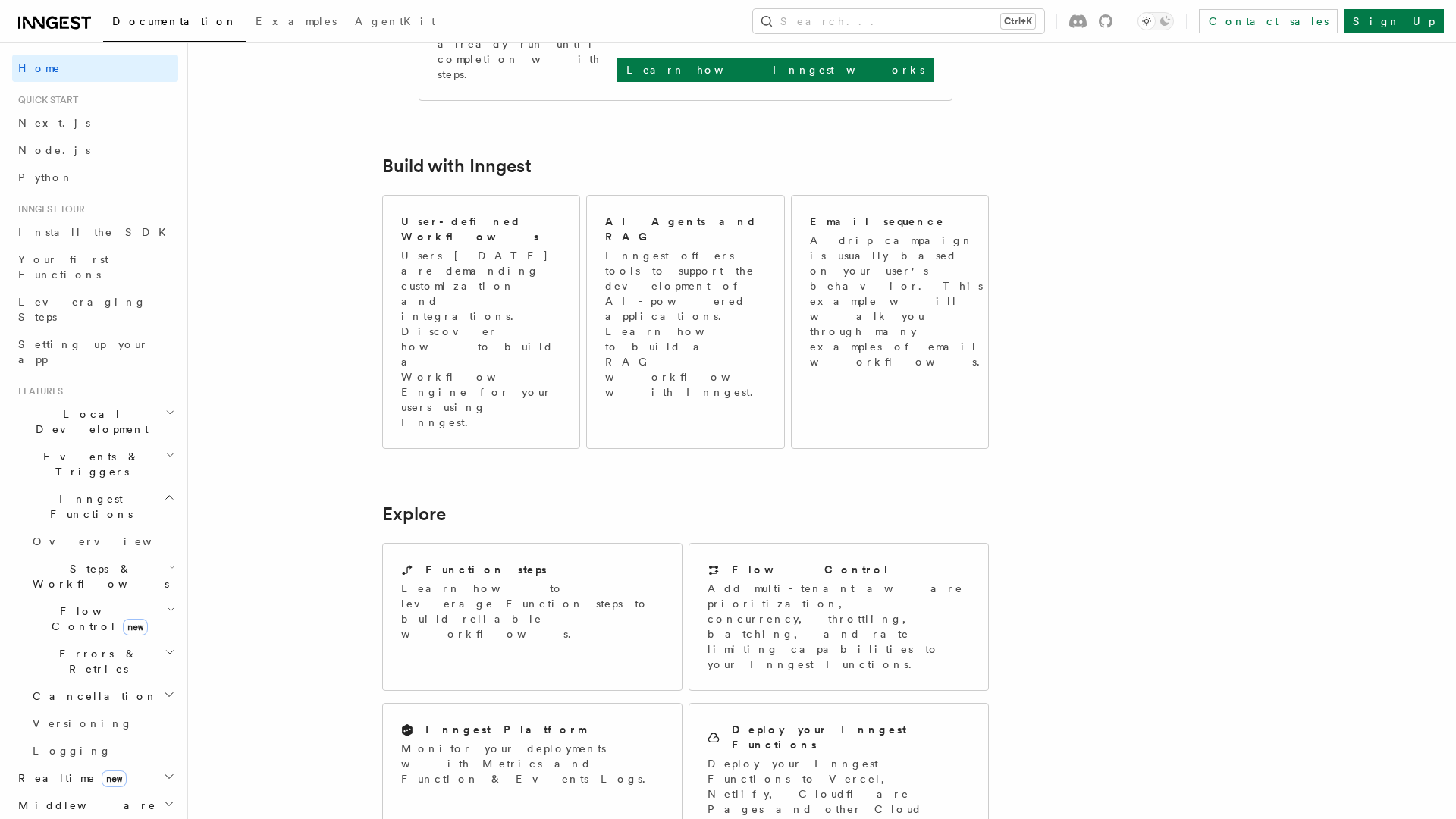
scroll to position [1117, 0]
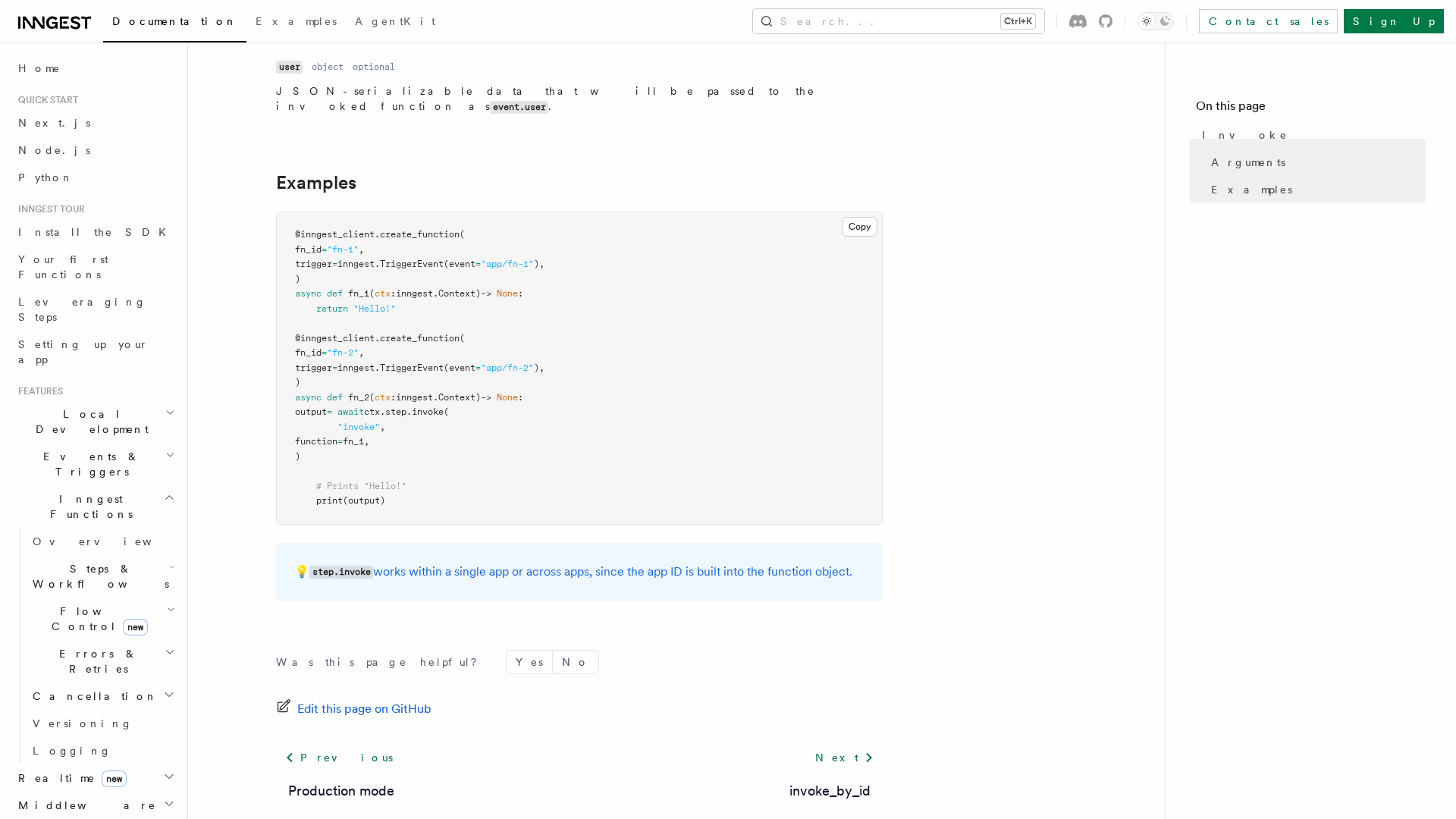
scroll to position [467, 0]
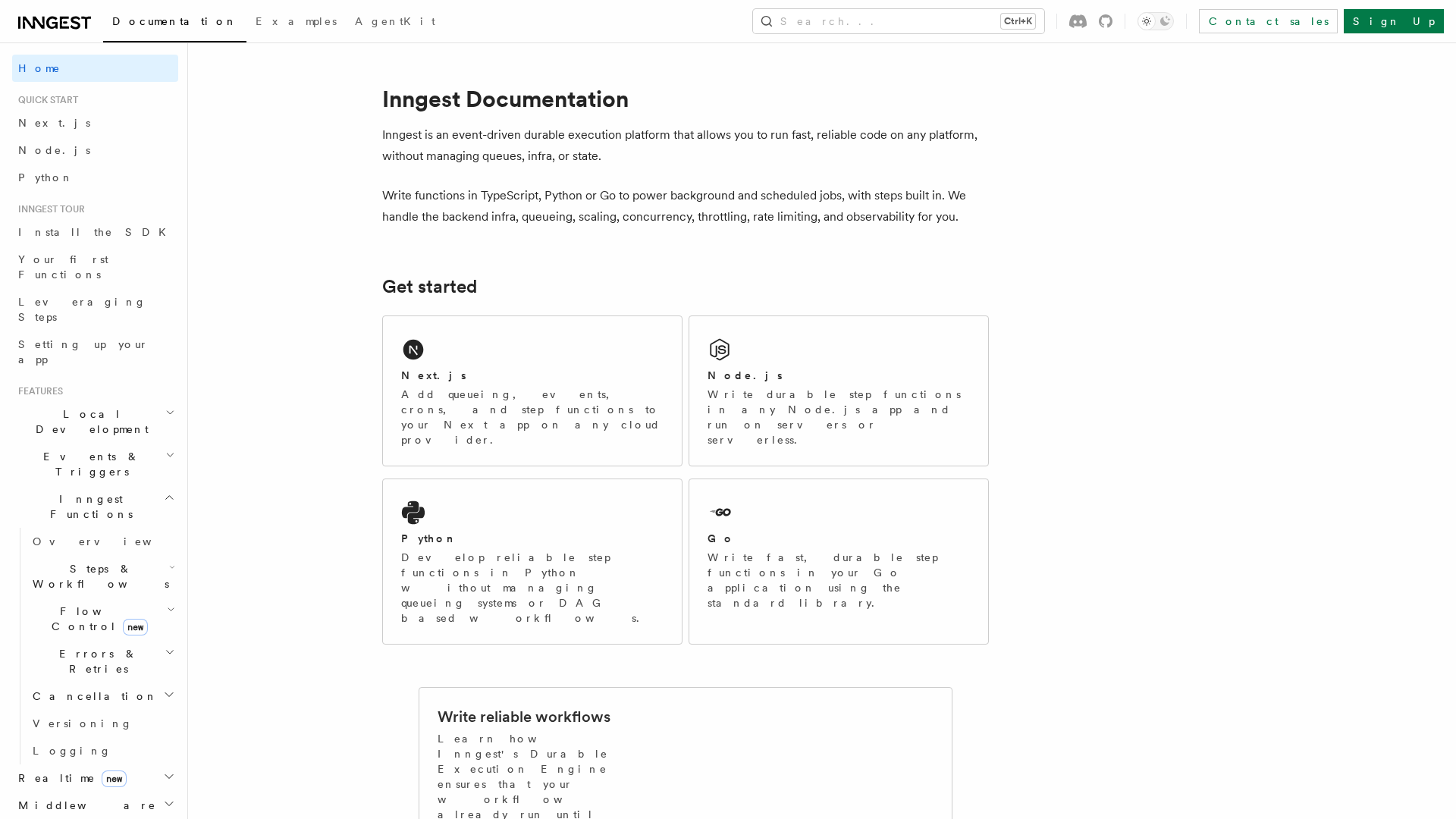
scroll to position [760, 0]
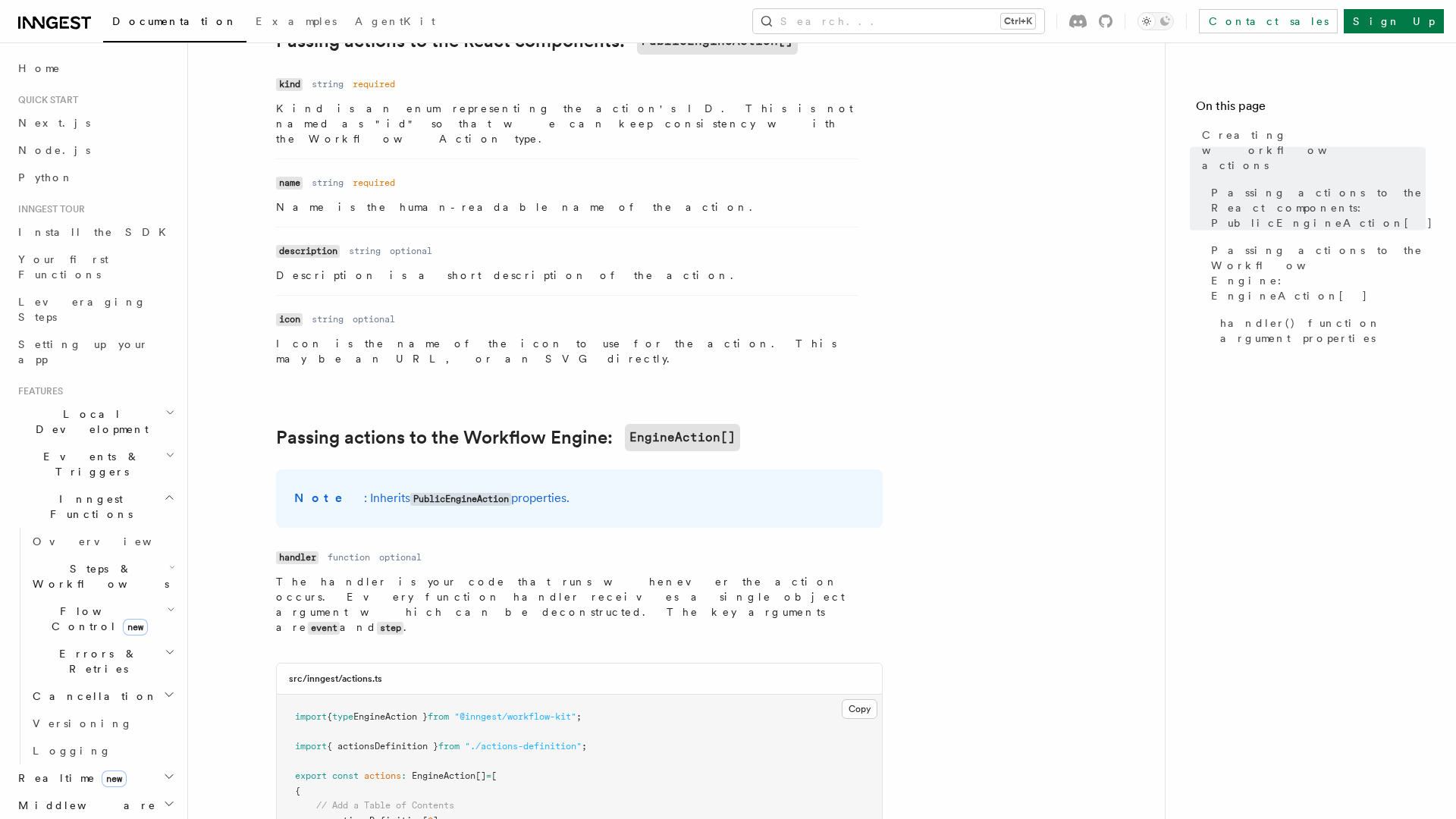
scroll to position [1610, 0]
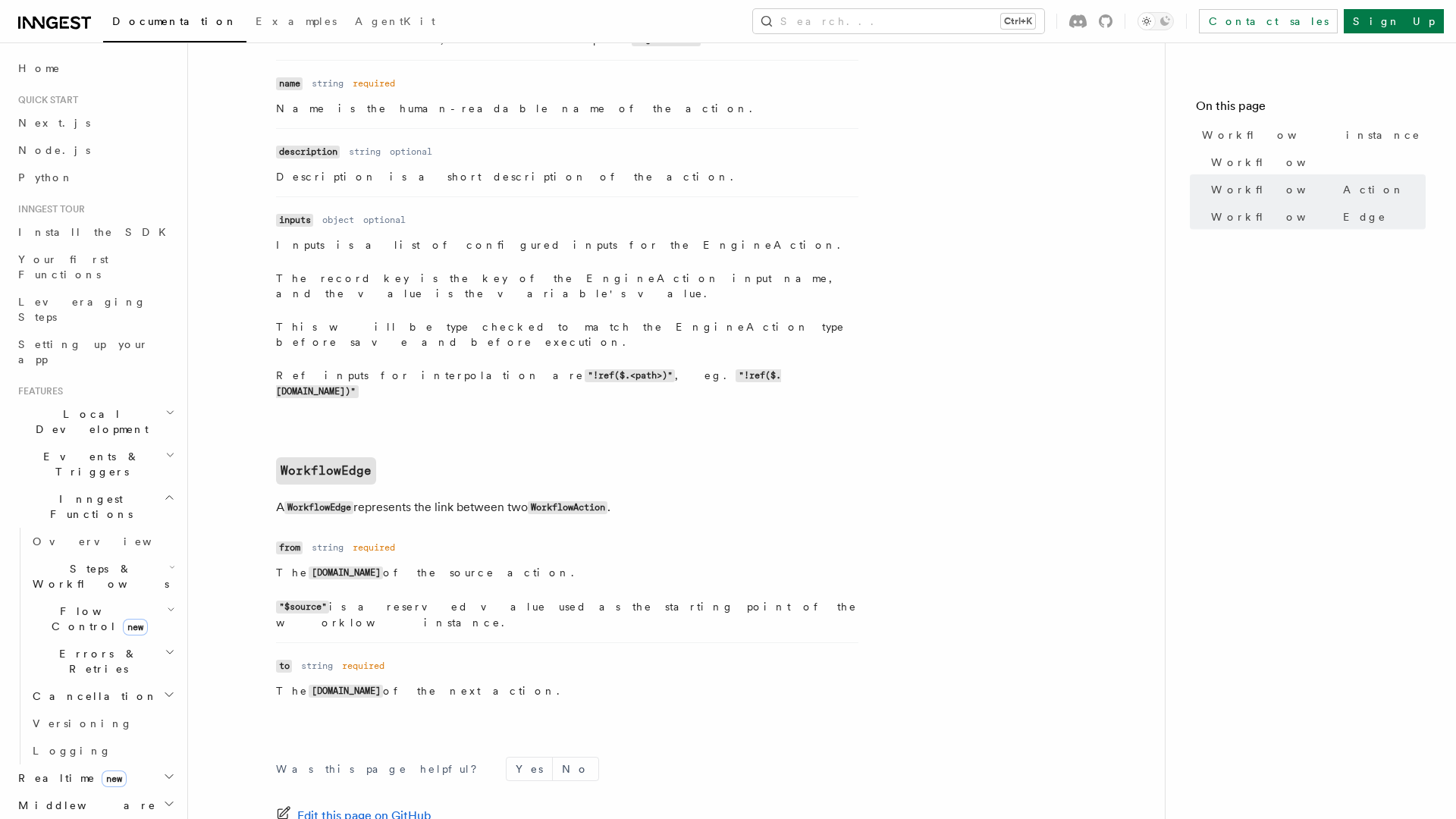
scroll to position [1526, 0]
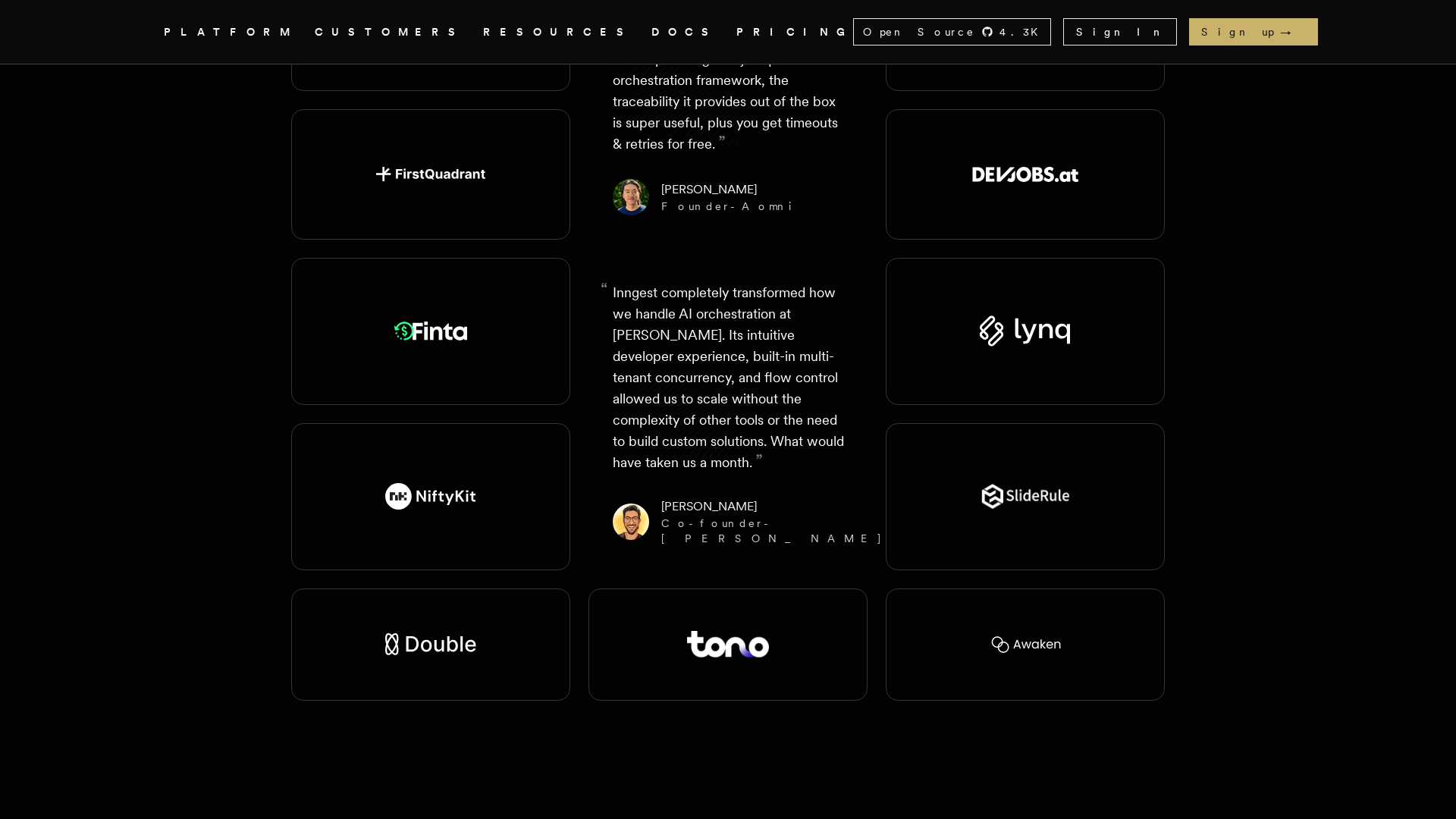
scroll to position [3315, 0]
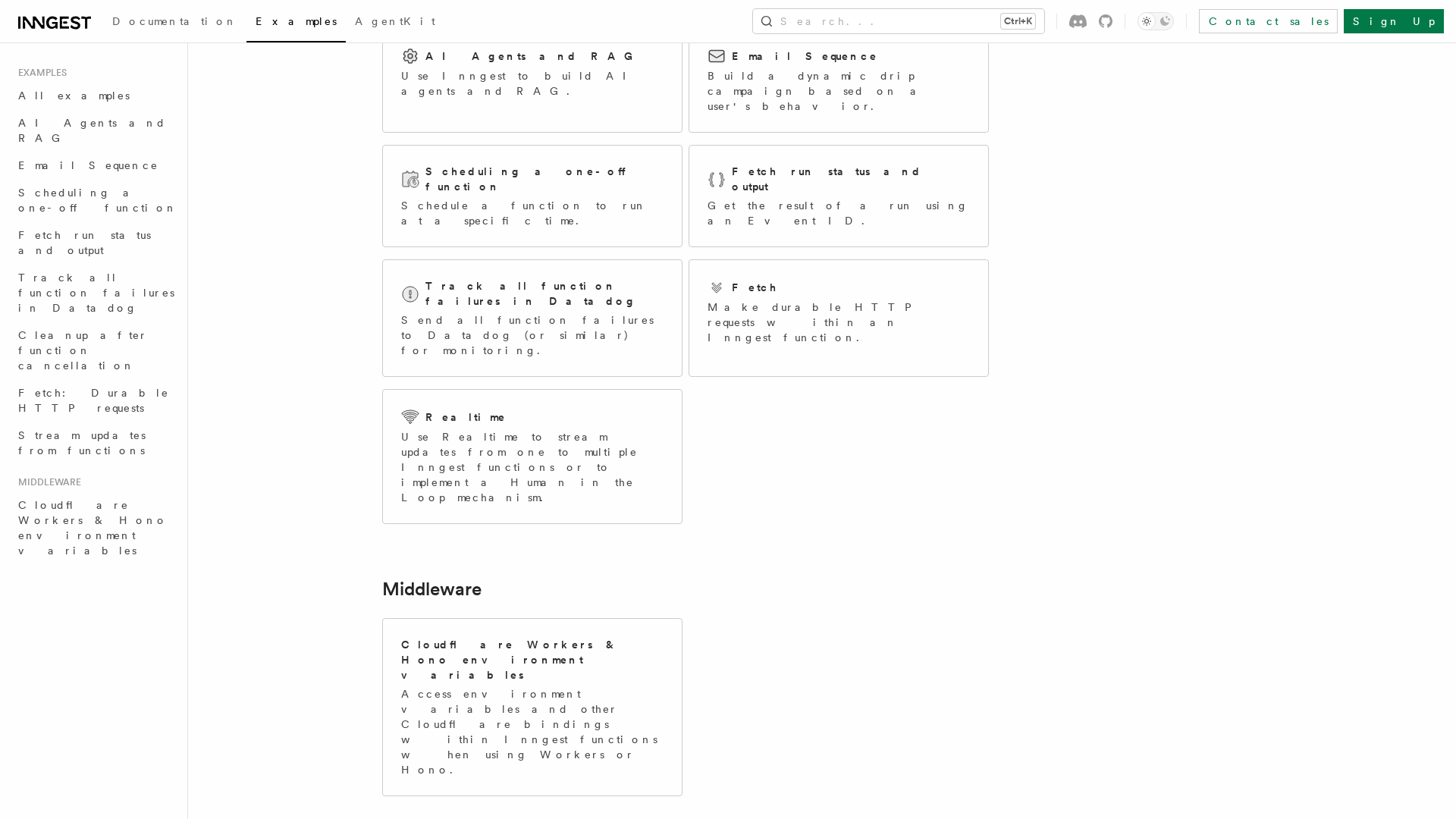
scroll to position [143, 0]
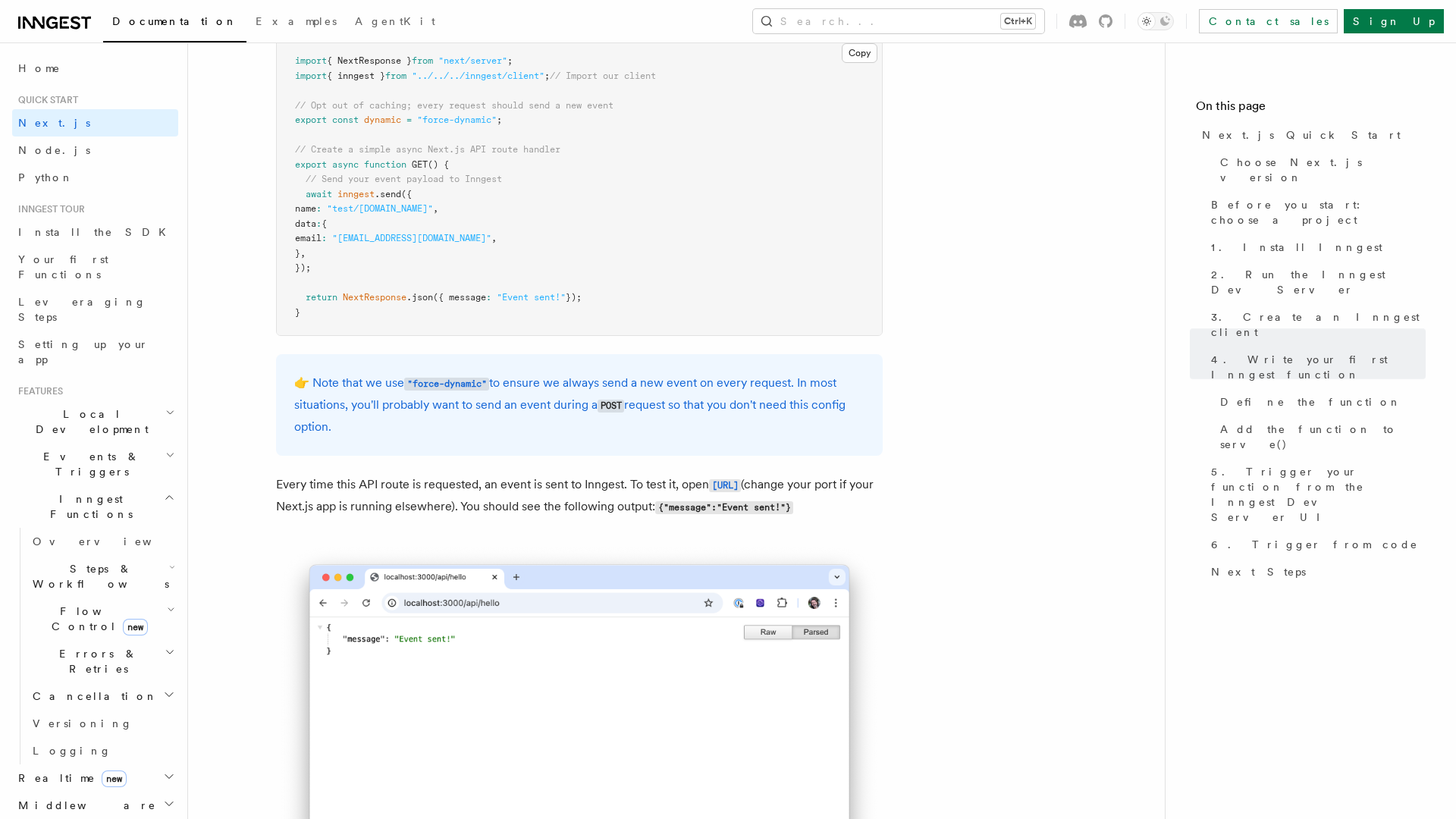
scroll to position [8873, 0]
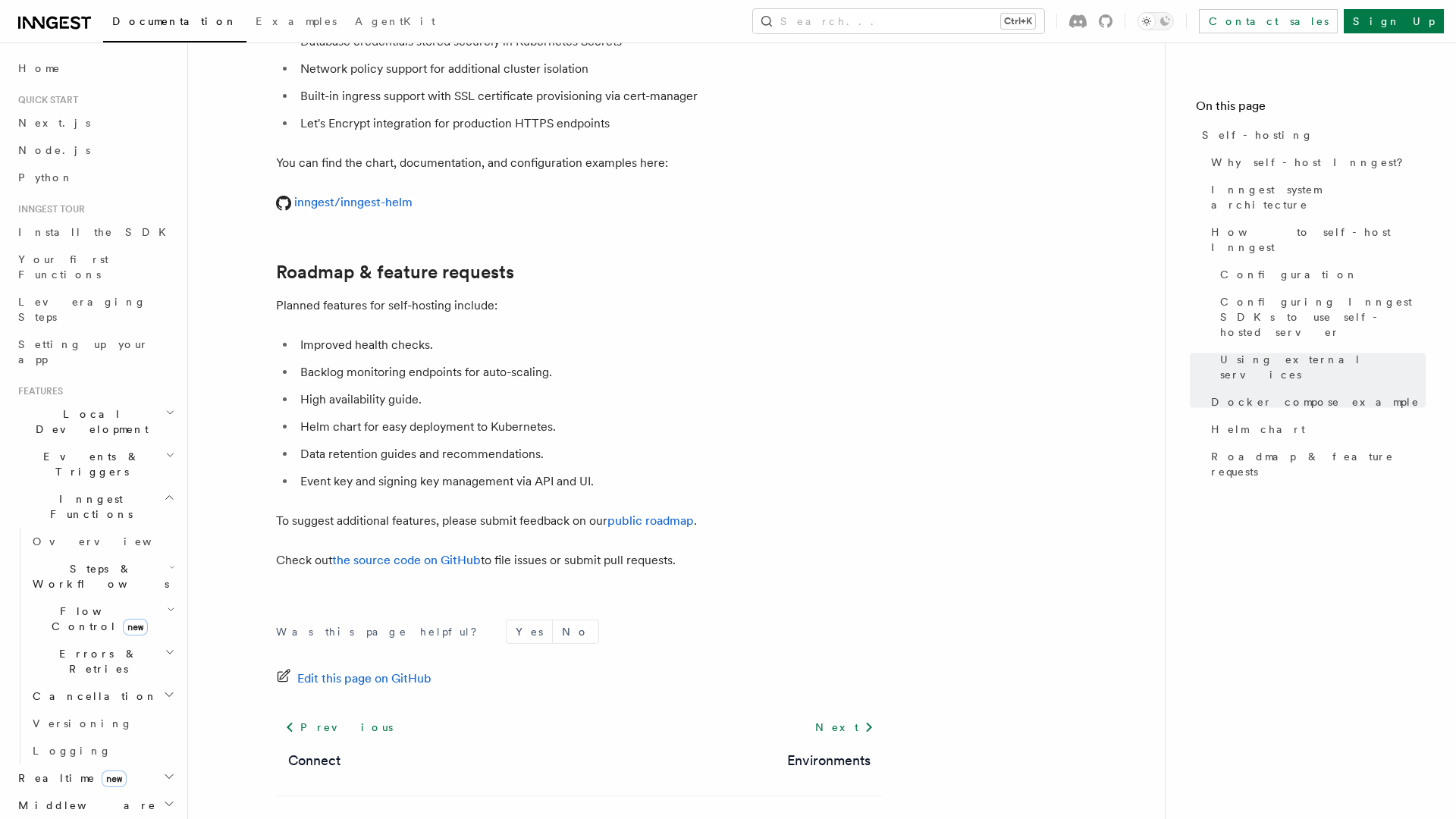
scroll to position [5690, 0]
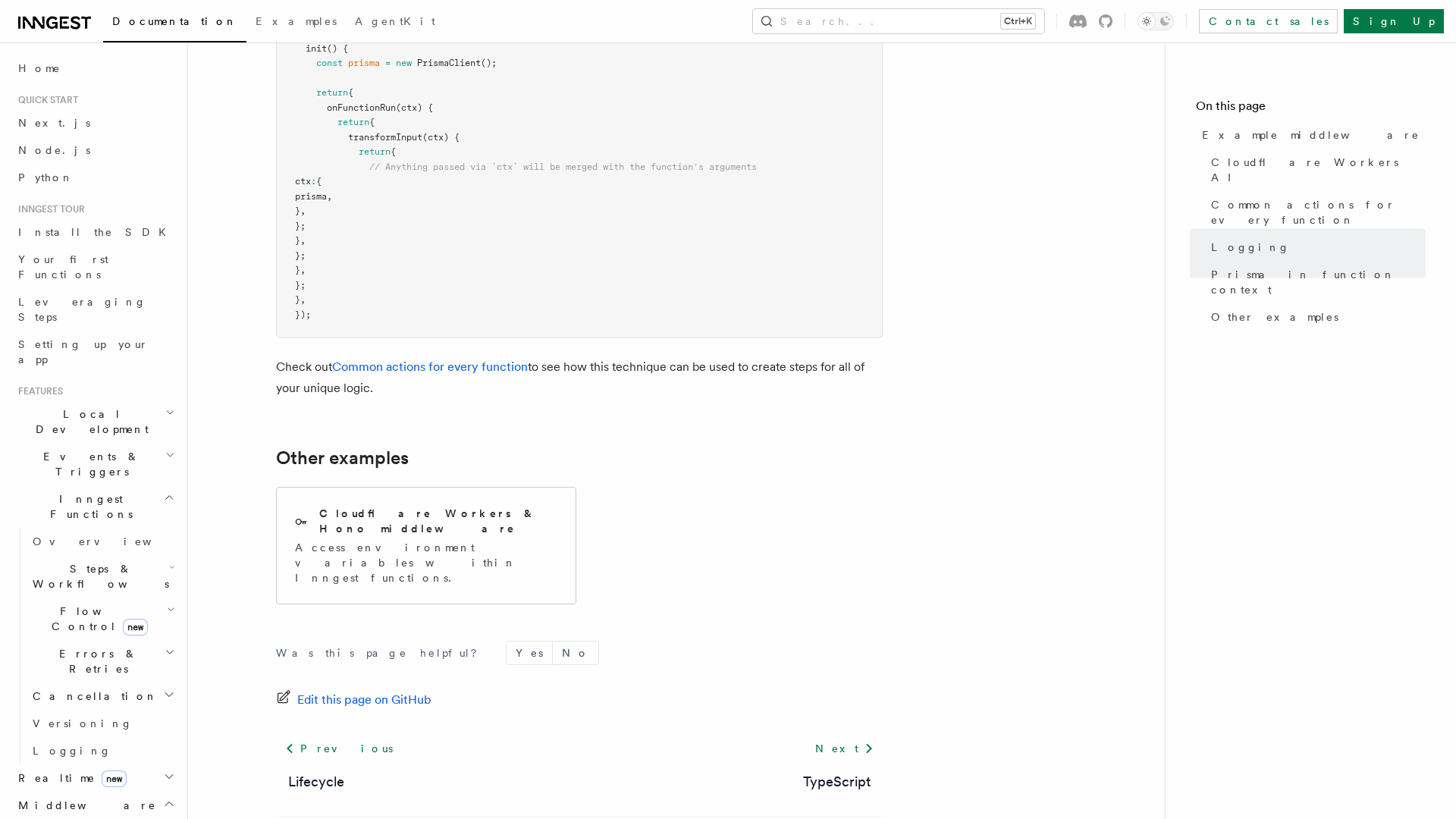
scroll to position [4546, 0]
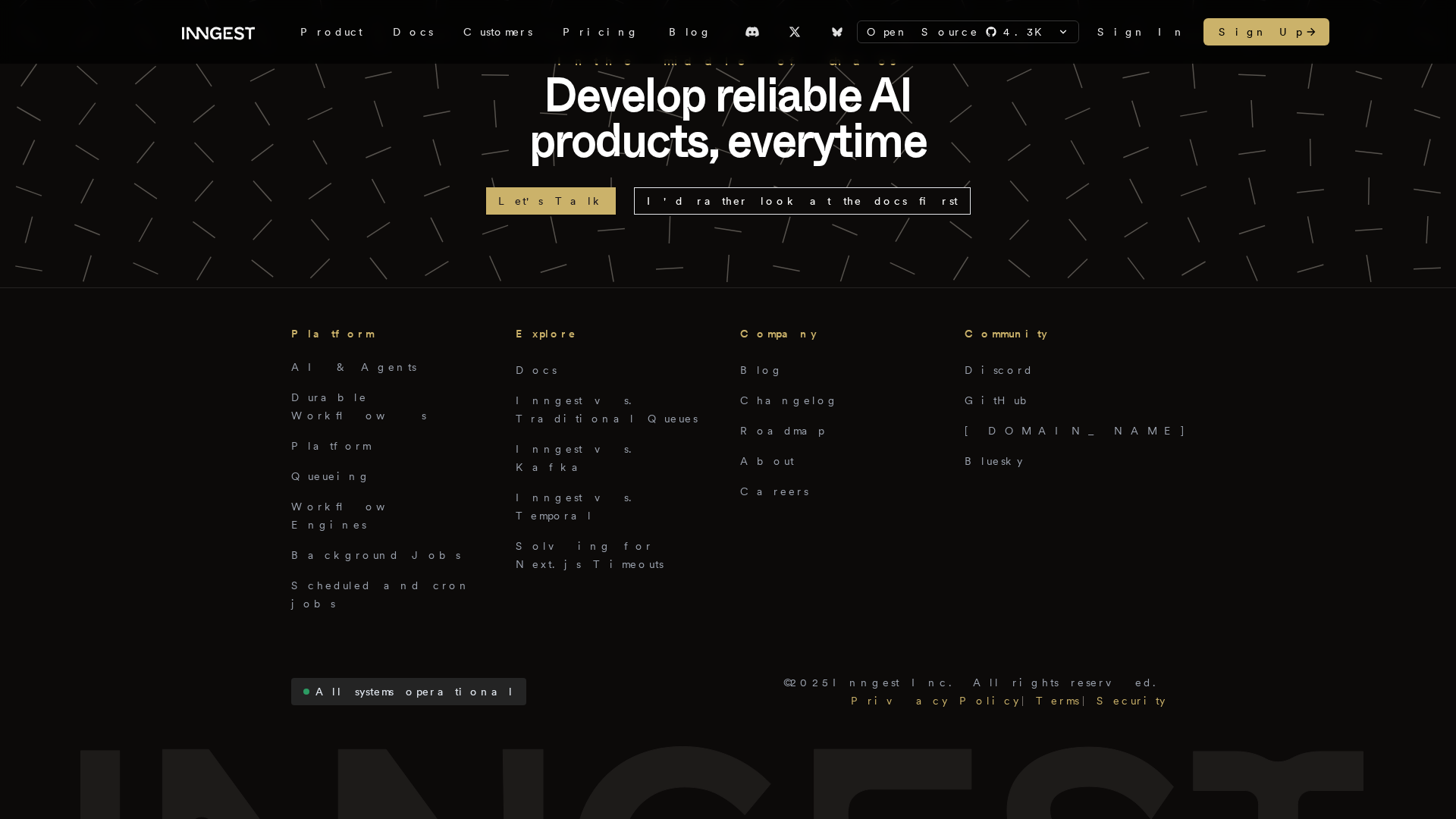
scroll to position [1157, 0]
